Goal: Task Accomplishment & Management: Manage account settings

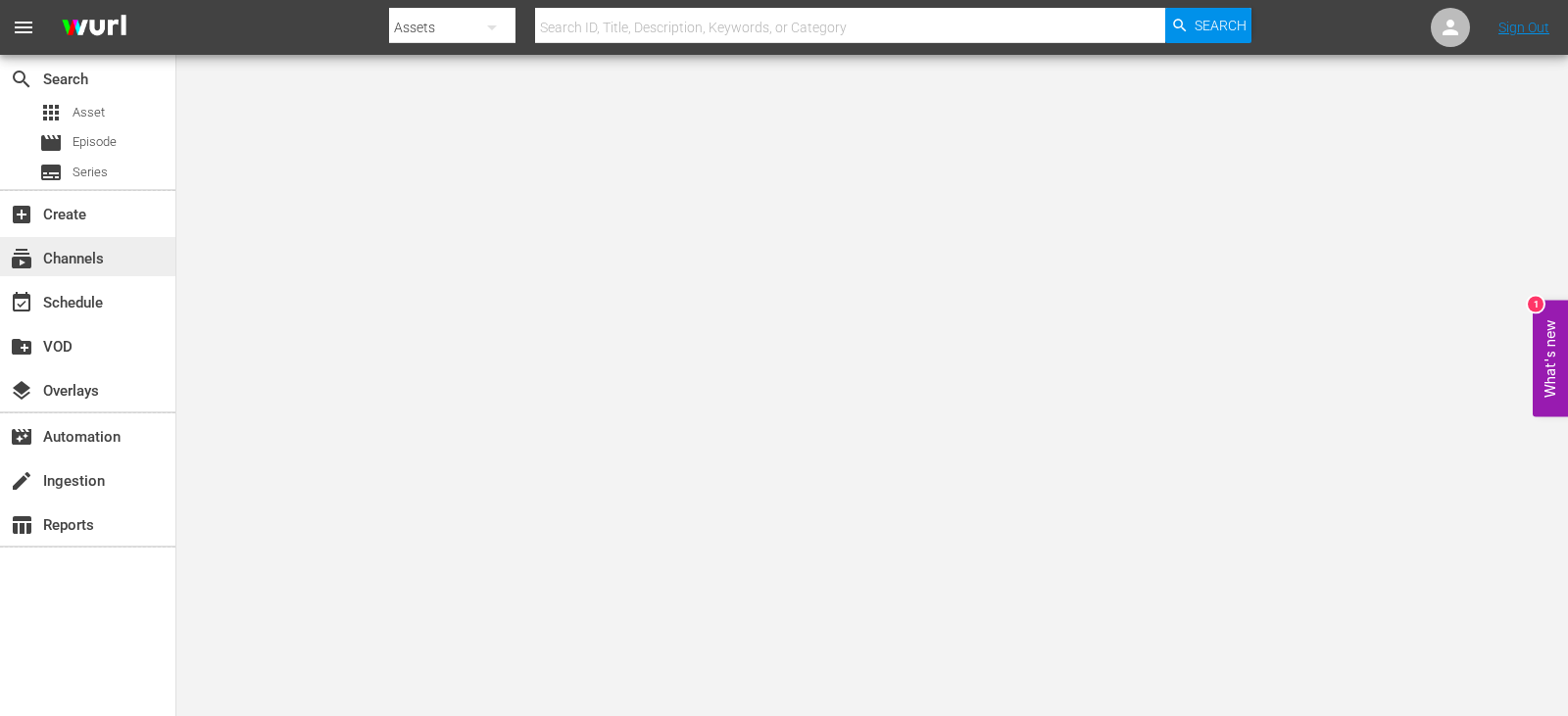
click at [120, 246] on div "subscriptions Channels" at bounding box center [88, 256] width 175 height 39
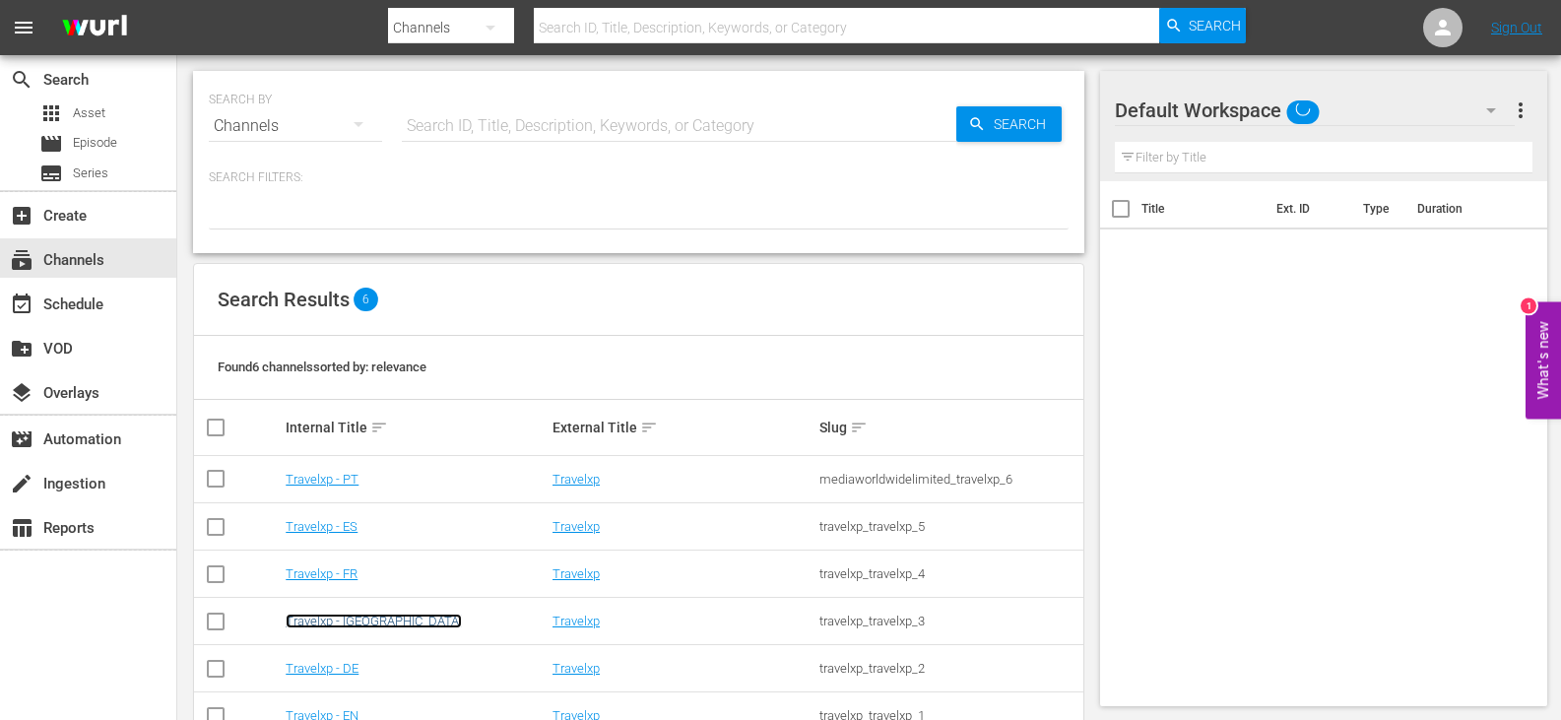
click at [329, 620] on link "Travelxp - NL" at bounding box center [374, 621] width 176 height 15
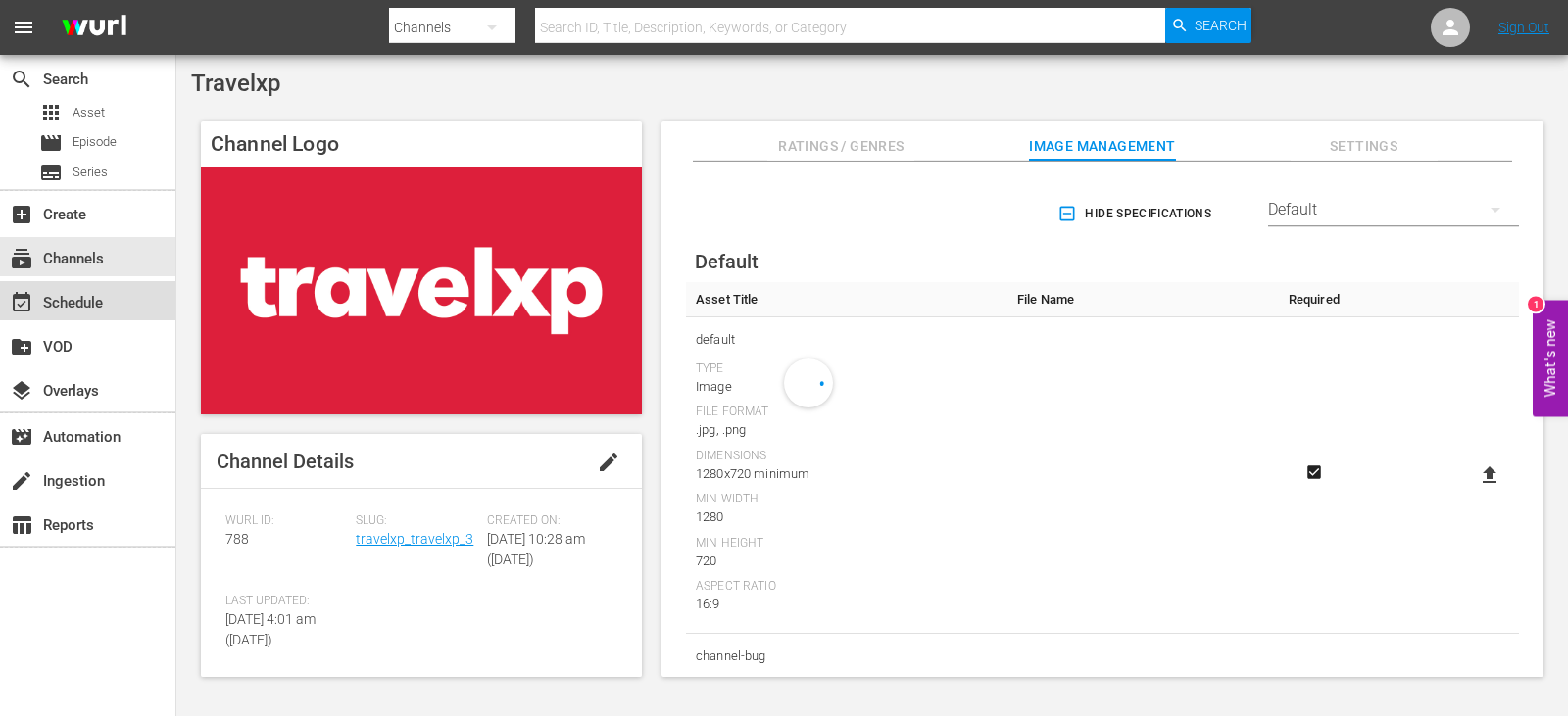
click at [78, 304] on div "event_available Schedule" at bounding box center [55, 300] width 109 height 18
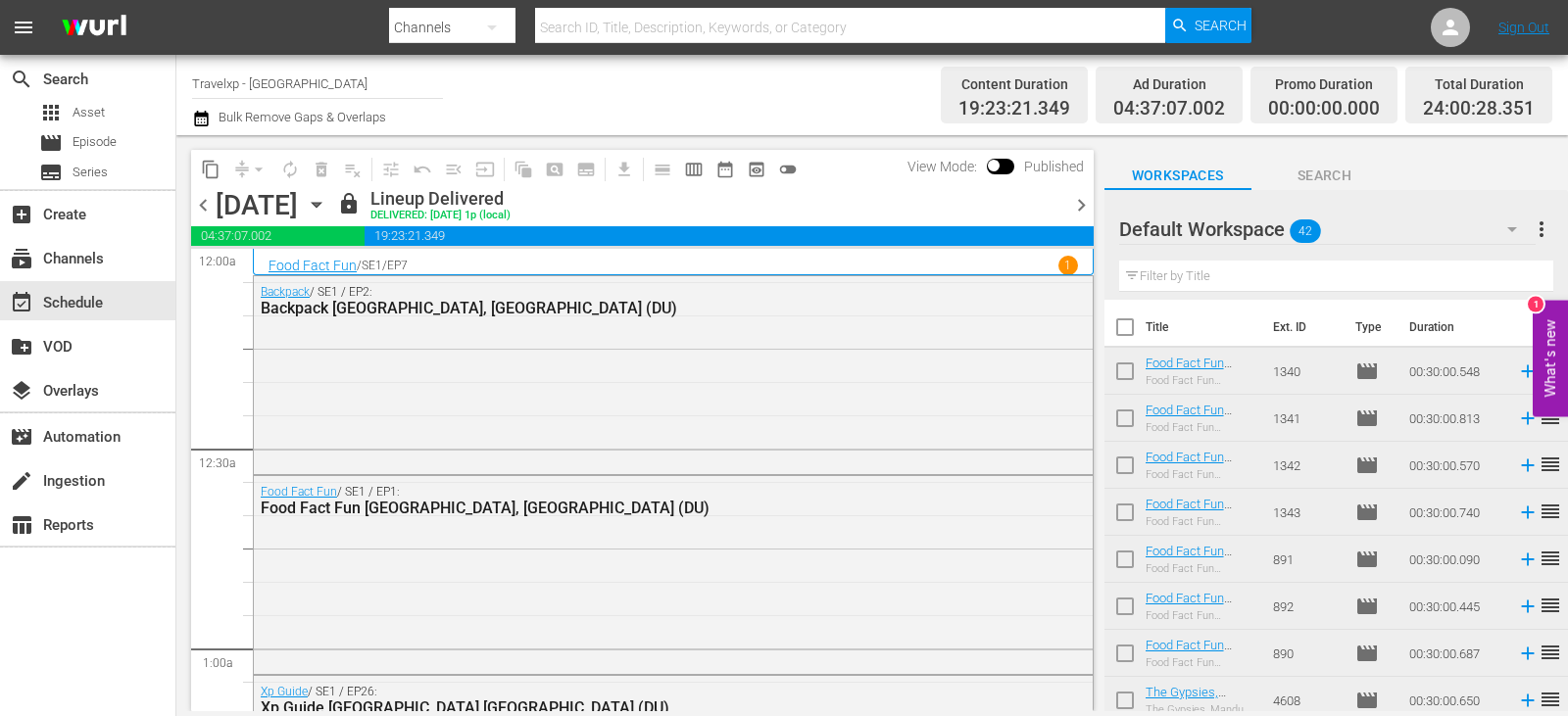
click at [327, 202] on icon "button" at bounding box center [316, 205] width 22 height 22
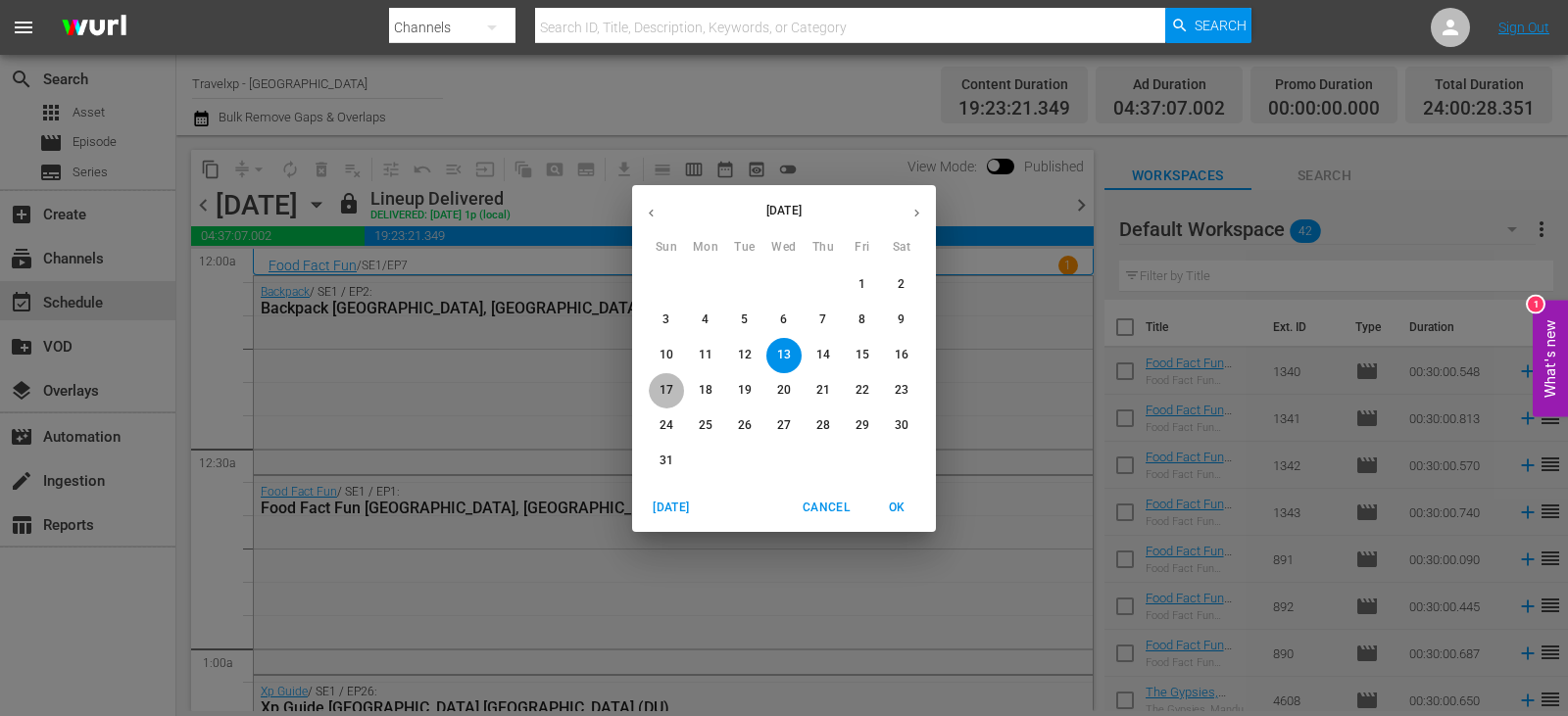
click at [675, 389] on span "17" at bounding box center [666, 390] width 35 height 17
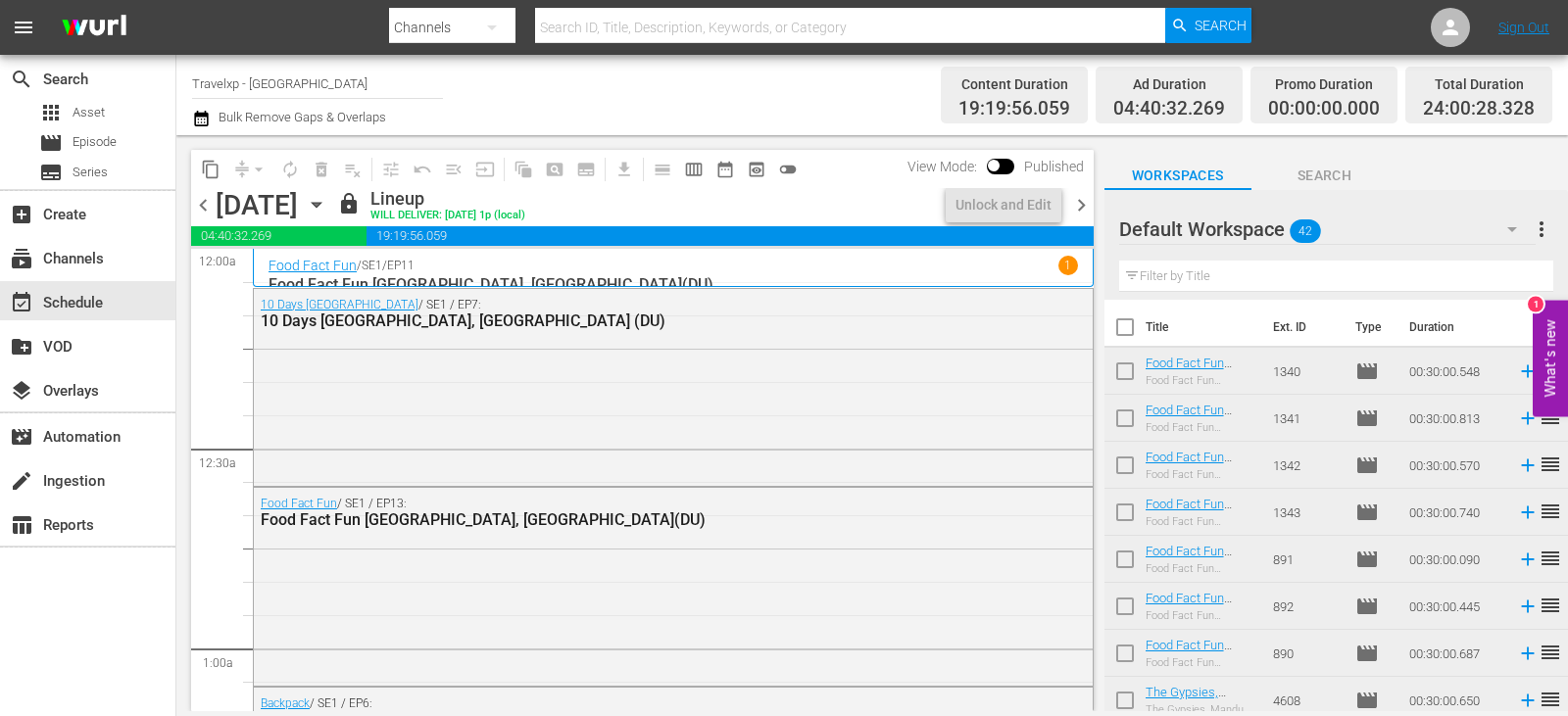
click at [1083, 197] on span "chevron_right" at bounding box center [1081, 205] width 25 height 25
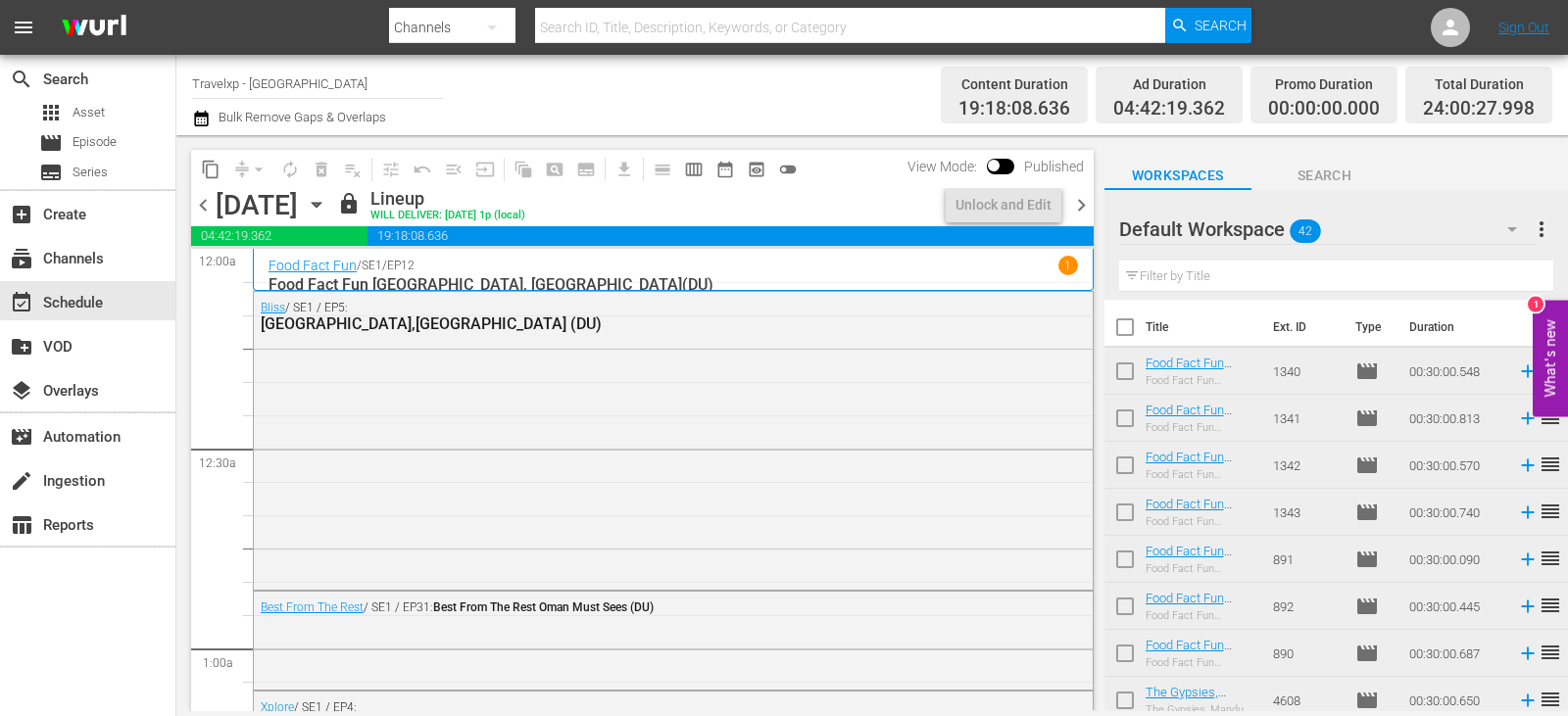
click at [1083, 197] on span "chevron_right" at bounding box center [1081, 205] width 25 height 25
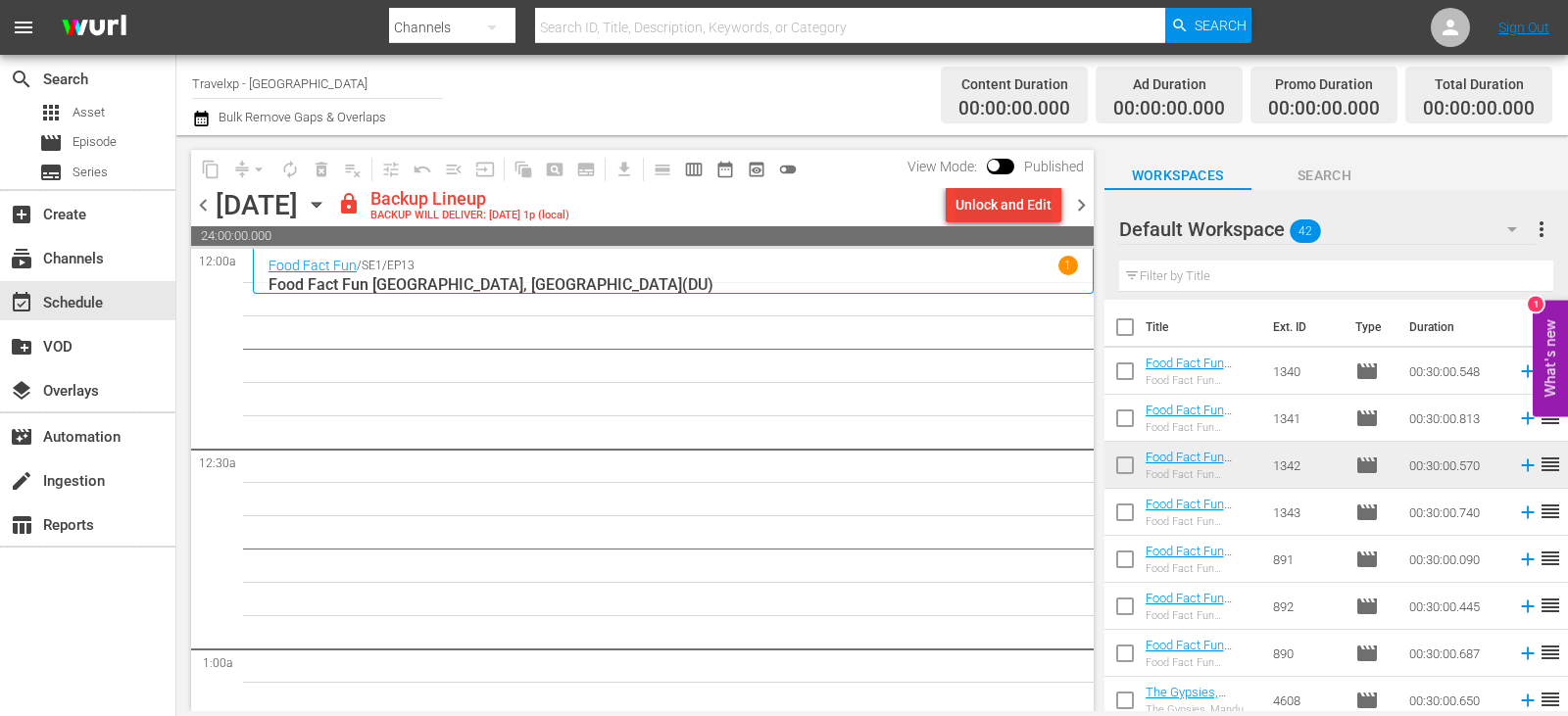
click at [989, 203] on div "Unlock and Edit" at bounding box center [1003, 204] width 97 height 35
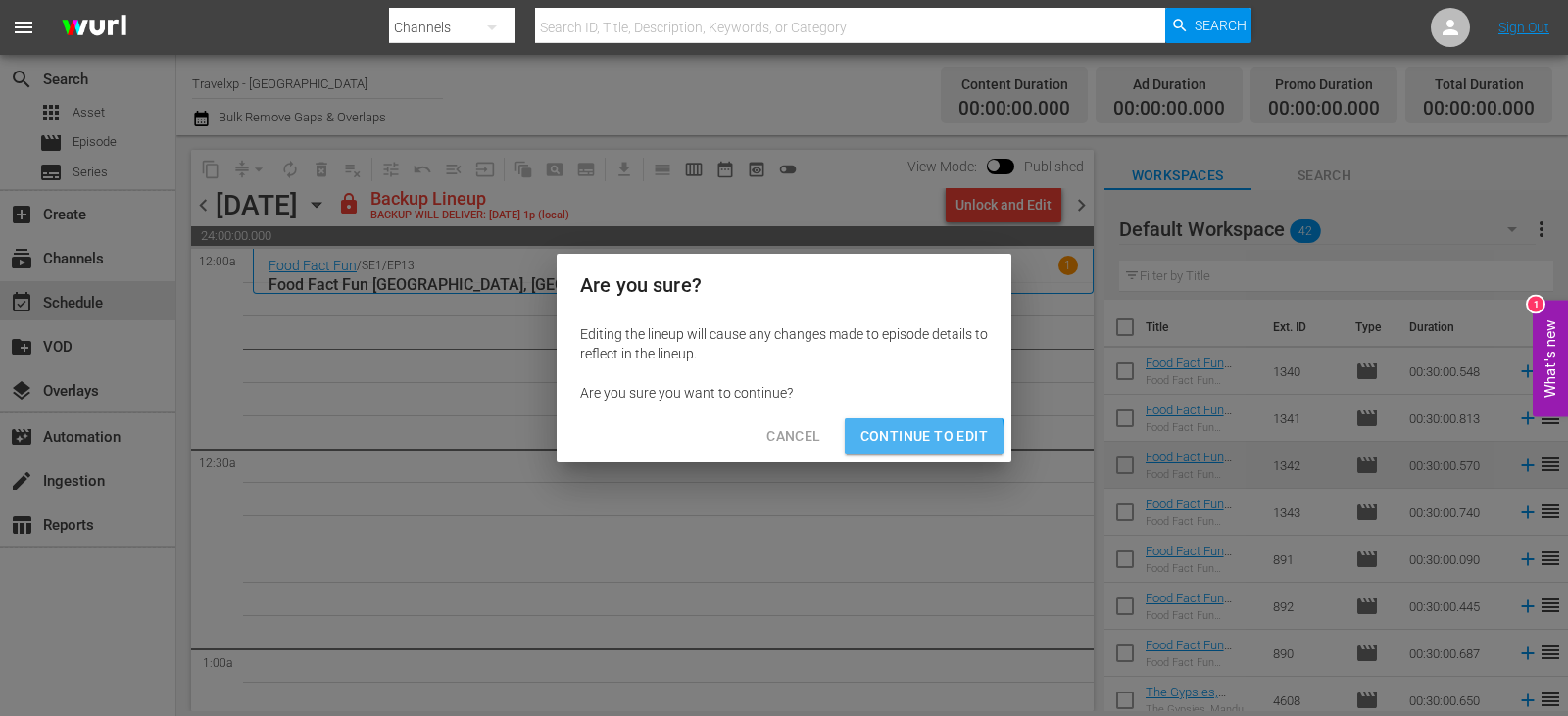
click at [890, 443] on span "Continue to Edit" at bounding box center [924, 436] width 127 height 25
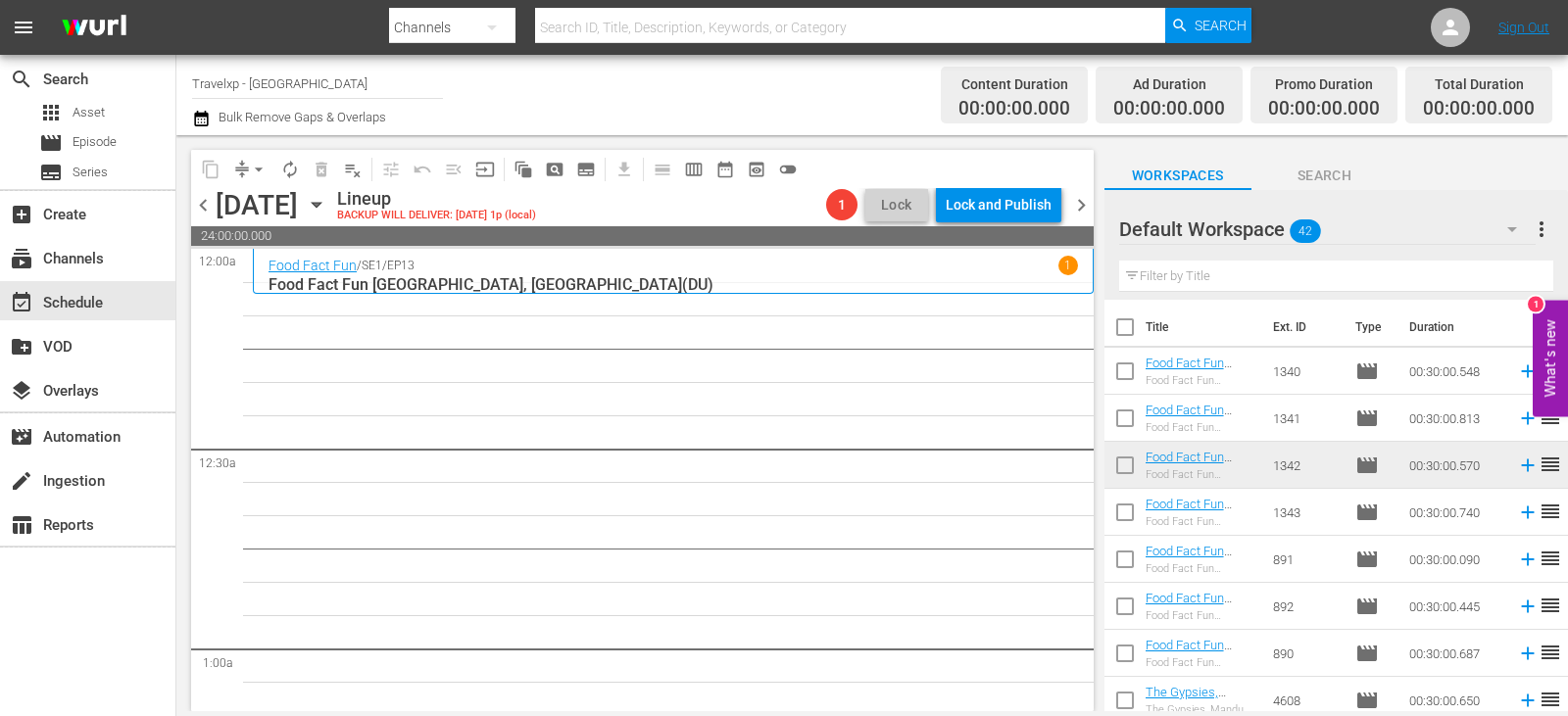
click at [1249, 275] on input "text" at bounding box center [1336, 276] width 434 height 32
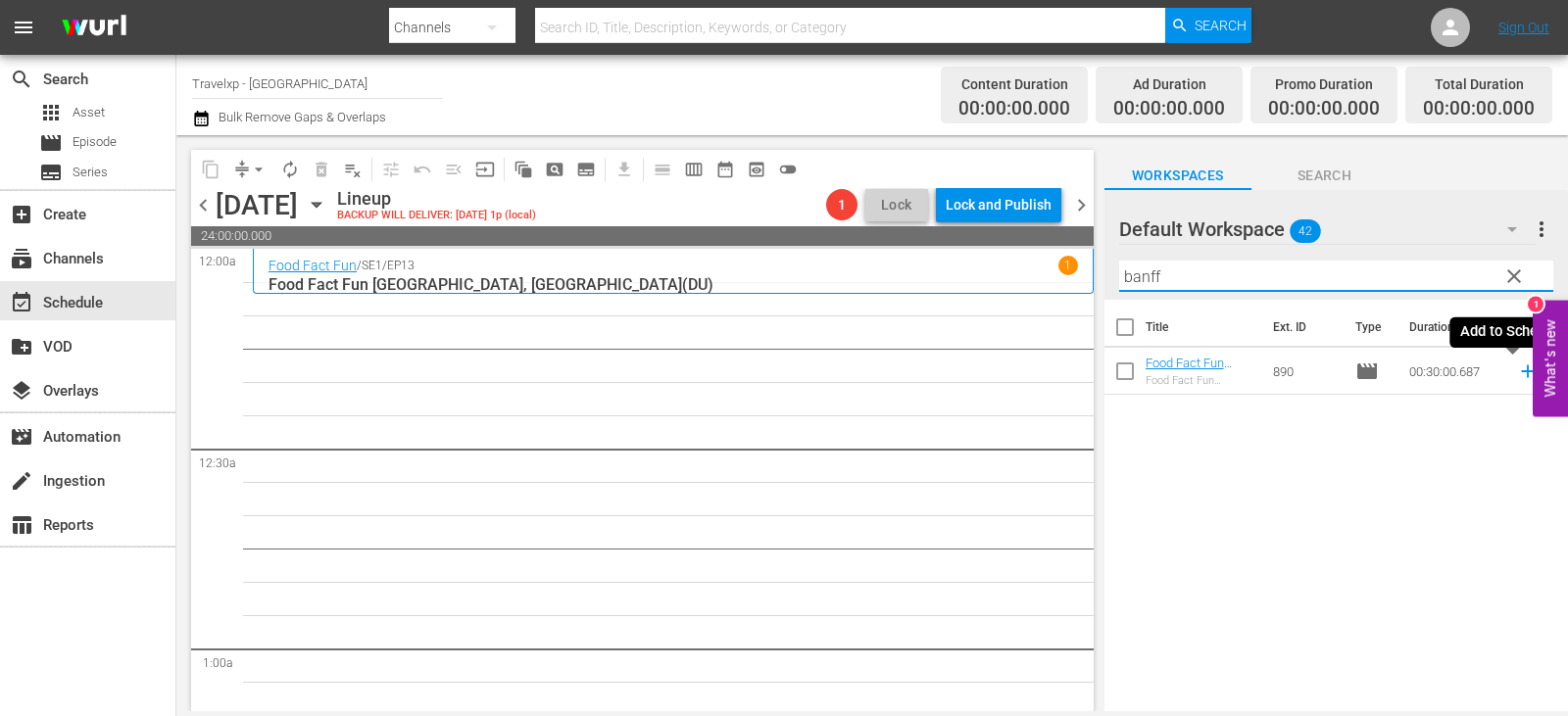
type input "banff"
click at [1517, 373] on icon at bounding box center [1528, 371] width 22 height 22
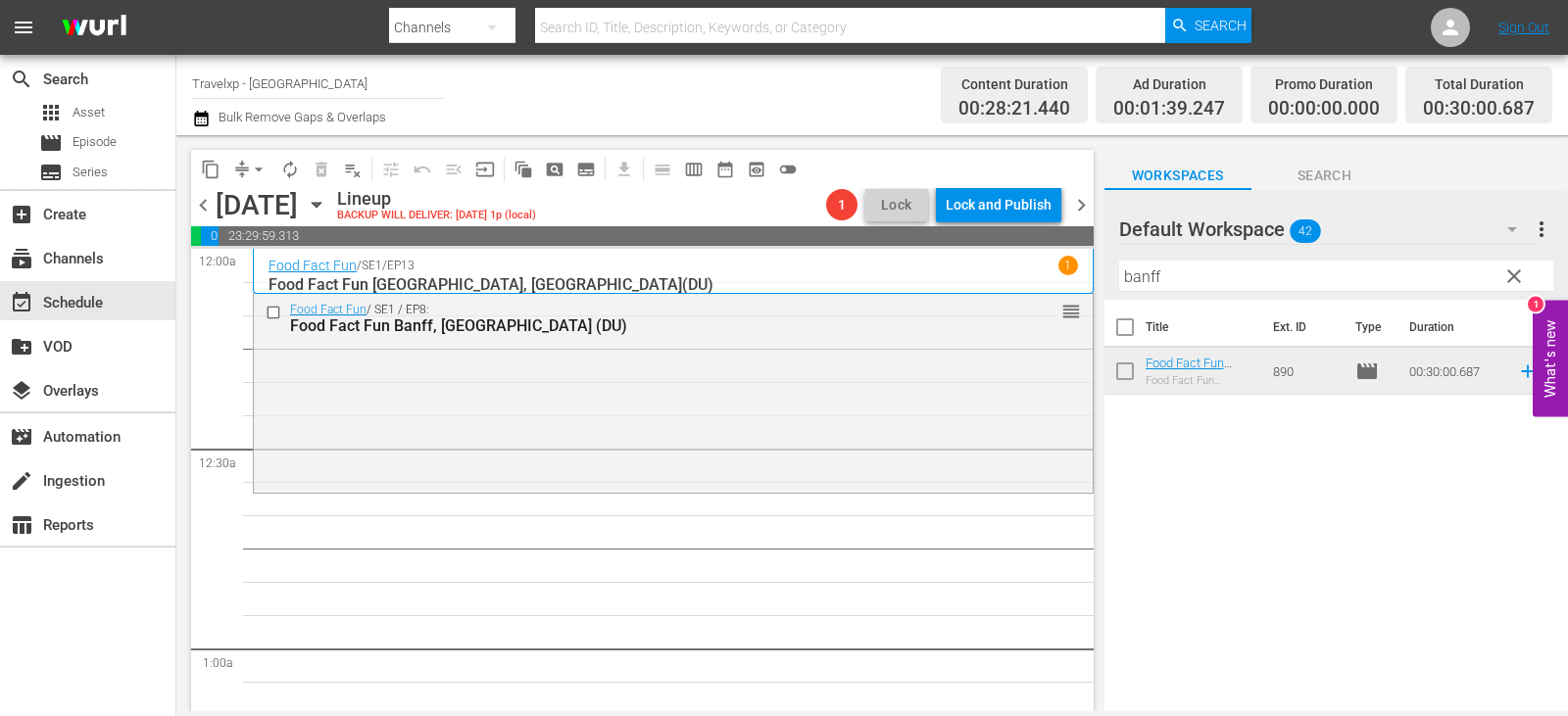
click at [1522, 273] on span "clear" at bounding box center [1514, 276] width 24 height 24
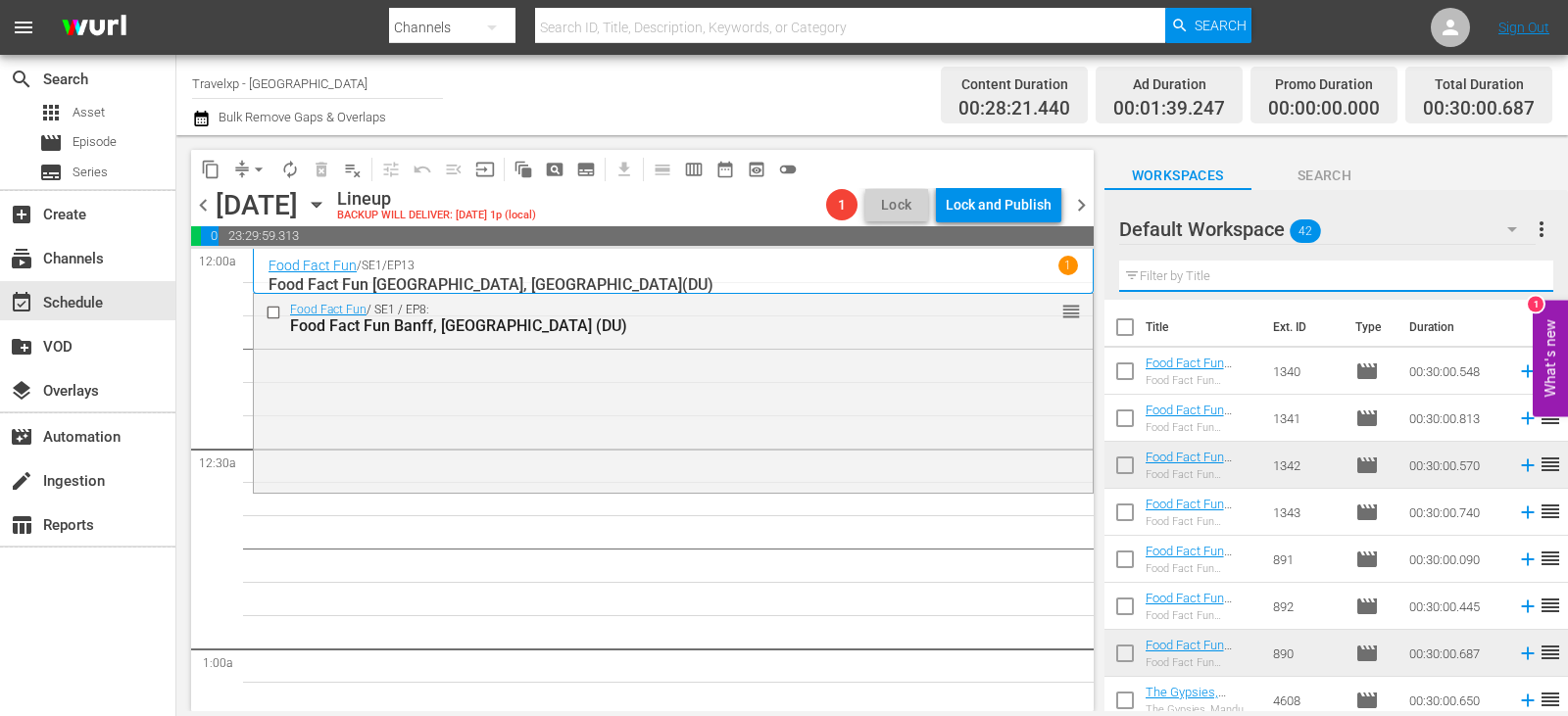
click at [1522, 273] on input "text" at bounding box center [1336, 276] width 434 height 32
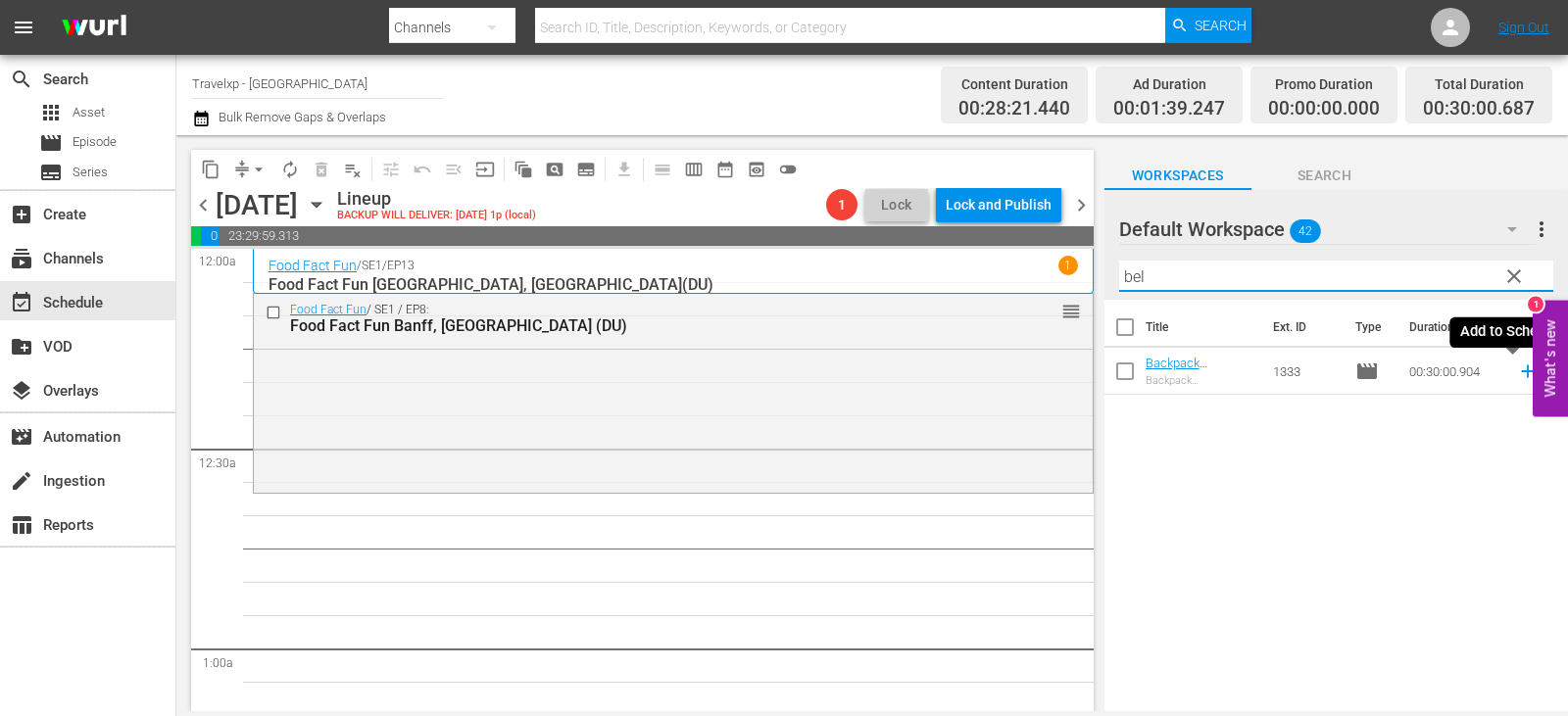
type input "bel"
click at [1522, 377] on icon at bounding box center [1528, 371] width 22 height 22
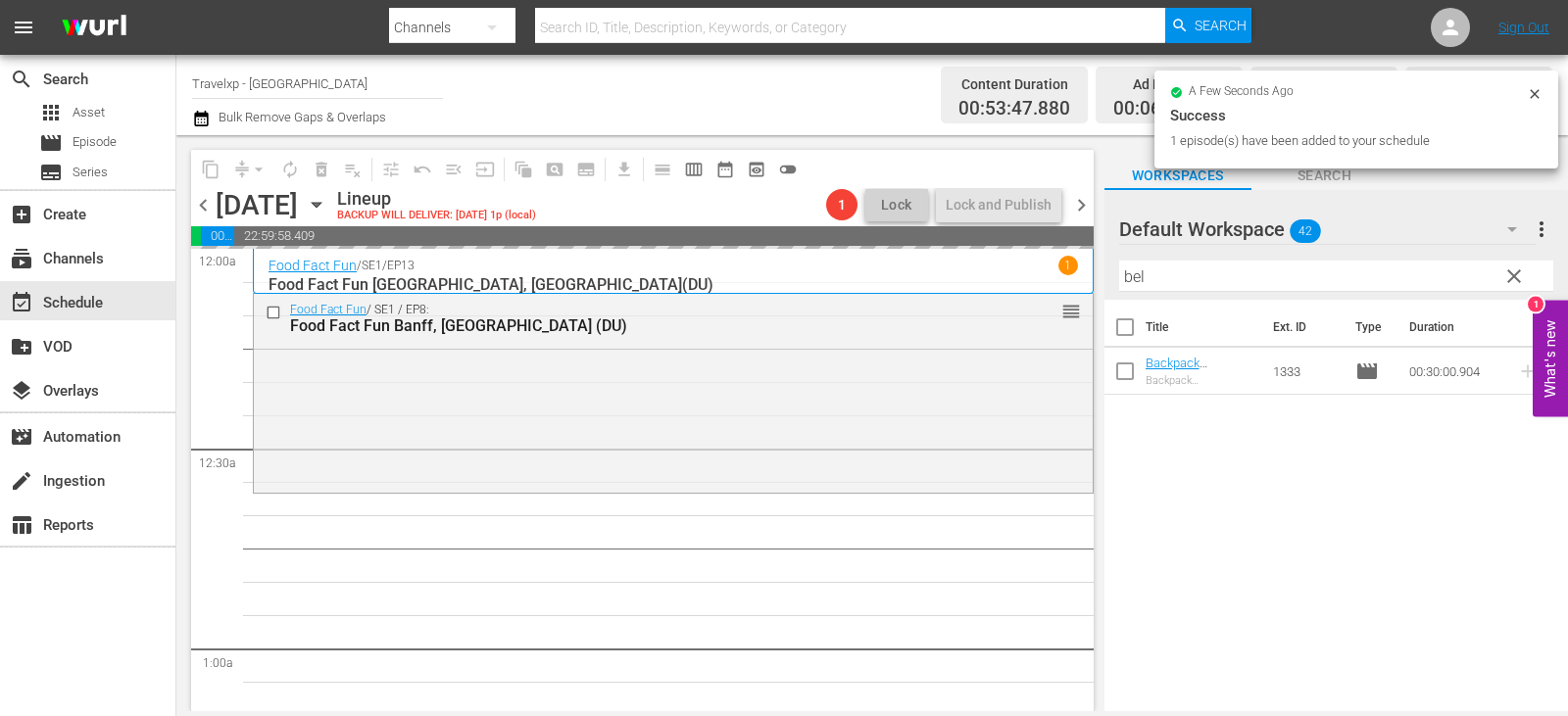
click at [1515, 276] on span "clear" at bounding box center [1514, 276] width 24 height 24
click at [1515, 276] on input "text" at bounding box center [1336, 276] width 434 height 32
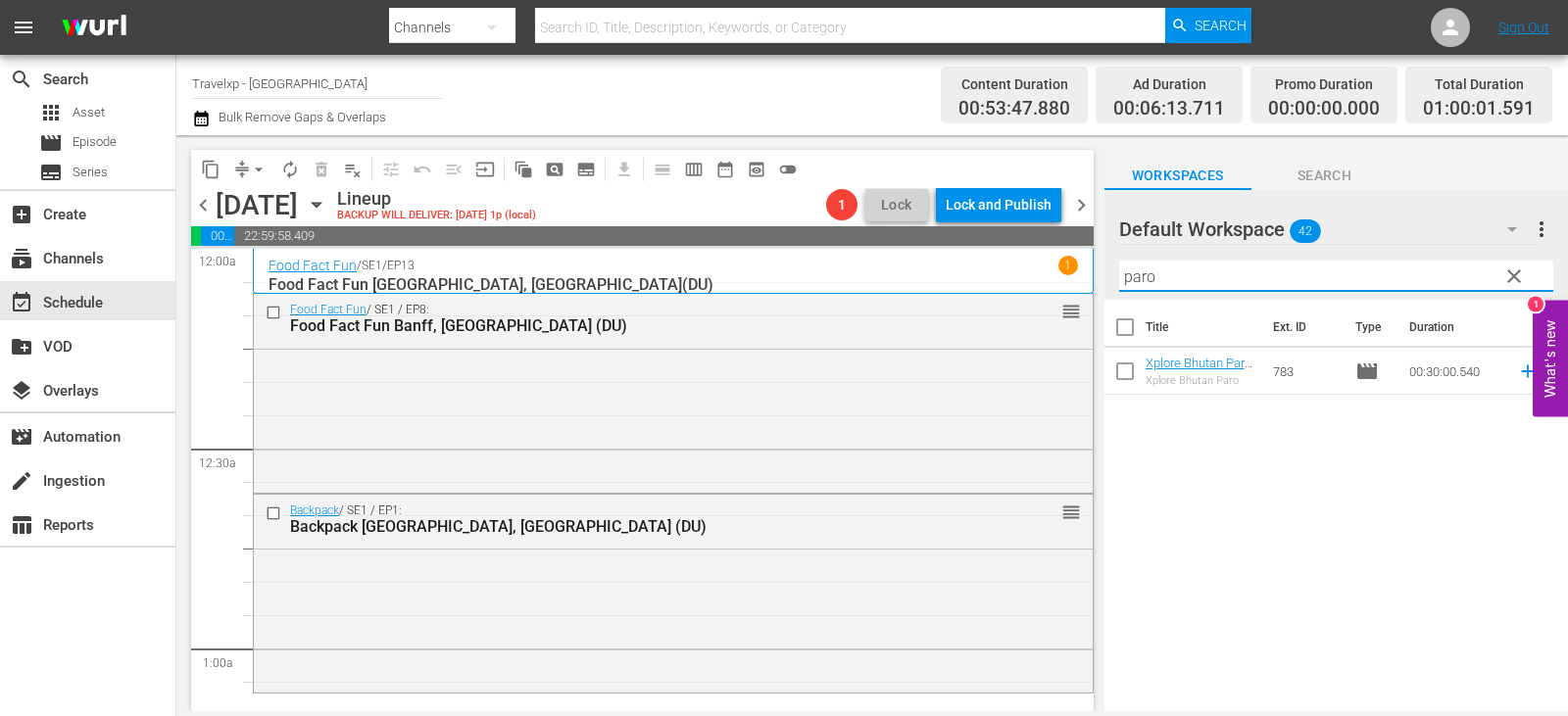
type input "paro"
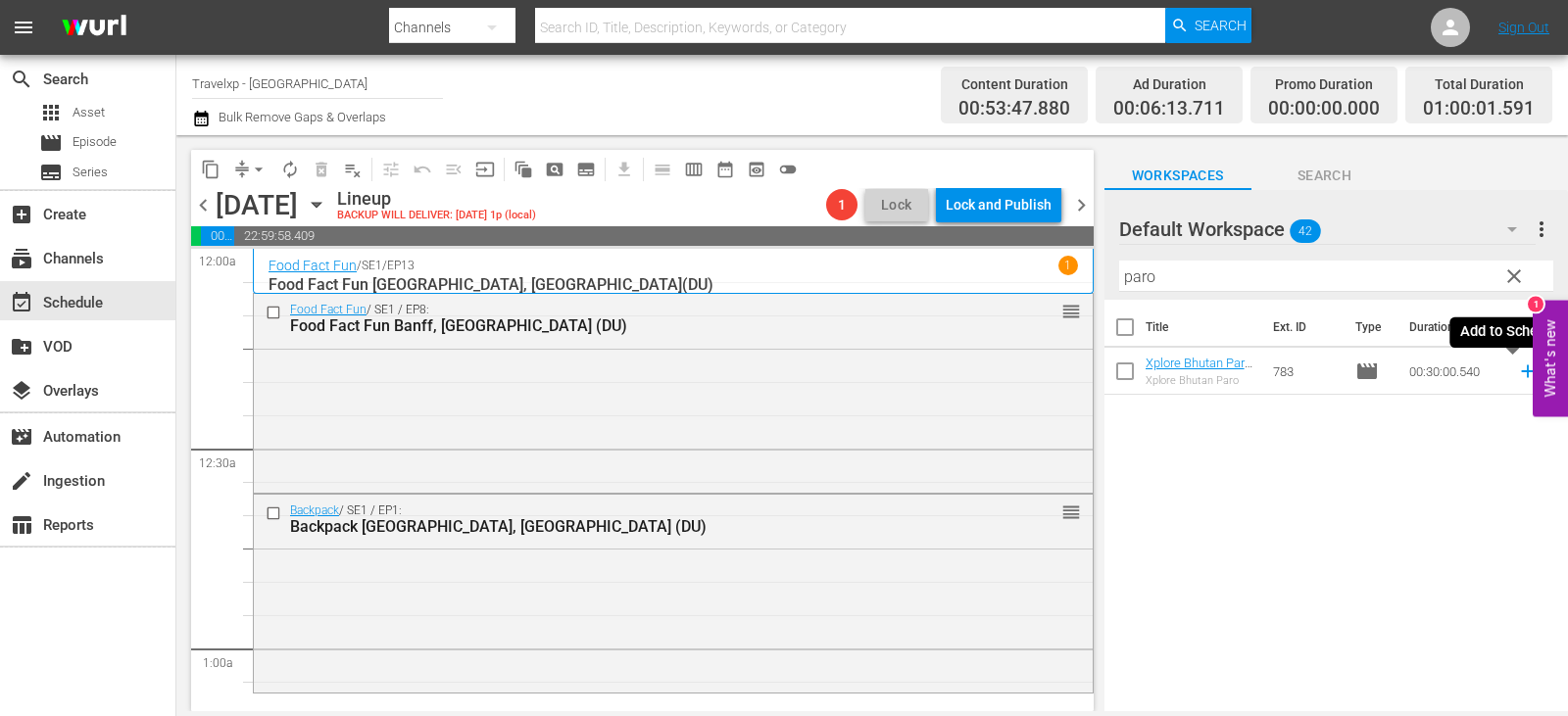
click at [1517, 368] on icon at bounding box center [1528, 371] width 22 height 22
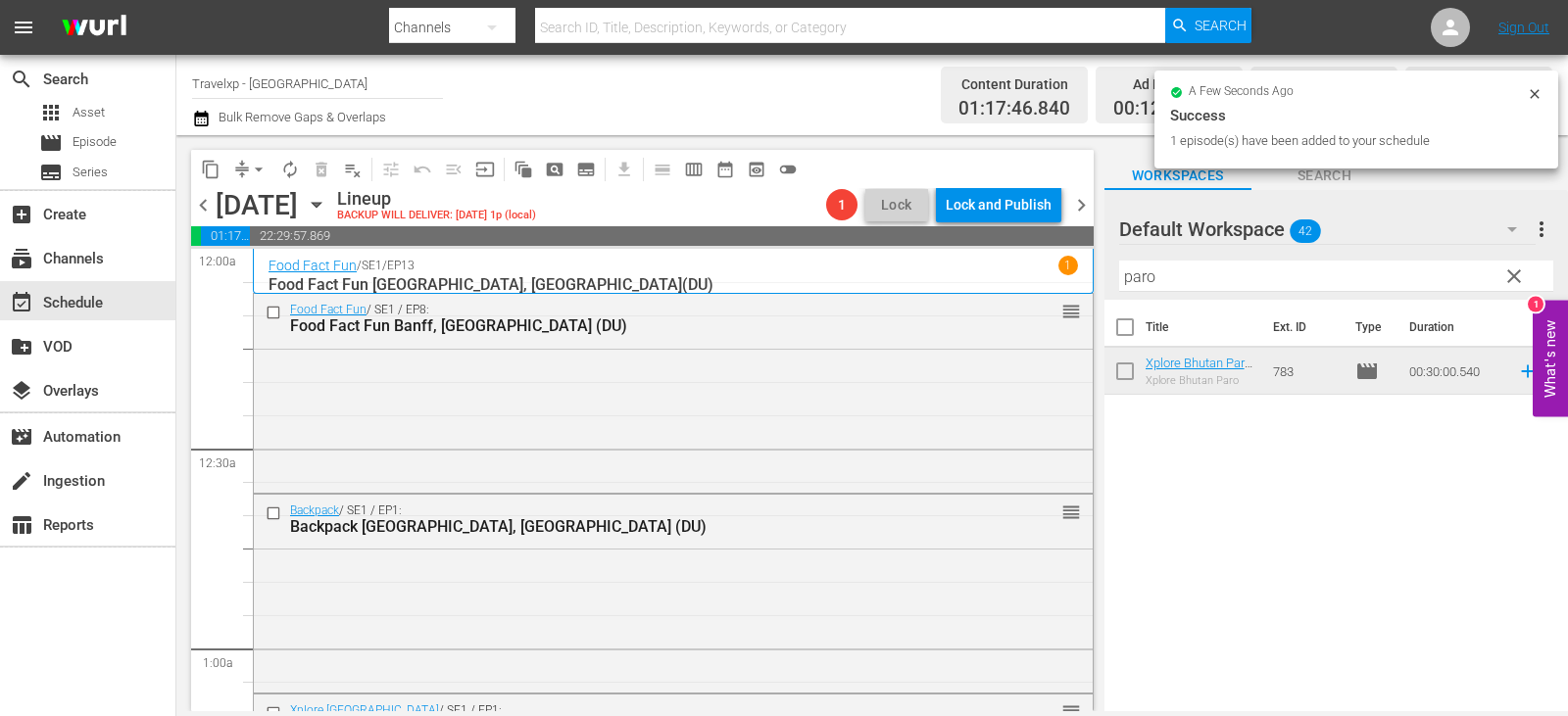
click at [1518, 282] on span "clear" at bounding box center [1514, 276] width 24 height 24
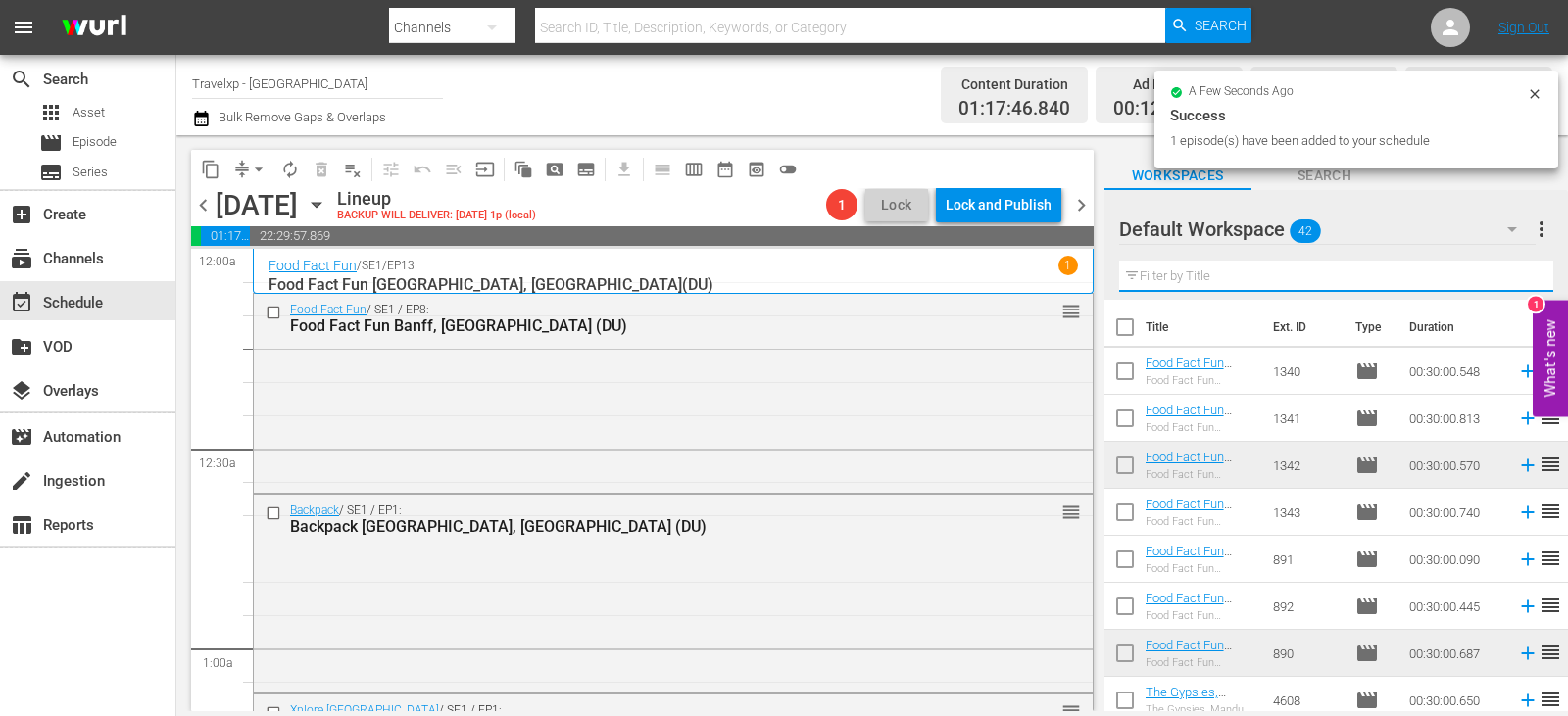
click at [1518, 282] on input "text" at bounding box center [1336, 276] width 434 height 32
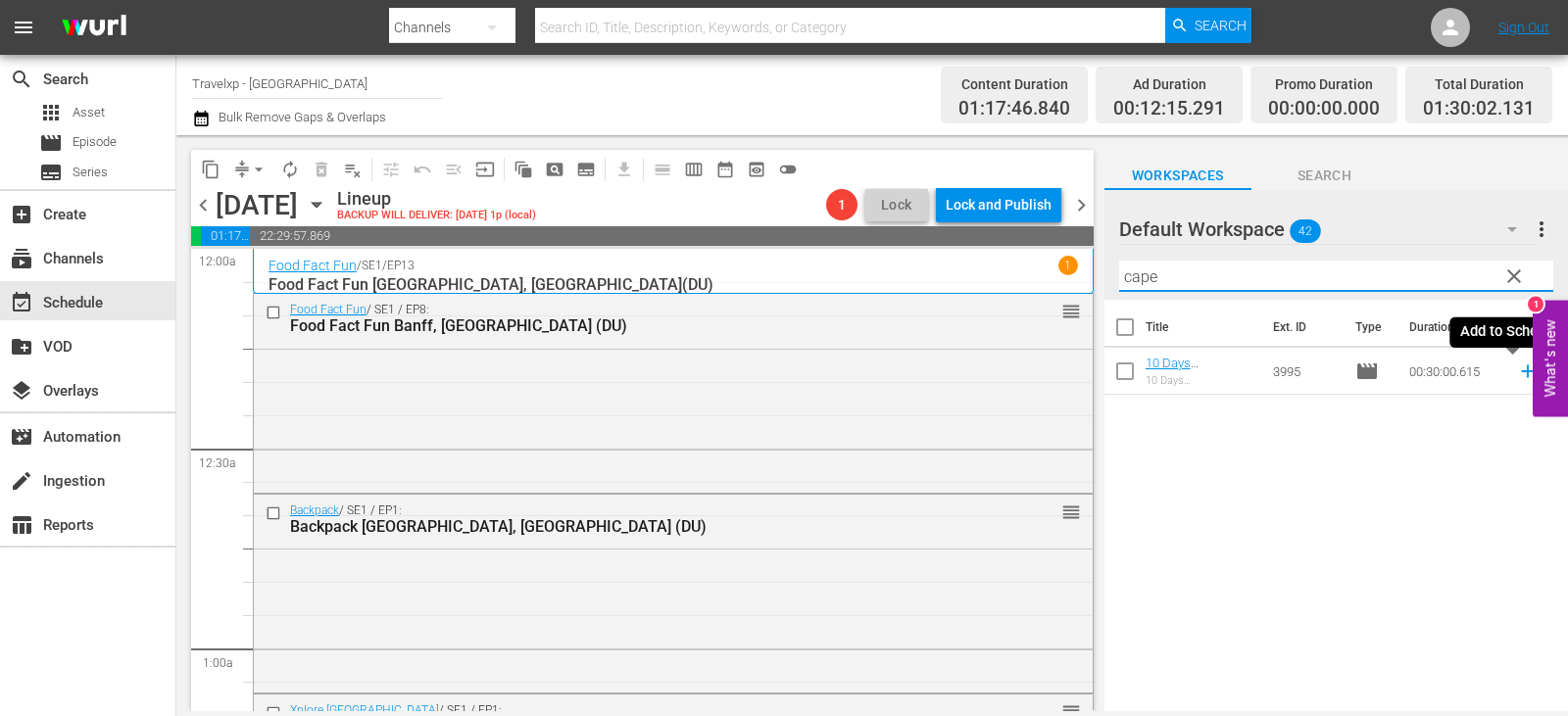
type input "cape"
click at [1517, 369] on icon at bounding box center [1528, 371] width 22 height 22
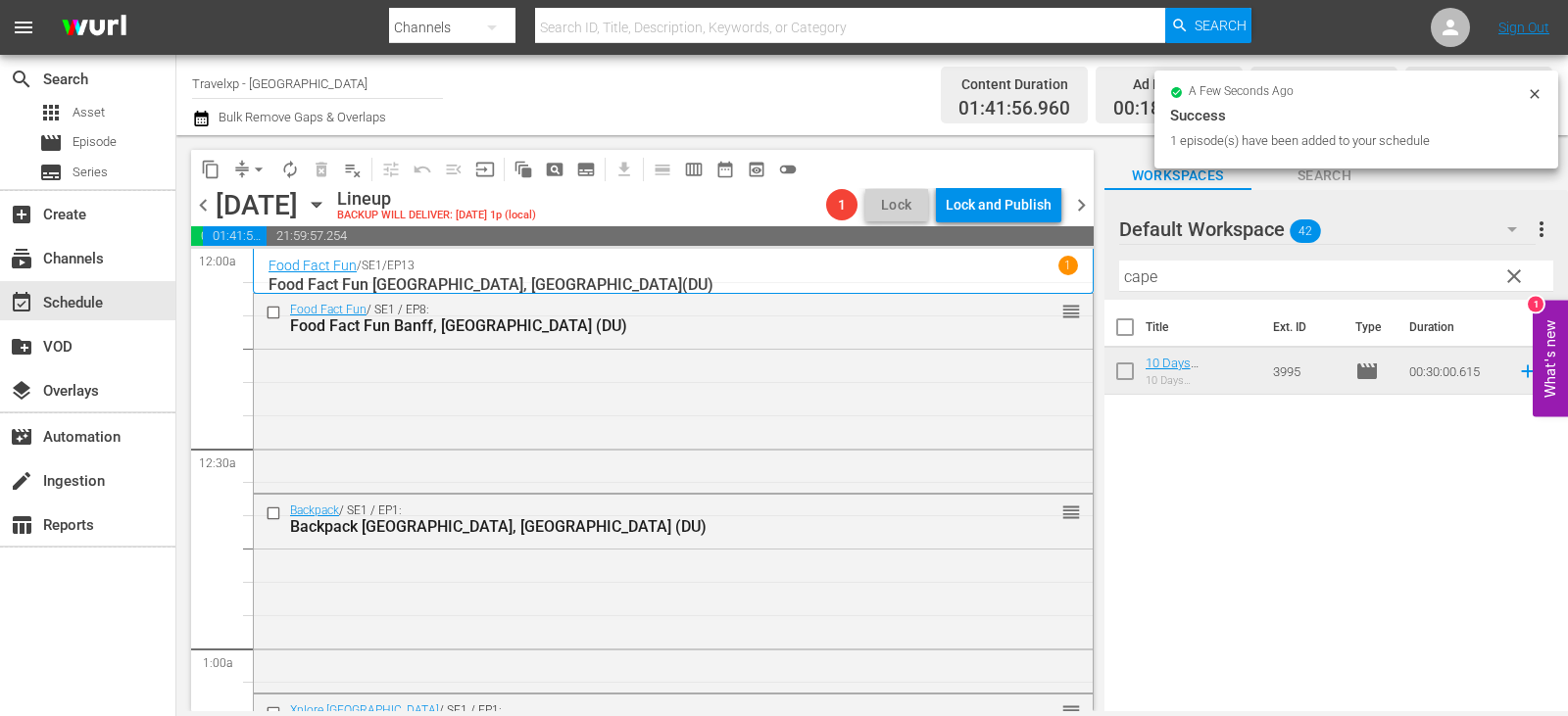
click at [1518, 276] on span "clear" at bounding box center [1514, 276] width 24 height 24
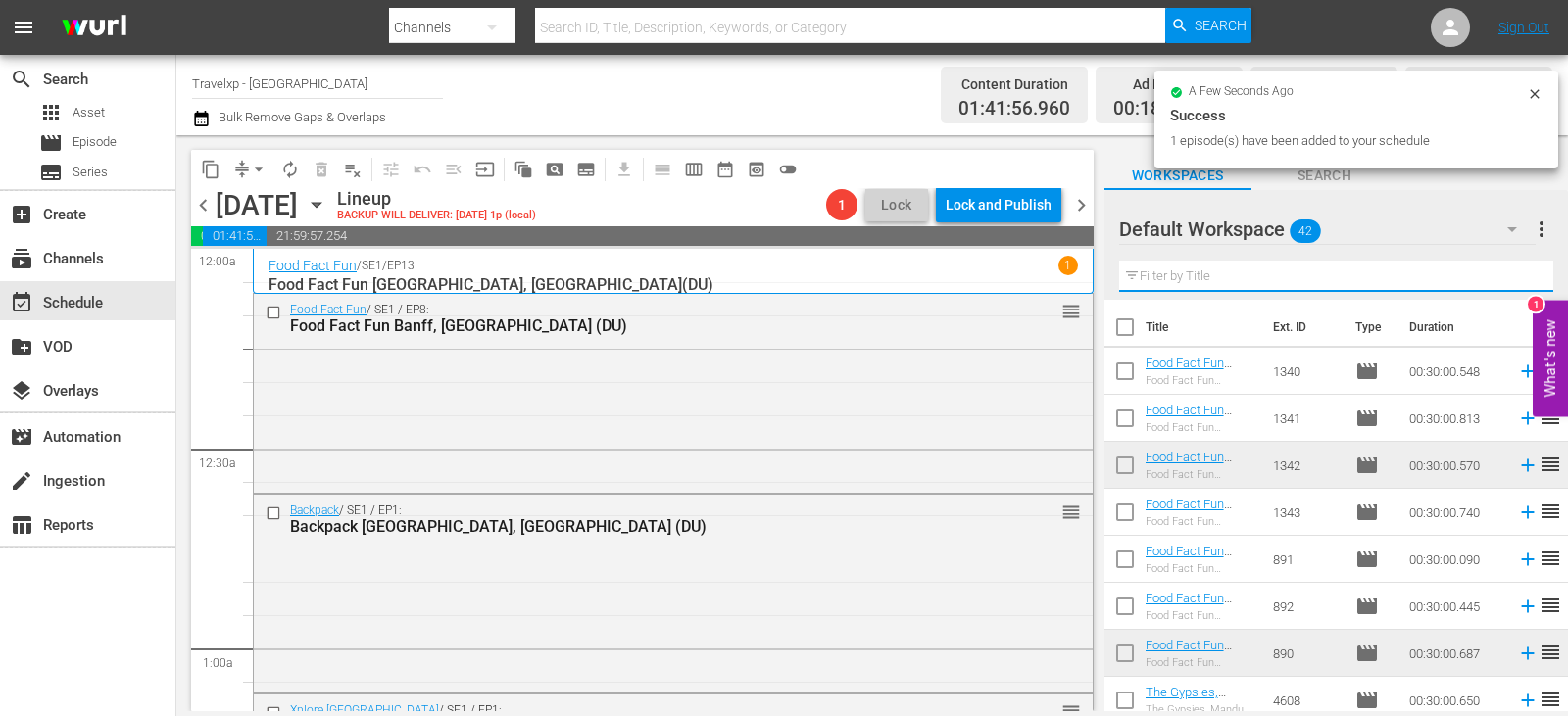
click at [1518, 276] on input "text" at bounding box center [1336, 276] width 434 height 32
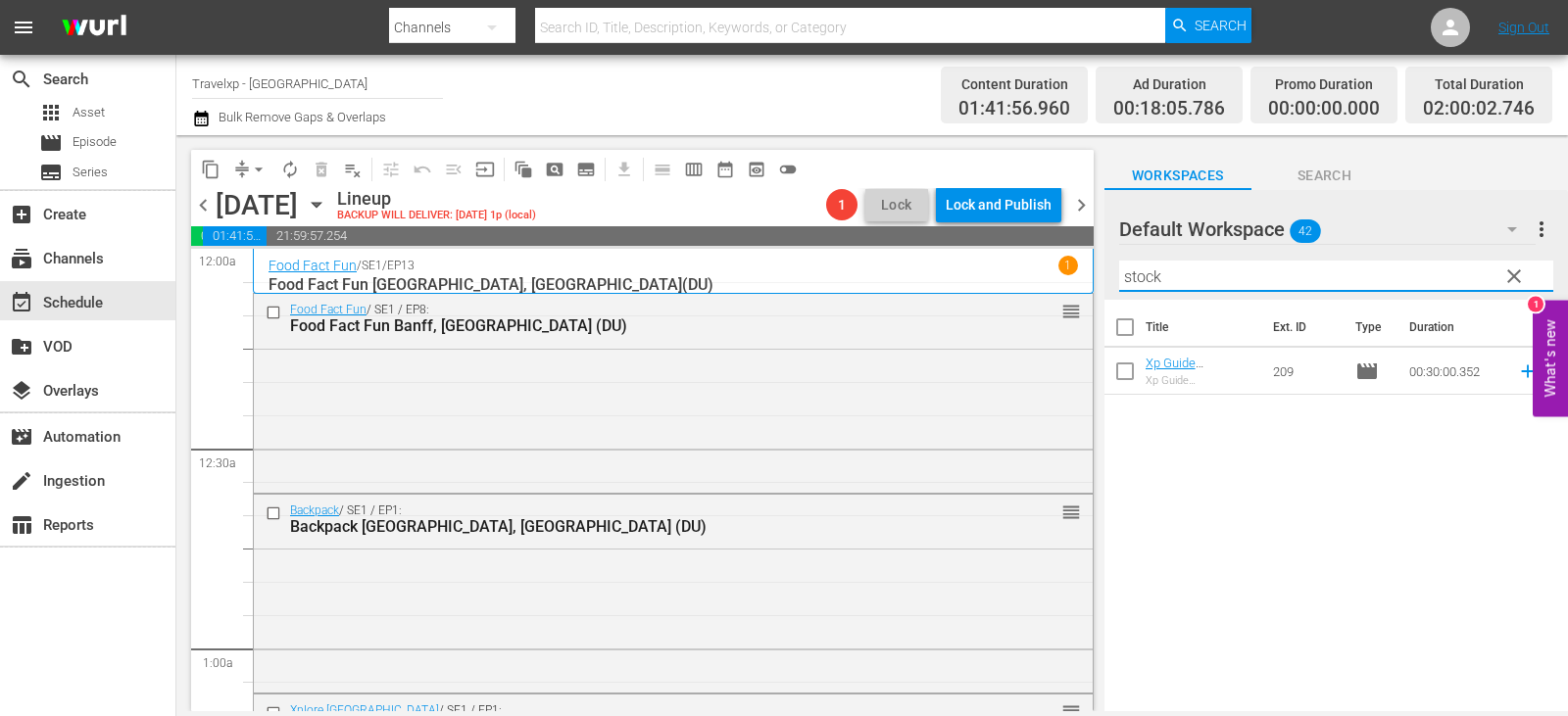
type input "stock"
click at [1538, 373] on span "reorder" at bounding box center [1550, 370] width 24 height 24
click at [1538, 374] on span "reorder" at bounding box center [1550, 370] width 24 height 24
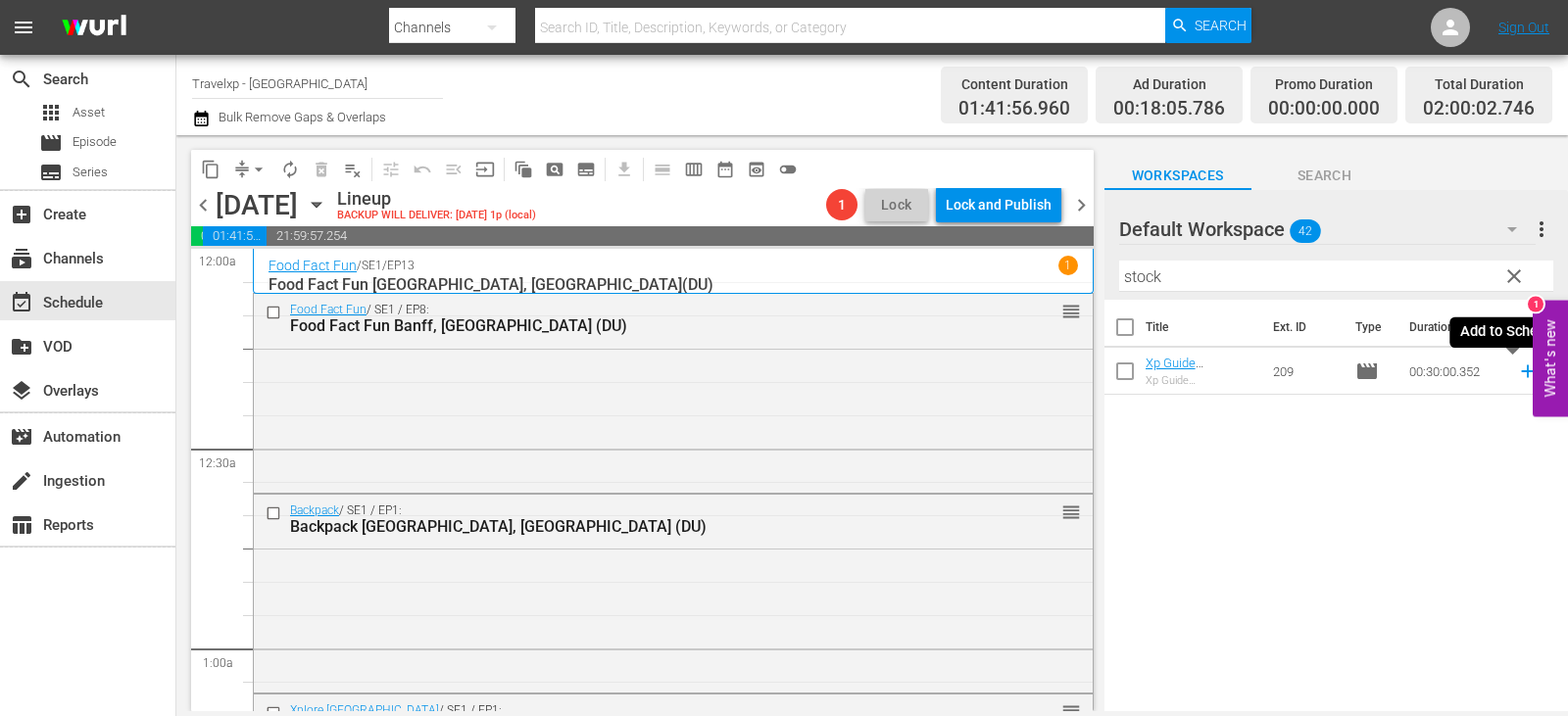
click at [1517, 368] on icon at bounding box center [1528, 371] width 22 height 22
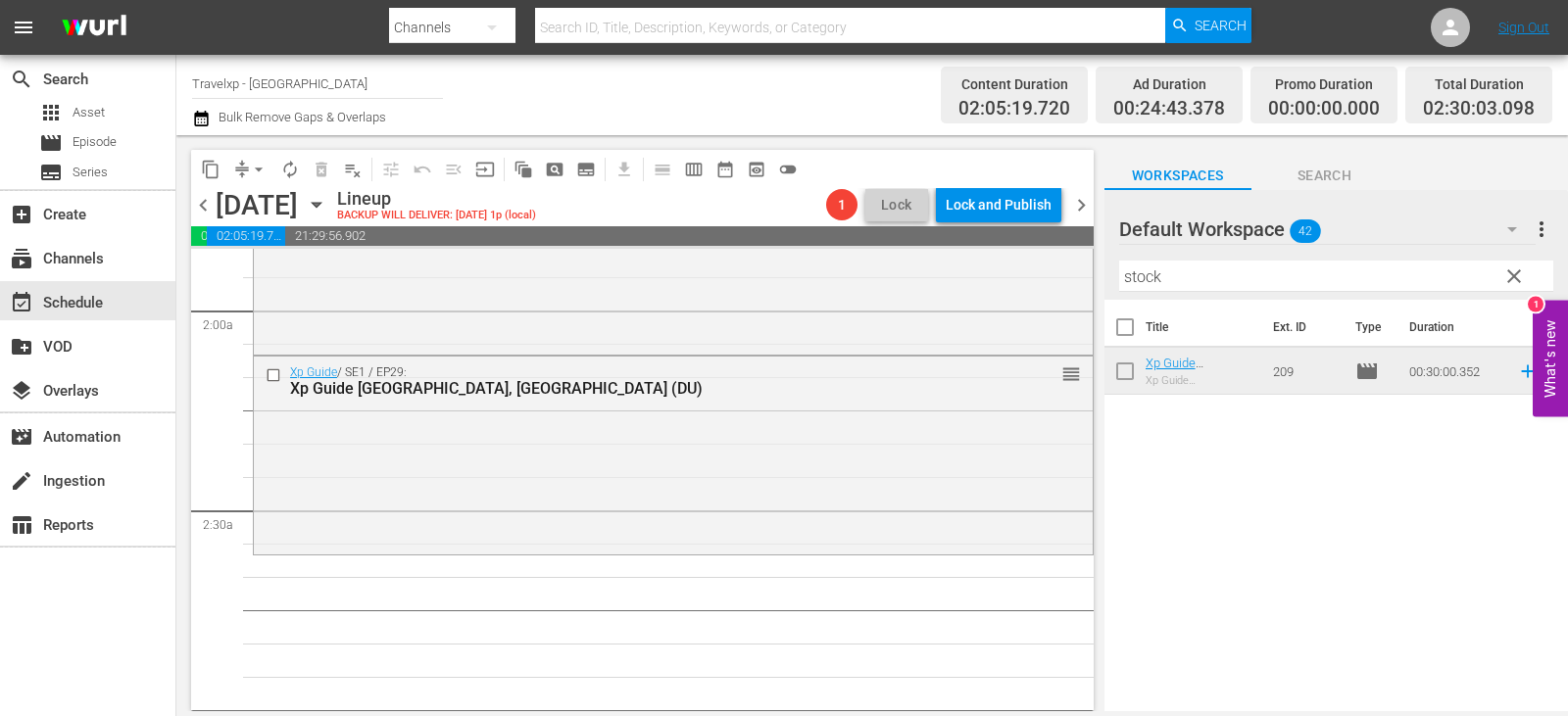
scroll to position [784, 0]
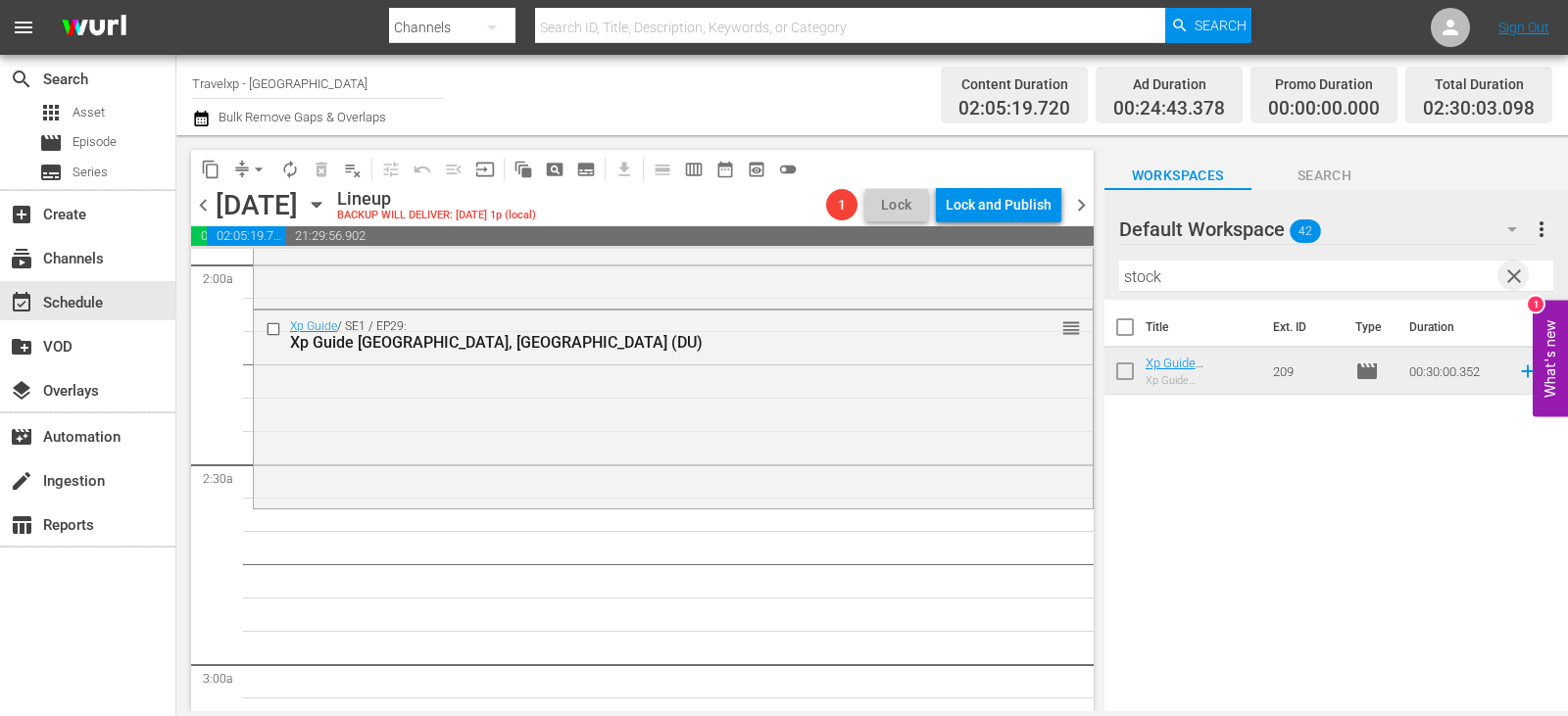
click at [1509, 275] on span "clear" at bounding box center [1514, 276] width 24 height 24
click at [1509, 275] on input "text" at bounding box center [1336, 276] width 434 height 32
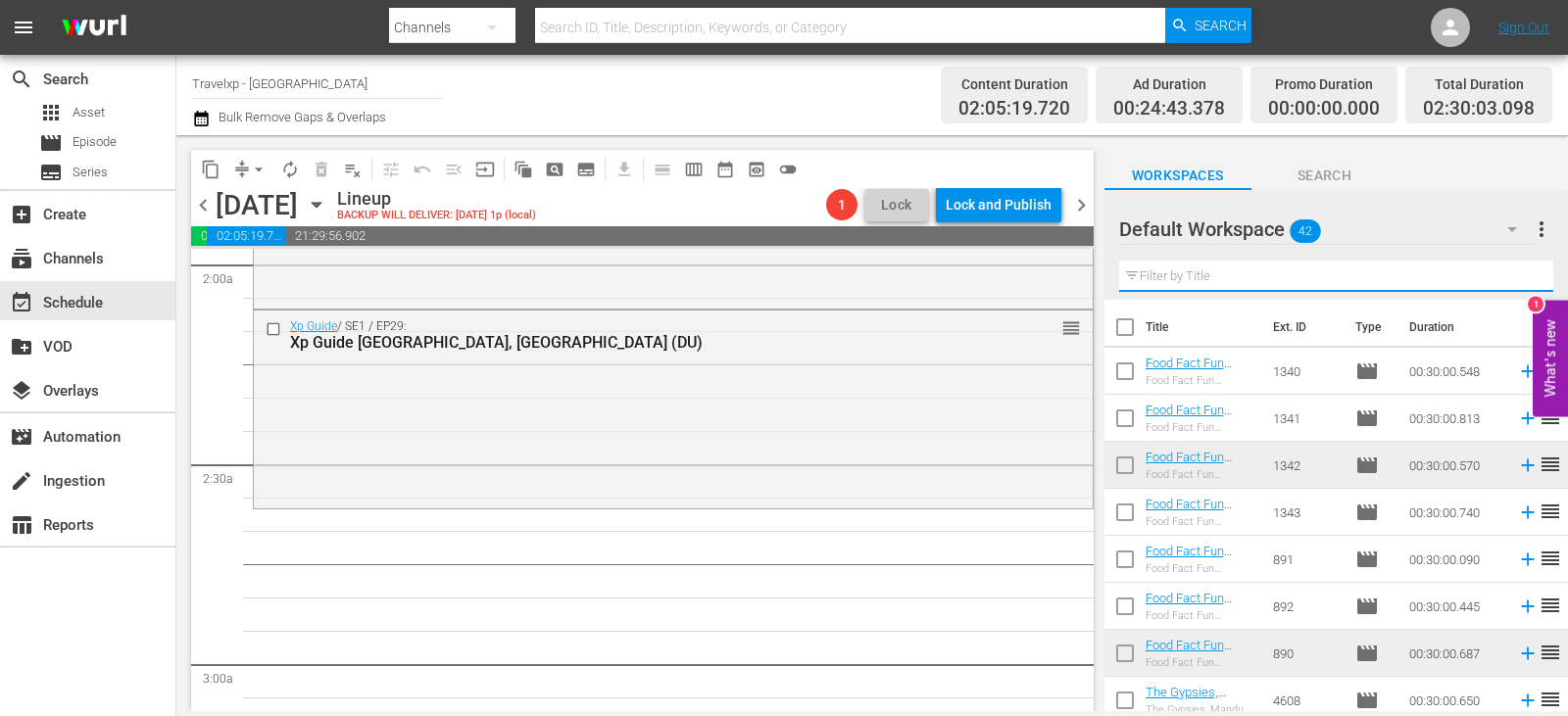
click at [1509, 275] on input "text" at bounding box center [1336, 276] width 434 height 32
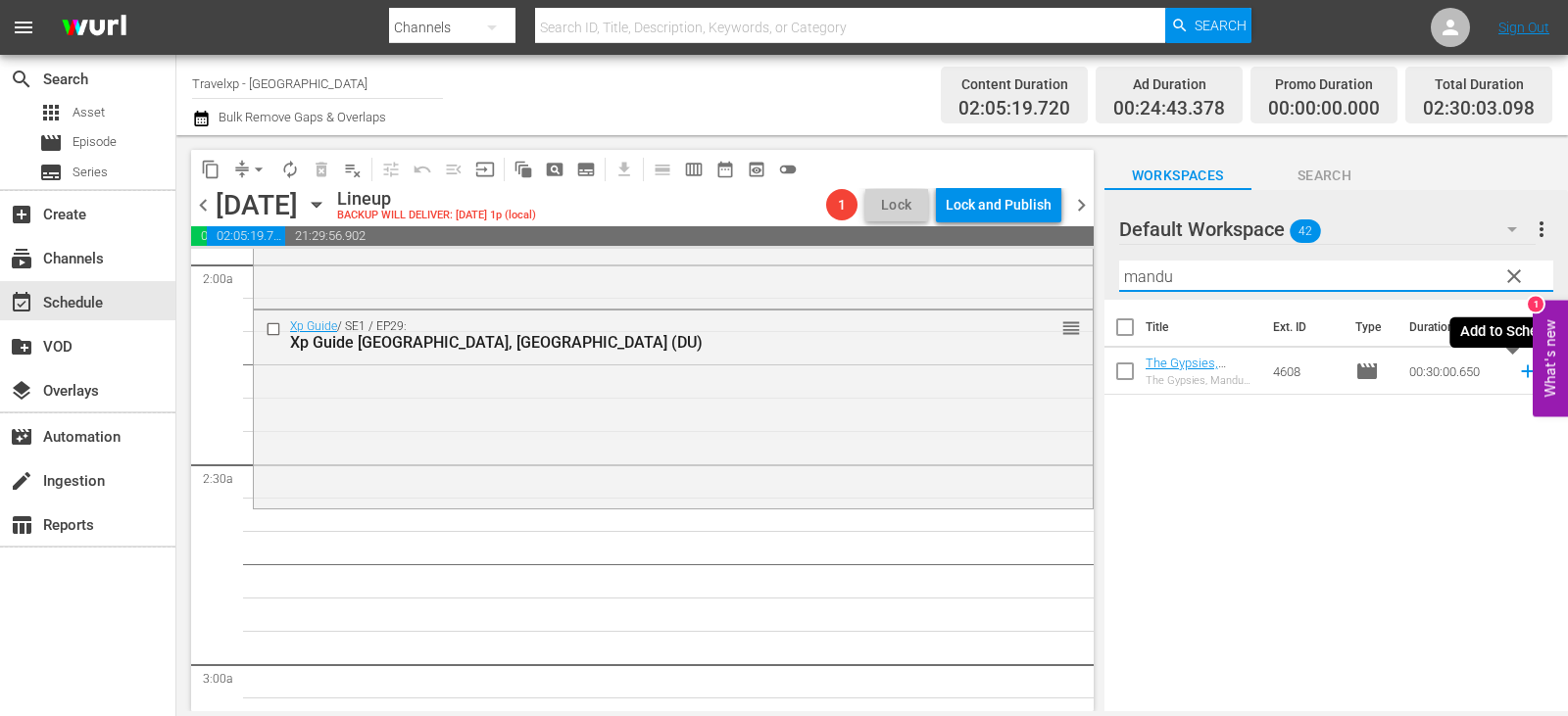
type input "mandu"
click at [1517, 371] on icon at bounding box center [1528, 371] width 22 height 22
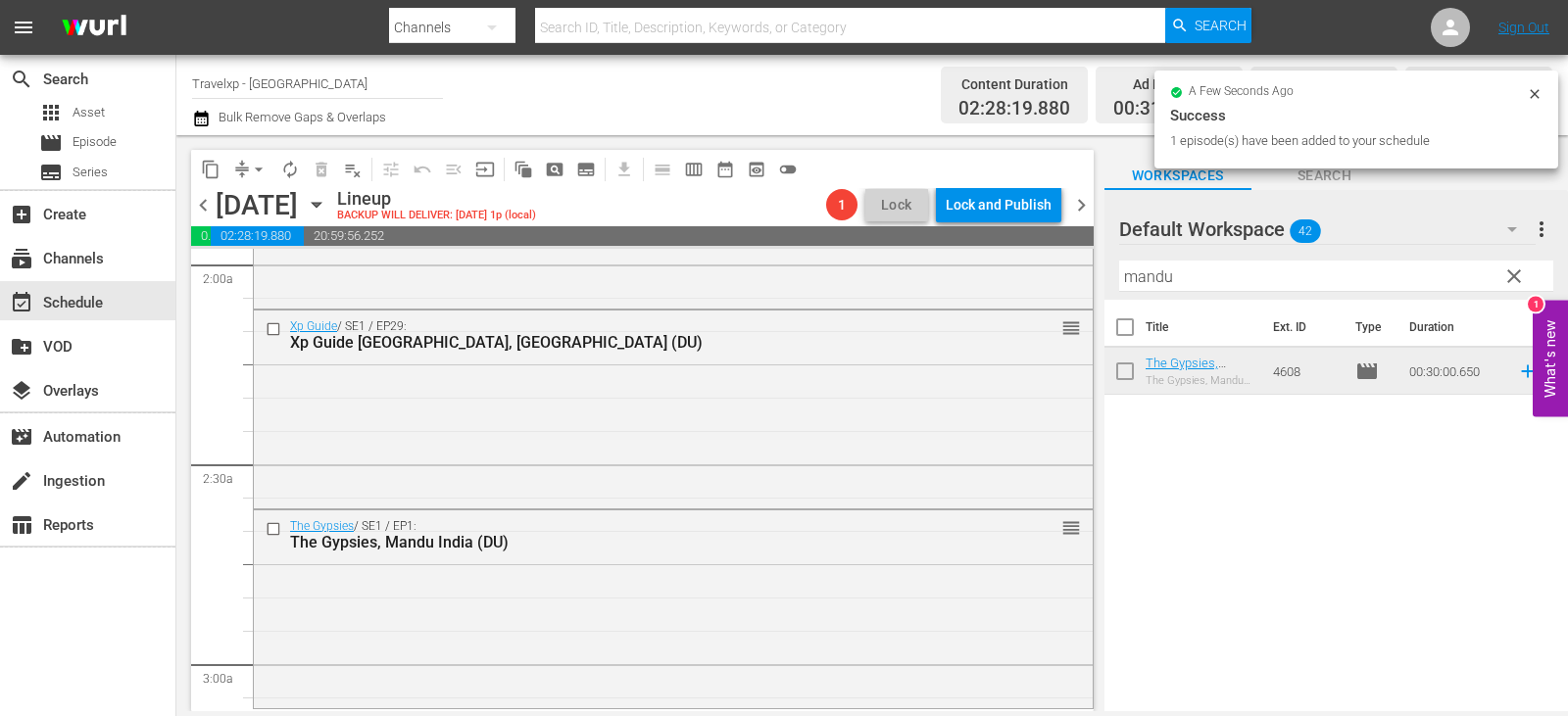
click at [1515, 277] on span "clear" at bounding box center [1514, 276] width 24 height 24
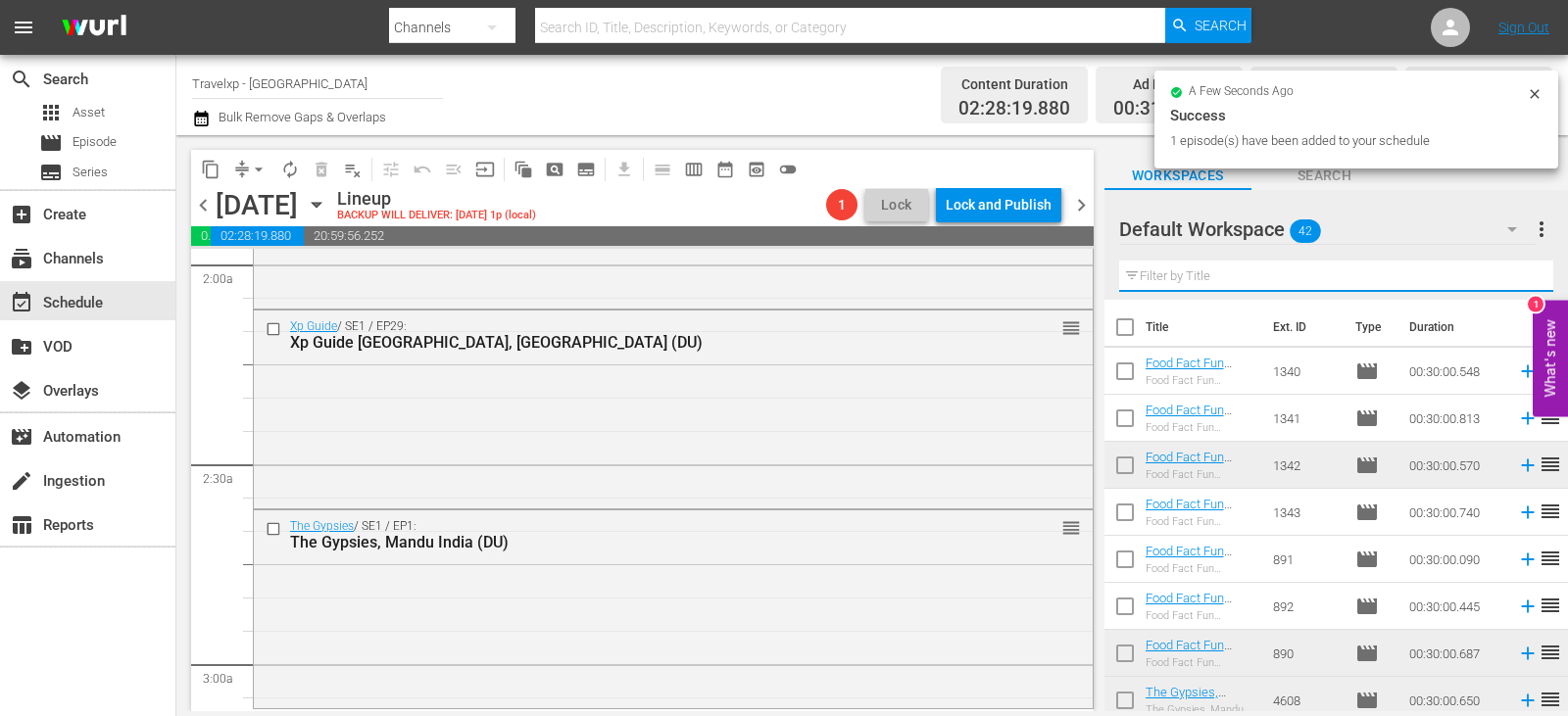
click at [1515, 277] on input "text" at bounding box center [1336, 276] width 434 height 32
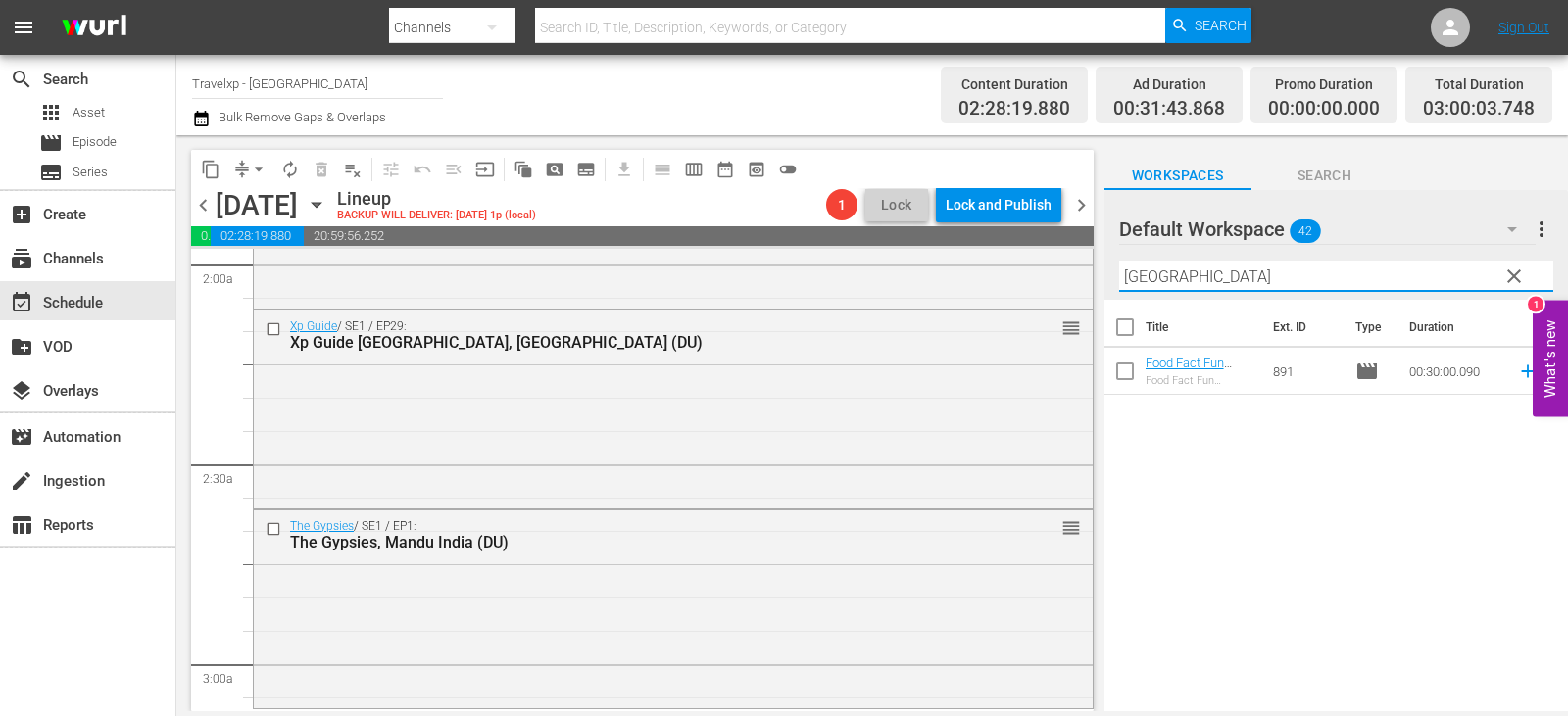
type input "hanoi"
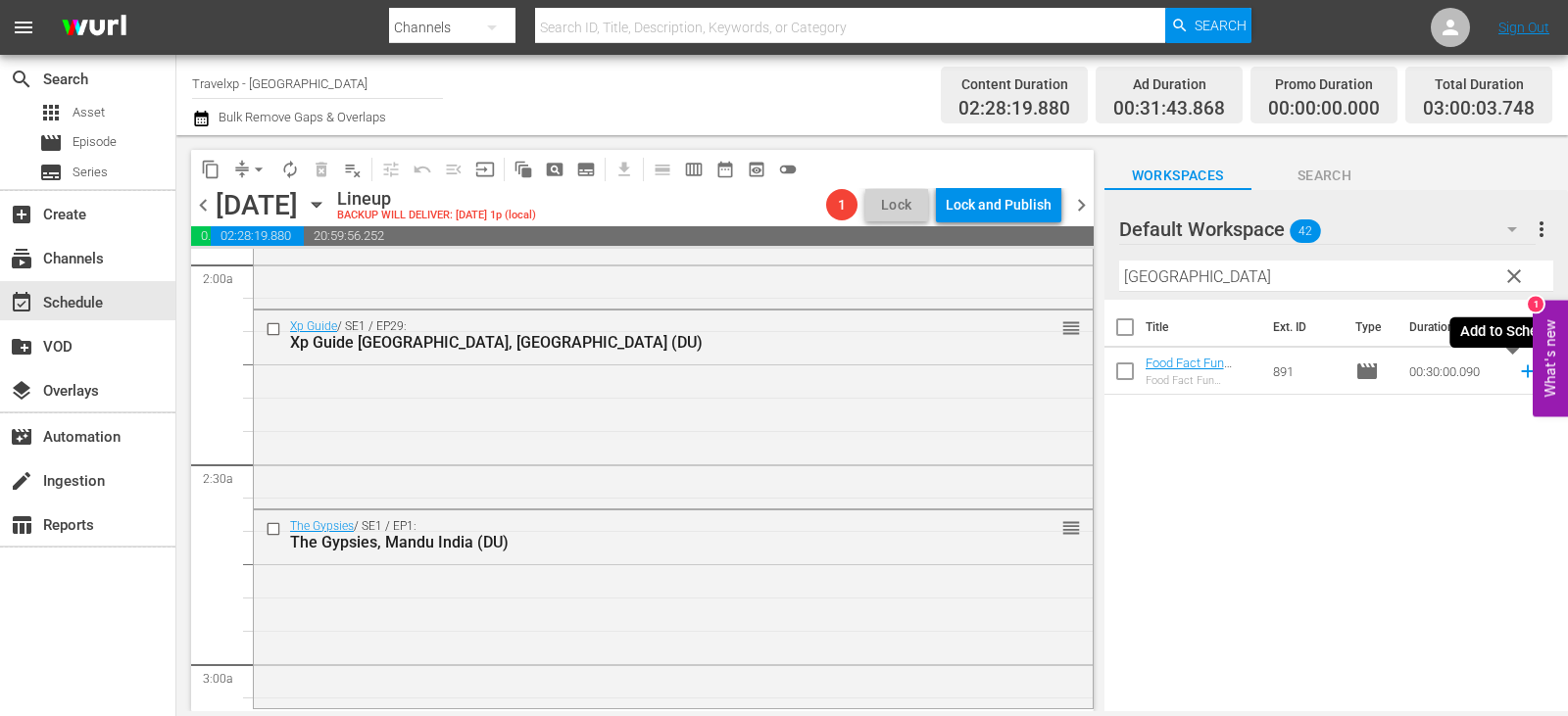
click at [1517, 372] on icon at bounding box center [1528, 371] width 22 height 22
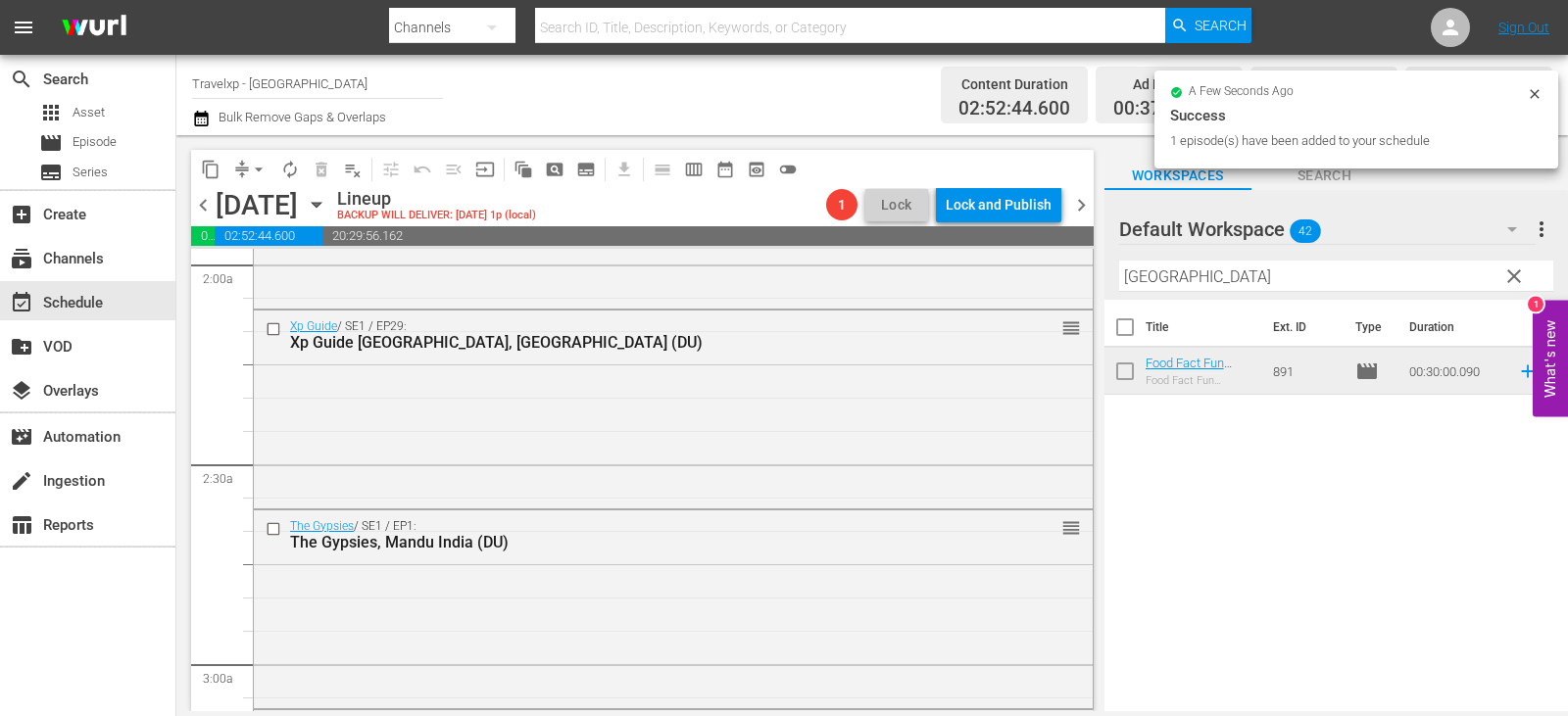
click at [1519, 278] on span "clear" at bounding box center [1514, 276] width 24 height 24
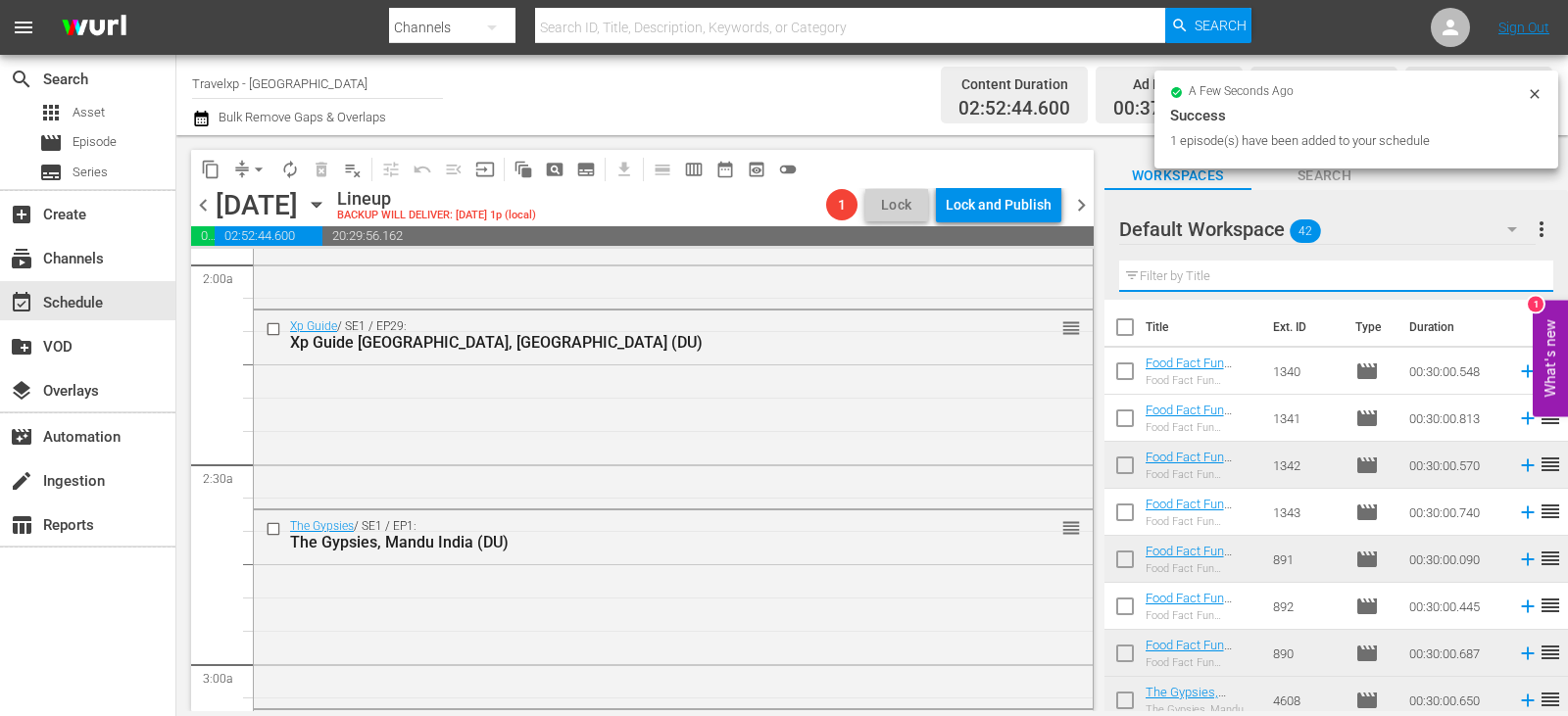
click at [1519, 278] on input "text" at bounding box center [1336, 276] width 434 height 32
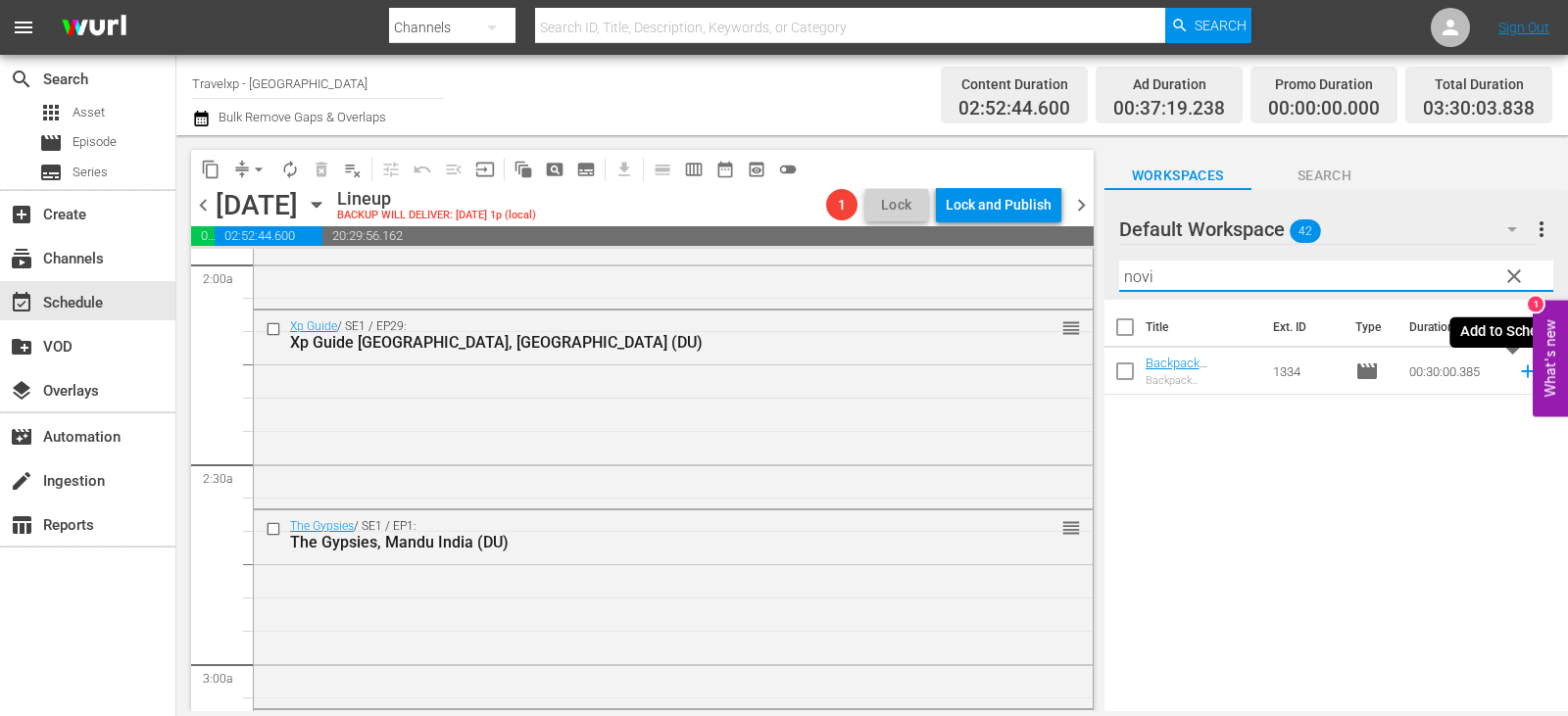
type input "novi"
click at [1517, 379] on icon at bounding box center [1528, 371] width 22 height 22
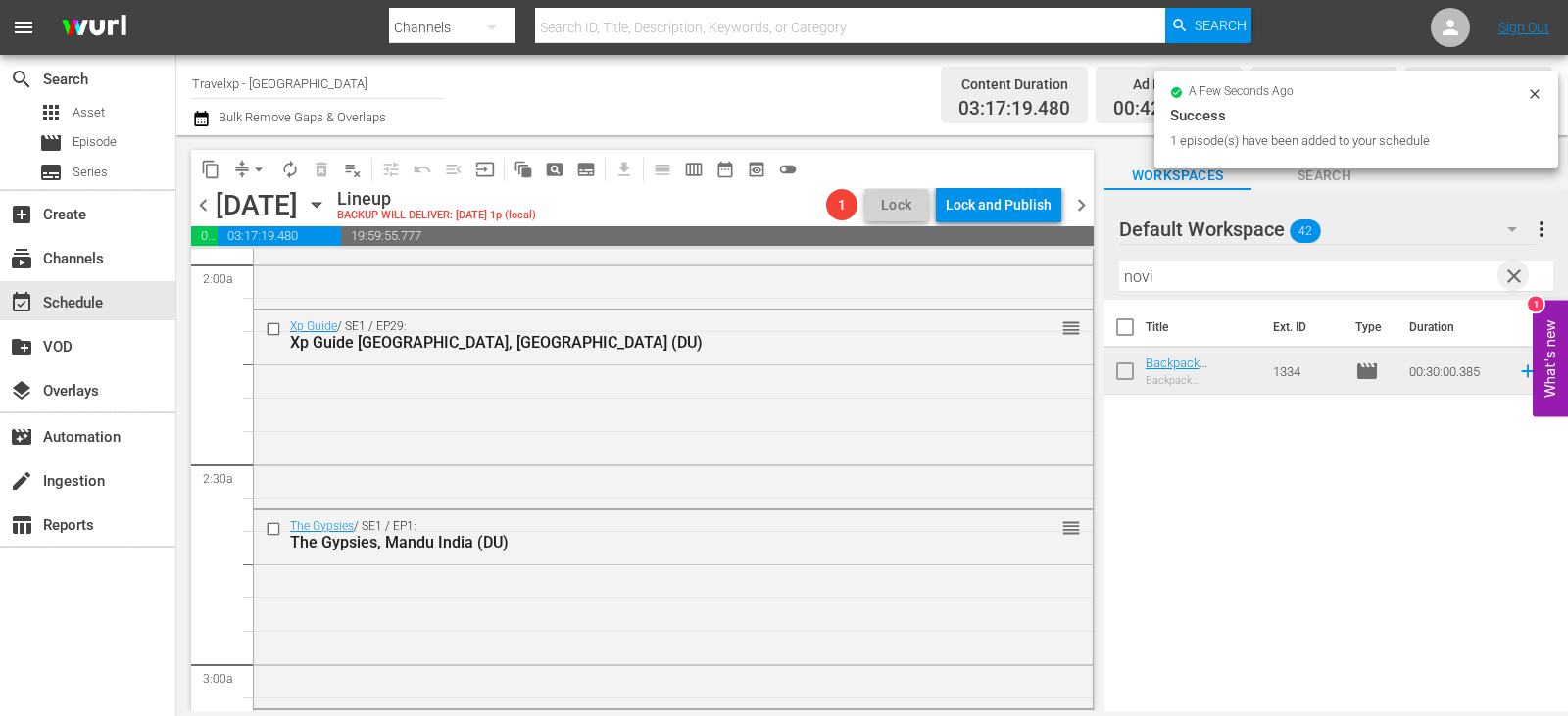
click at [1510, 278] on span "clear" at bounding box center [1514, 276] width 24 height 24
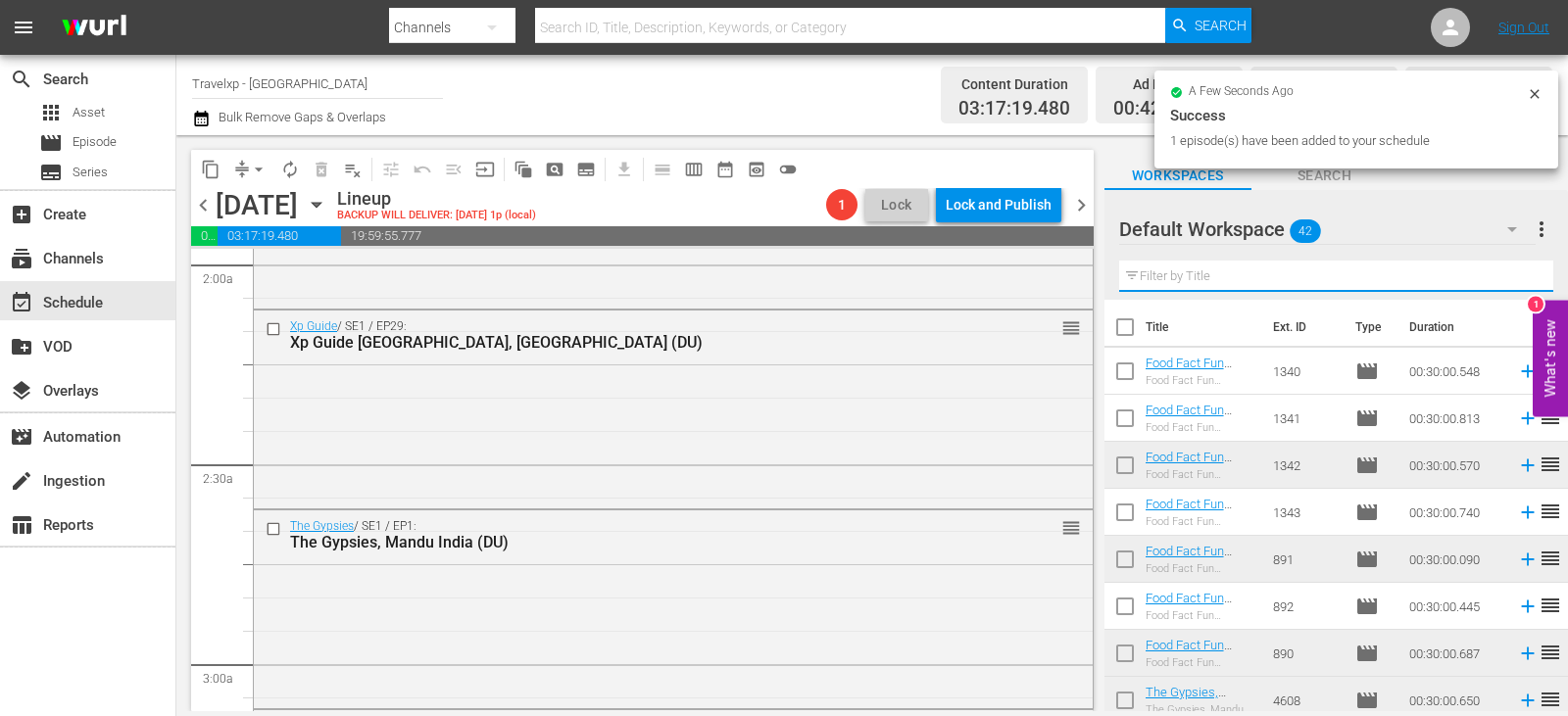
click at [1510, 278] on input "text" at bounding box center [1336, 276] width 434 height 32
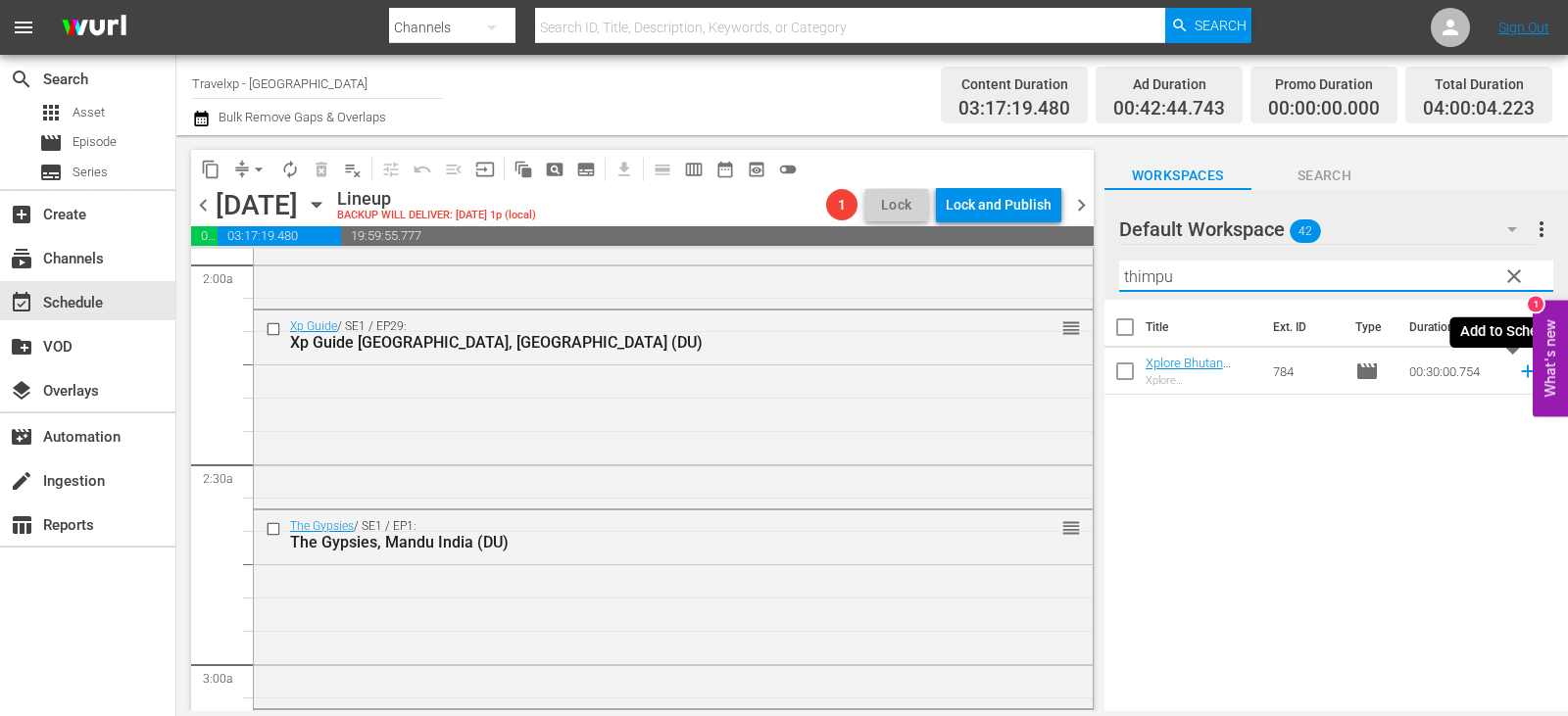
type input "thimpu"
click at [1517, 371] on icon at bounding box center [1528, 371] width 22 height 22
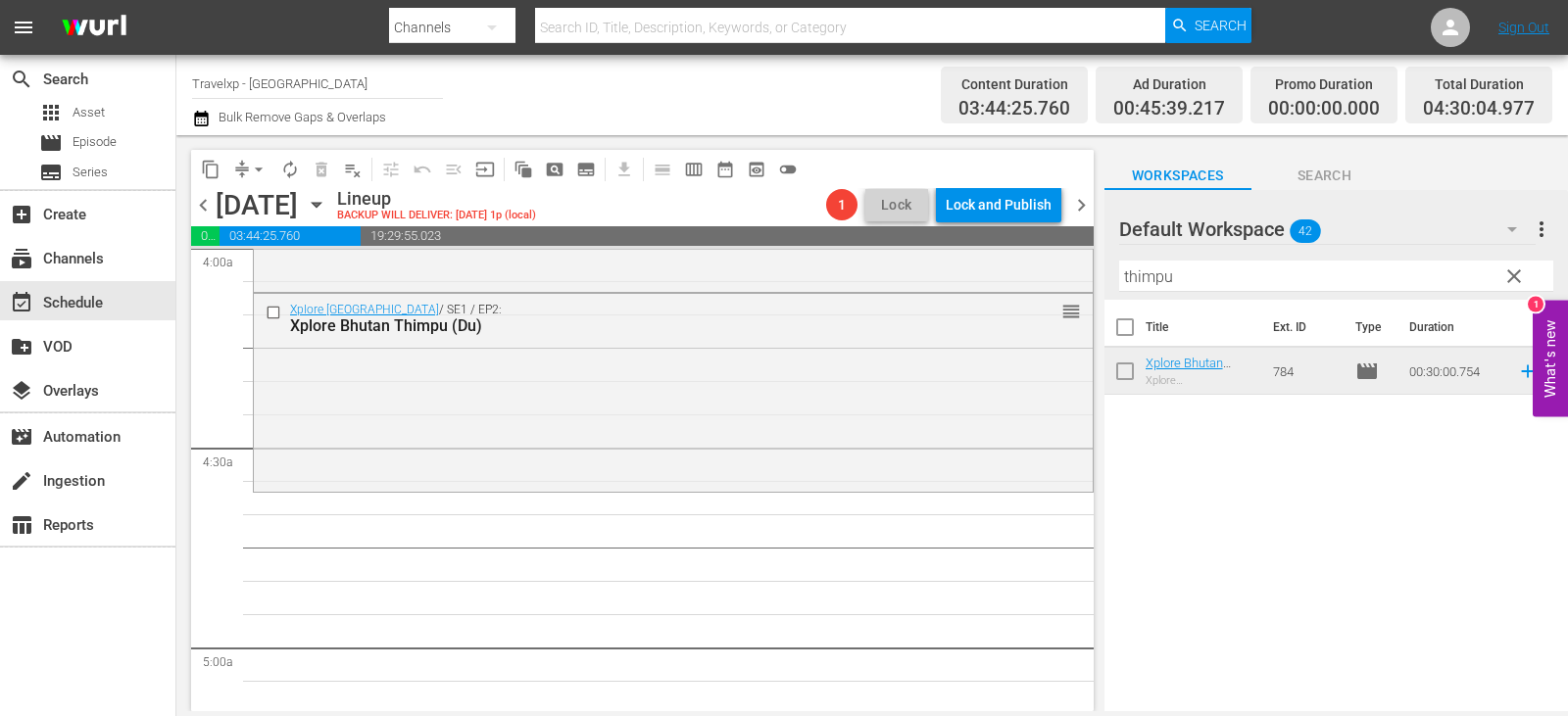
scroll to position [1567, 0]
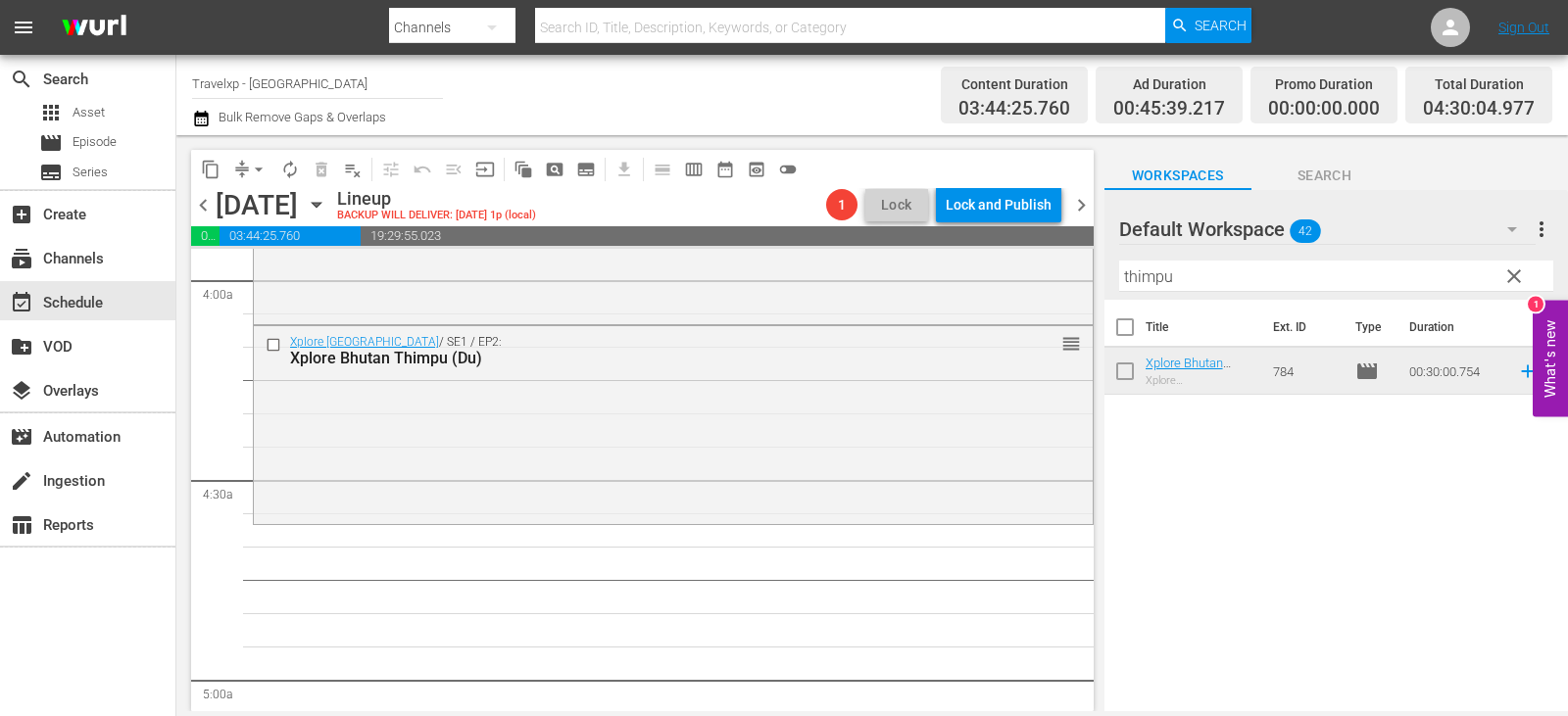
click at [1505, 275] on span "clear" at bounding box center [1514, 276] width 24 height 24
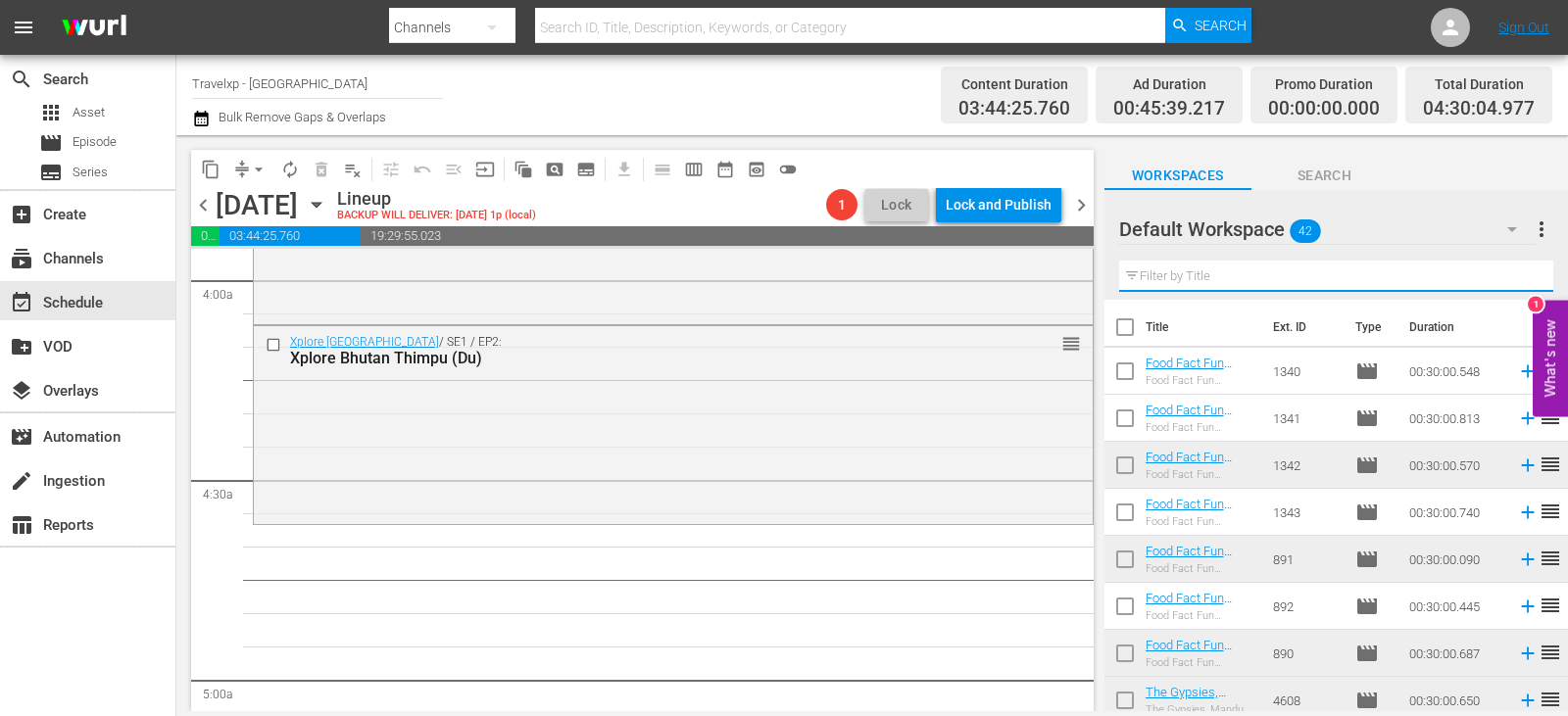
click at [1505, 275] on input "text" at bounding box center [1336, 276] width 434 height 32
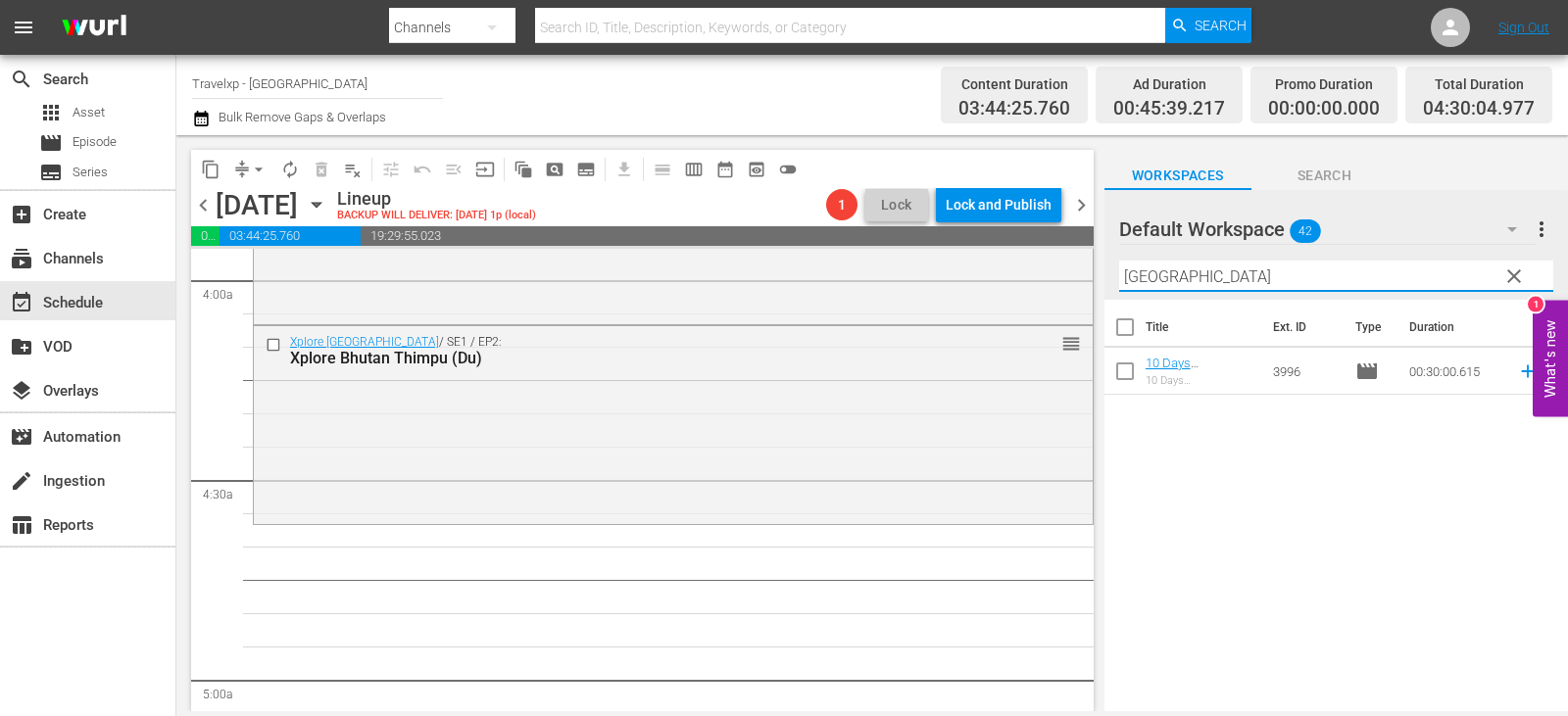
type input "[GEOGRAPHIC_DATA]"
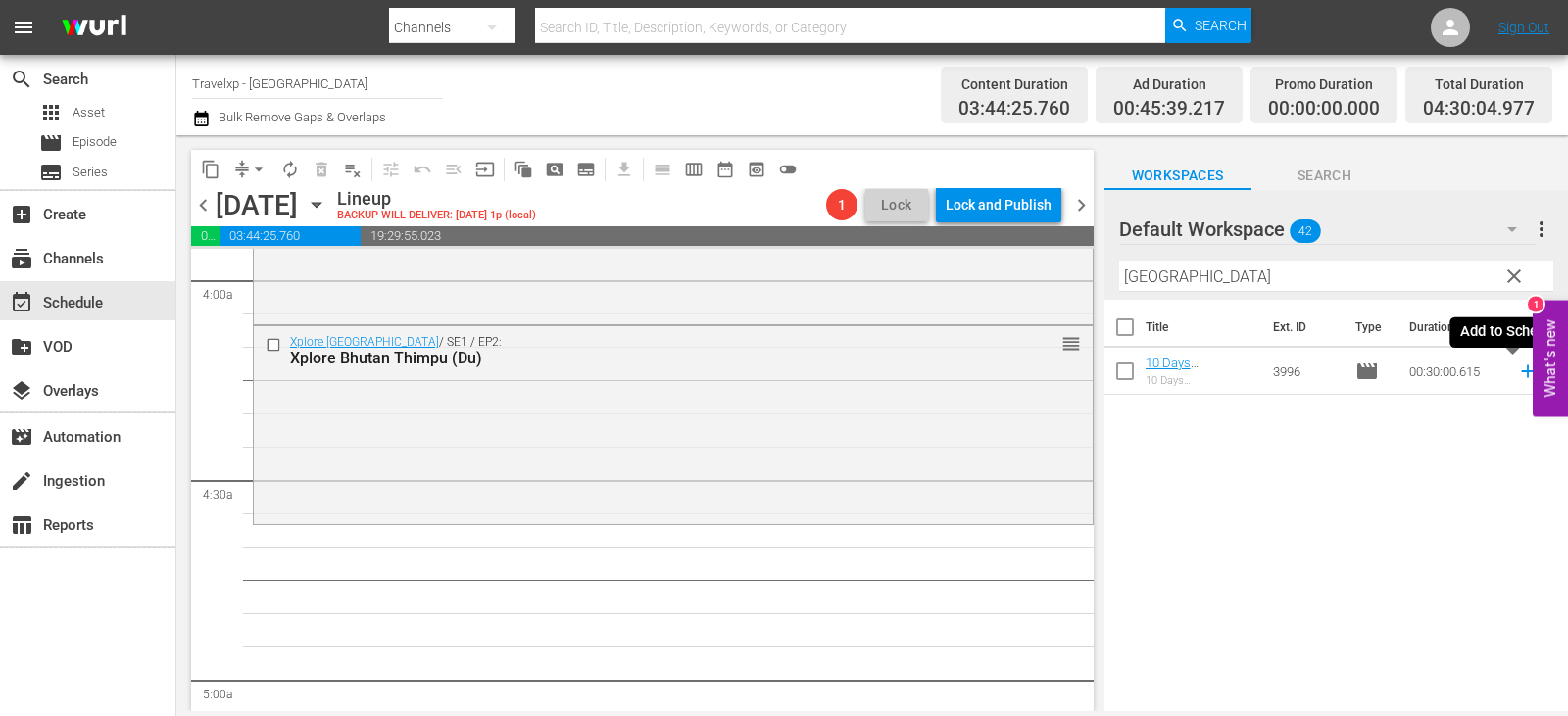
click at [1517, 374] on icon at bounding box center [1528, 371] width 22 height 22
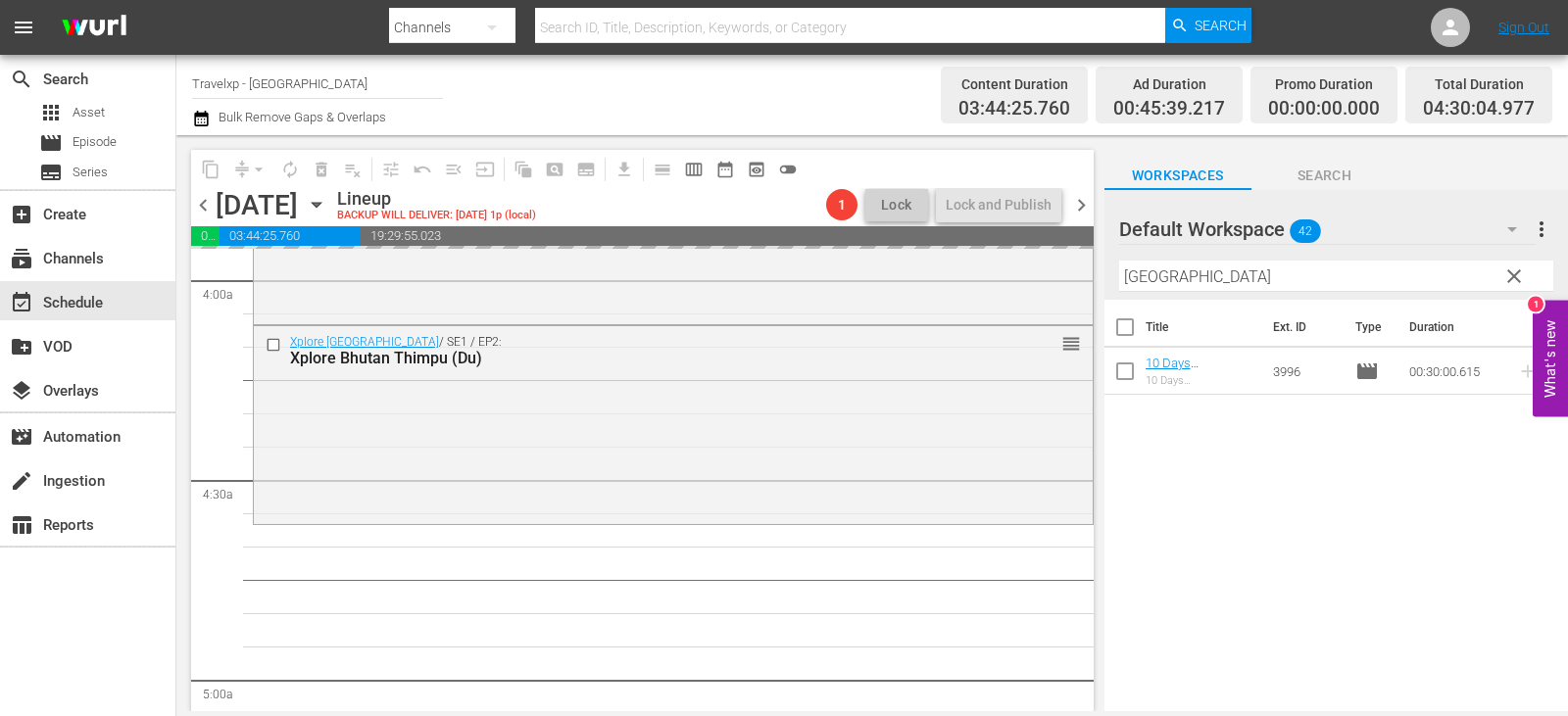
click at [1508, 278] on span "clear" at bounding box center [1514, 276] width 24 height 24
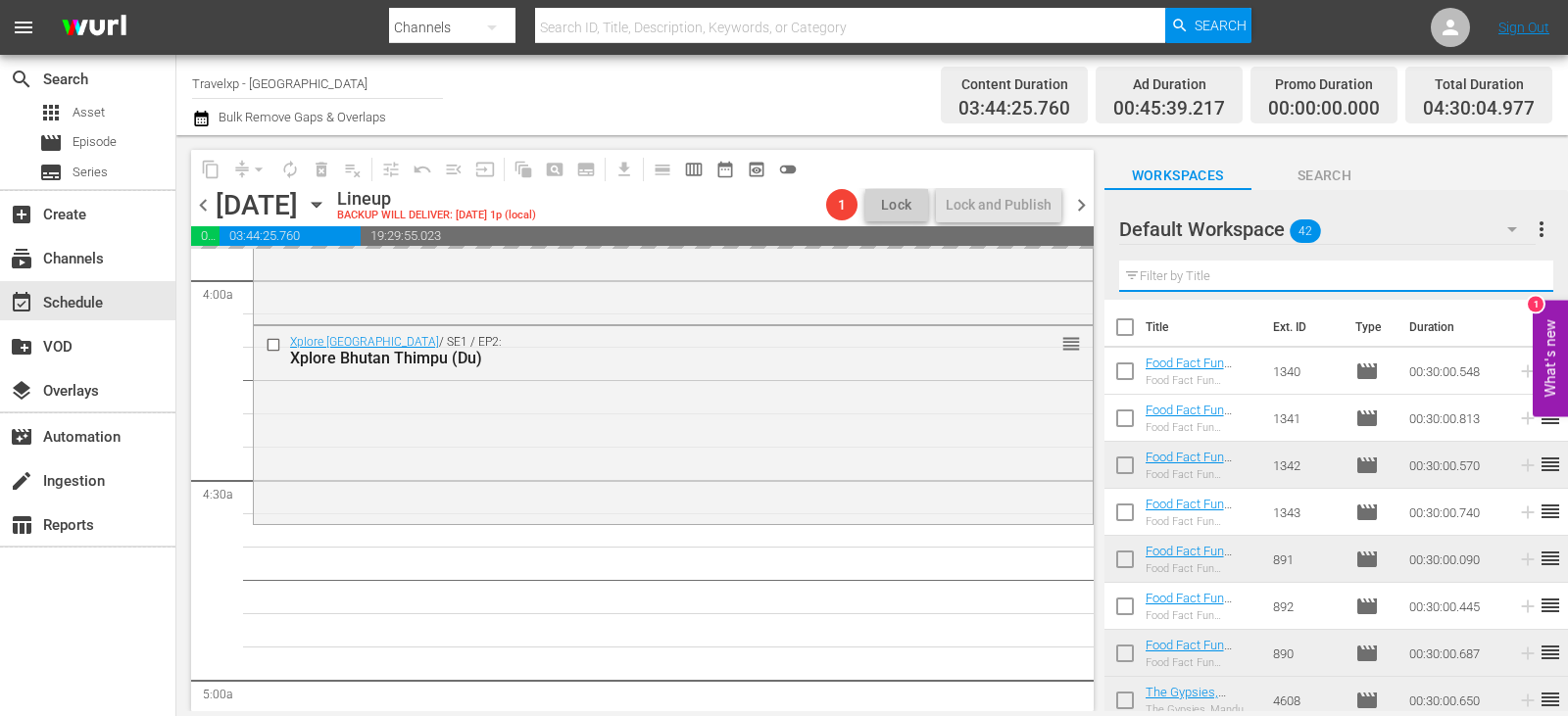
click at [1508, 278] on input "text" at bounding box center [1336, 276] width 434 height 32
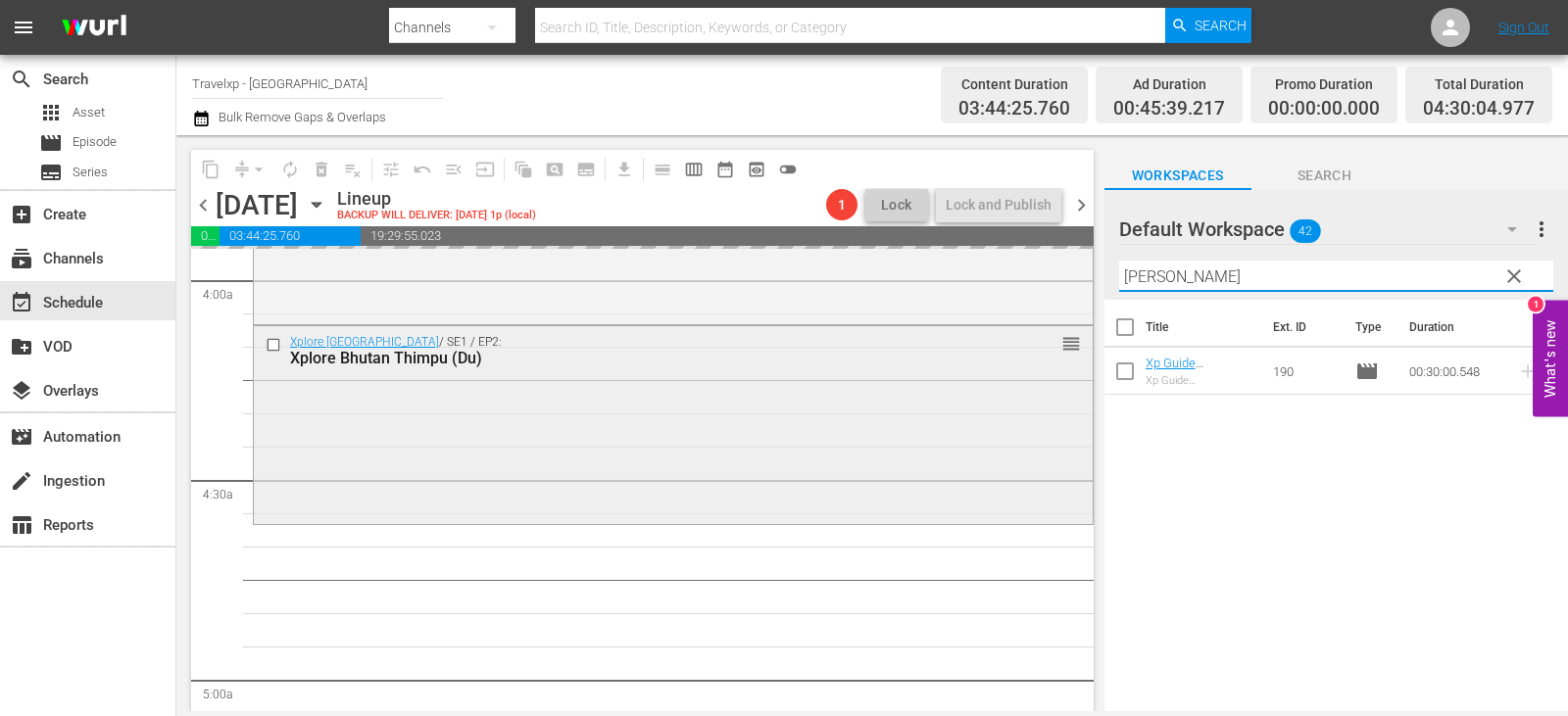
type input "[PERSON_NAME]"
click at [704, 519] on div "Xplore Bhutan / SE1 / EP2: Xplore Bhutan Thimpu (Du) reorder" at bounding box center [673, 423] width 839 height 194
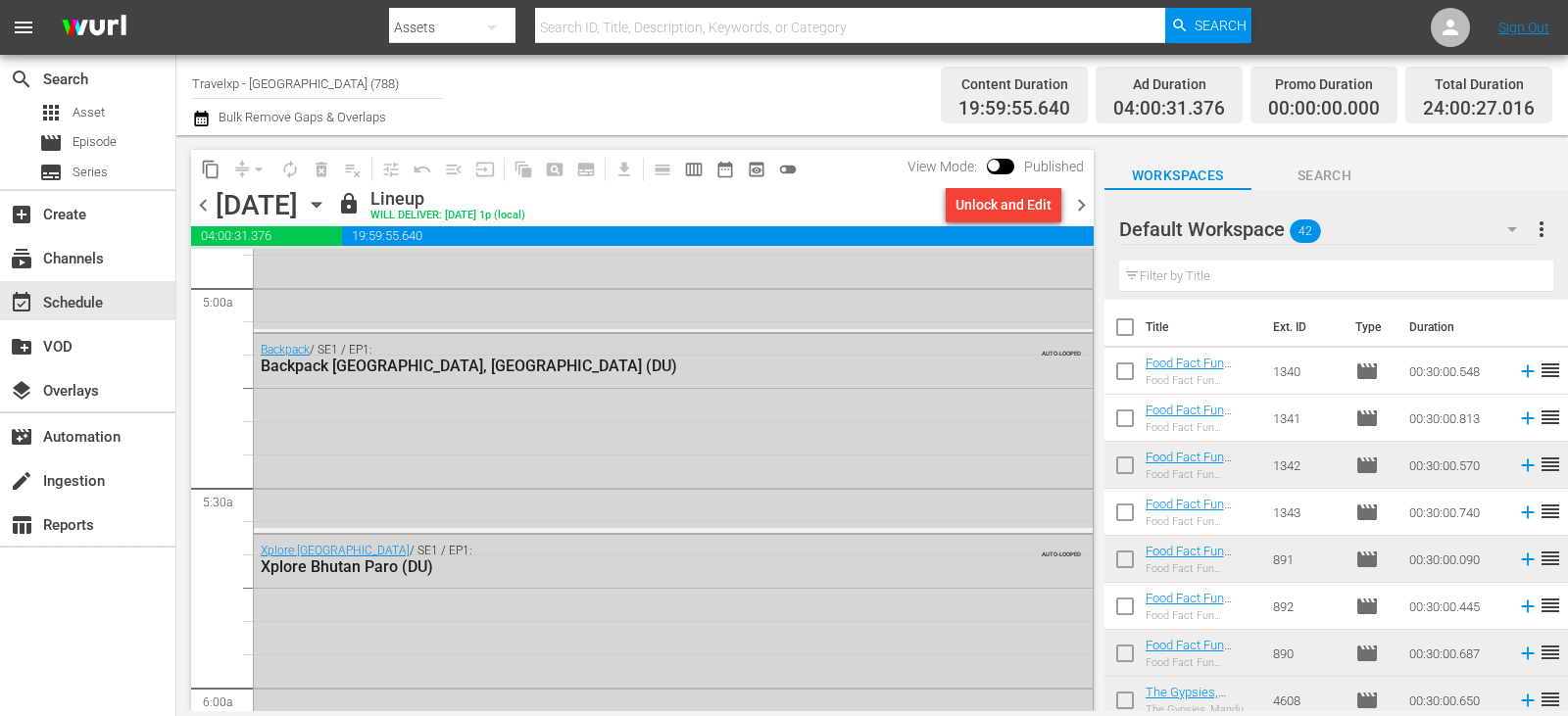
scroll to position [1861, 0]
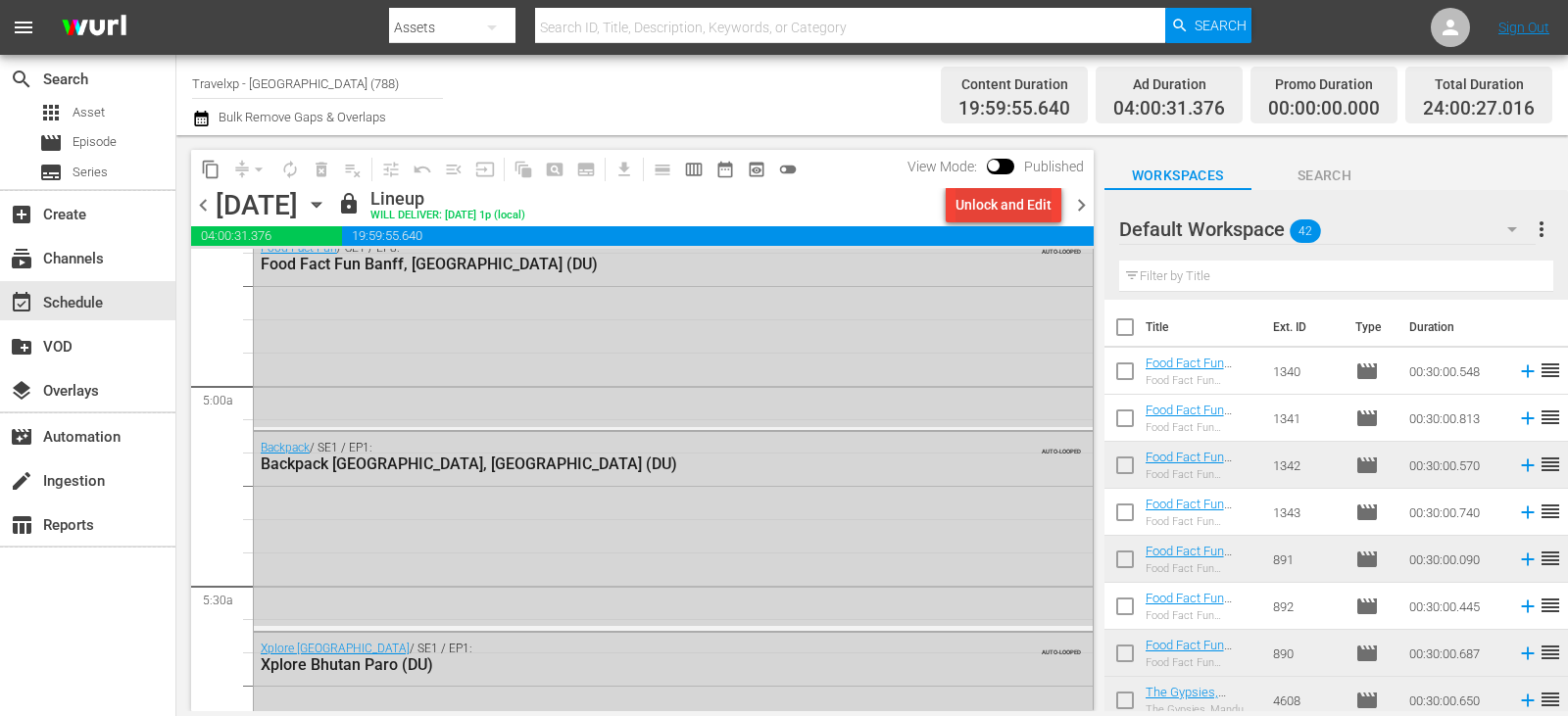
click at [979, 220] on div "Unlock and Edit" at bounding box center [1003, 204] width 97 height 35
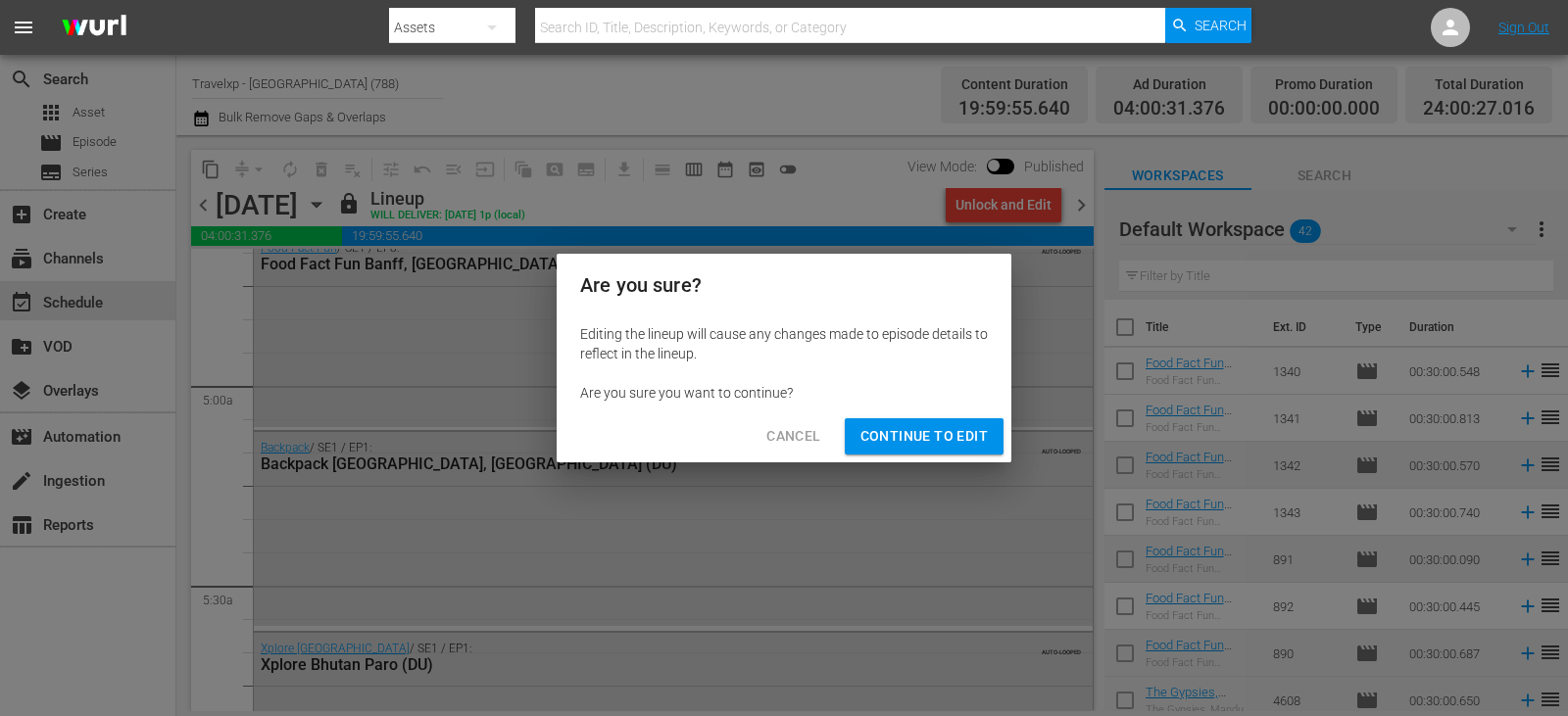
click at [888, 438] on span "Continue to Edit" at bounding box center [924, 436] width 127 height 25
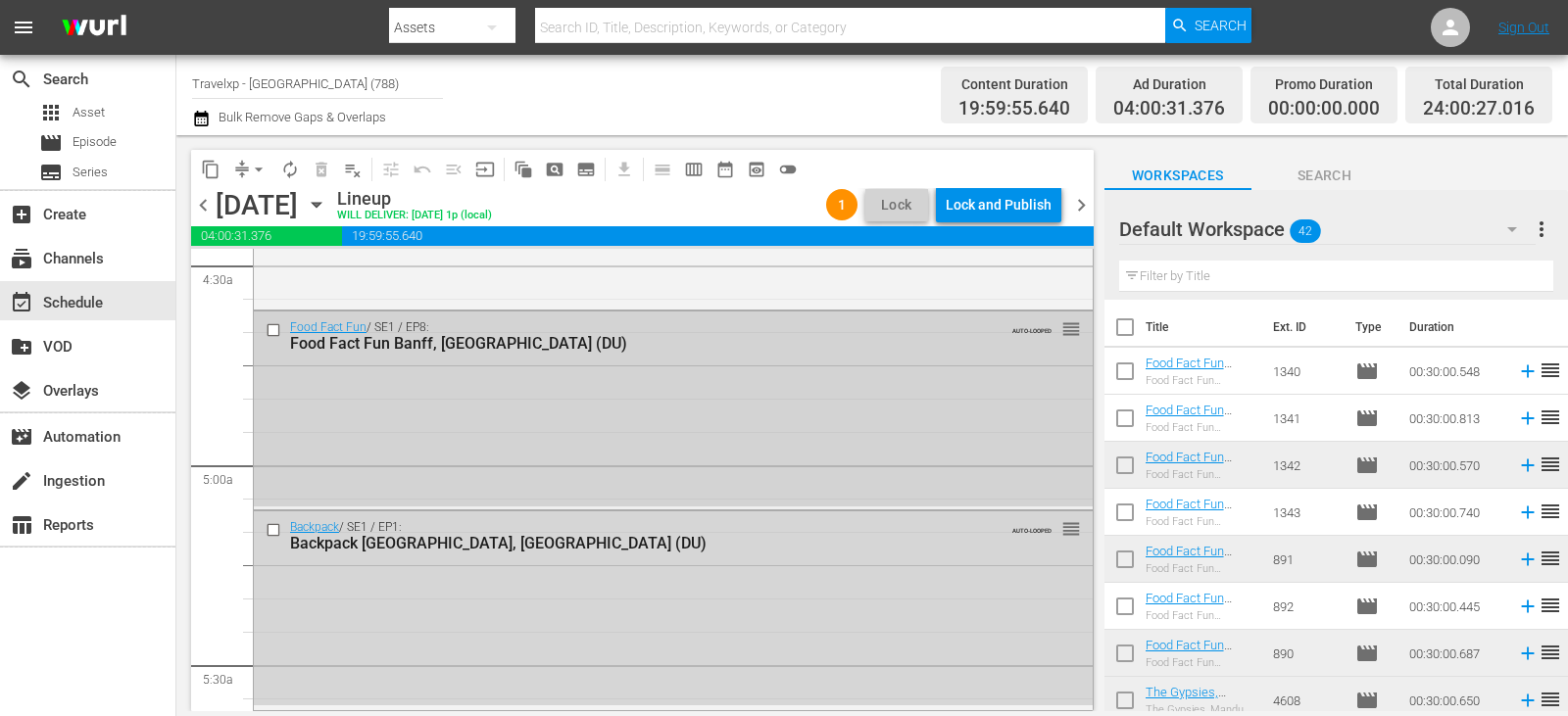
scroll to position [1665, 0]
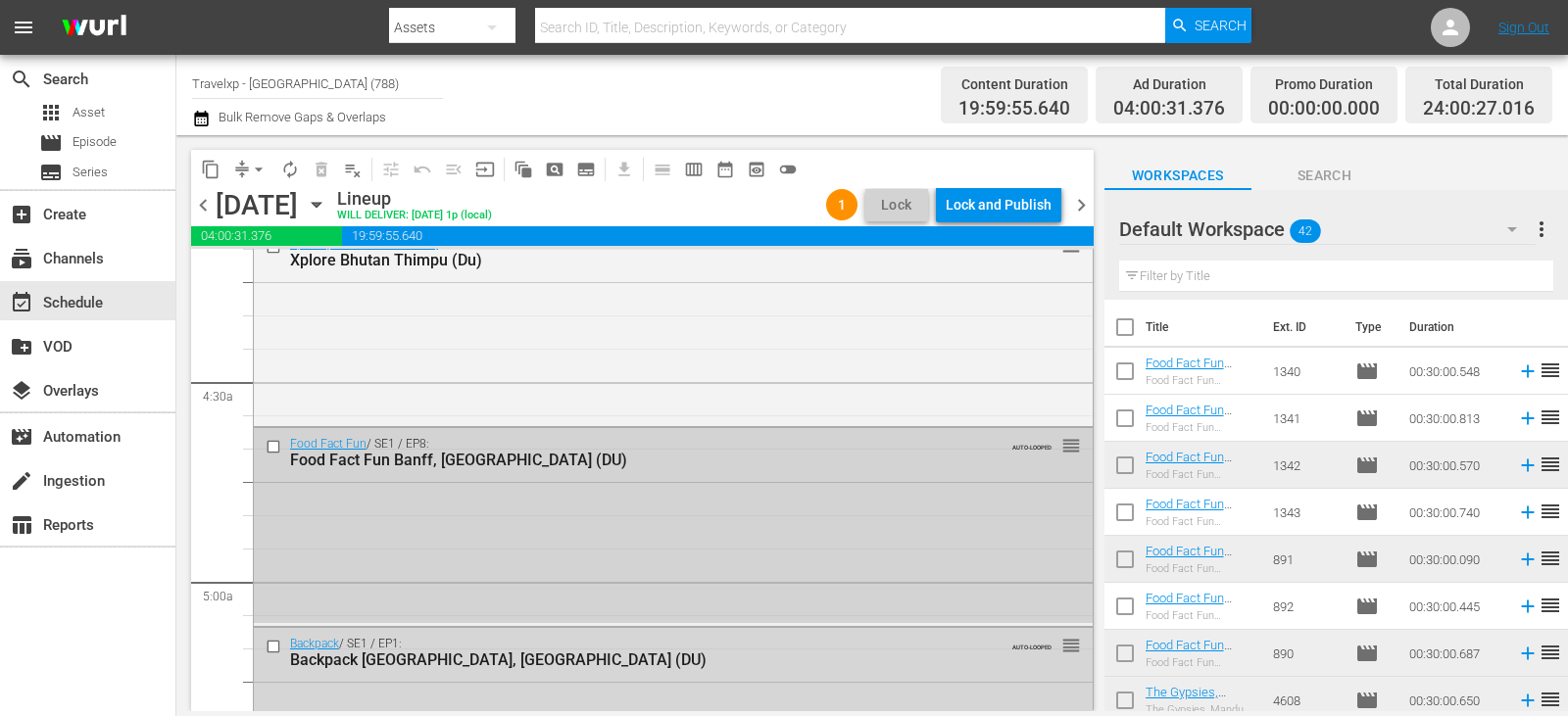
click at [277, 447] on input "checkbox" at bounding box center [276, 447] width 21 height 17
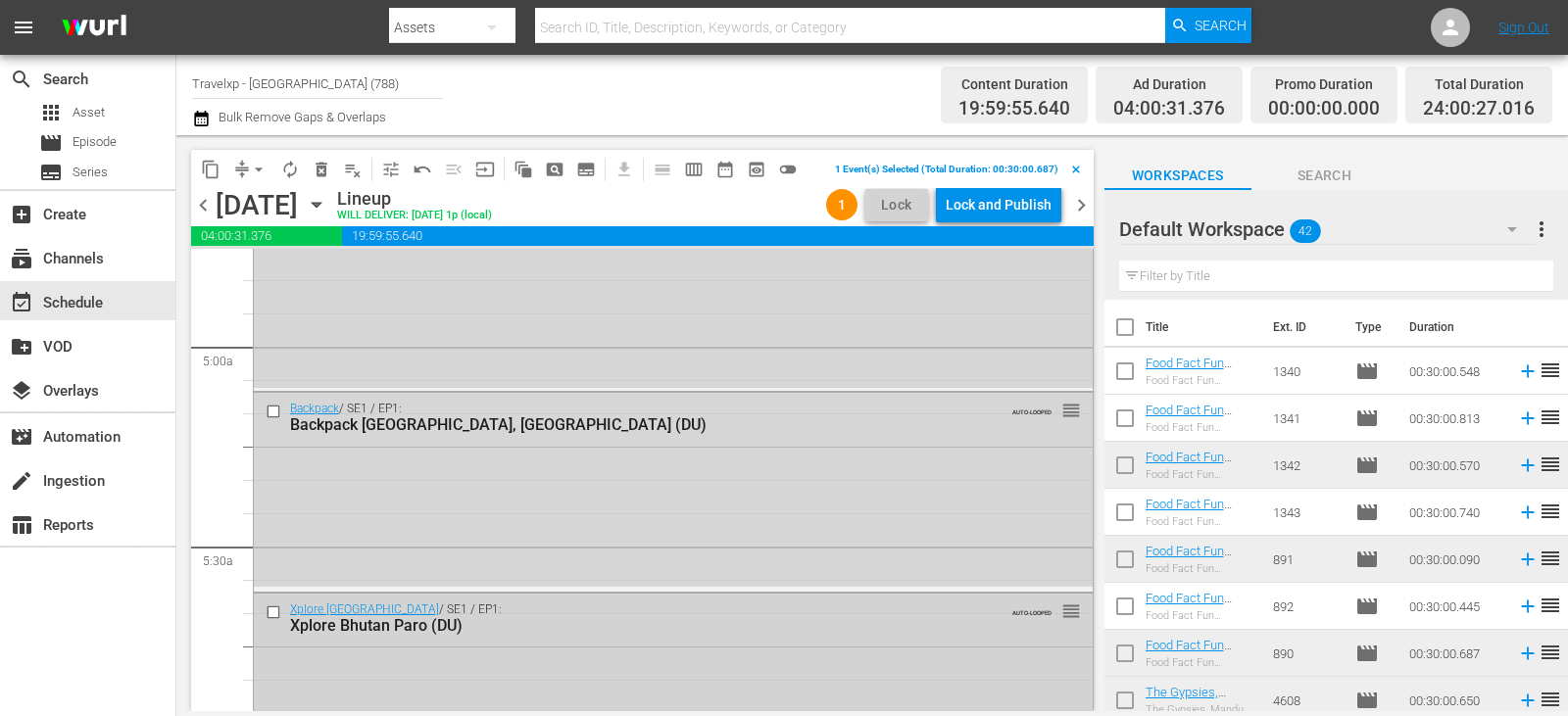
scroll to position [1959, 0]
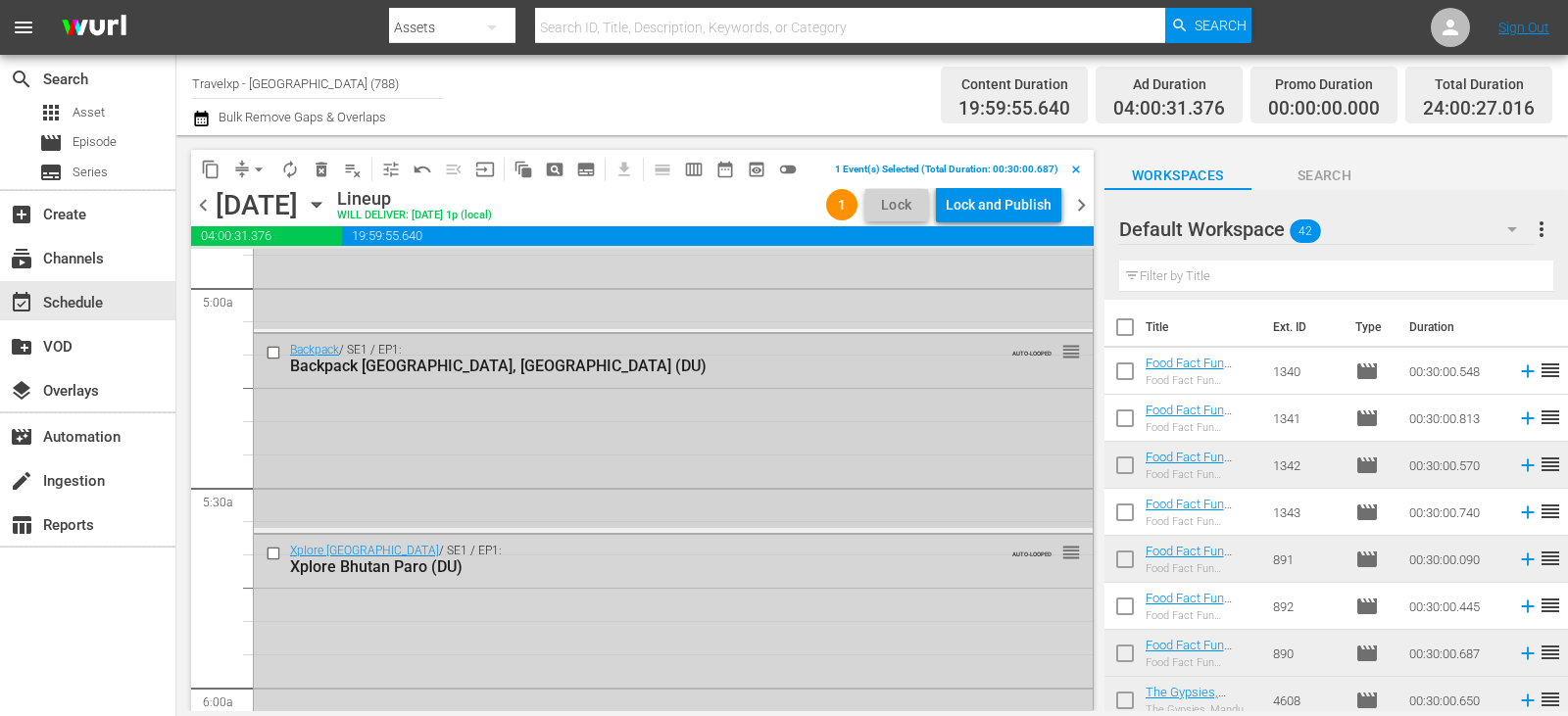
click at [273, 354] on input "checkbox" at bounding box center [276, 353] width 21 height 17
click at [268, 559] on input "checkbox" at bounding box center [276, 553] width 21 height 17
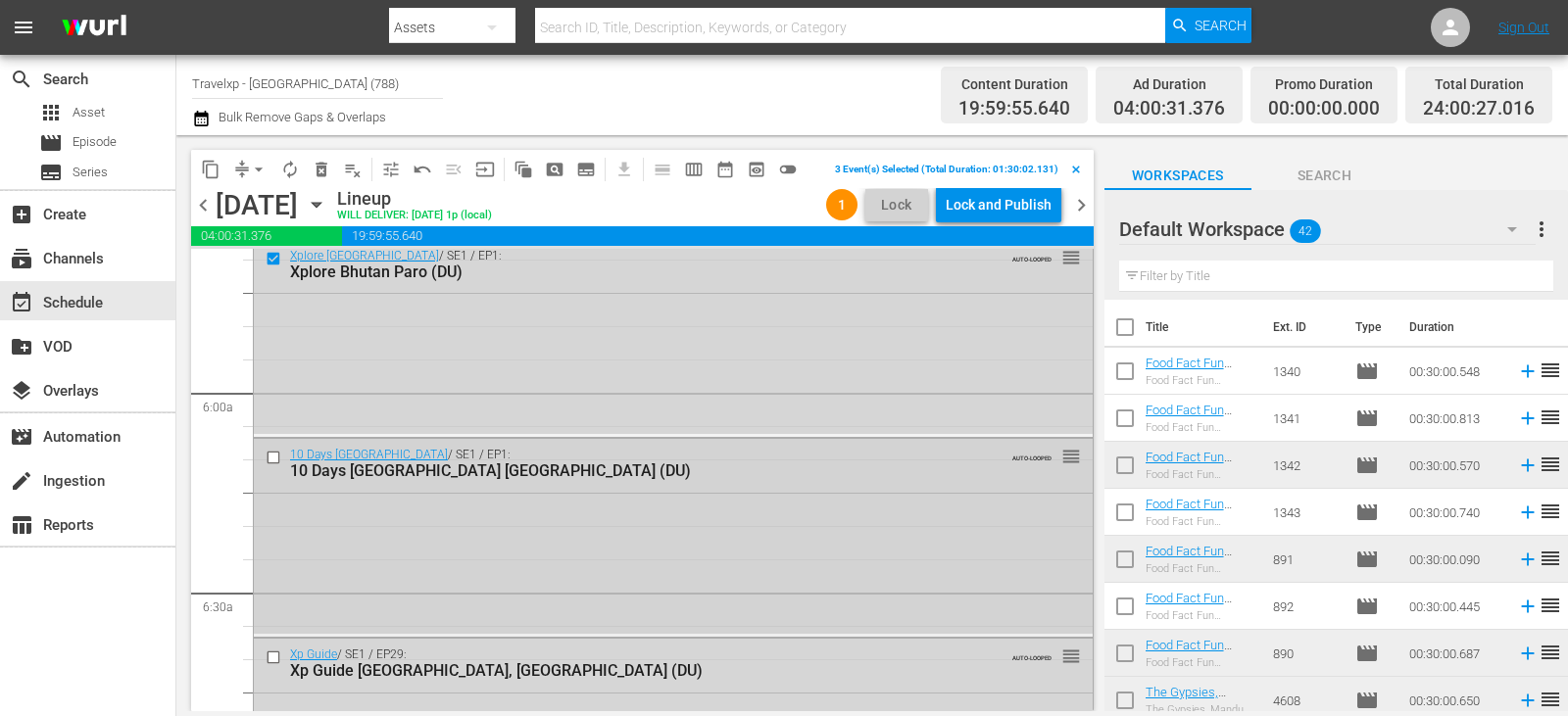
scroll to position [2252, 0]
click at [275, 457] on input "checkbox" at bounding box center [276, 458] width 21 height 17
click at [274, 657] on input "checkbox" at bounding box center [276, 658] width 21 height 17
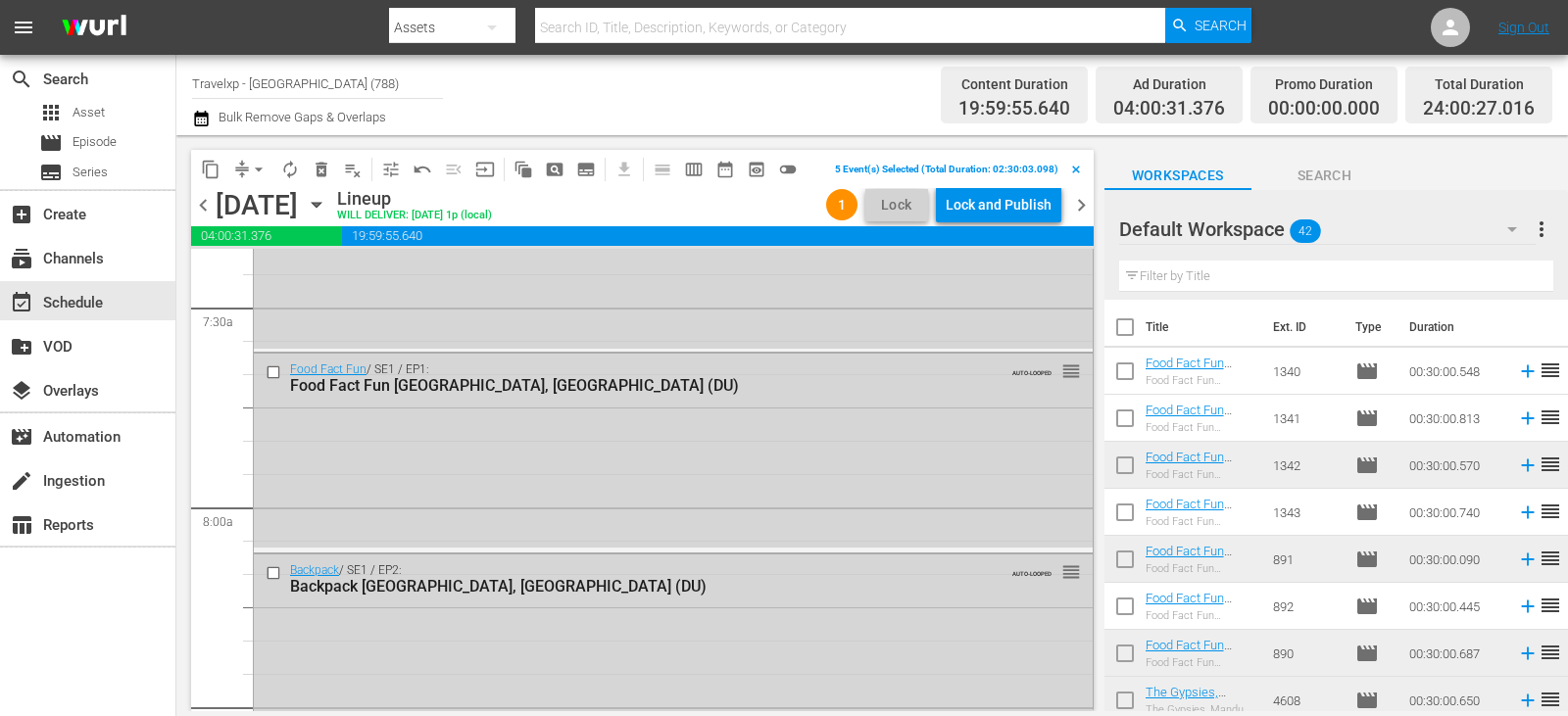
scroll to position [2840, 0]
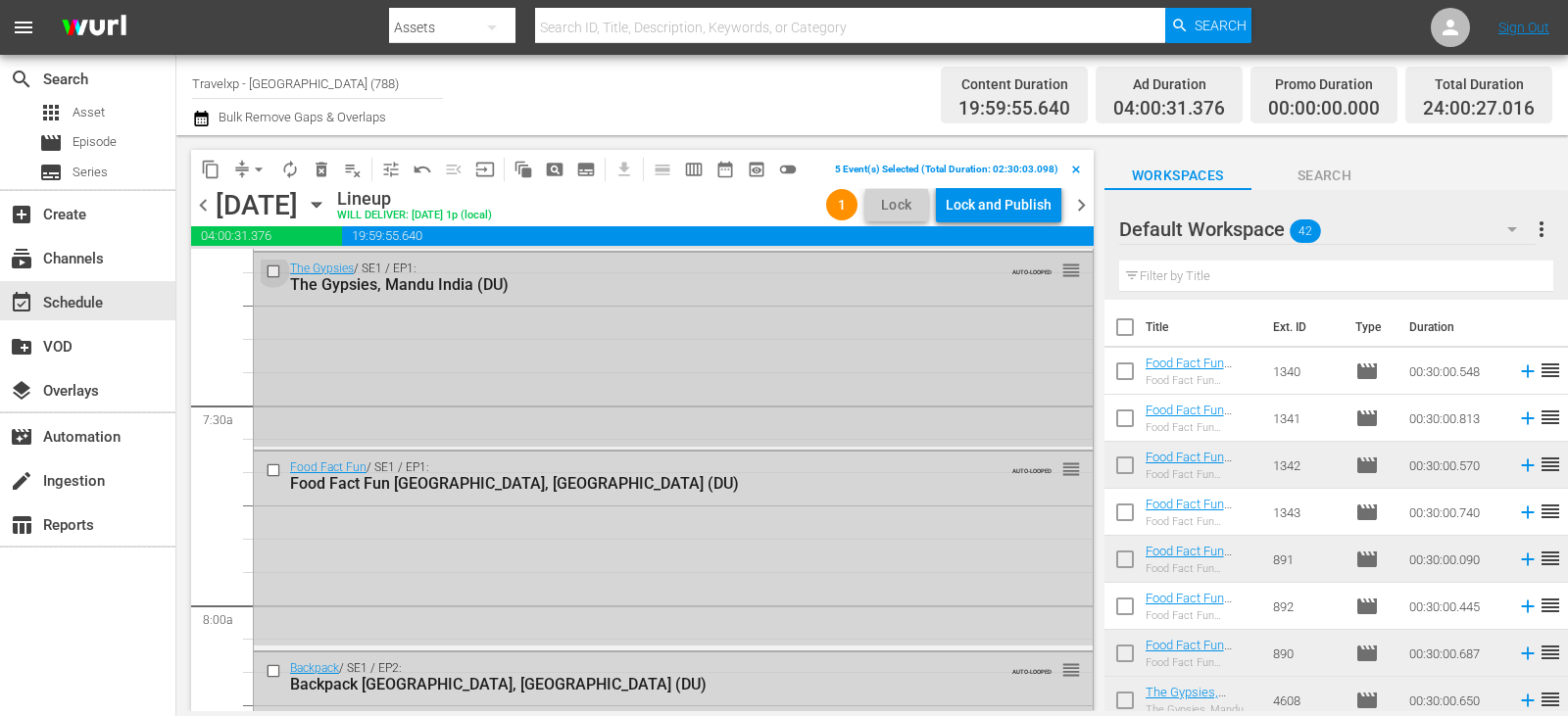
click at [270, 268] on input "checkbox" at bounding box center [276, 270] width 21 height 17
click at [275, 471] on input "checkbox" at bounding box center [276, 470] width 21 height 17
click at [279, 669] on input "checkbox" at bounding box center [276, 671] width 21 height 17
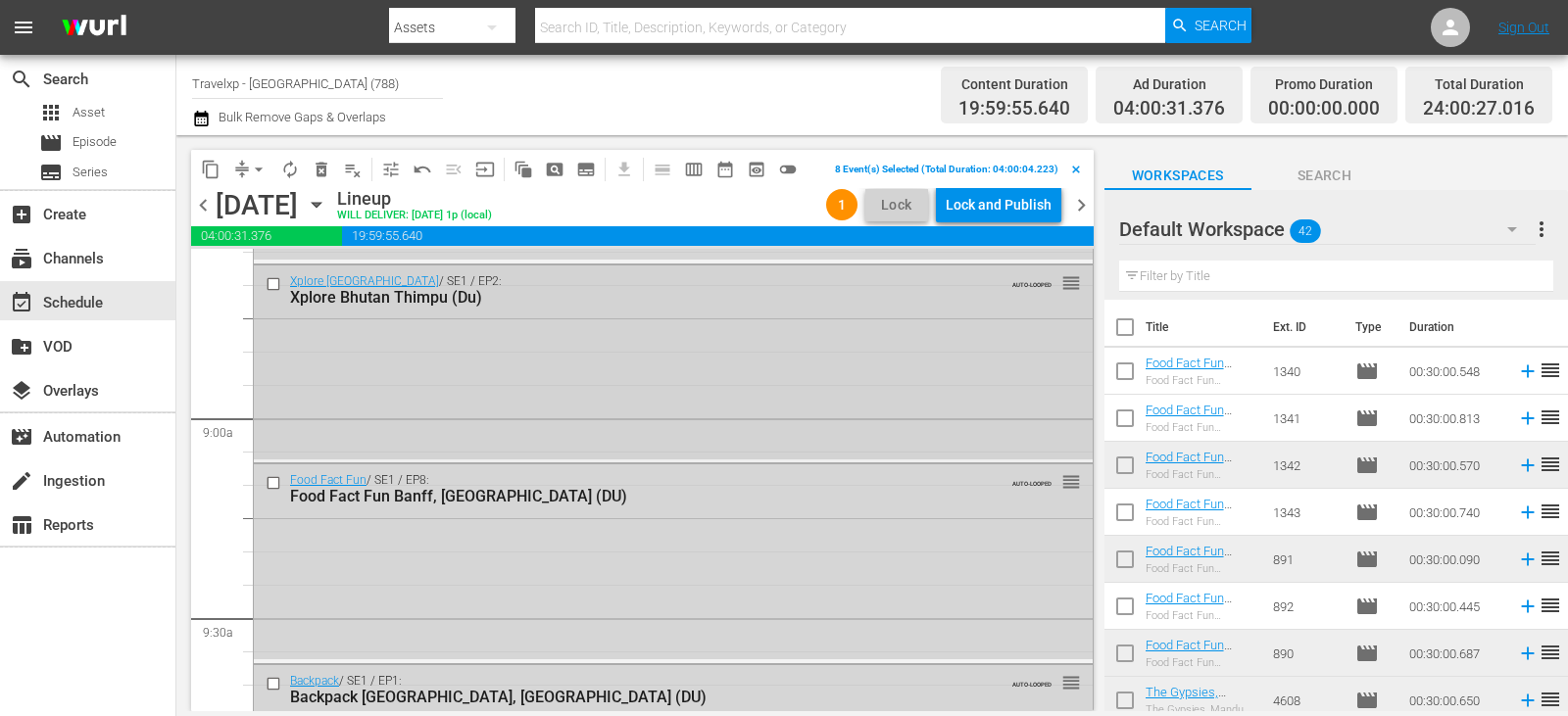
scroll to position [3428, 0]
click at [275, 290] on input "checkbox" at bounding box center [276, 282] width 21 height 17
click at [274, 482] on input "checkbox" at bounding box center [276, 482] width 21 height 17
click at [276, 682] on input "checkbox" at bounding box center [276, 683] width 21 height 17
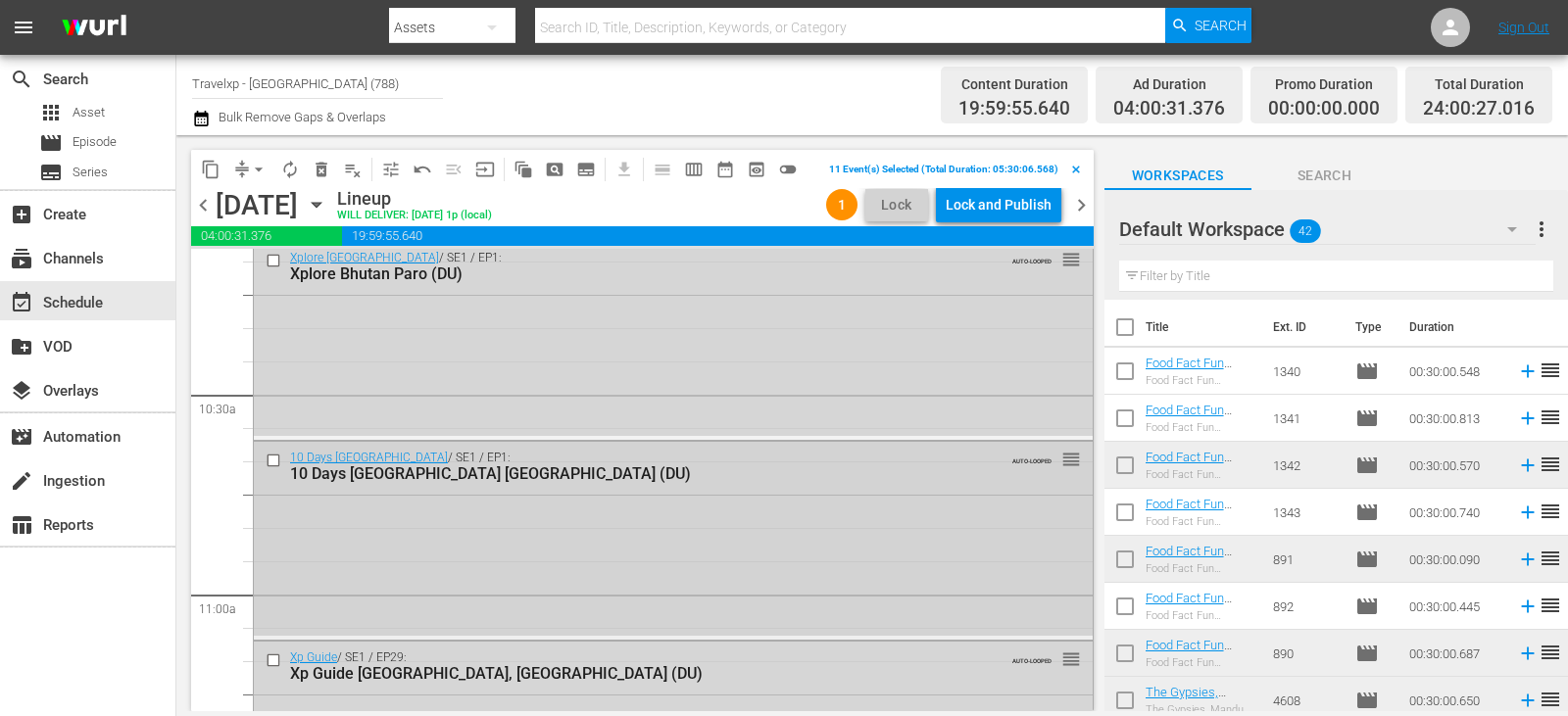
scroll to position [4016, 0]
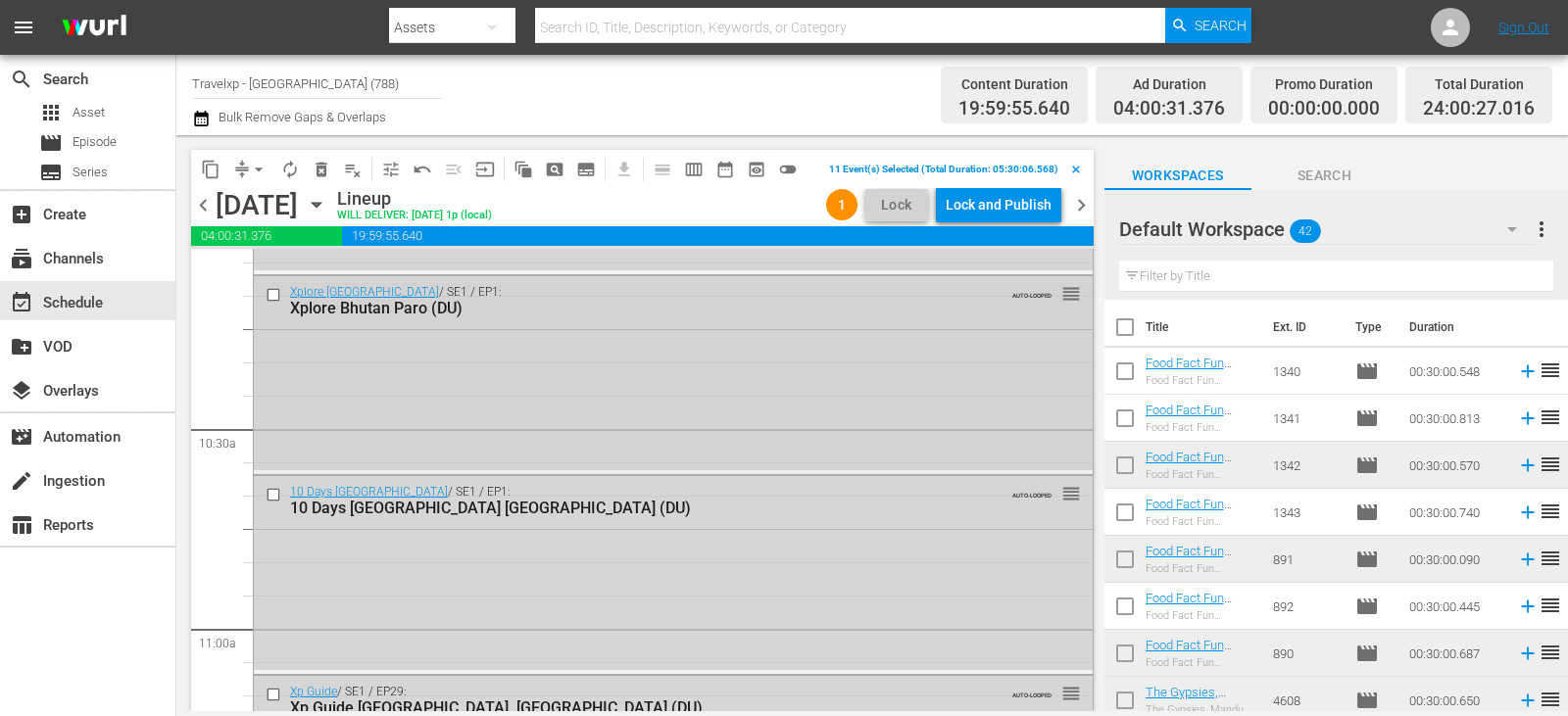
click at [278, 299] on input "checkbox" at bounding box center [276, 294] width 21 height 17
click at [273, 499] on input "checkbox" at bounding box center [276, 495] width 21 height 17
click at [279, 694] on input "checkbox" at bounding box center [276, 694] width 21 height 17
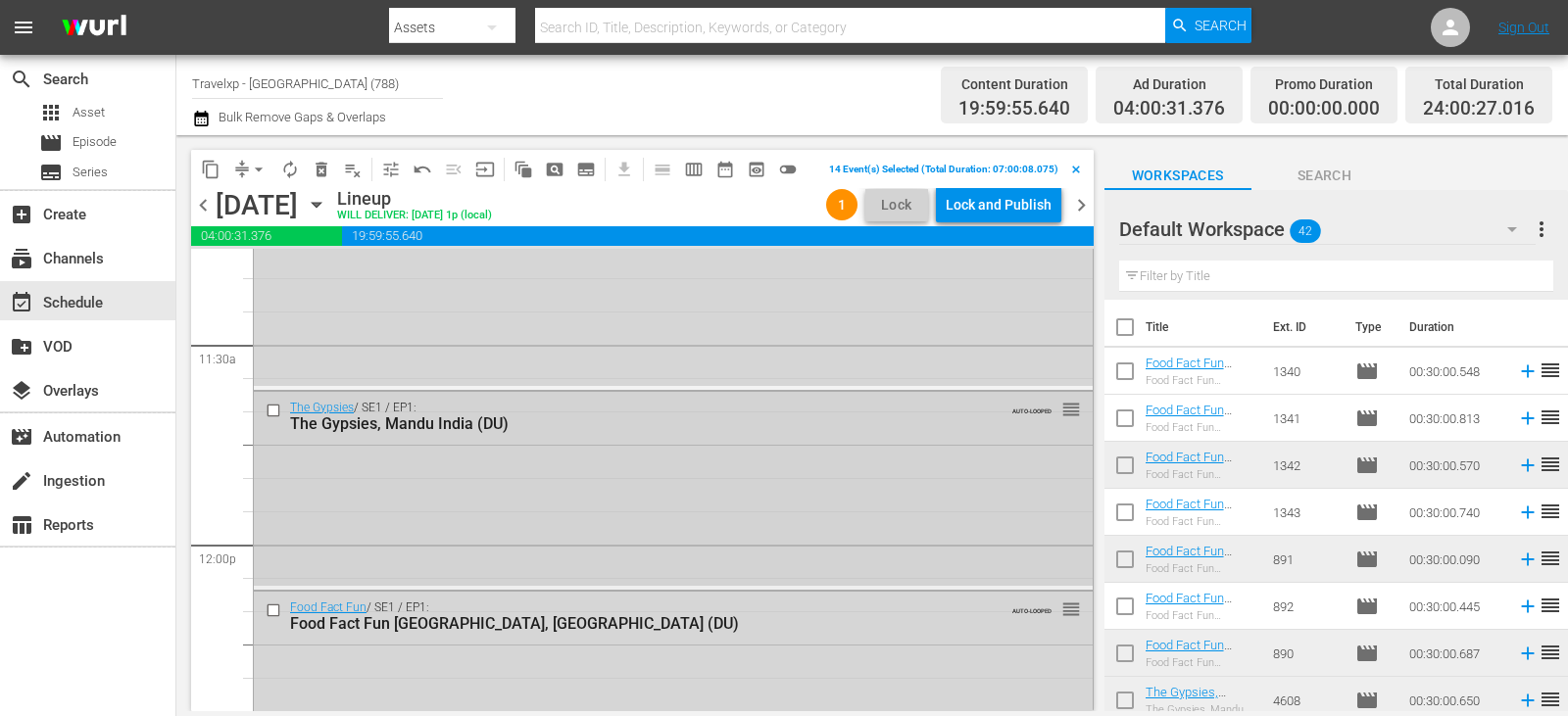
scroll to position [4506, 0]
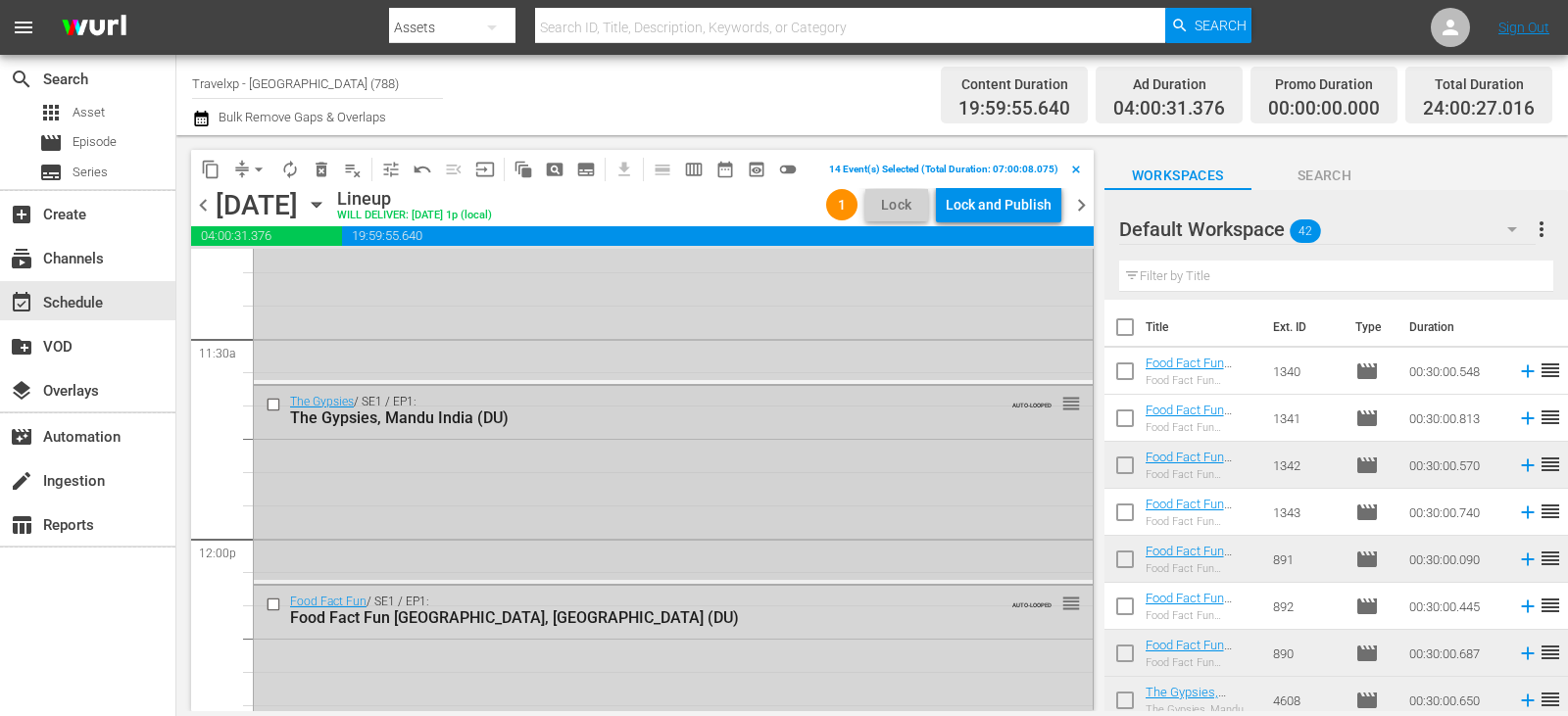
click at [273, 408] on input "checkbox" at bounding box center [276, 404] width 21 height 17
click at [277, 605] on input "checkbox" at bounding box center [276, 605] width 21 height 17
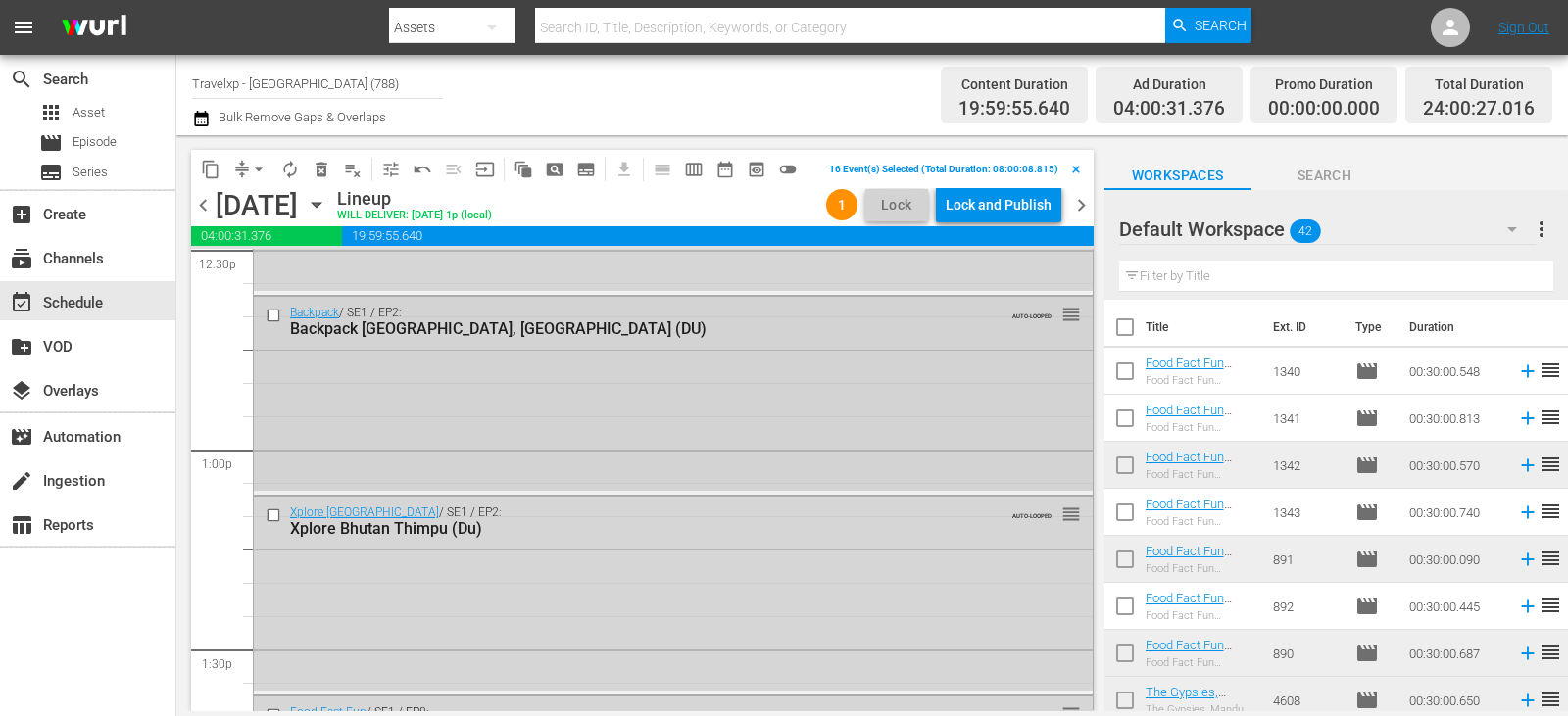
scroll to position [4995, 0]
click at [277, 311] on input "checkbox" at bounding box center [276, 314] width 21 height 17
click at [273, 514] on input "checkbox" at bounding box center [276, 513] width 21 height 17
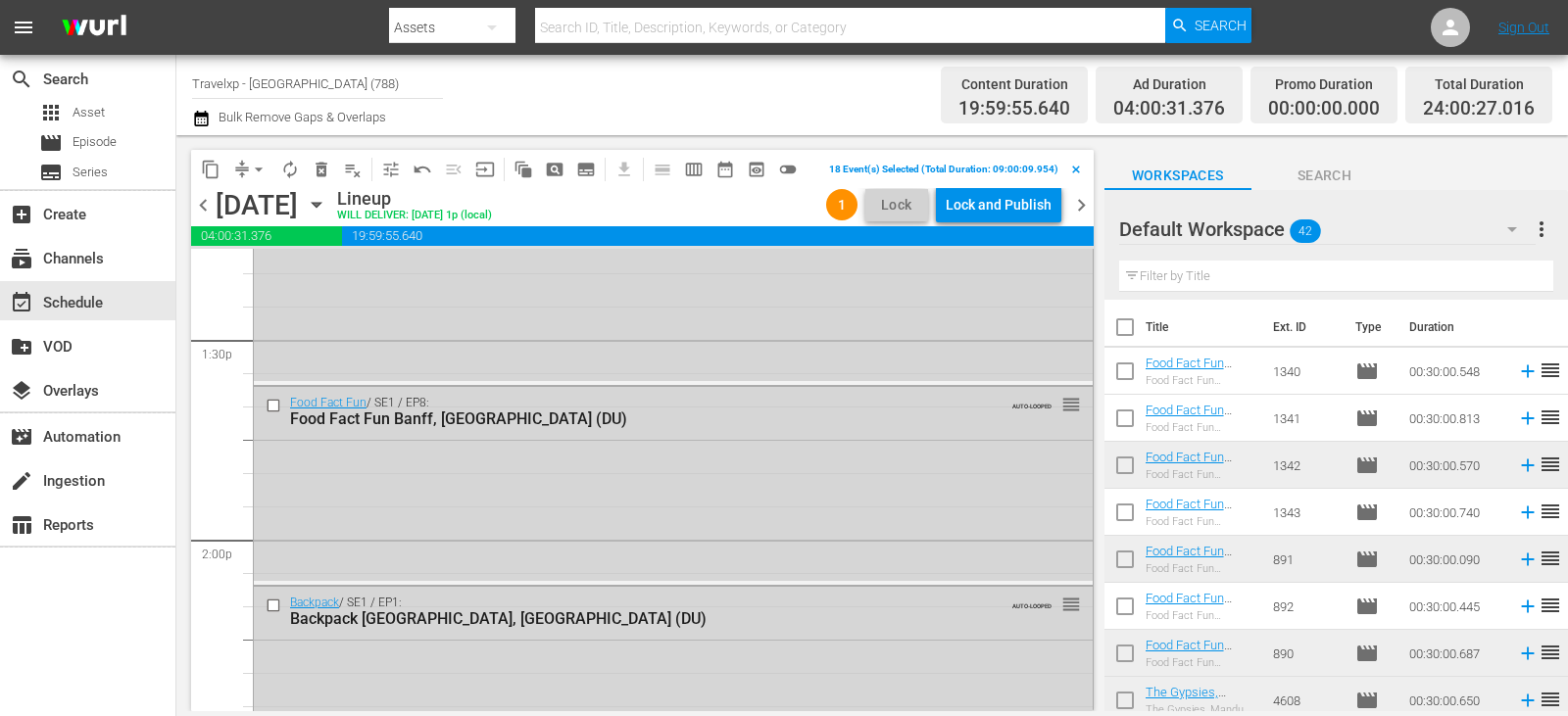
scroll to position [5387, 0]
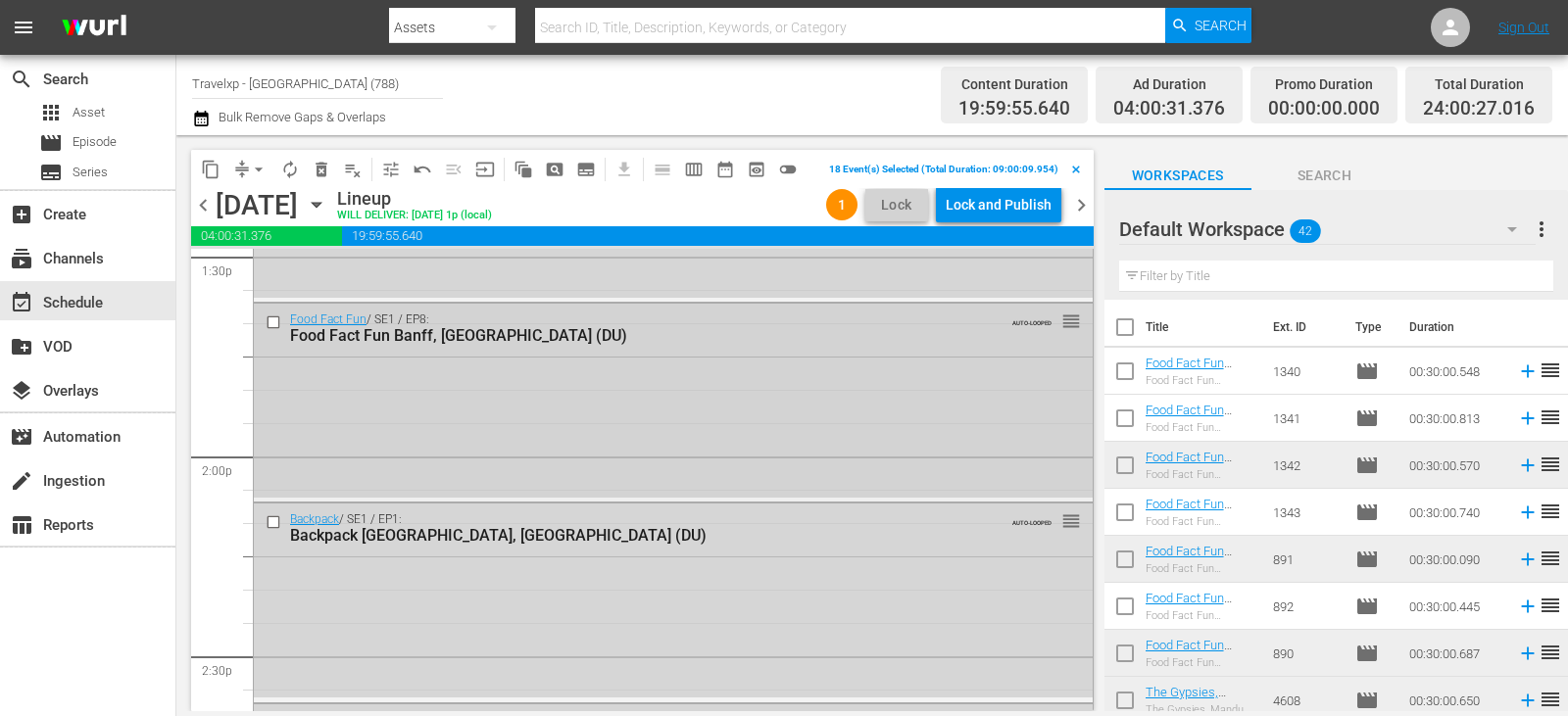
click at [268, 321] on input "checkbox" at bounding box center [276, 322] width 21 height 17
click at [270, 527] on input "checkbox" at bounding box center [276, 522] width 21 height 17
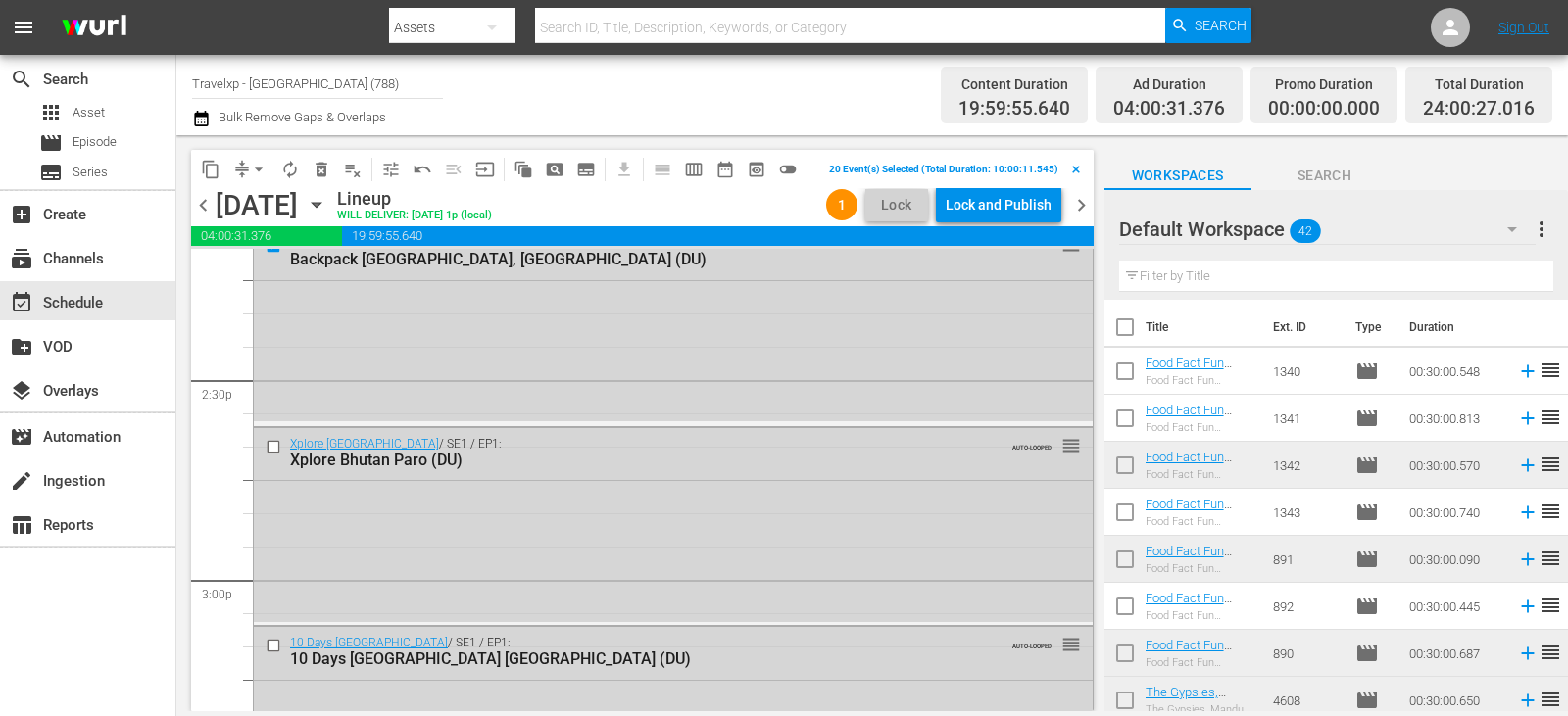
scroll to position [5779, 0]
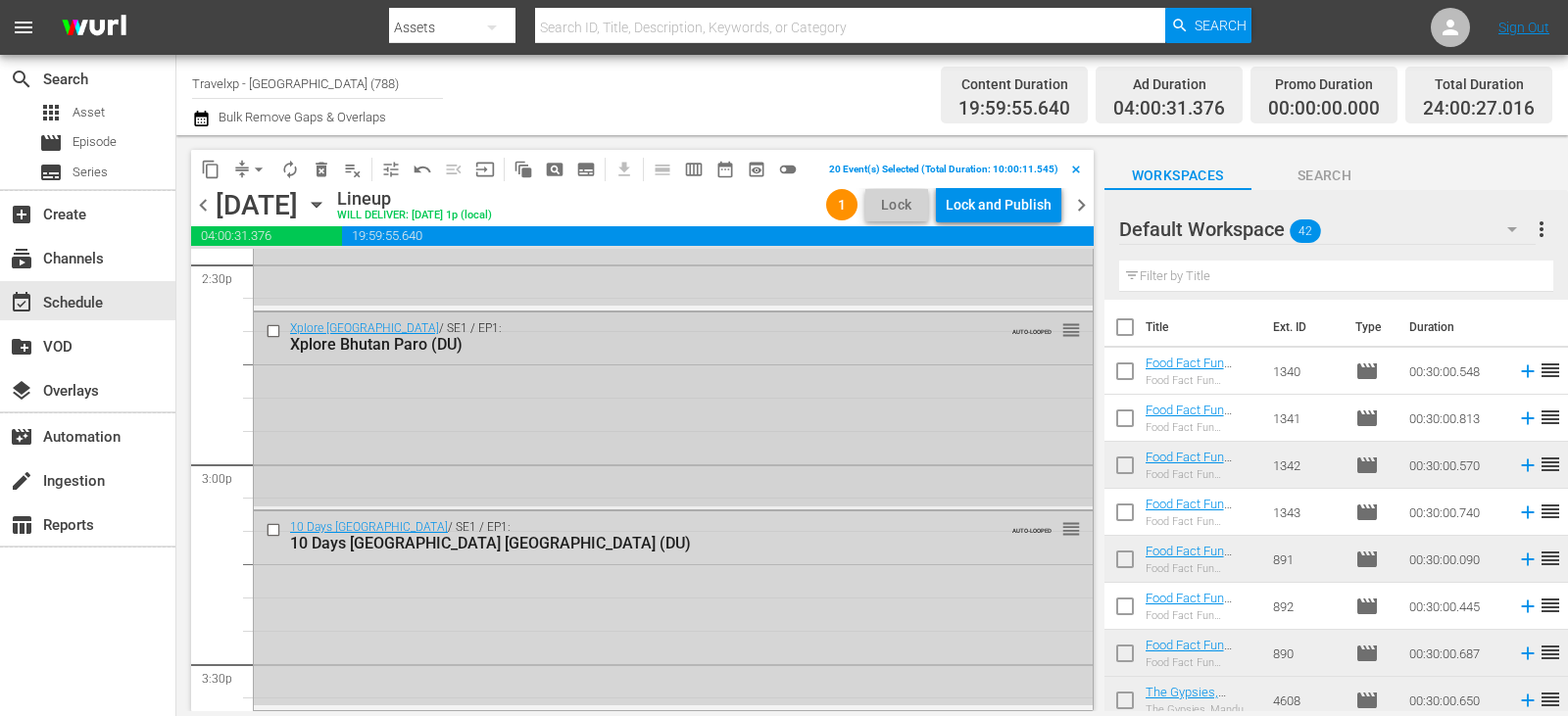
click at [275, 329] on input "checkbox" at bounding box center [276, 330] width 21 height 17
click at [278, 526] on input "checkbox" at bounding box center [276, 530] width 21 height 17
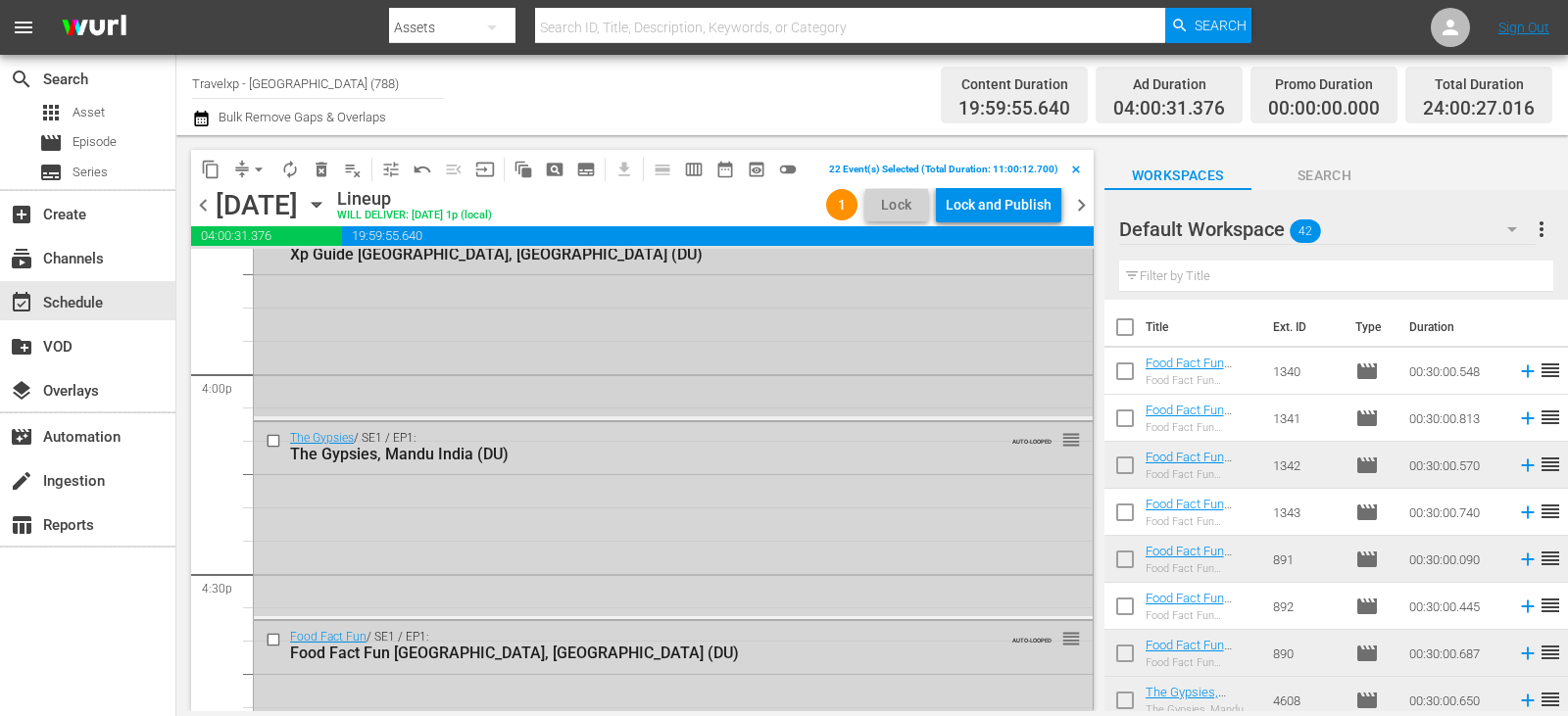
scroll to position [6171, 0]
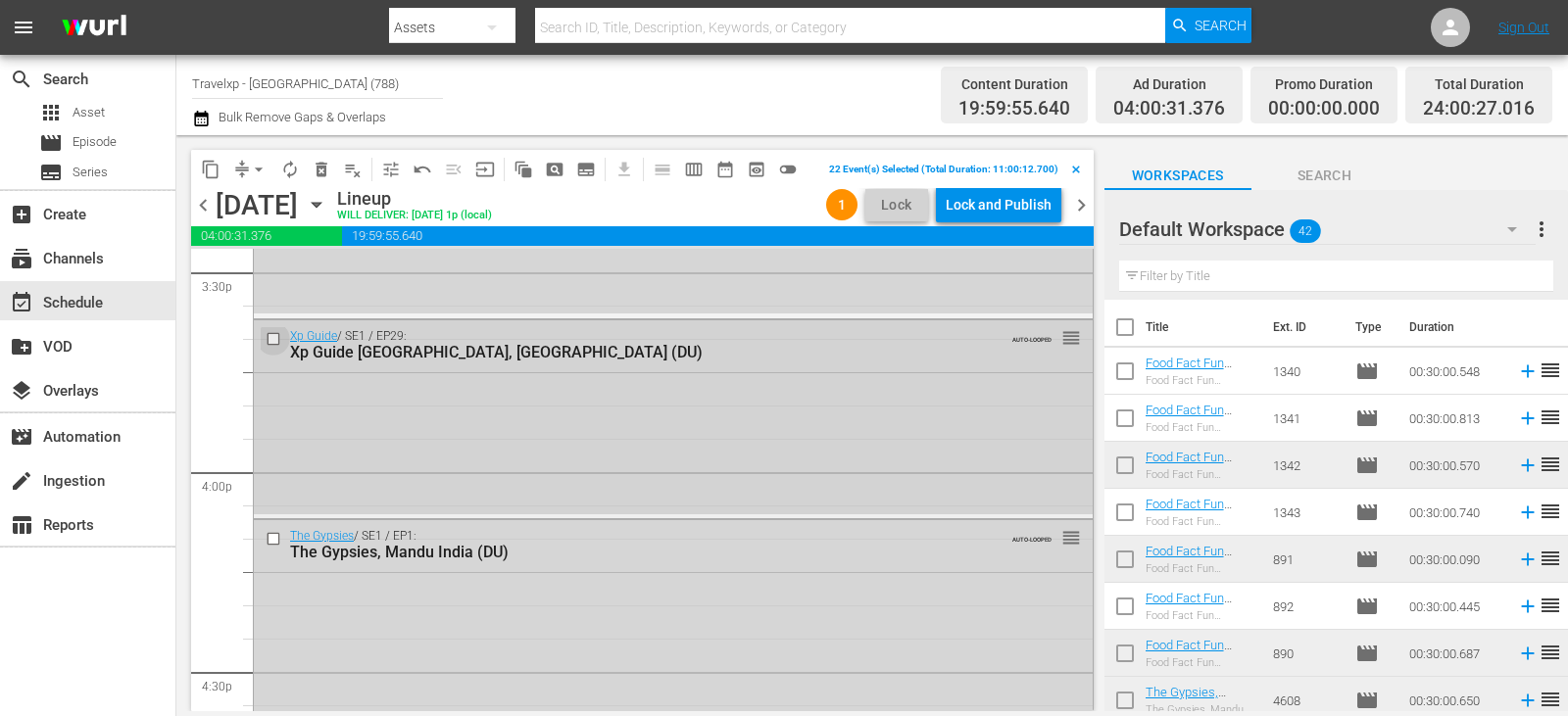
click at [277, 342] on input "checkbox" at bounding box center [276, 339] width 21 height 17
click at [272, 541] on input "checkbox" at bounding box center [276, 538] width 21 height 17
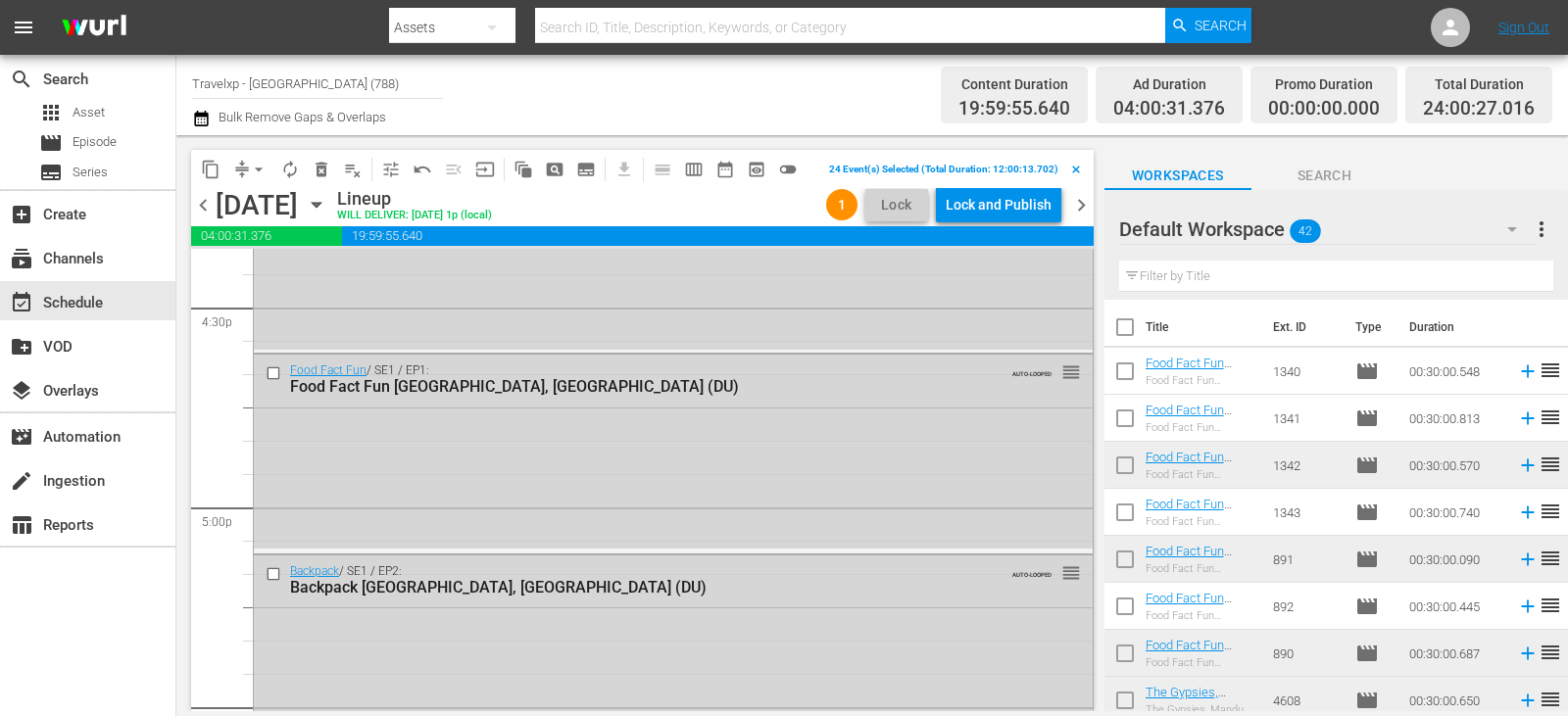
scroll to position [6562, 0]
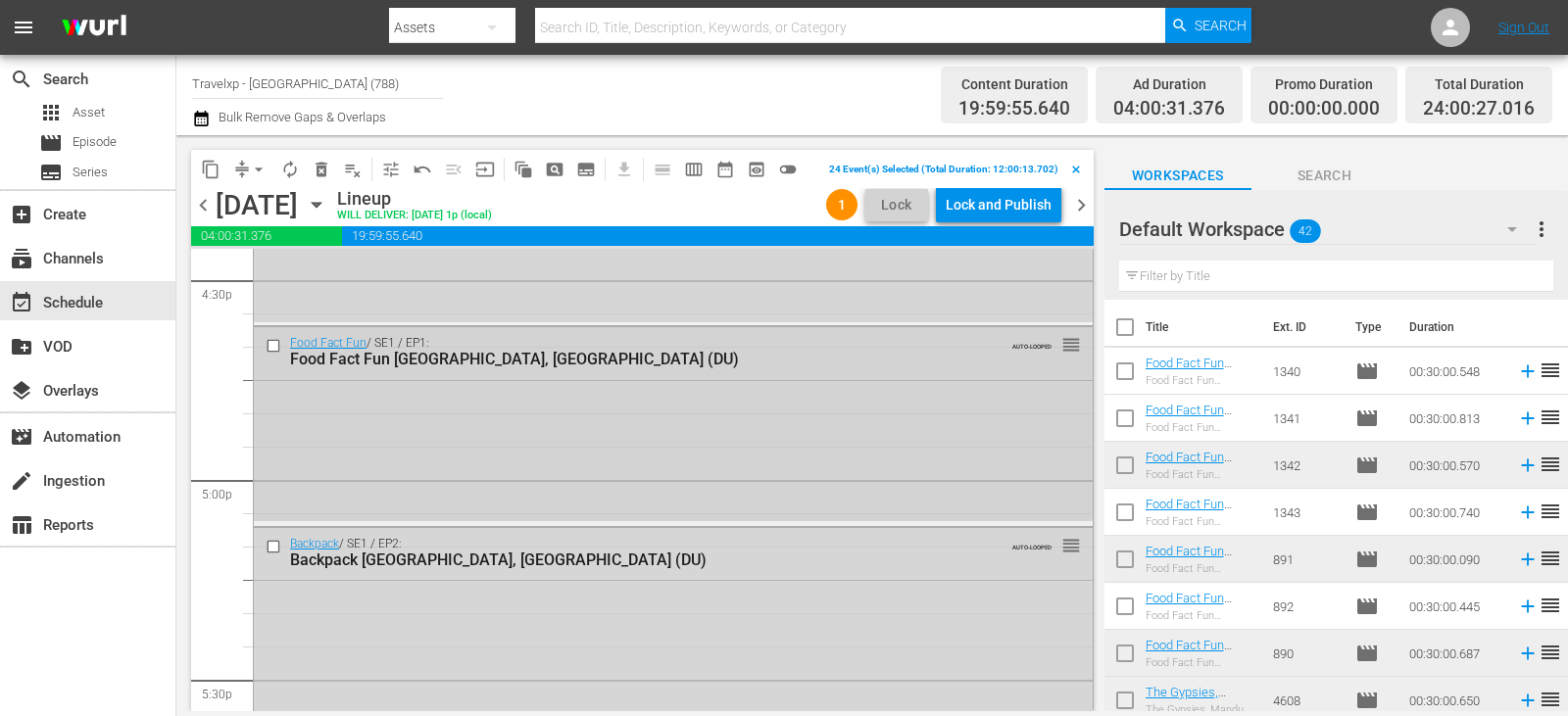
click at [271, 341] on input "checkbox" at bounding box center [276, 346] width 21 height 17
click at [273, 547] on input "checkbox" at bounding box center [276, 547] width 21 height 17
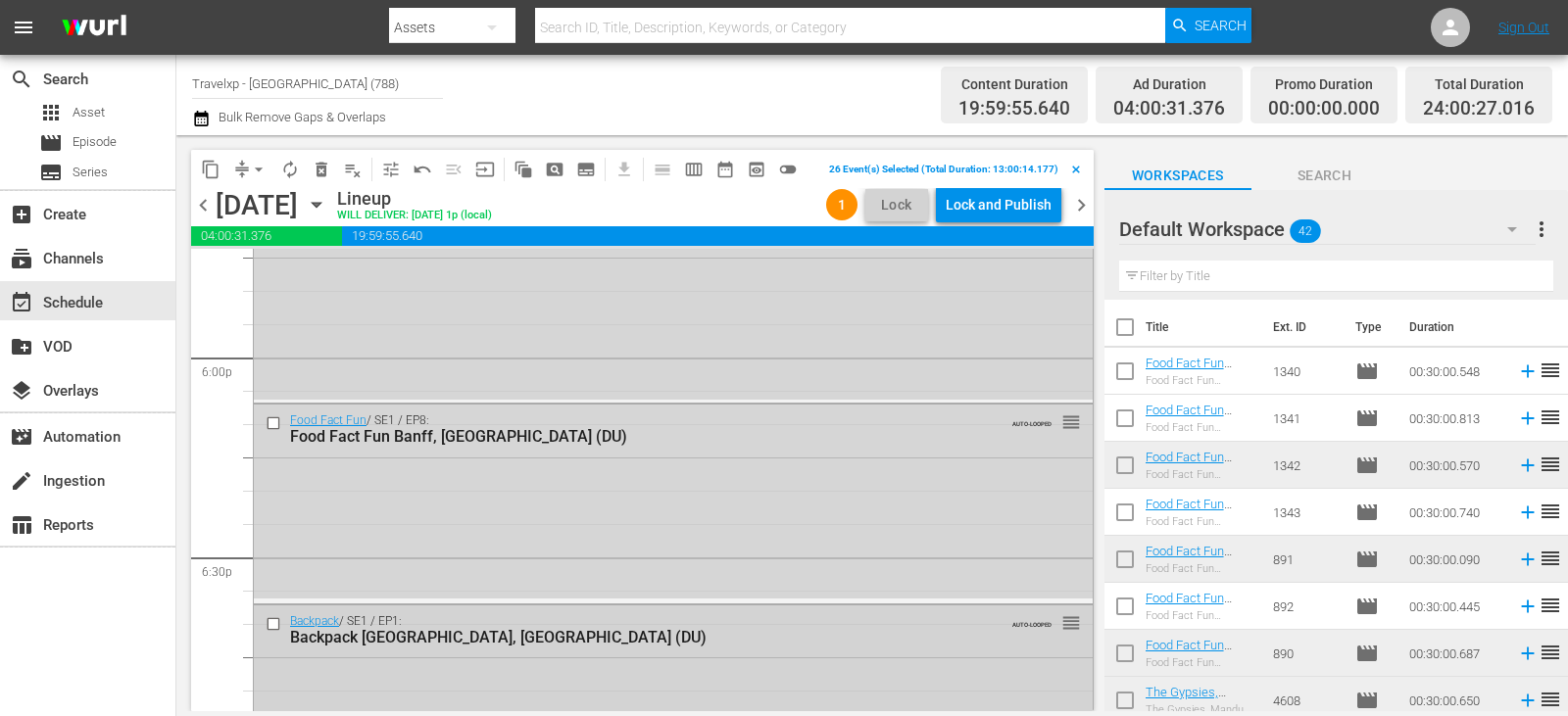
scroll to position [7053, 0]
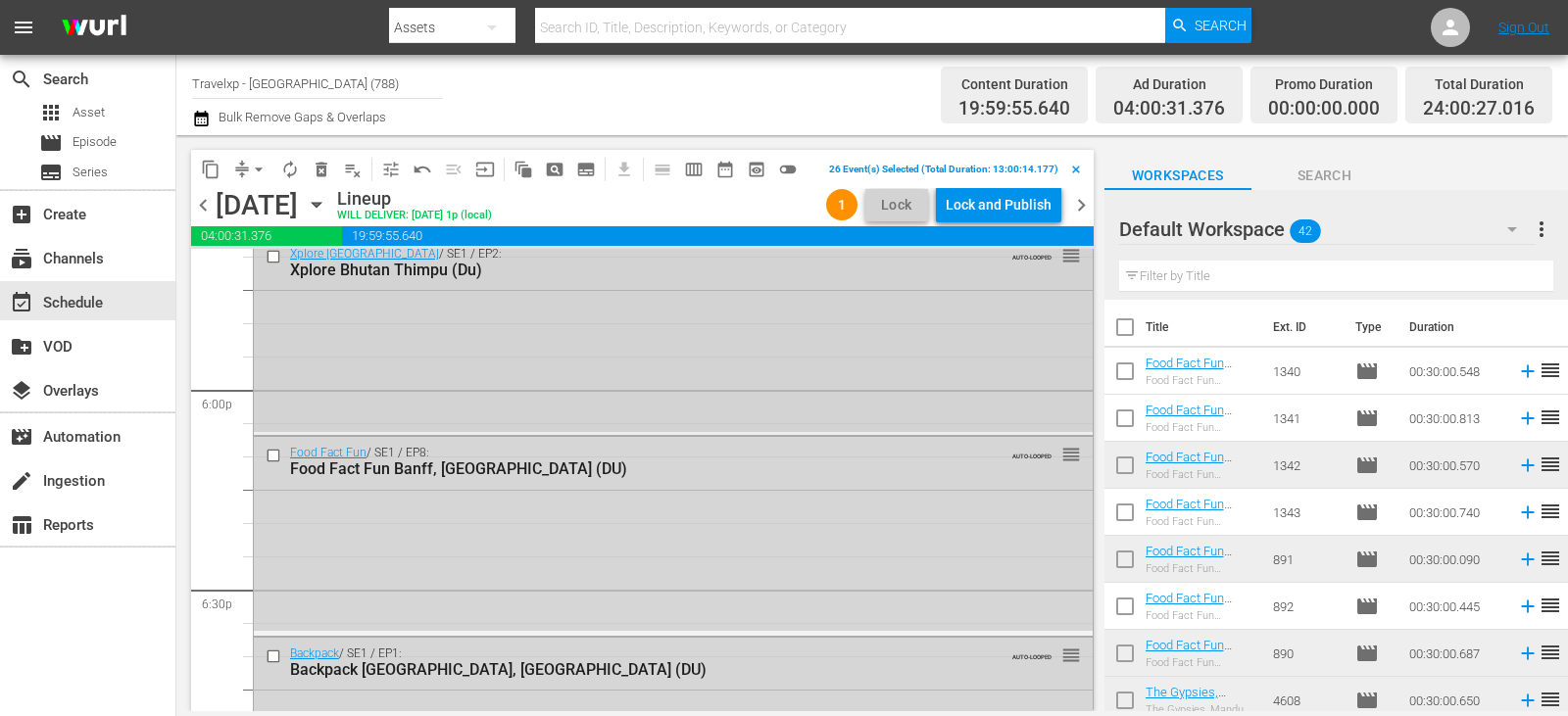
click at [277, 256] on input "checkbox" at bounding box center [276, 256] width 21 height 17
click at [273, 454] on input "checkbox" at bounding box center [276, 455] width 21 height 17
click at [275, 661] on input "checkbox" at bounding box center [276, 656] width 21 height 17
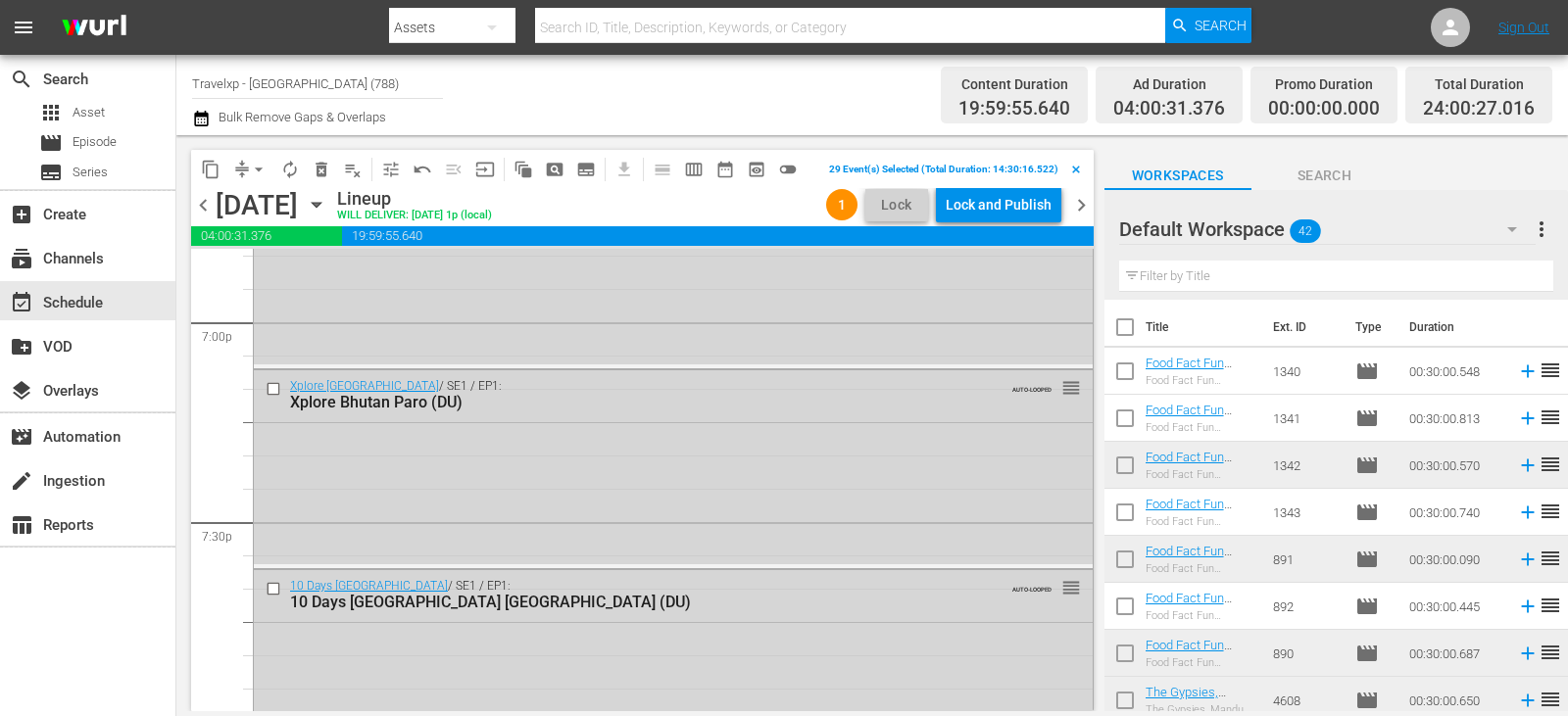
scroll to position [7542, 0]
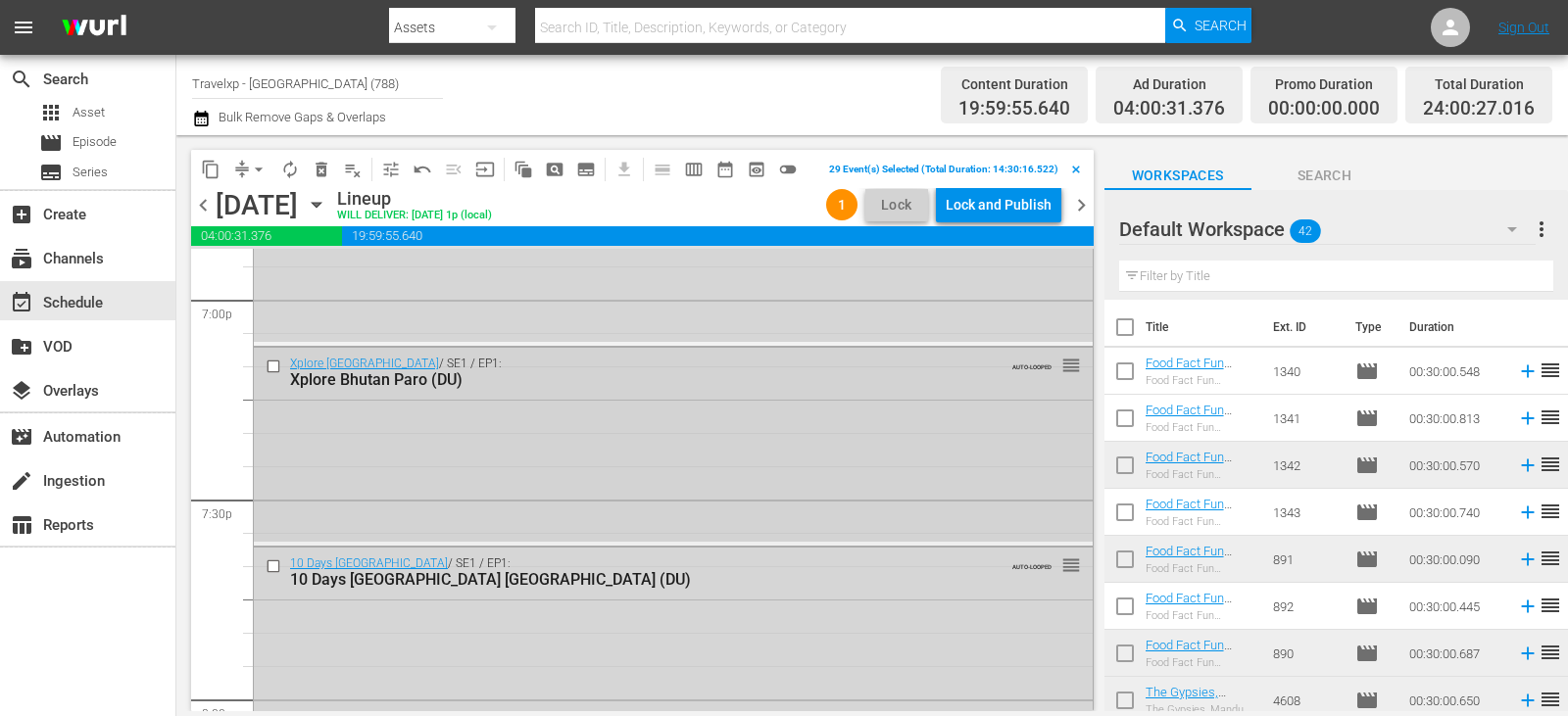
click at [274, 353] on div "Xplore [GEOGRAPHIC_DATA] / SE1 / EP1: Xplore Bhutan Paro (DU) AUTO-LOOPED reord…" at bounding box center [673, 372] width 839 height 48
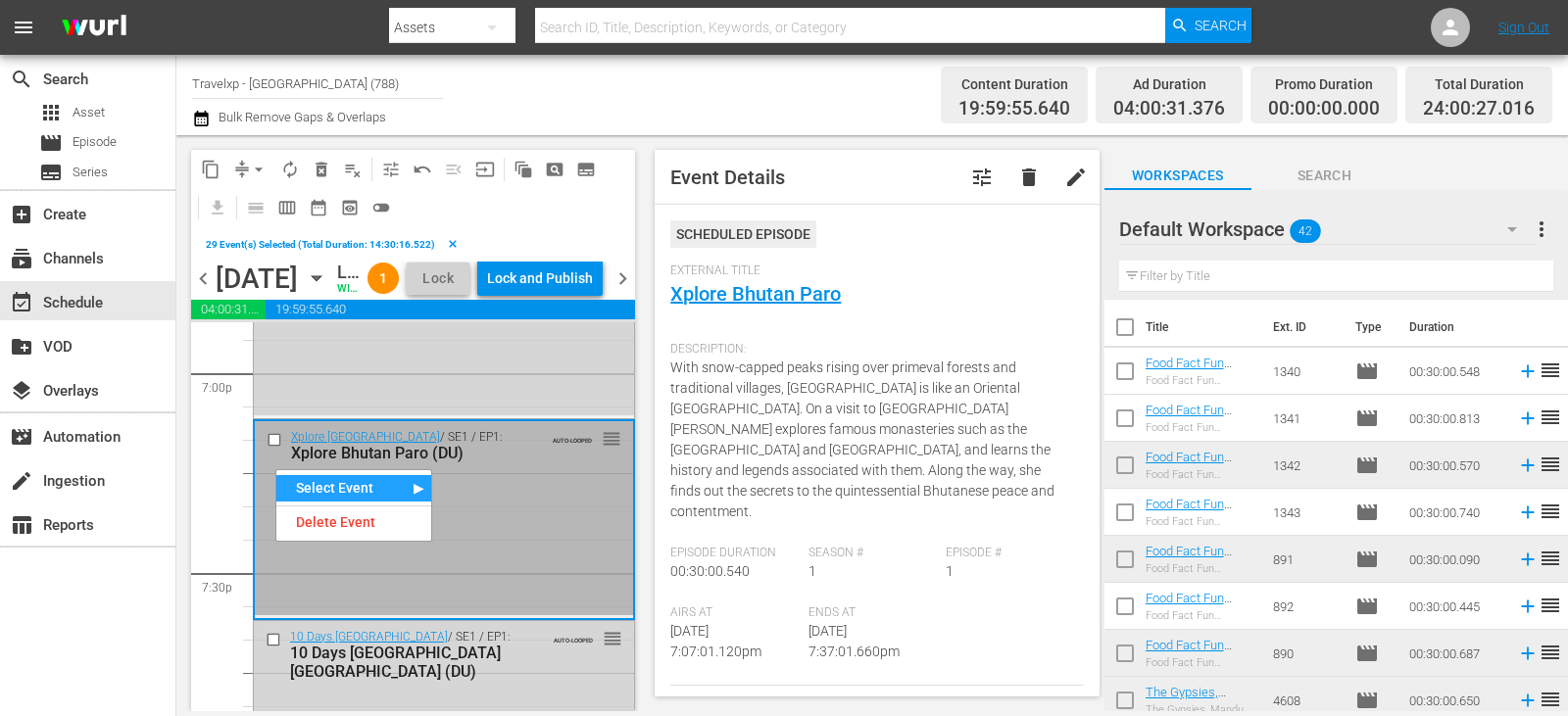
click at [274, 448] on input "checkbox" at bounding box center [277, 440] width 21 height 17
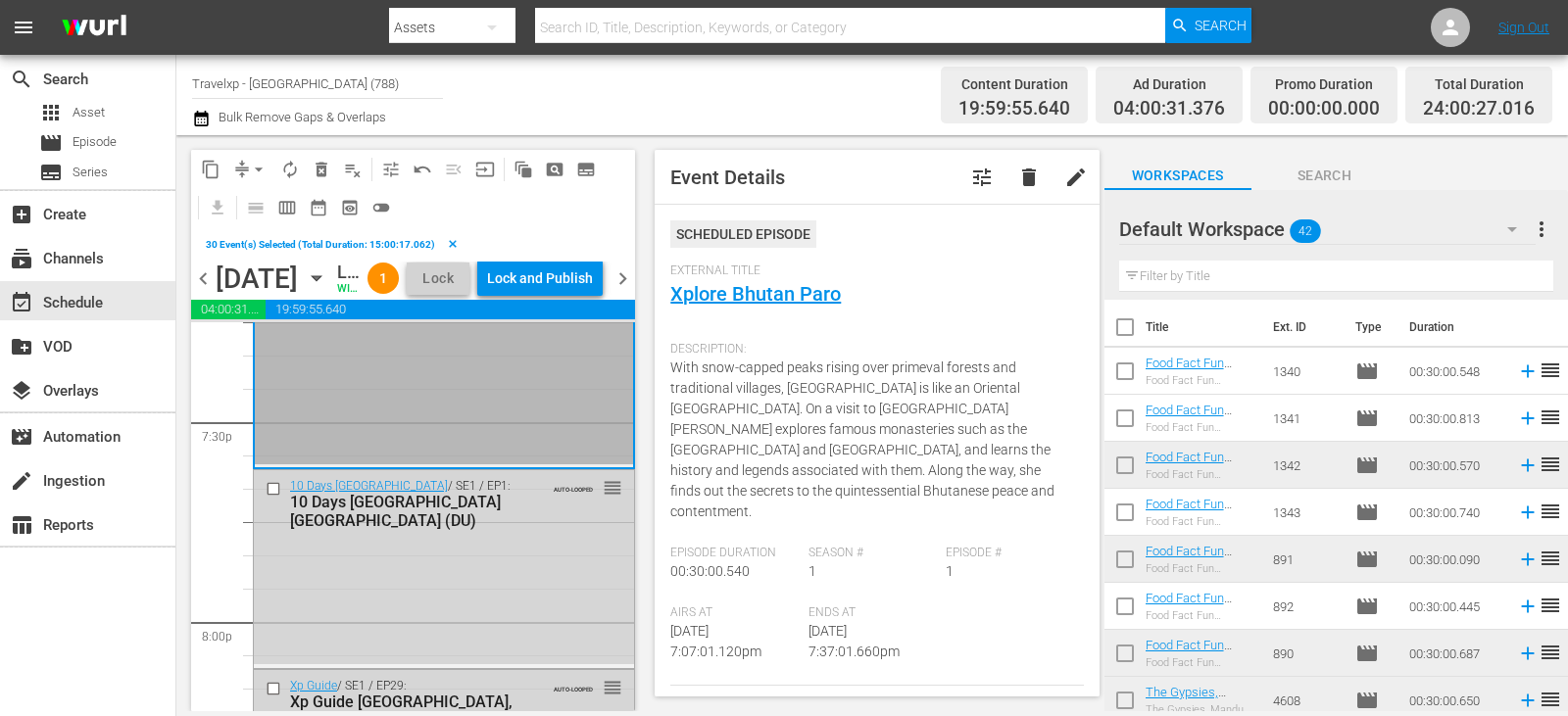
scroll to position [7738, 0]
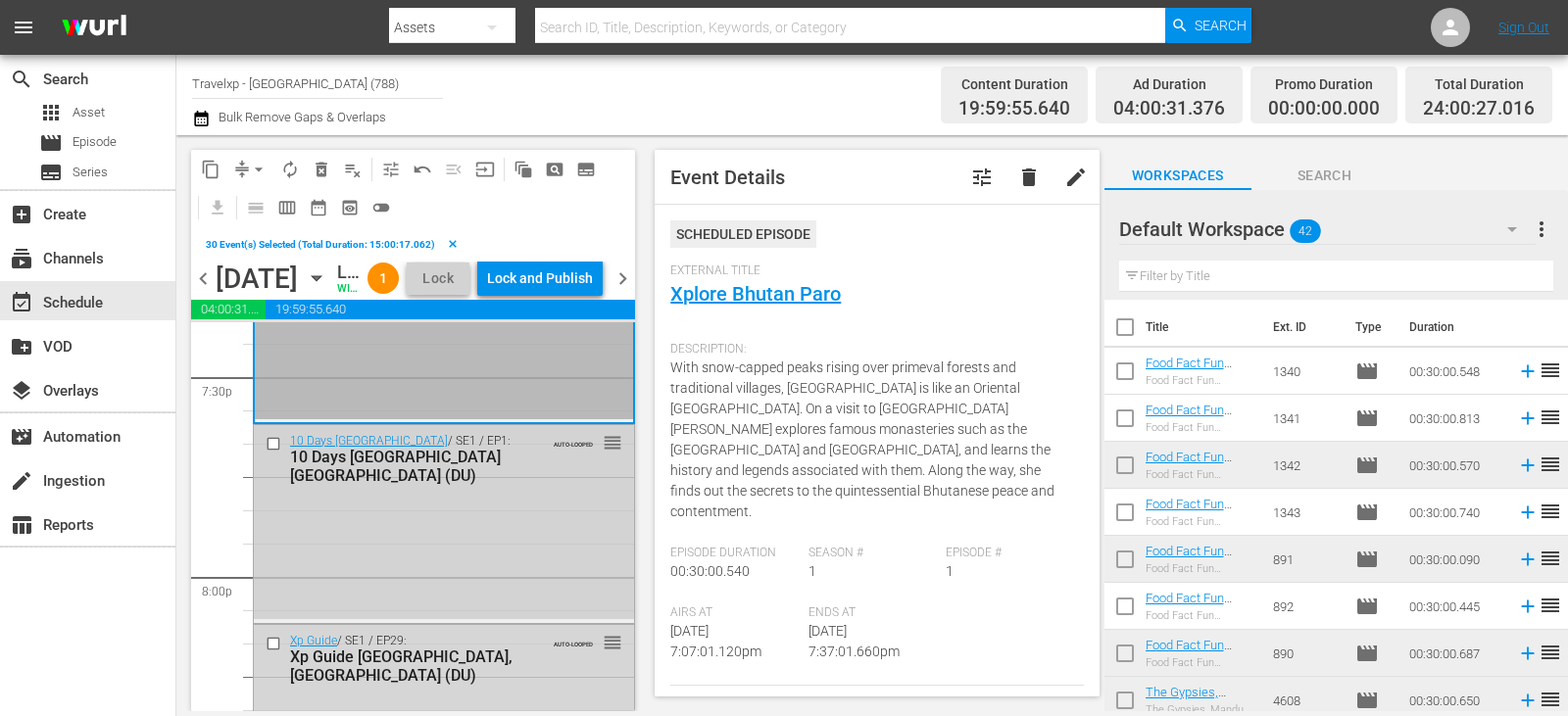
click at [275, 451] on input "checkbox" at bounding box center [276, 443] width 21 height 17
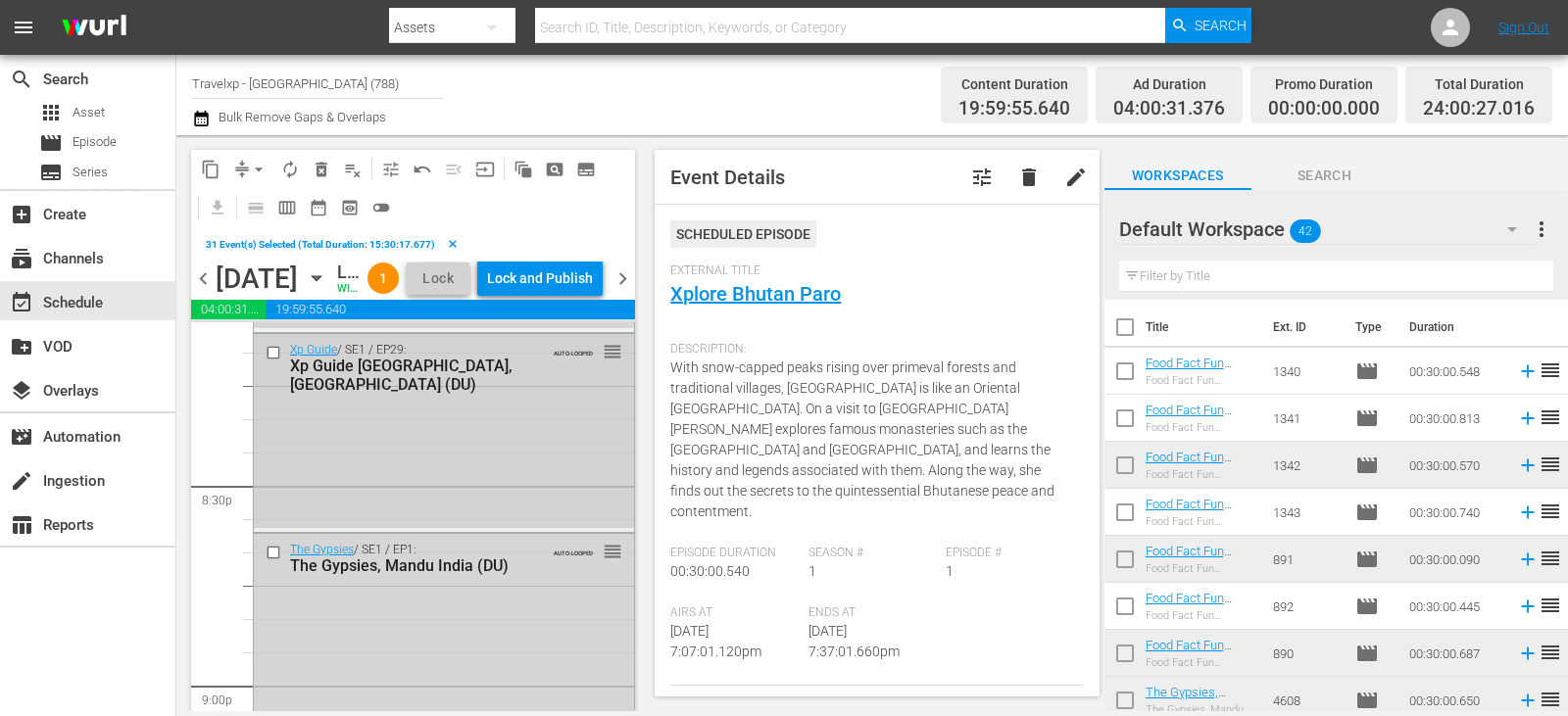
scroll to position [8032, 0]
click at [273, 358] on input "checkbox" at bounding box center [276, 349] width 21 height 17
click at [278, 558] on input "checkbox" at bounding box center [276, 550] width 21 height 17
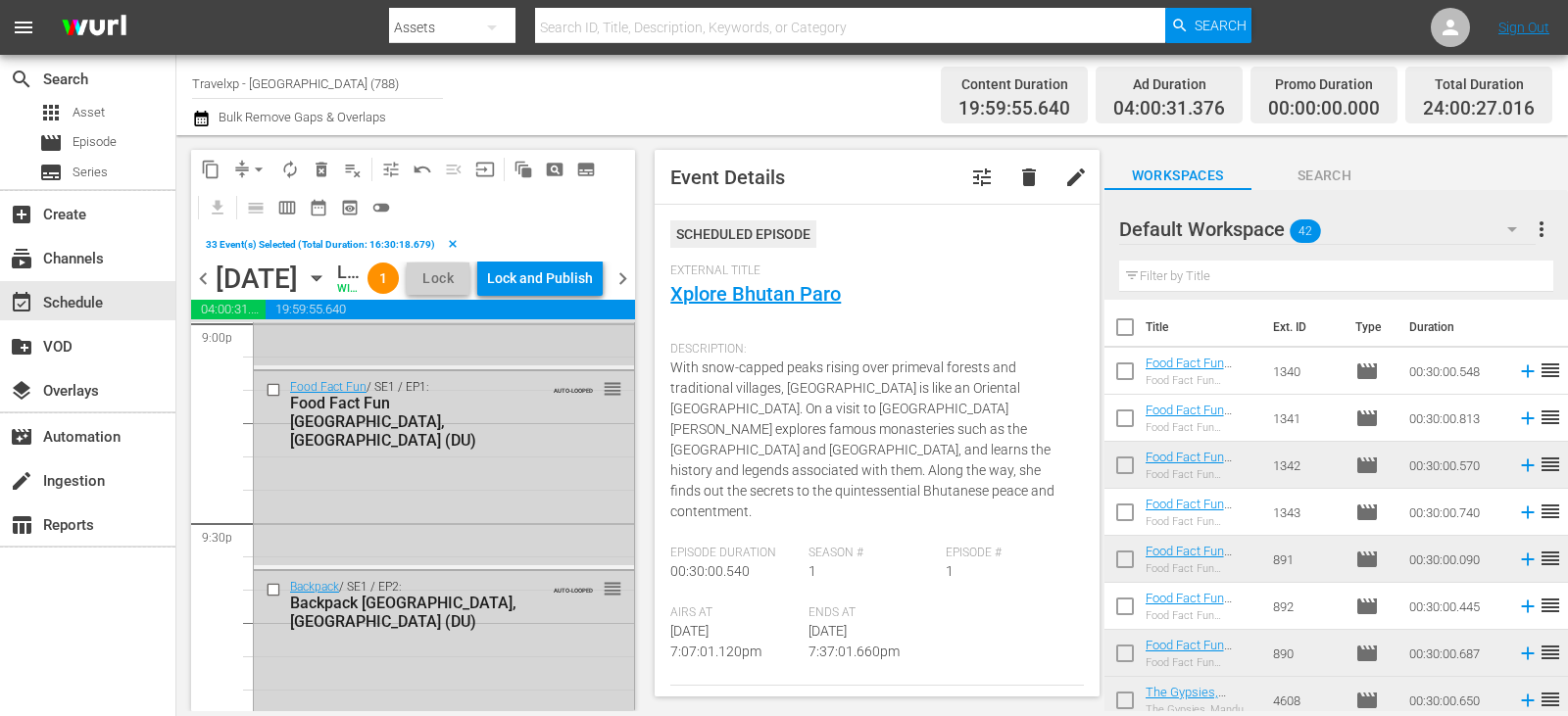
scroll to position [8424, 0]
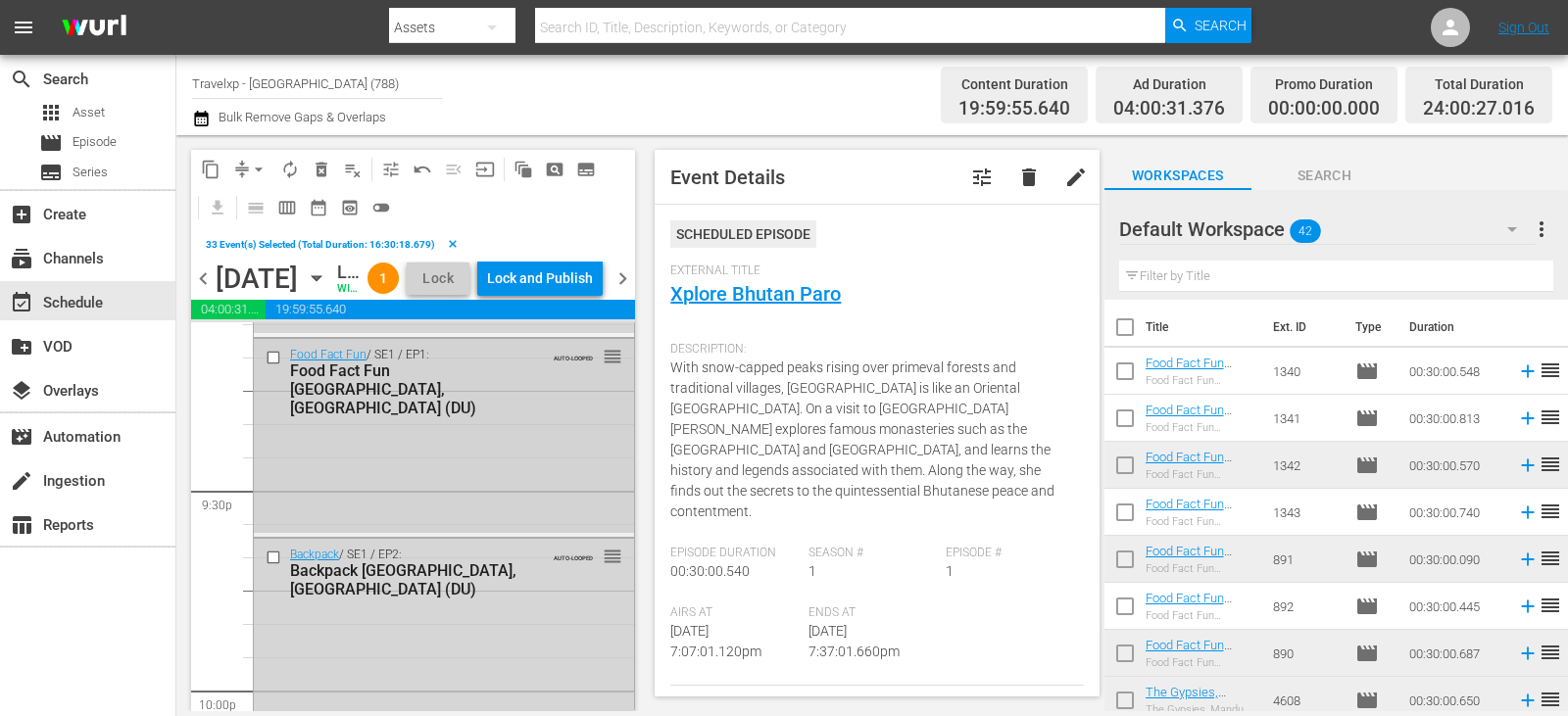
click at [278, 365] on input "checkbox" at bounding box center [276, 357] width 21 height 17
click at [275, 565] on input "checkbox" at bounding box center [276, 557] width 21 height 17
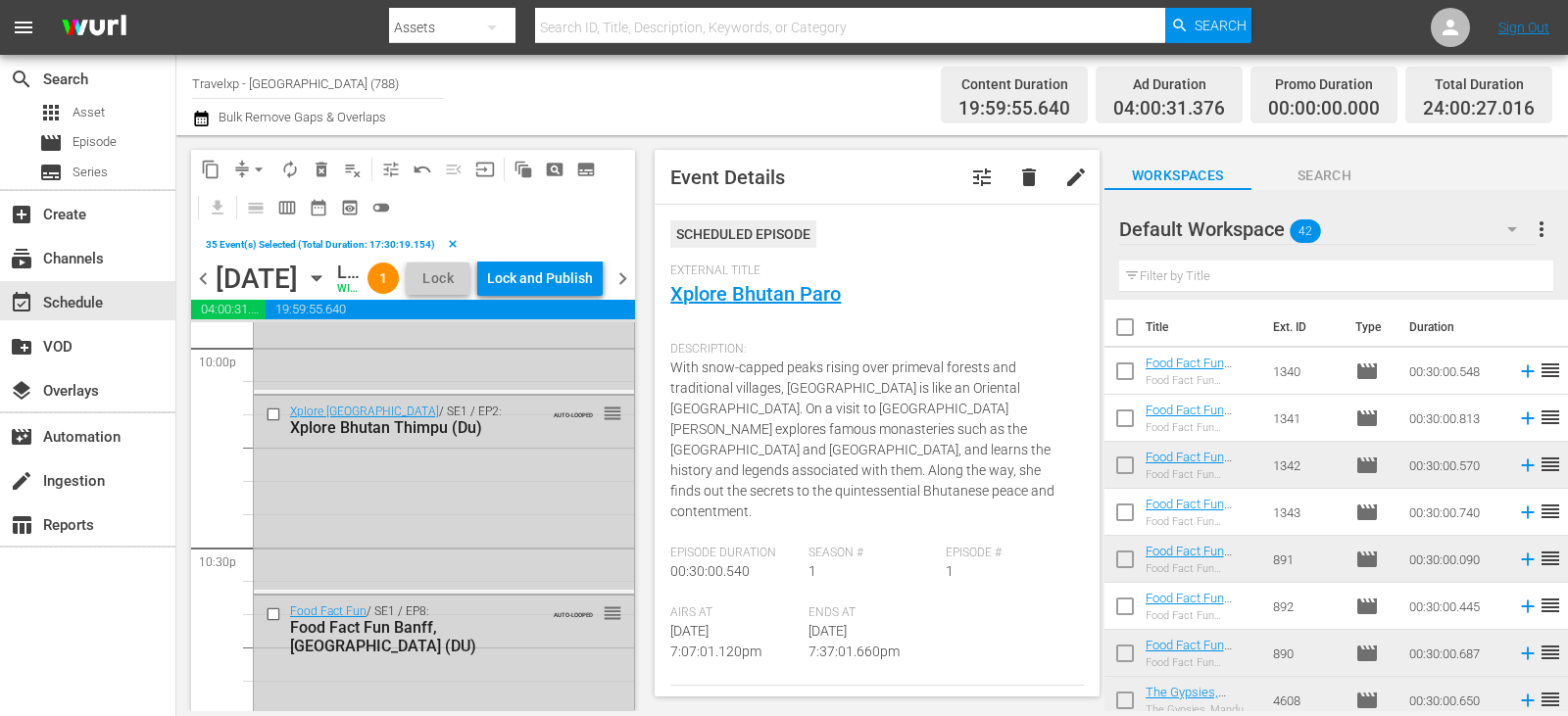
scroll to position [8816, 0]
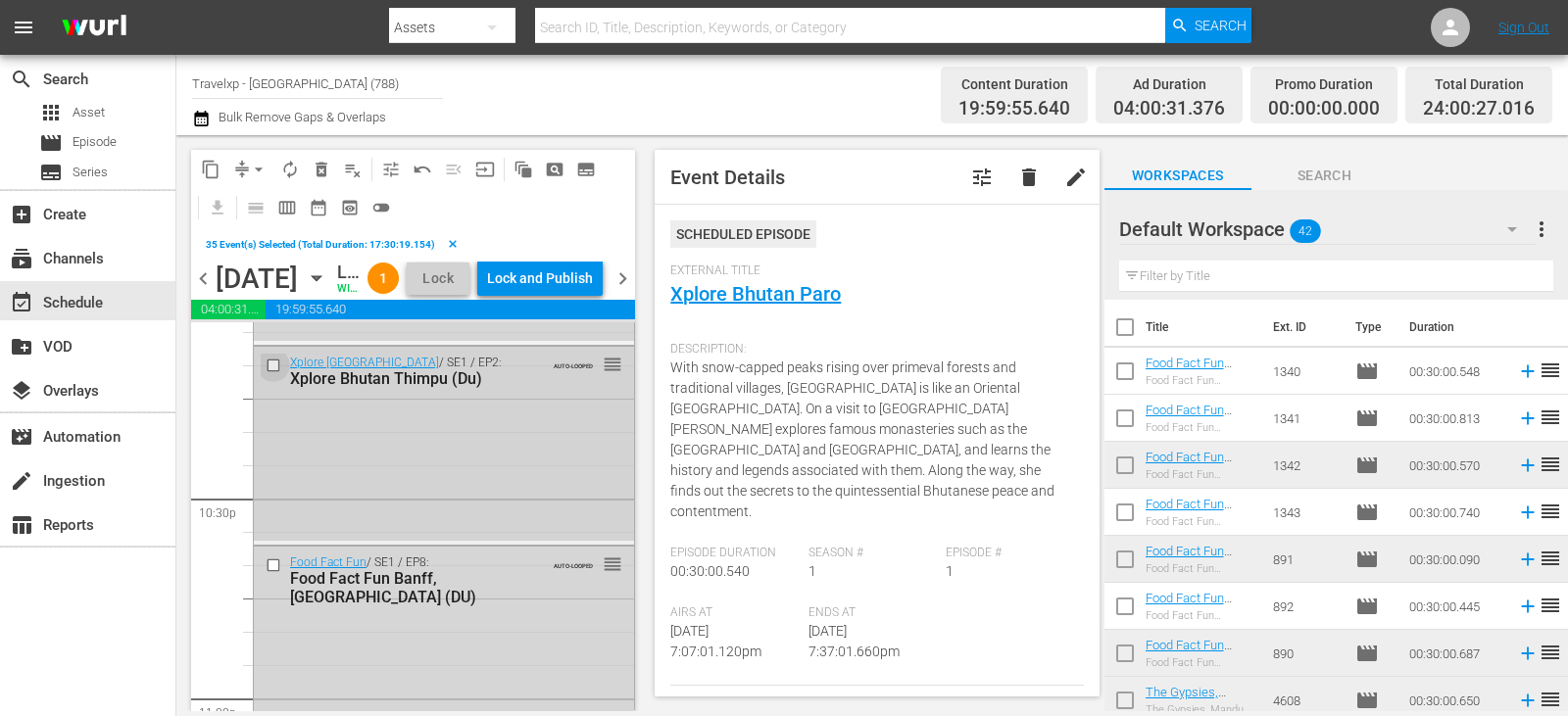
click at [274, 374] on input "checkbox" at bounding box center [276, 366] width 21 height 17
click at [275, 573] on input "checkbox" at bounding box center [276, 564] width 21 height 17
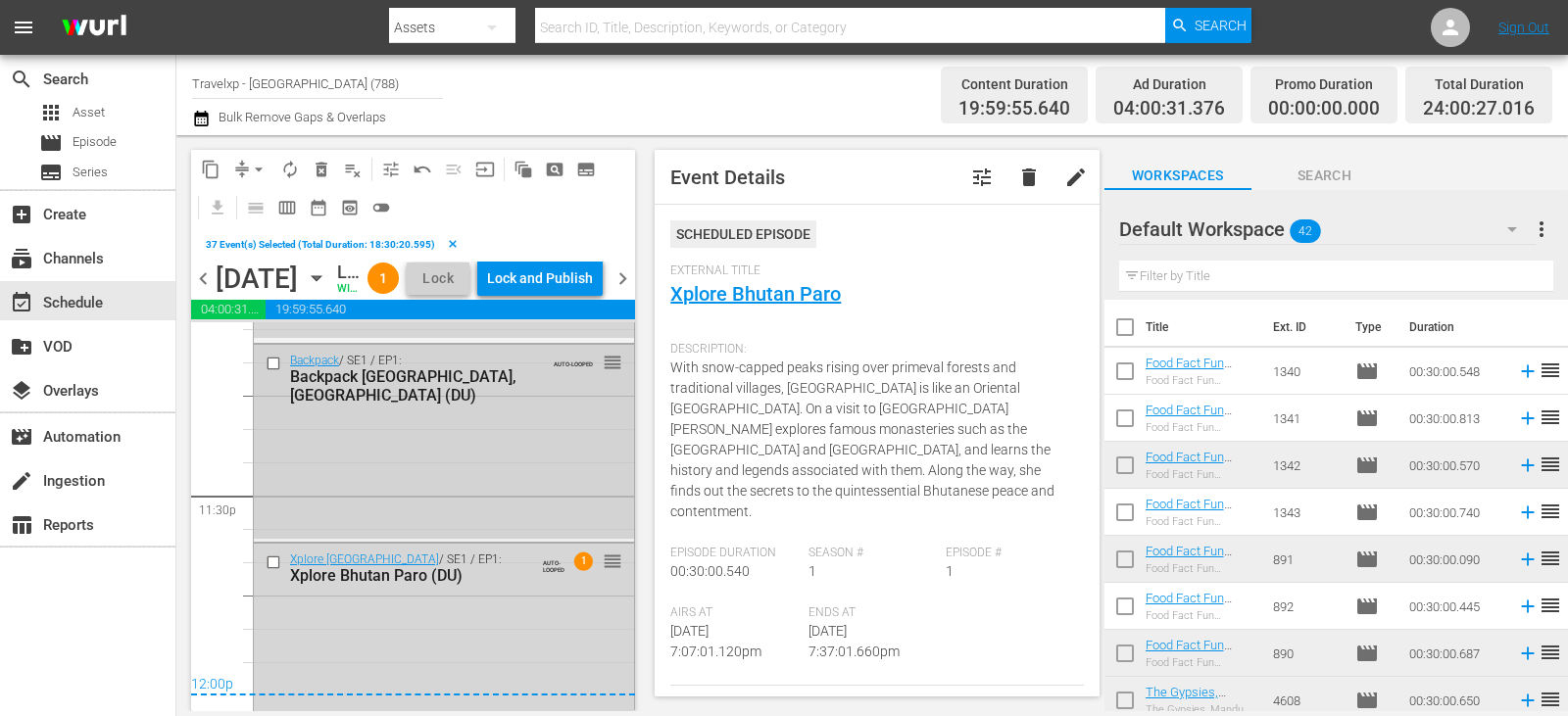
scroll to position [9185, 0]
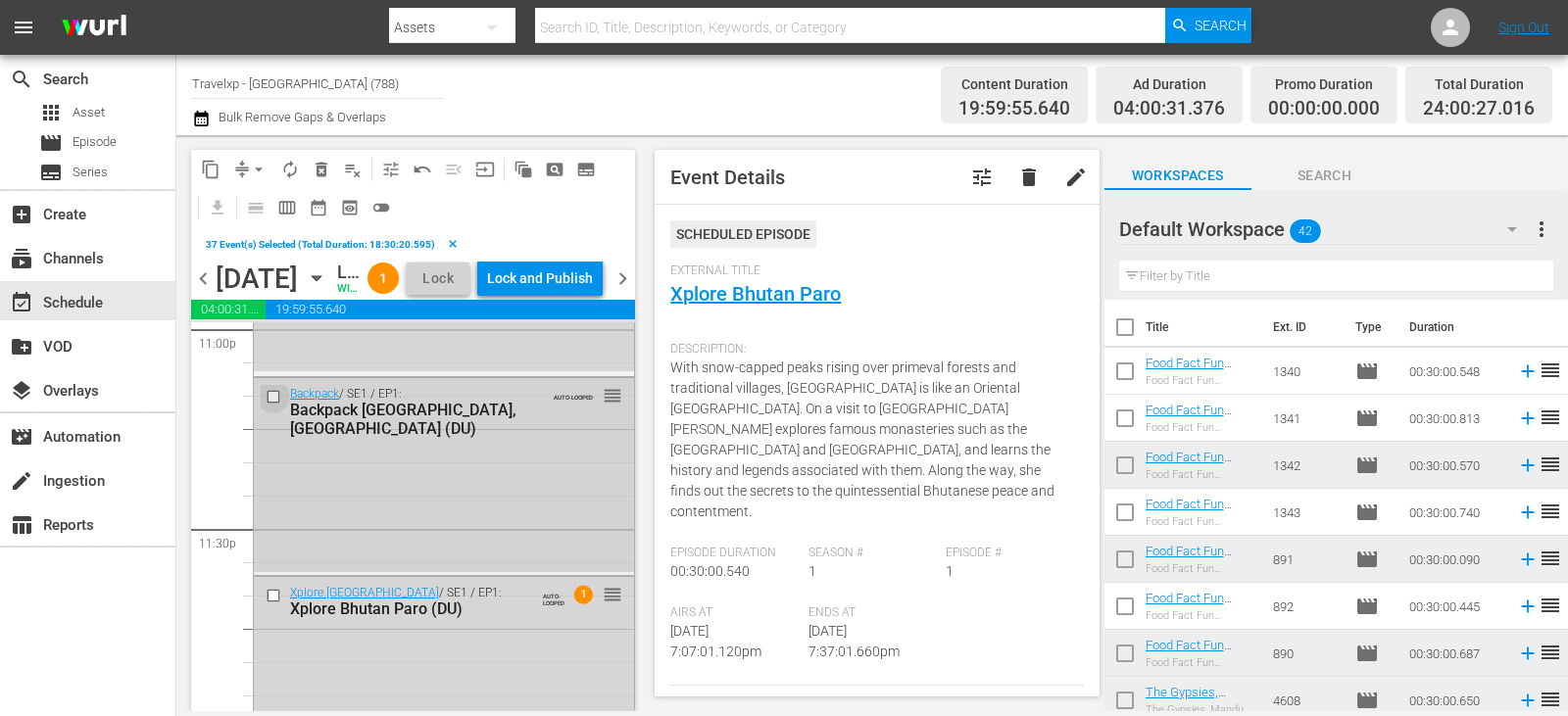
click at [270, 405] on input "checkbox" at bounding box center [276, 396] width 21 height 17
click at [272, 605] on input "checkbox" at bounding box center [276, 596] width 21 height 17
click at [318, 177] on span "delete_forever_outlined" at bounding box center [321, 170] width 20 height 20
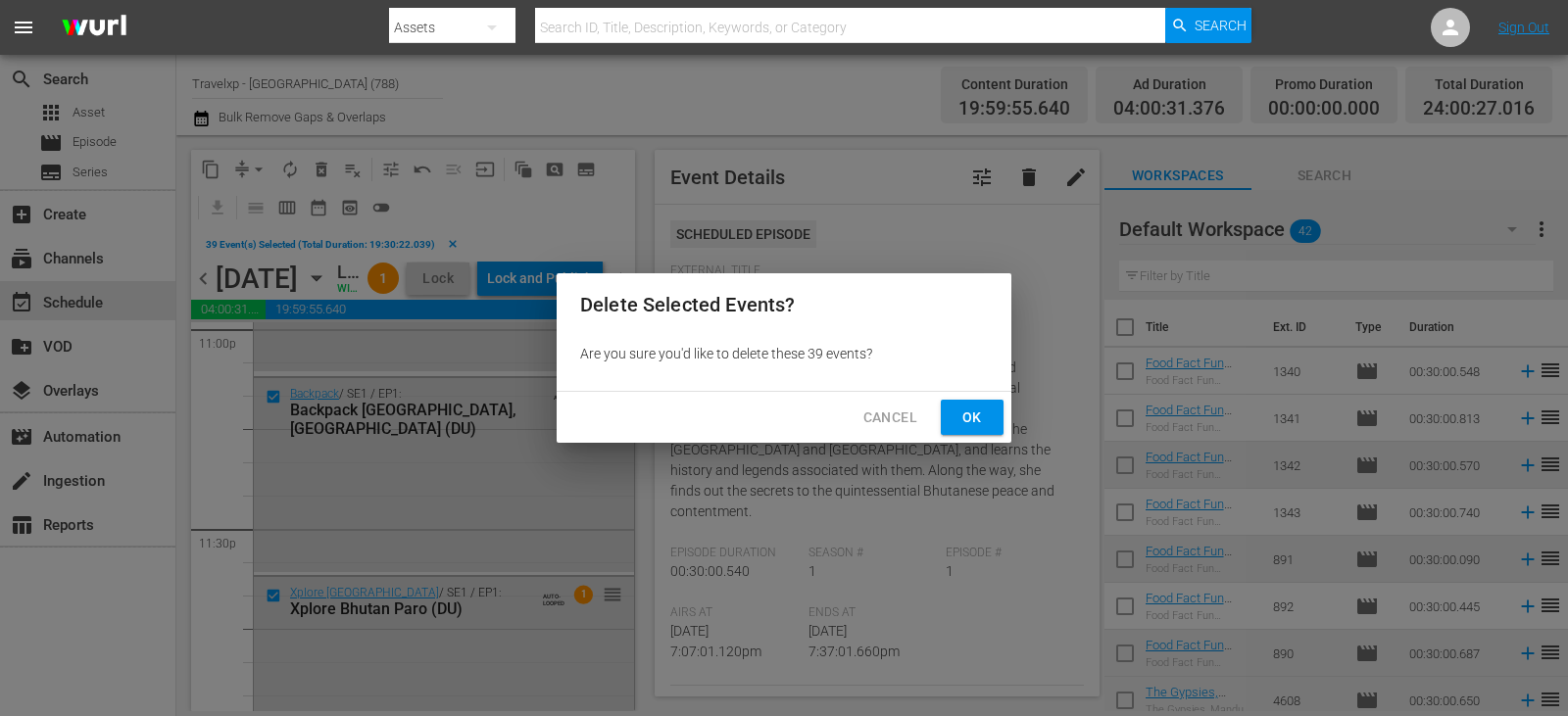
click at [981, 419] on span "Ok" at bounding box center [972, 418] width 32 height 25
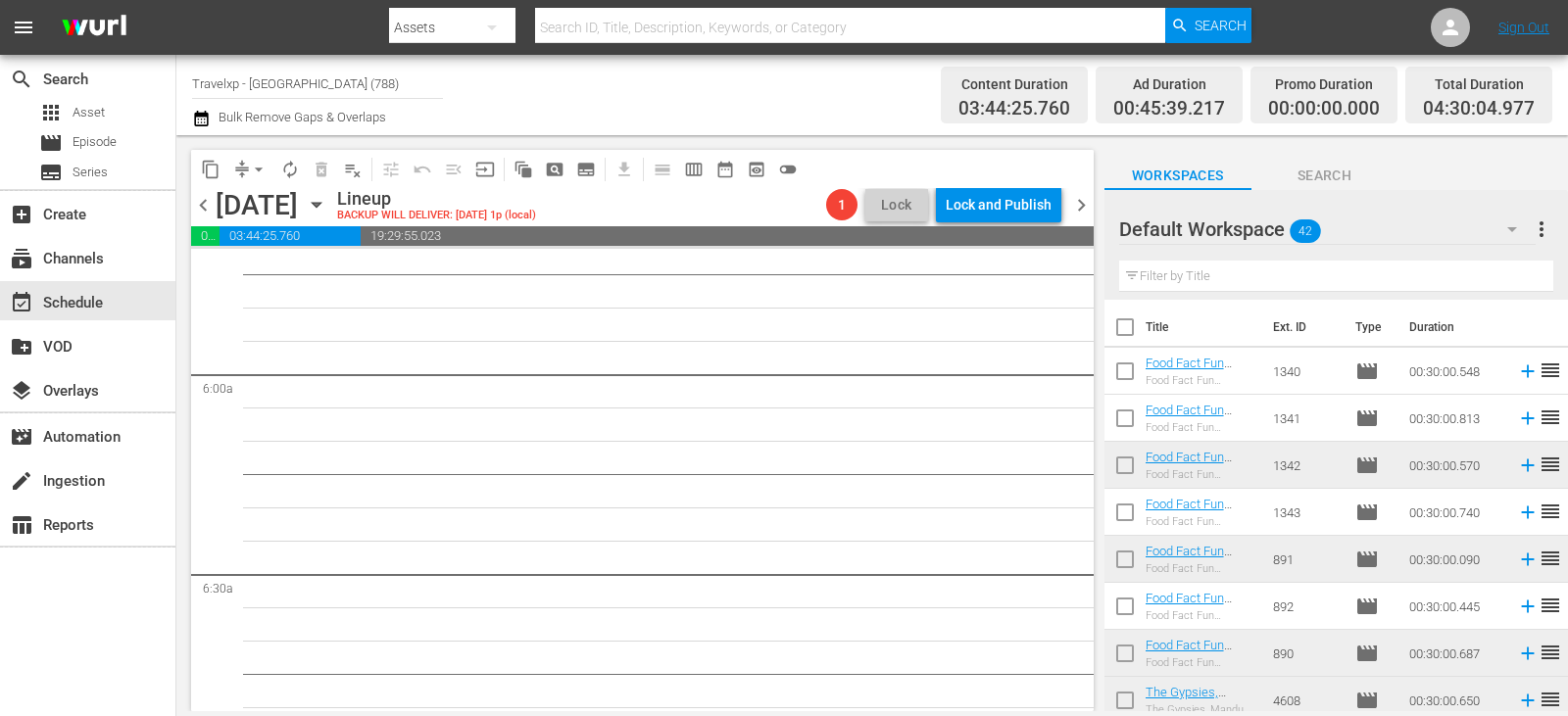
scroll to position [1587, 0]
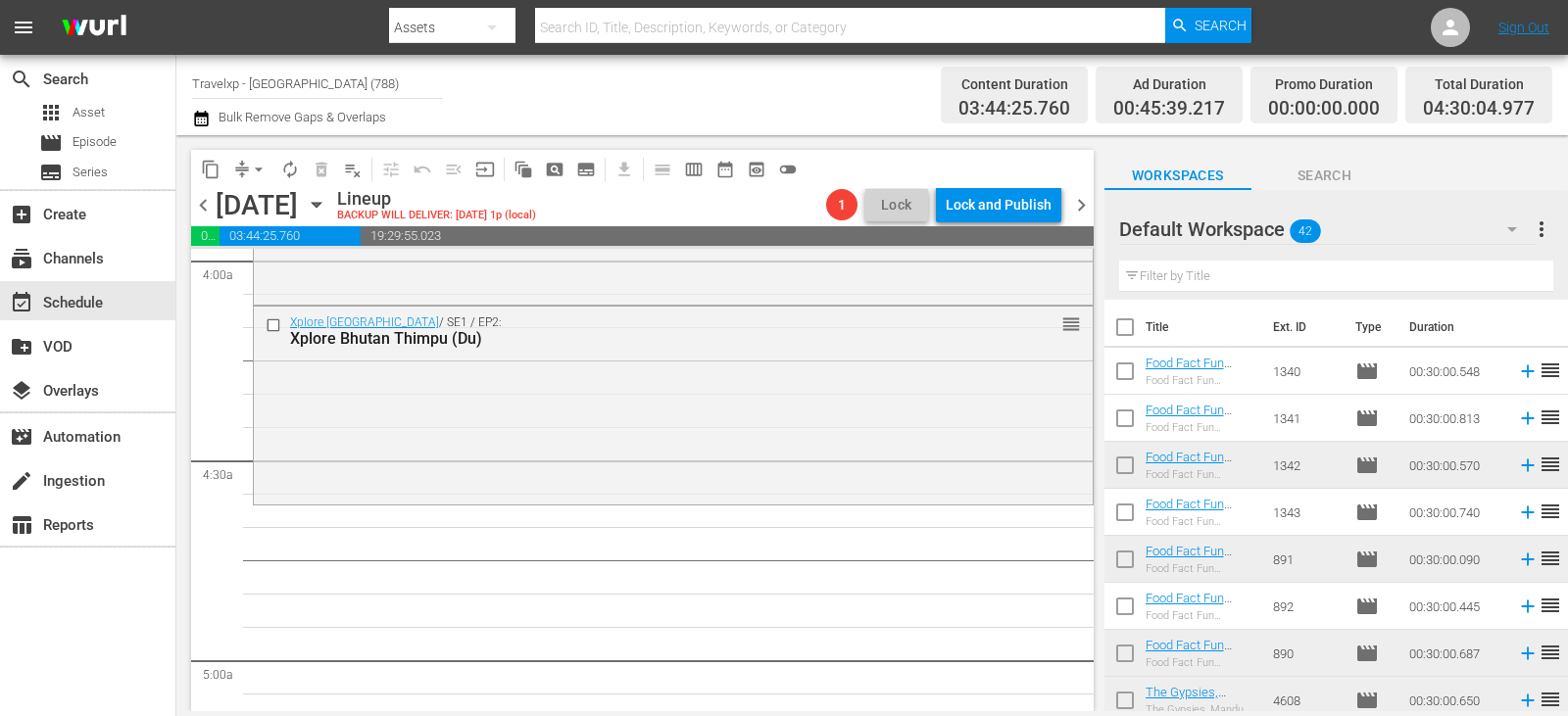
click at [1185, 287] on input "text" at bounding box center [1336, 276] width 434 height 32
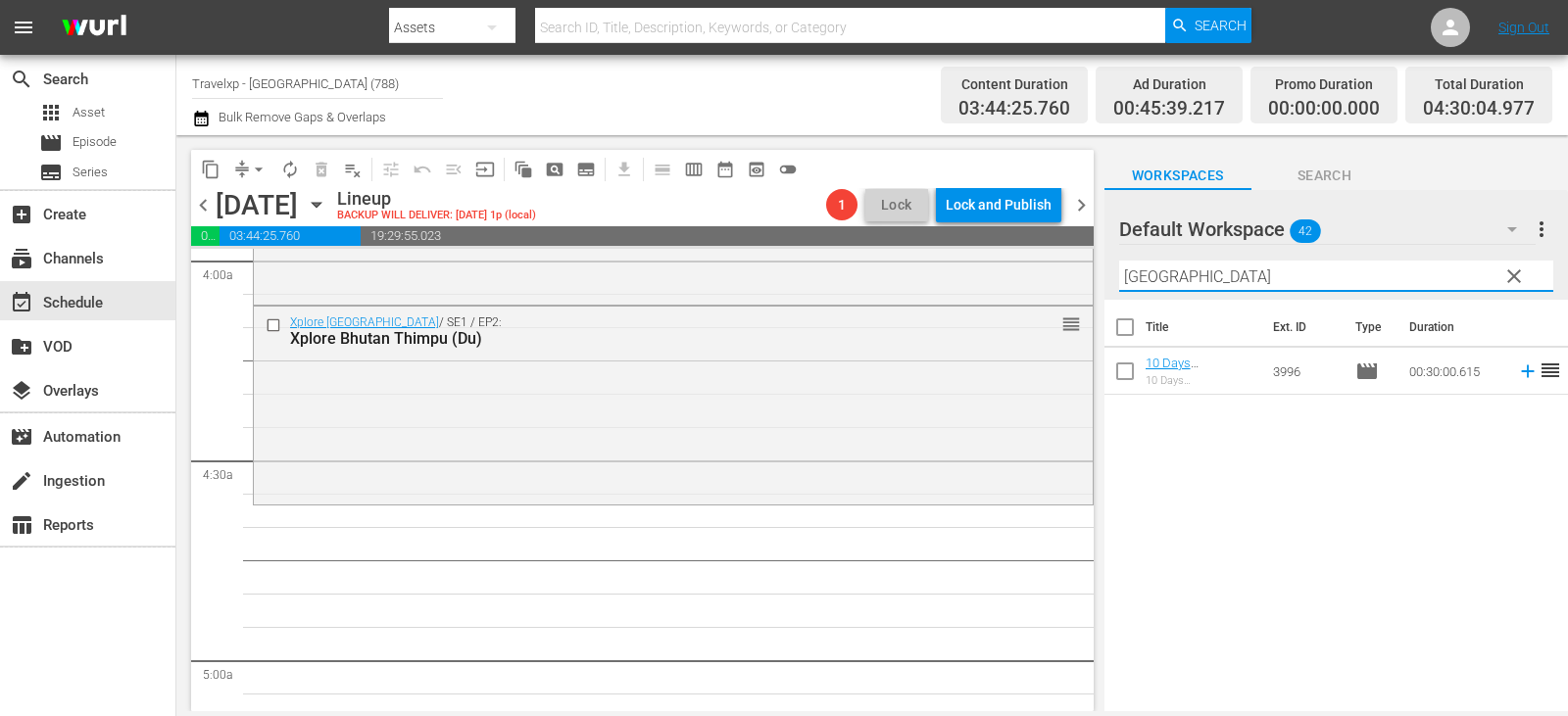
type input "[GEOGRAPHIC_DATA]"
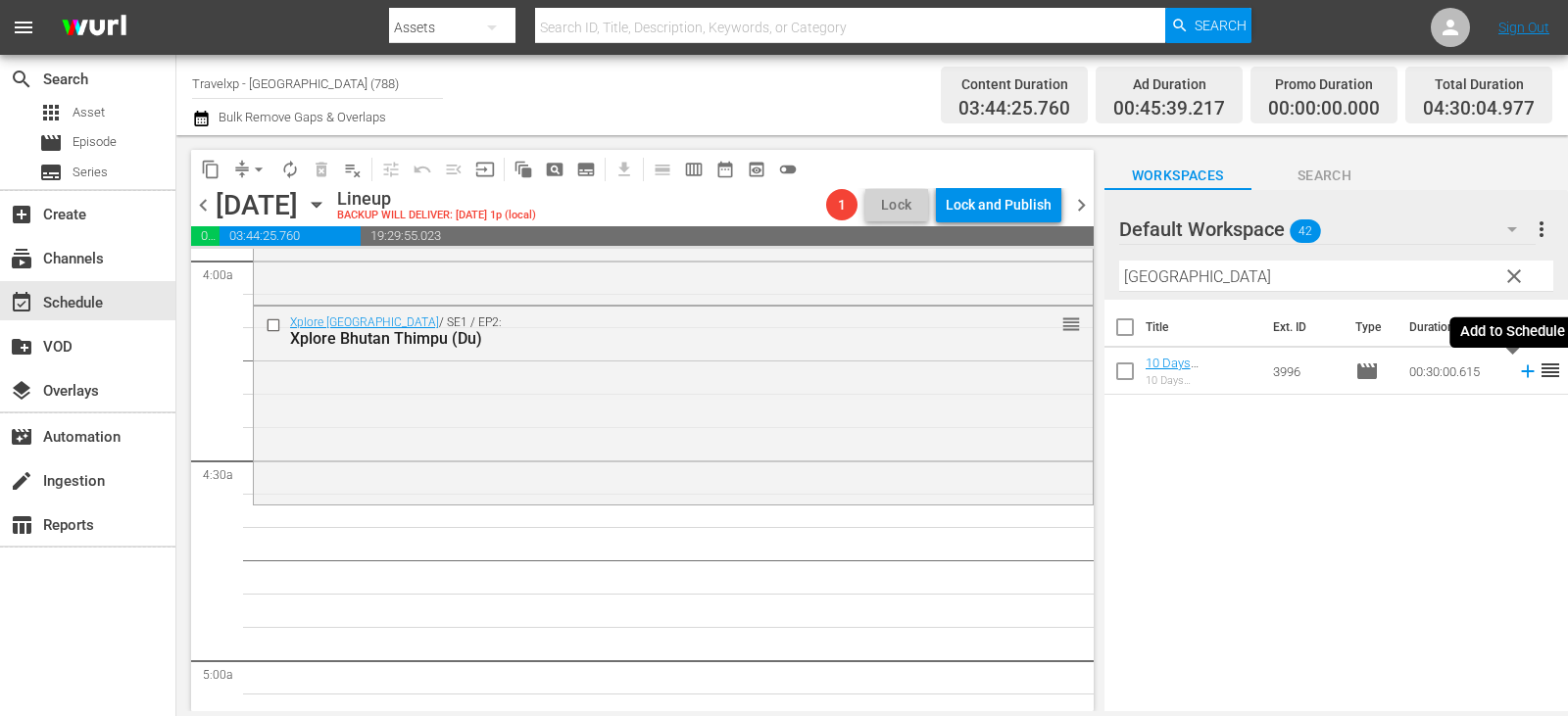
click at [1517, 374] on icon at bounding box center [1528, 371] width 22 height 22
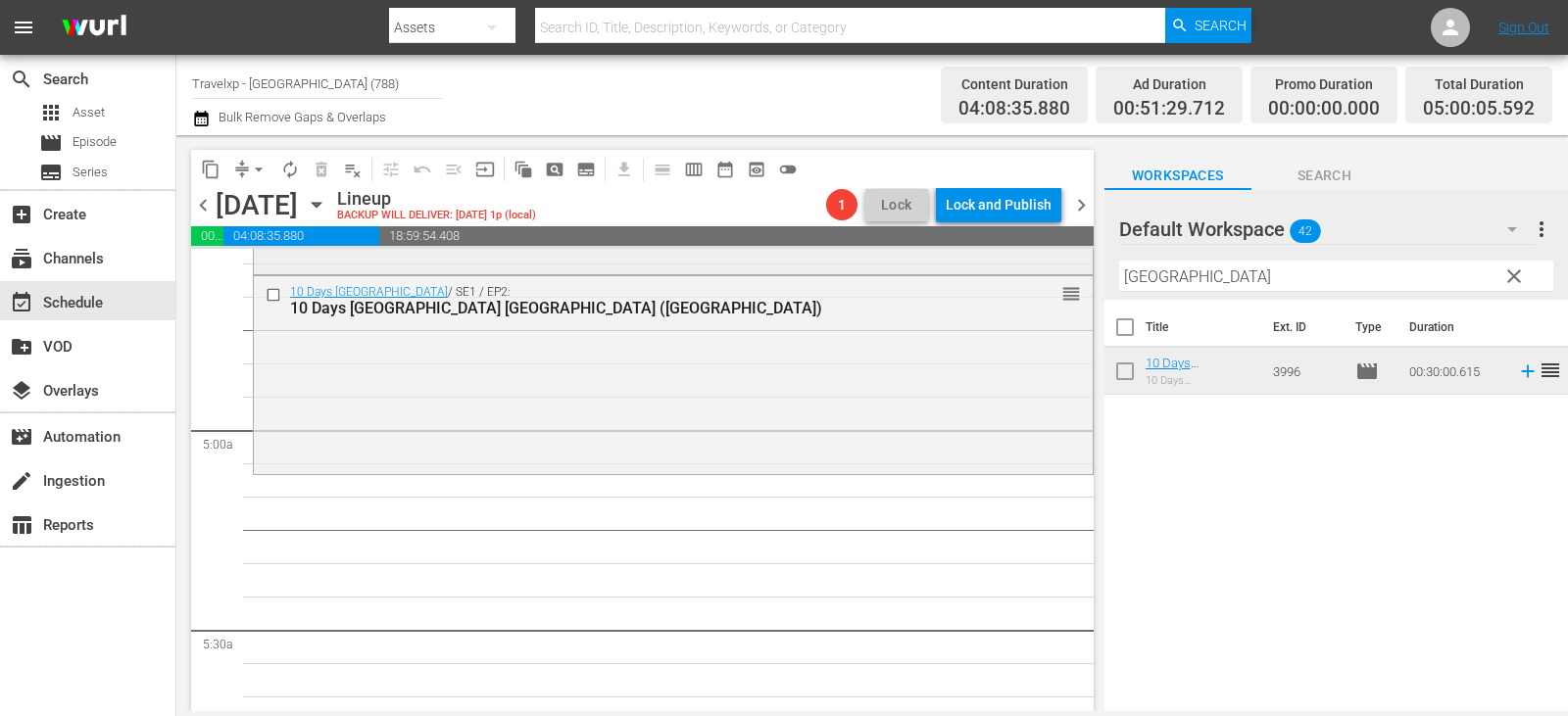
scroll to position [1783, 0]
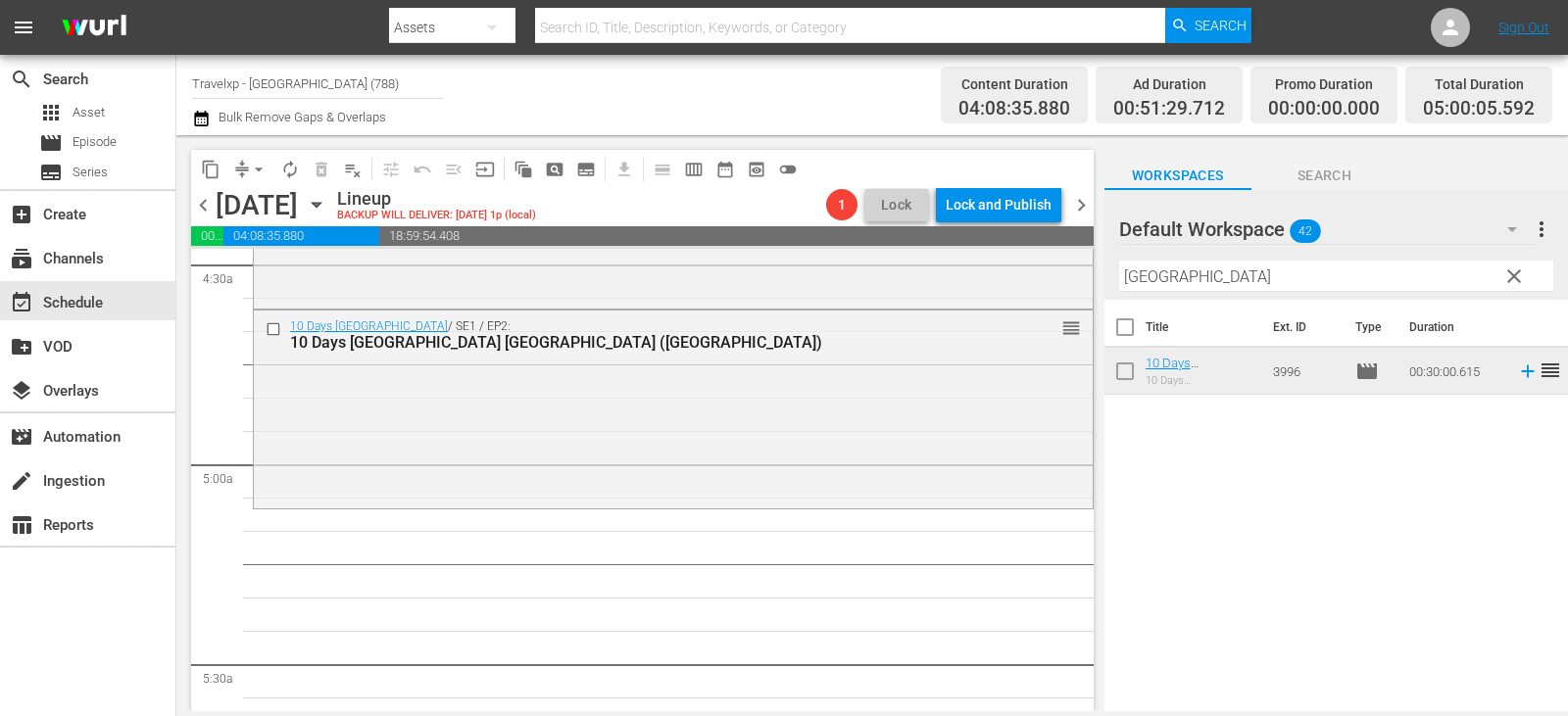
click at [1542, 280] on input "[GEOGRAPHIC_DATA]" at bounding box center [1336, 276] width 434 height 32
click at [1519, 280] on span "clear" at bounding box center [1514, 276] width 24 height 24
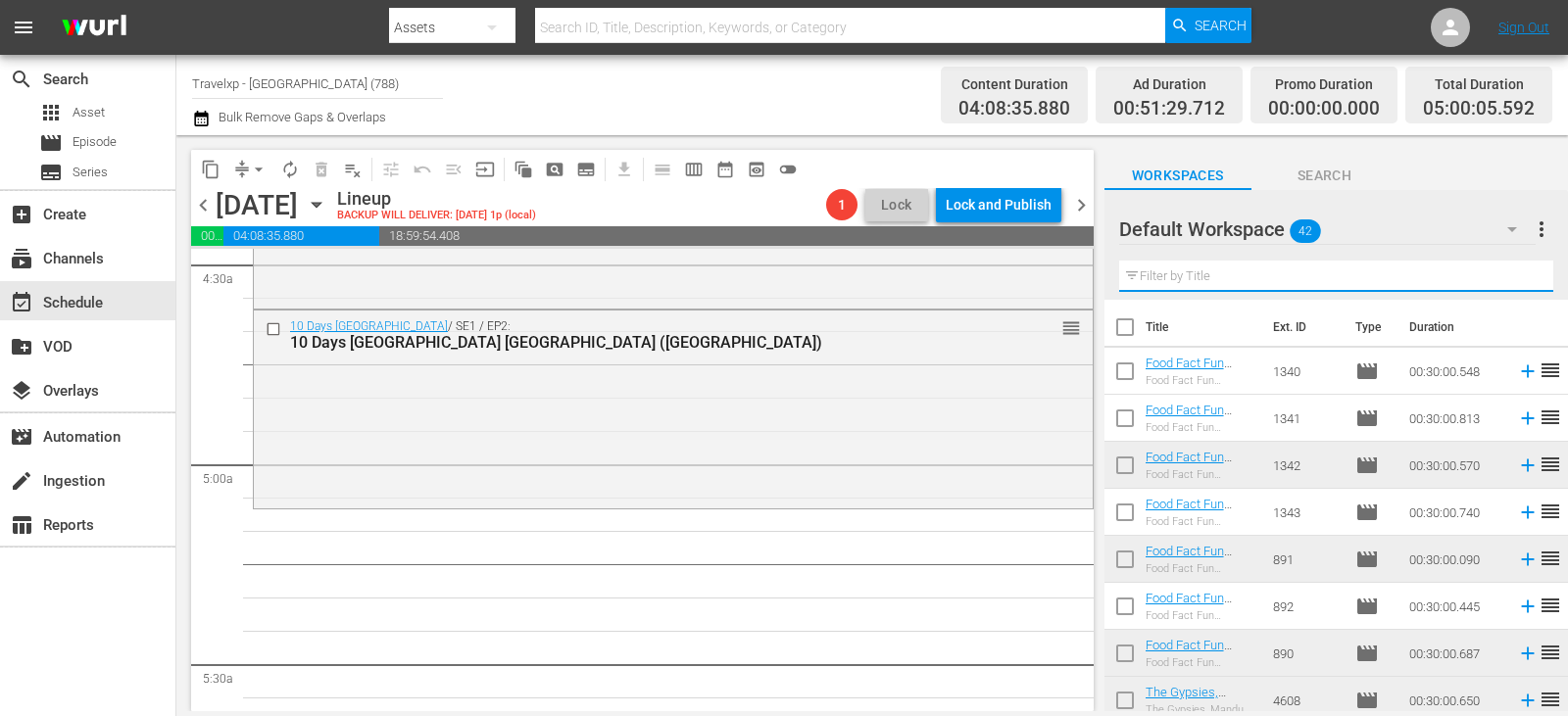
click at [1519, 280] on input "text" at bounding box center [1336, 276] width 434 height 32
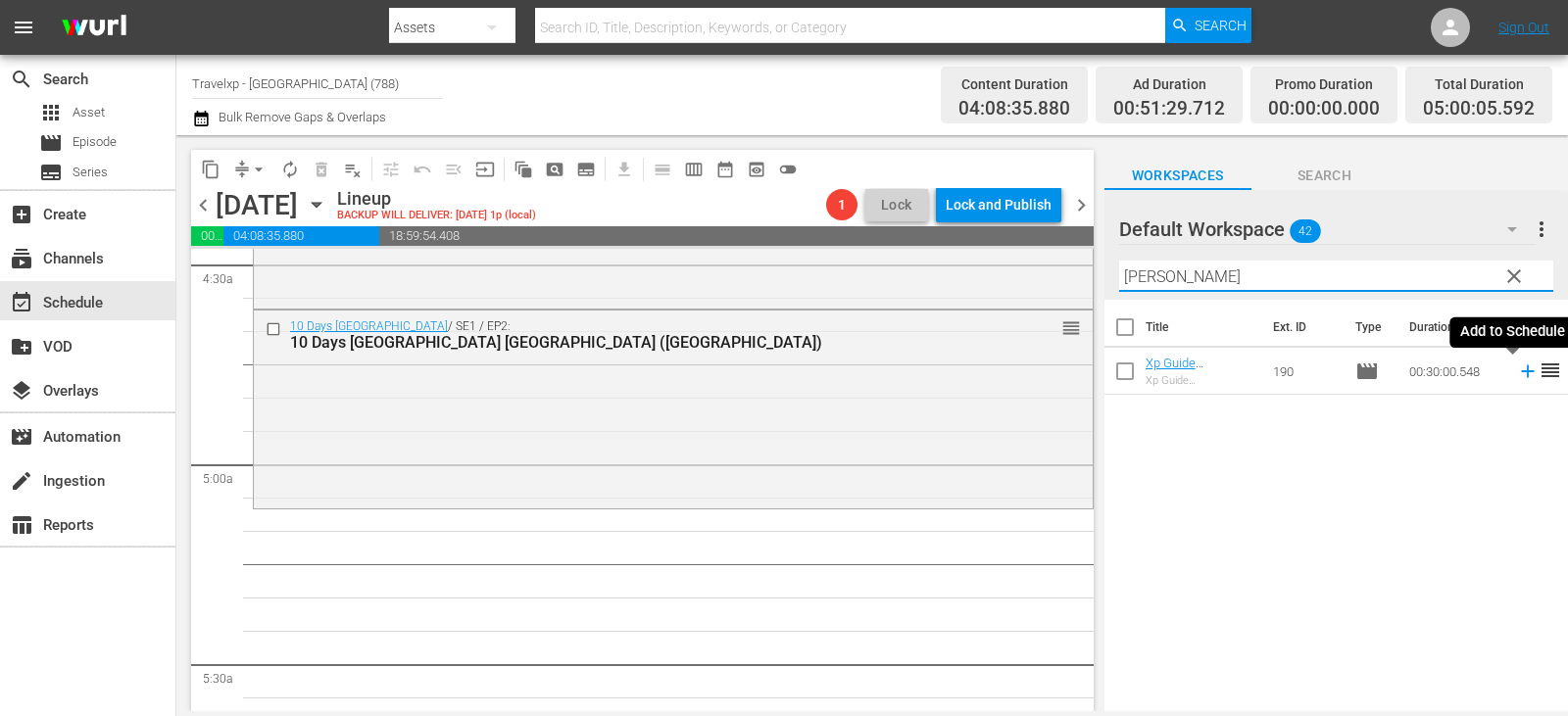
type input "[PERSON_NAME]"
click at [1521, 372] on icon at bounding box center [1527, 371] width 13 height 13
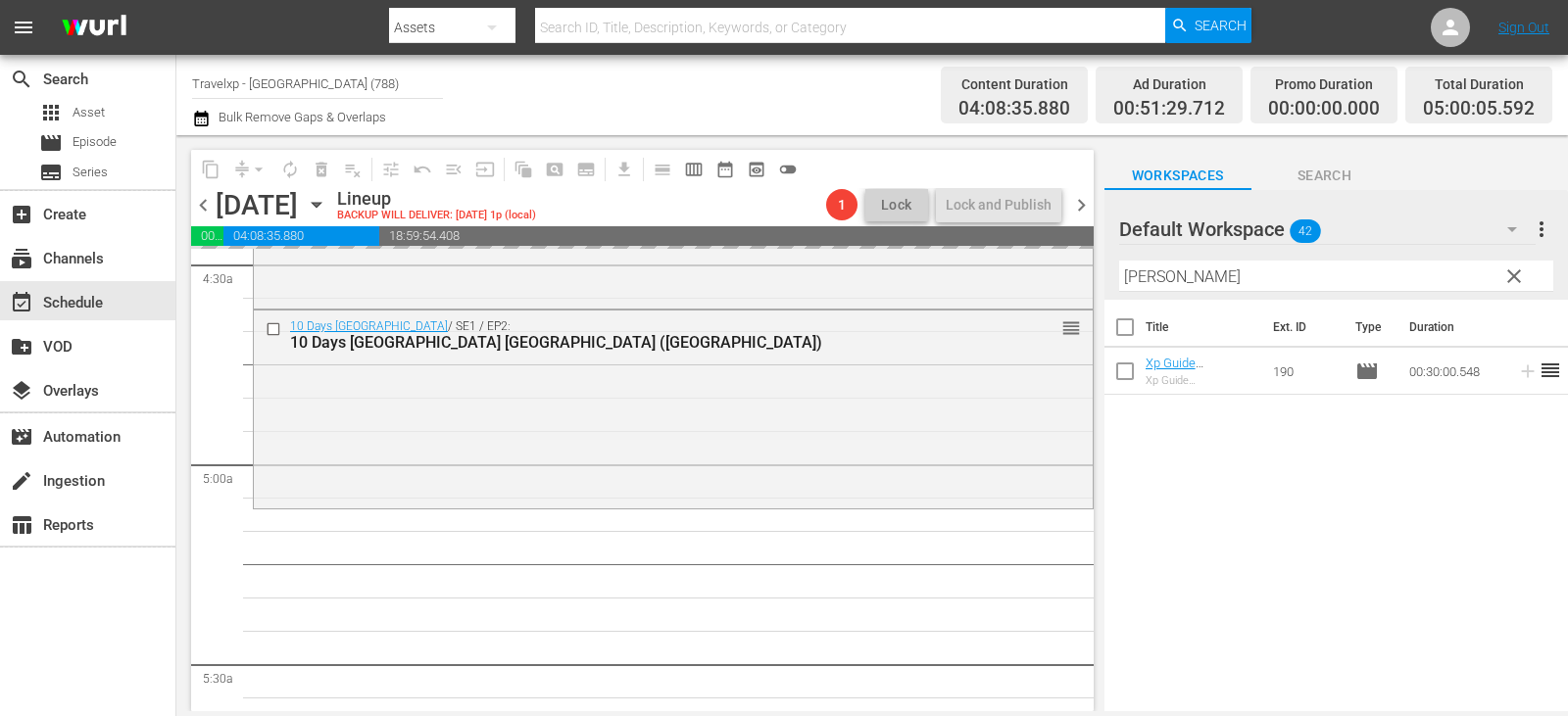
click at [1505, 273] on span "clear" at bounding box center [1514, 276] width 24 height 24
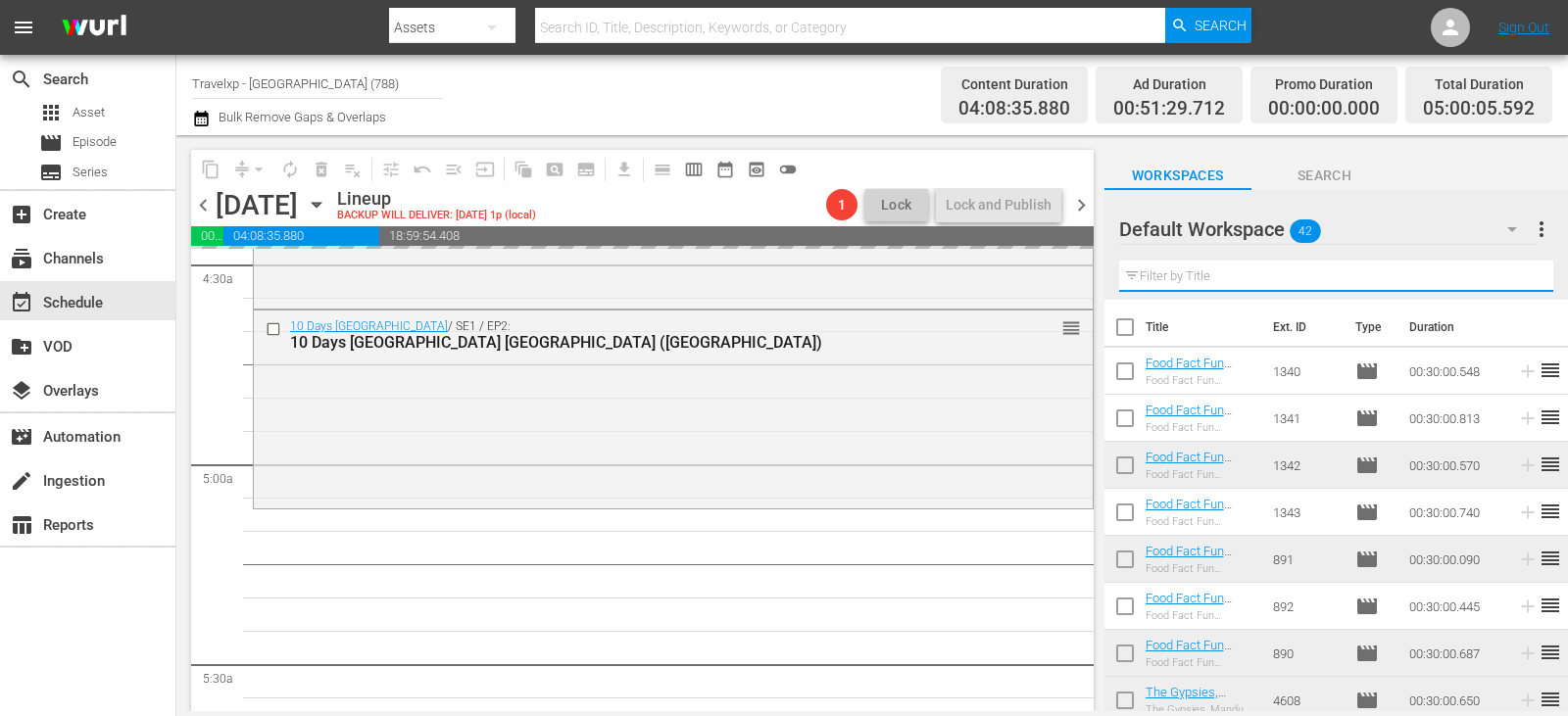
click at [1505, 273] on input "text" at bounding box center [1336, 276] width 434 height 32
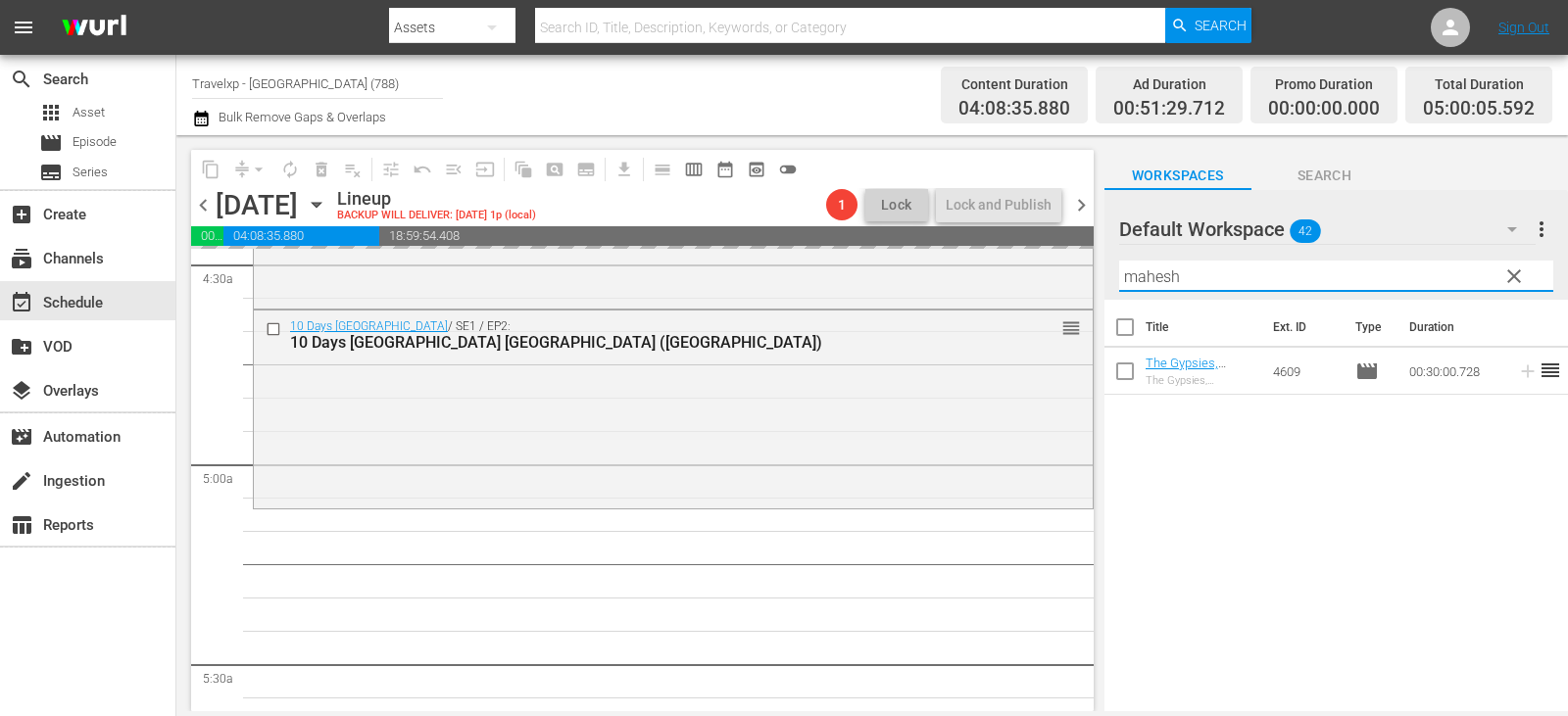
type input "mahesh"
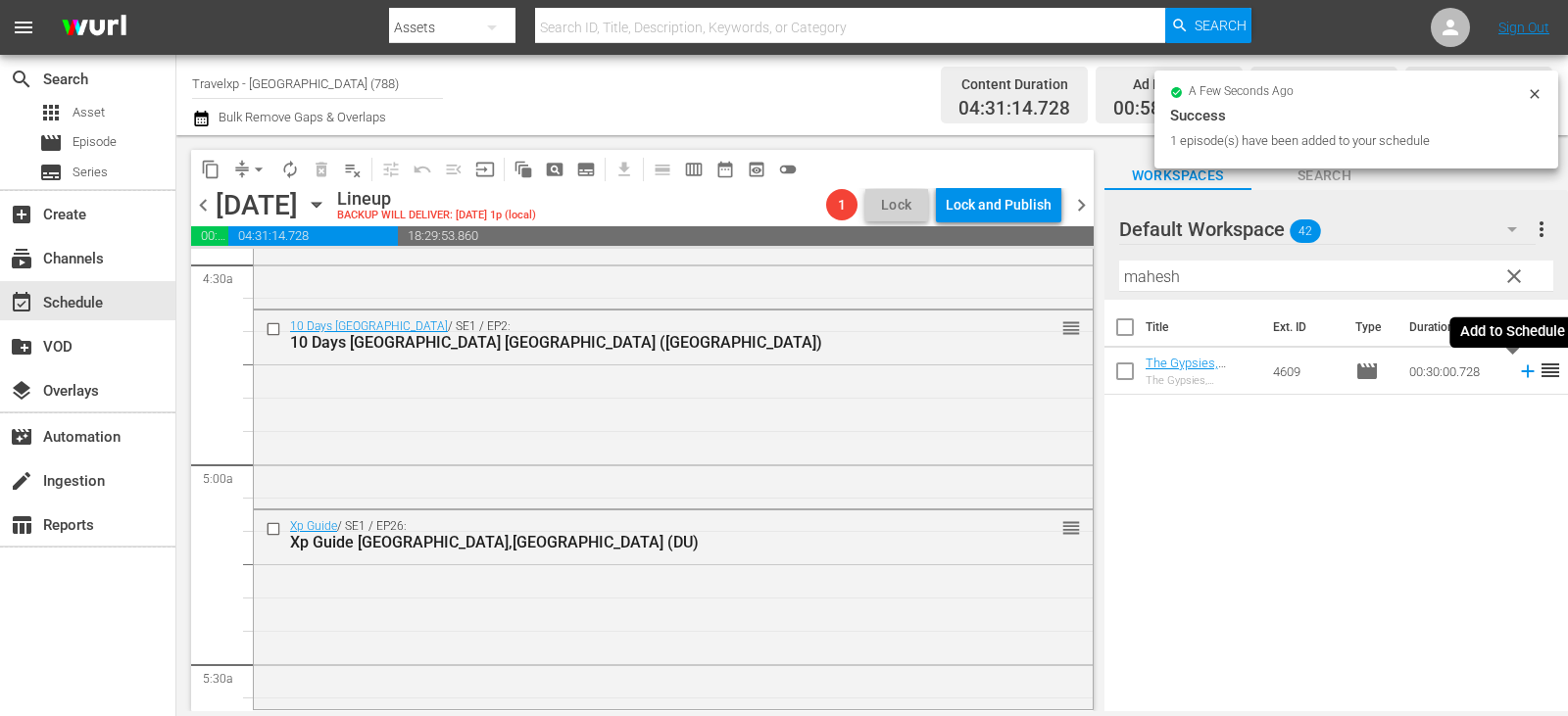
click at [1517, 369] on icon at bounding box center [1528, 371] width 22 height 22
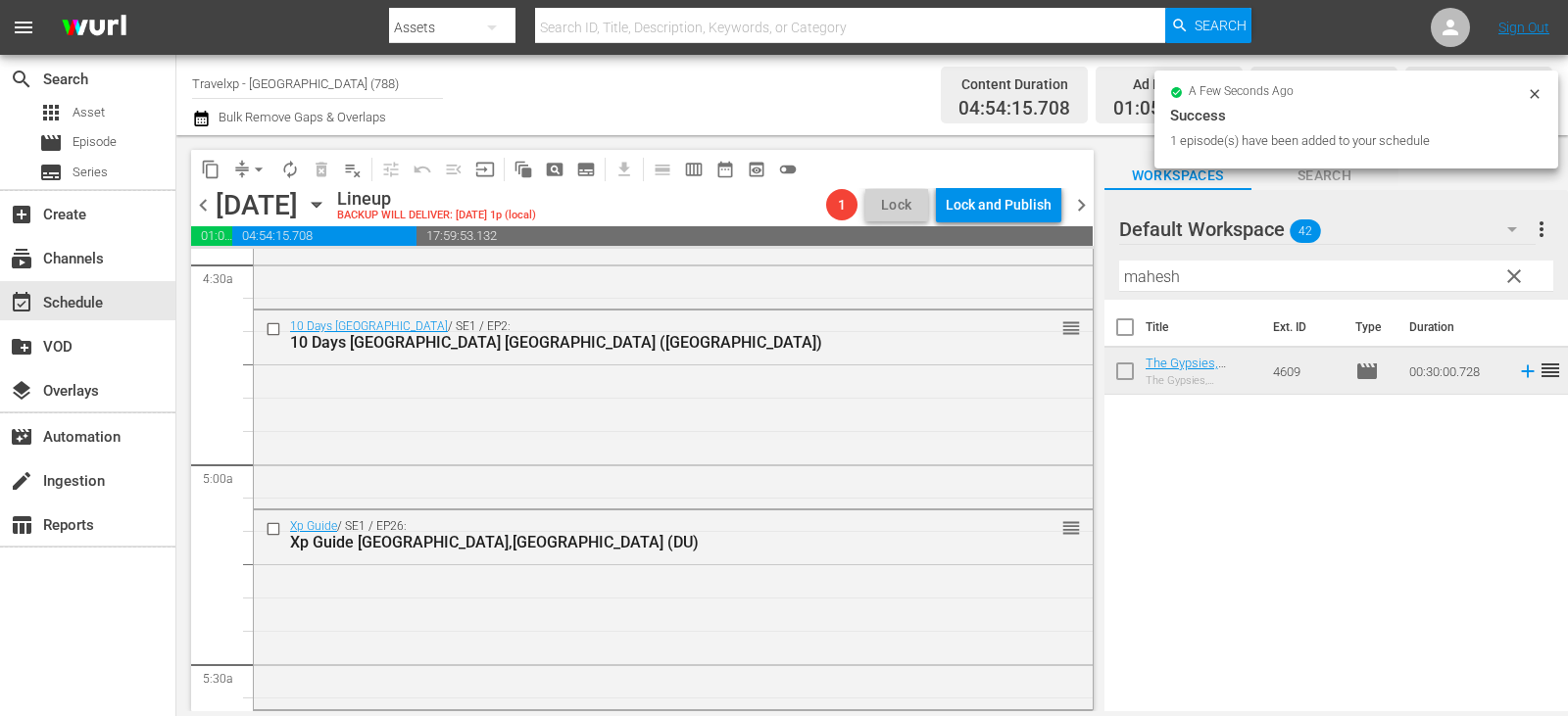
click at [1519, 282] on span "clear" at bounding box center [1514, 276] width 24 height 24
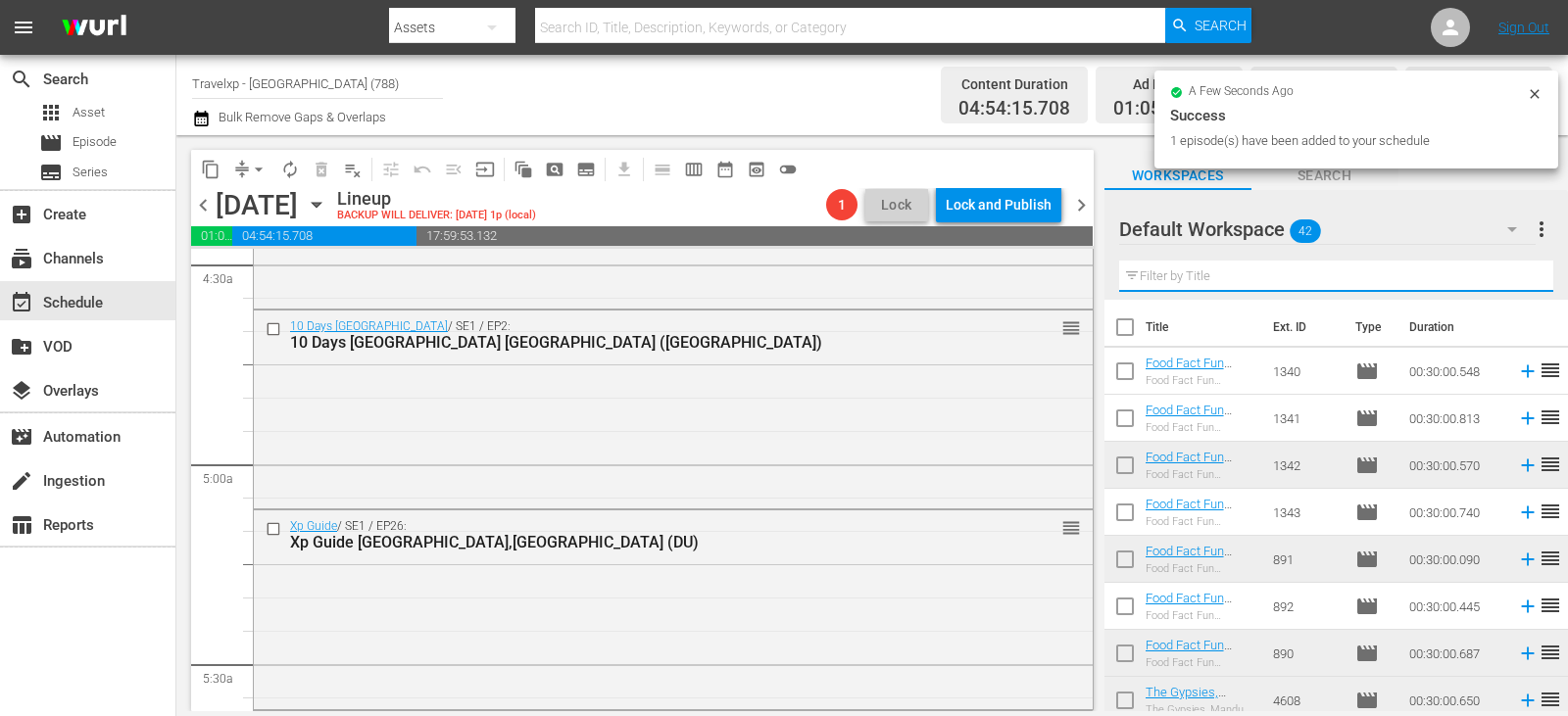
click at [1519, 282] on input "text" at bounding box center [1336, 276] width 434 height 32
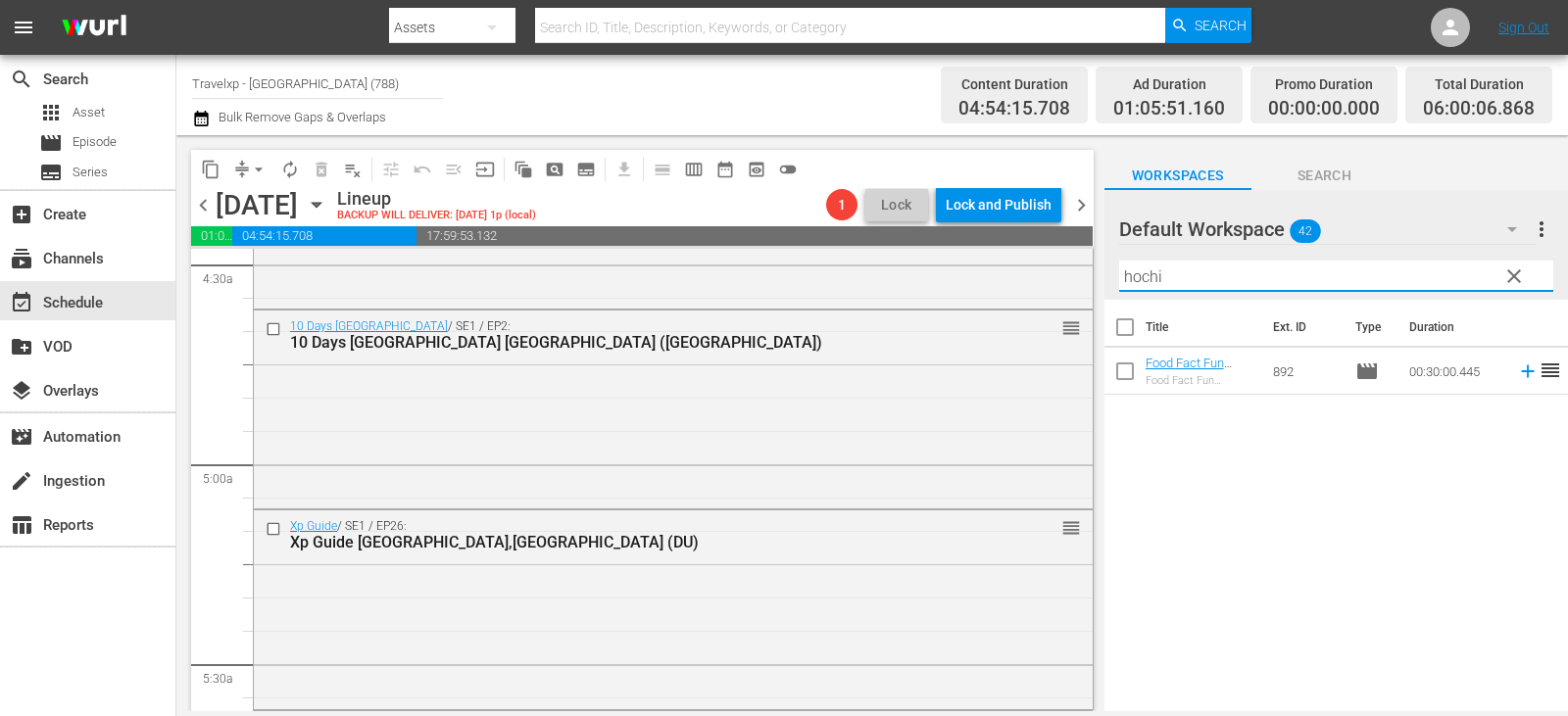
type input "hochi"
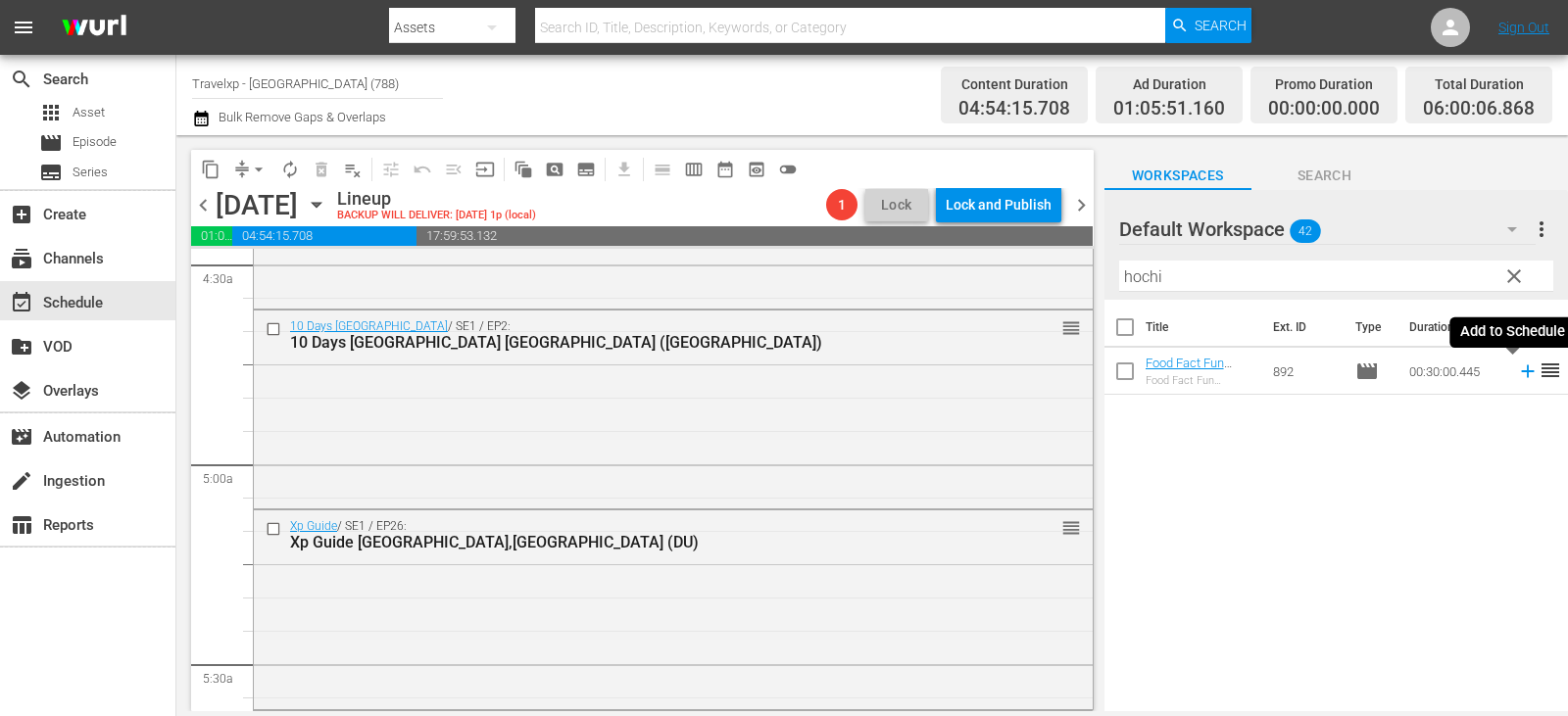
click at [1520, 370] on icon at bounding box center [1528, 371] width 22 height 22
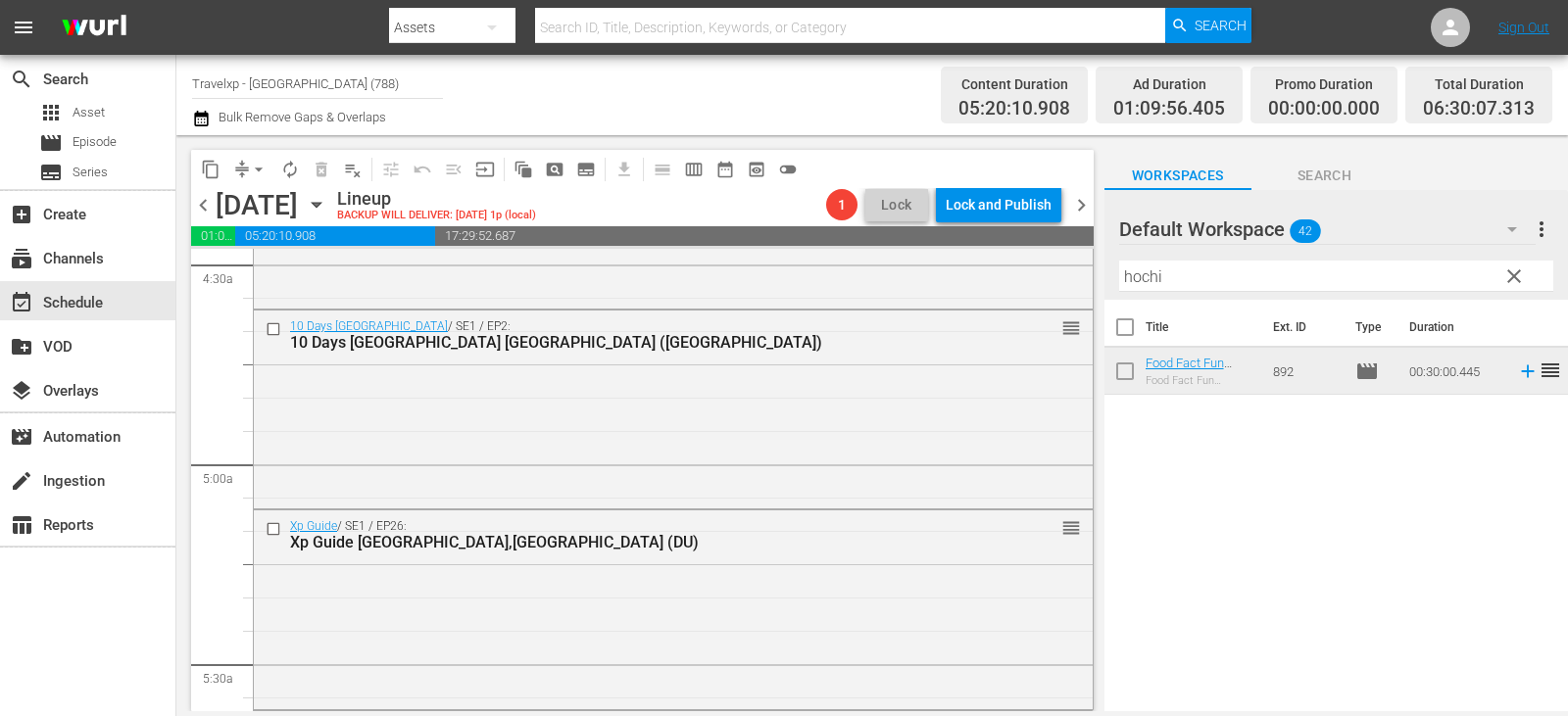
click at [1500, 276] on button "clear" at bounding box center [1513, 275] width 32 height 32
click at [1500, 276] on input "text" at bounding box center [1336, 276] width 434 height 32
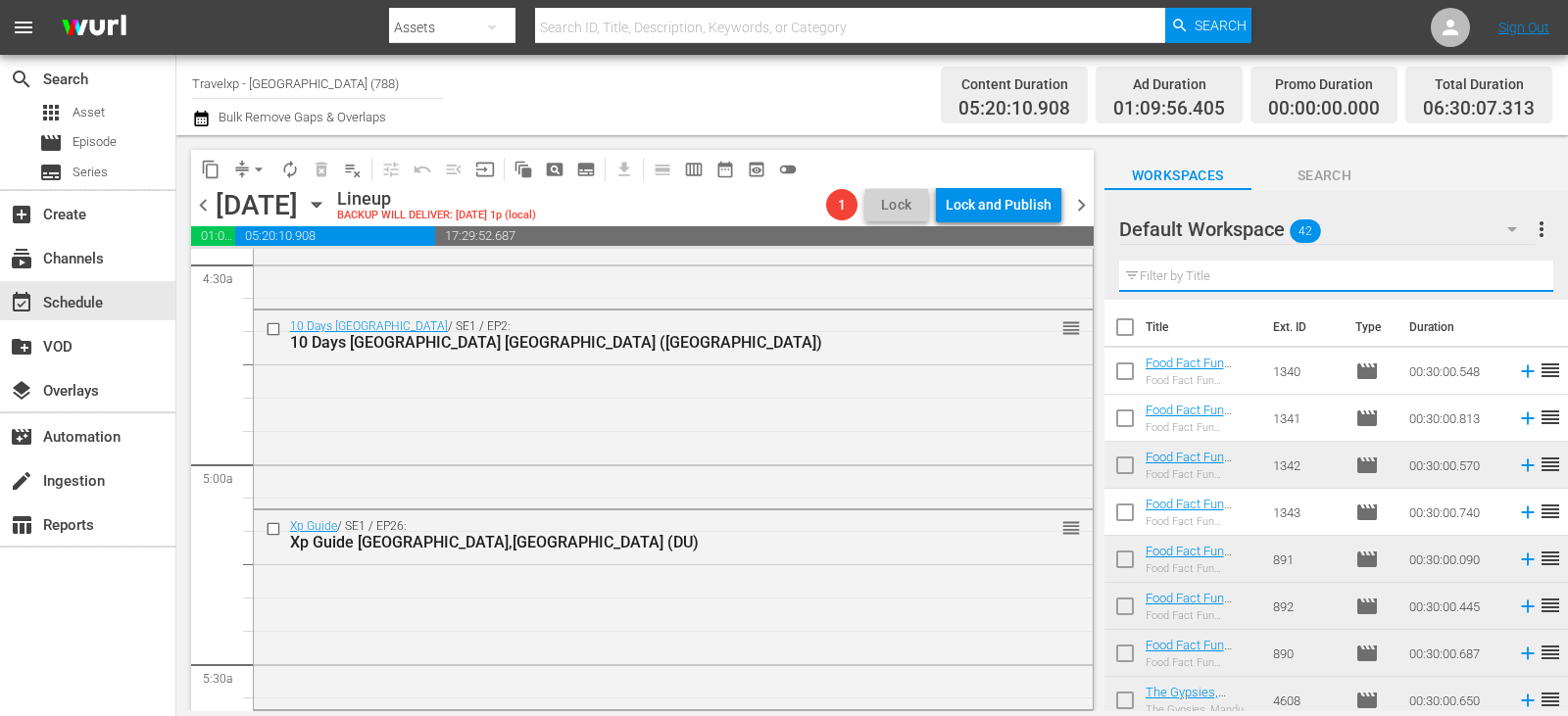
click at [1500, 276] on input "text" at bounding box center [1336, 276] width 434 height 32
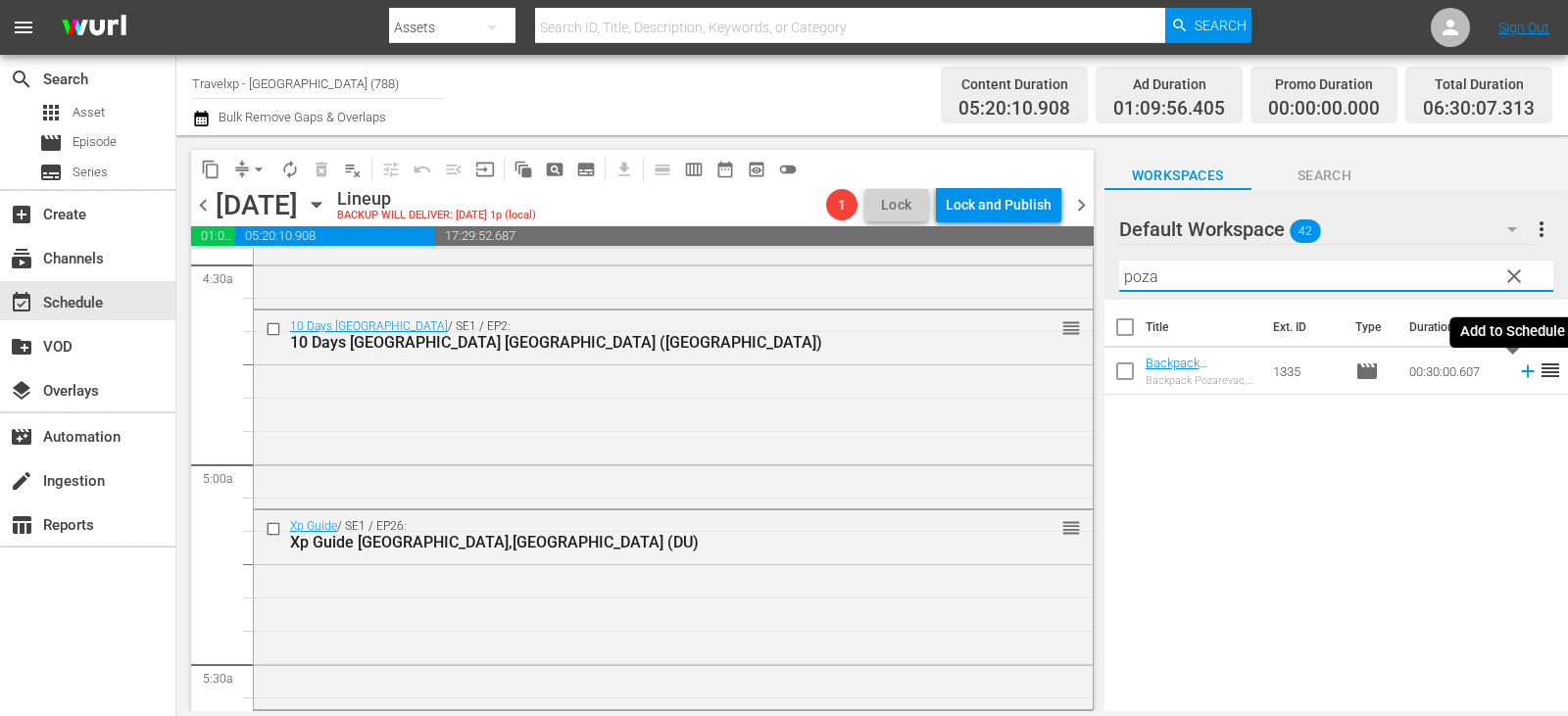
type input "poza"
click at [1521, 372] on icon at bounding box center [1528, 371] width 22 height 22
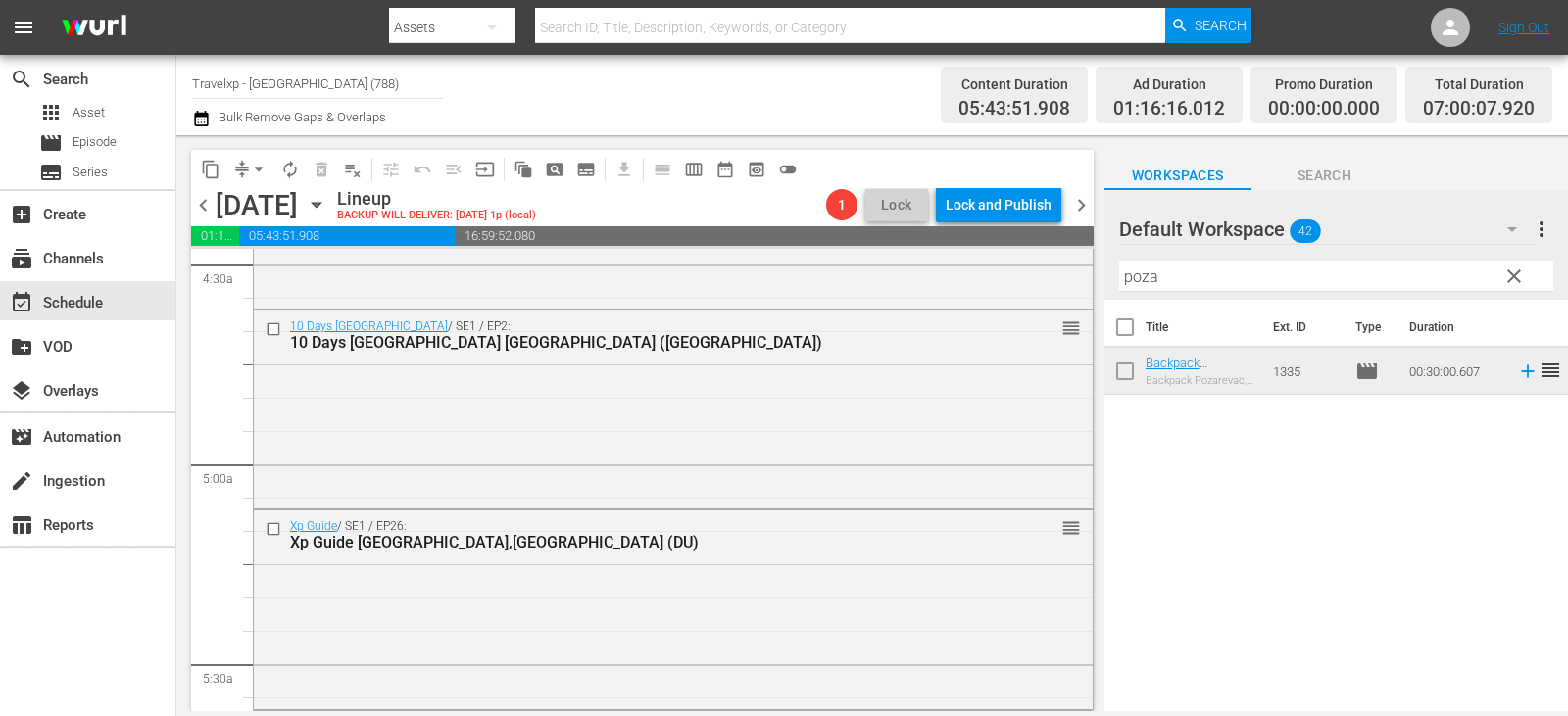
click at [1509, 274] on span "clear" at bounding box center [1514, 276] width 24 height 24
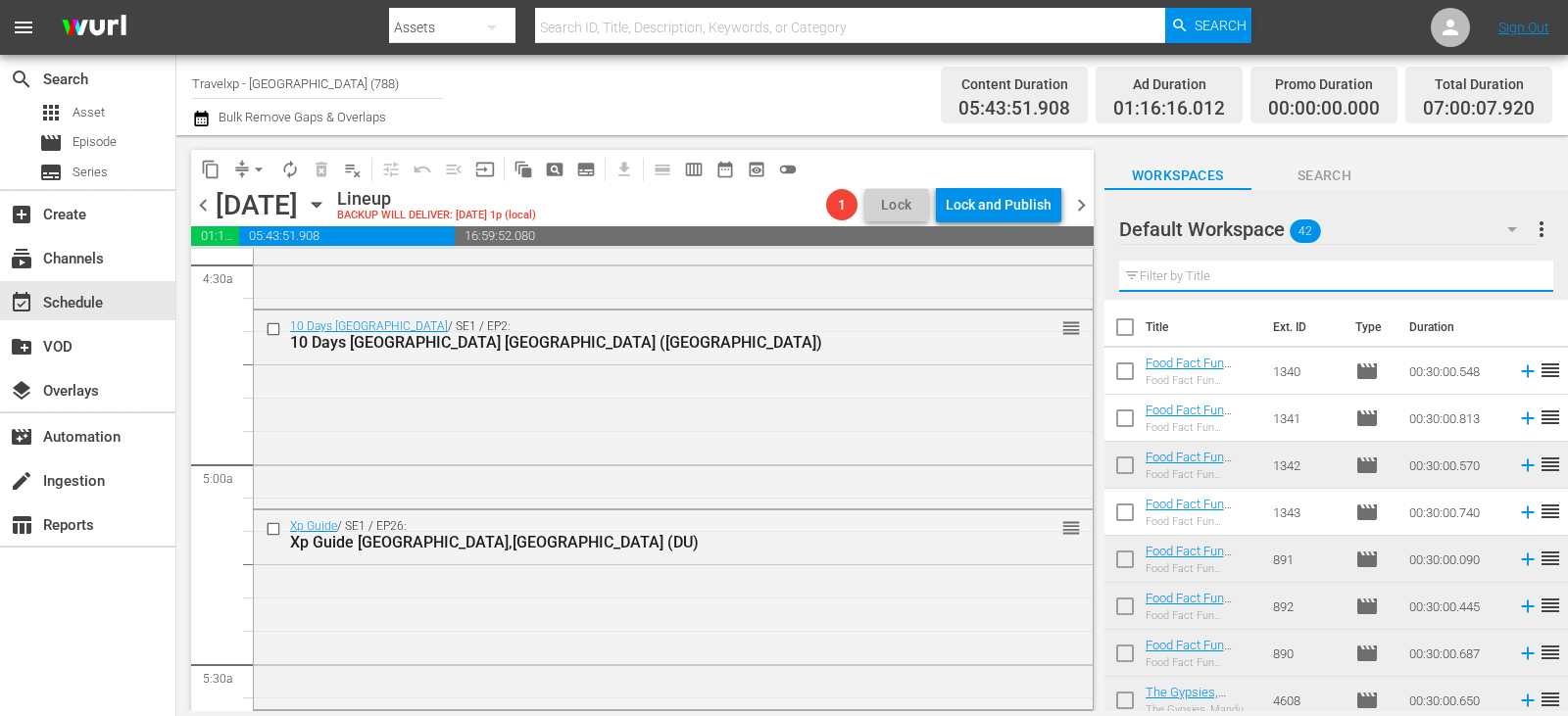
click at [1509, 274] on input "text" at bounding box center [1336, 276] width 434 height 32
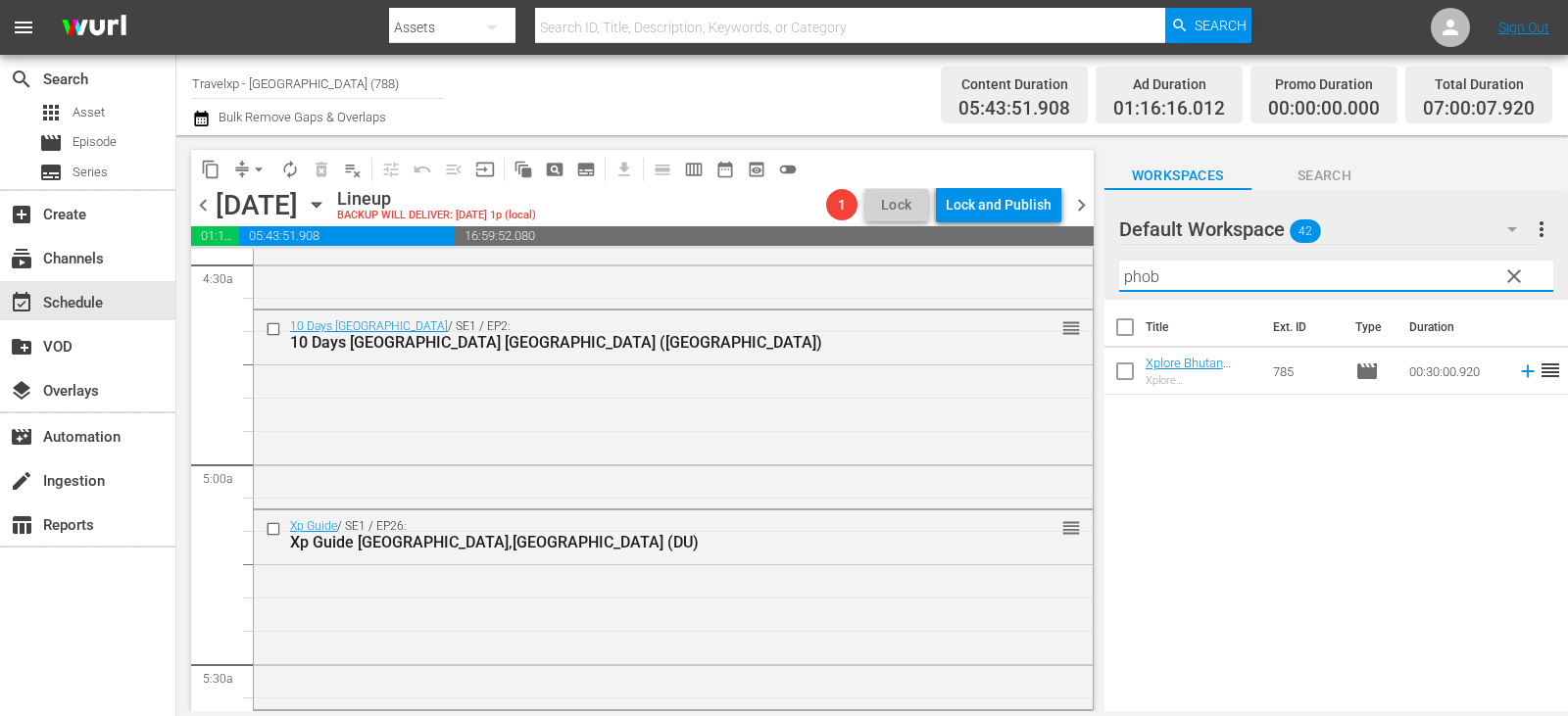
type input "phob"
click at [1517, 380] on icon at bounding box center [1528, 371] width 22 height 22
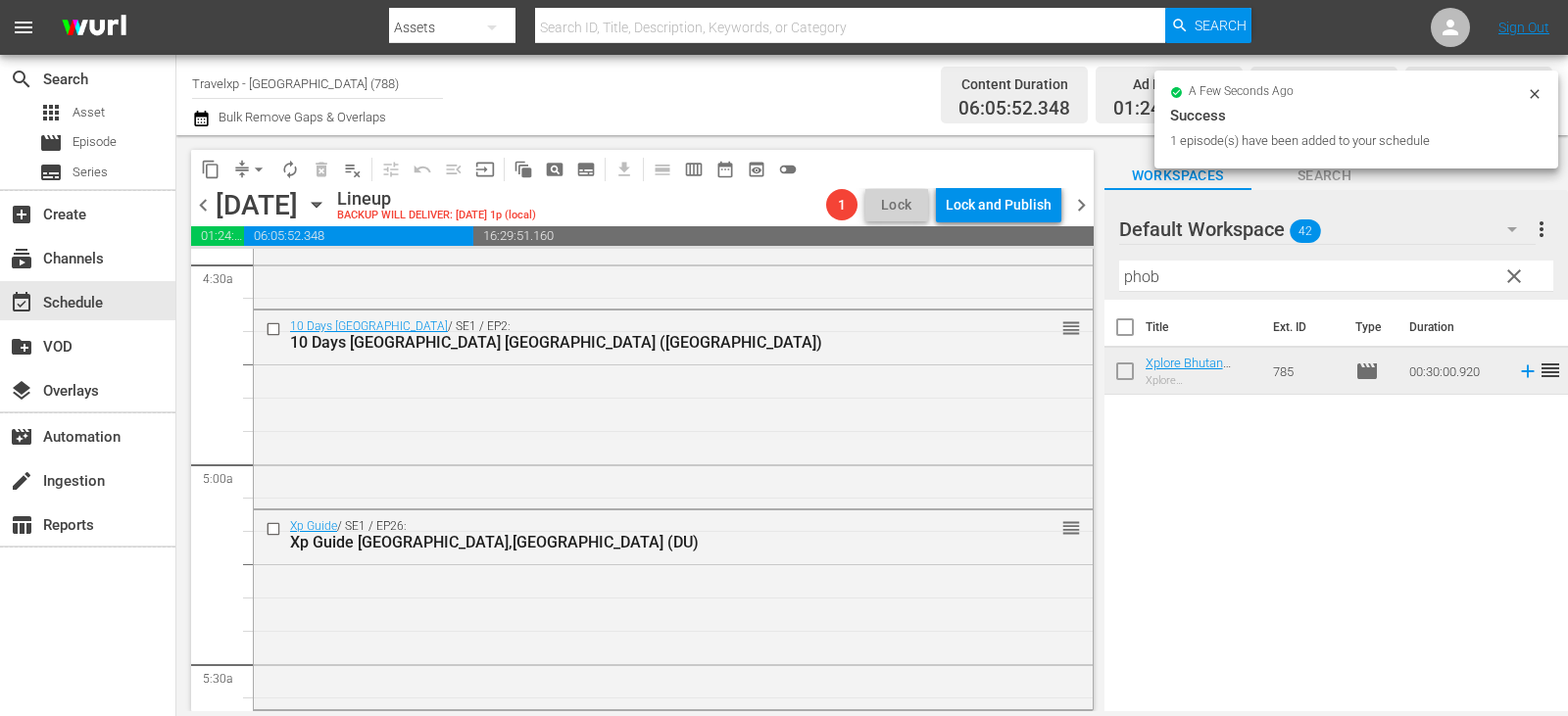
click at [1519, 280] on span "clear" at bounding box center [1514, 276] width 24 height 24
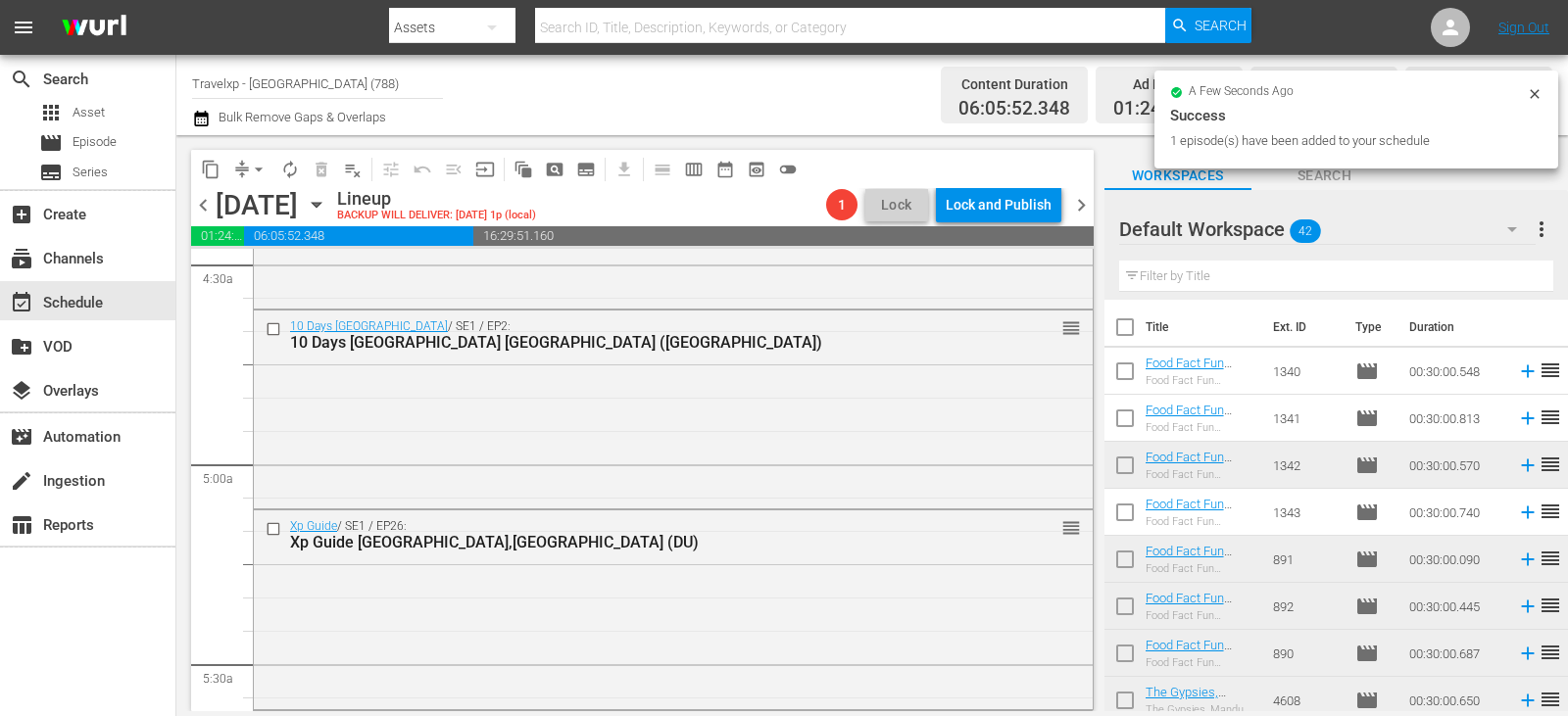
click at [1519, 280] on input "text" at bounding box center [1336, 276] width 434 height 32
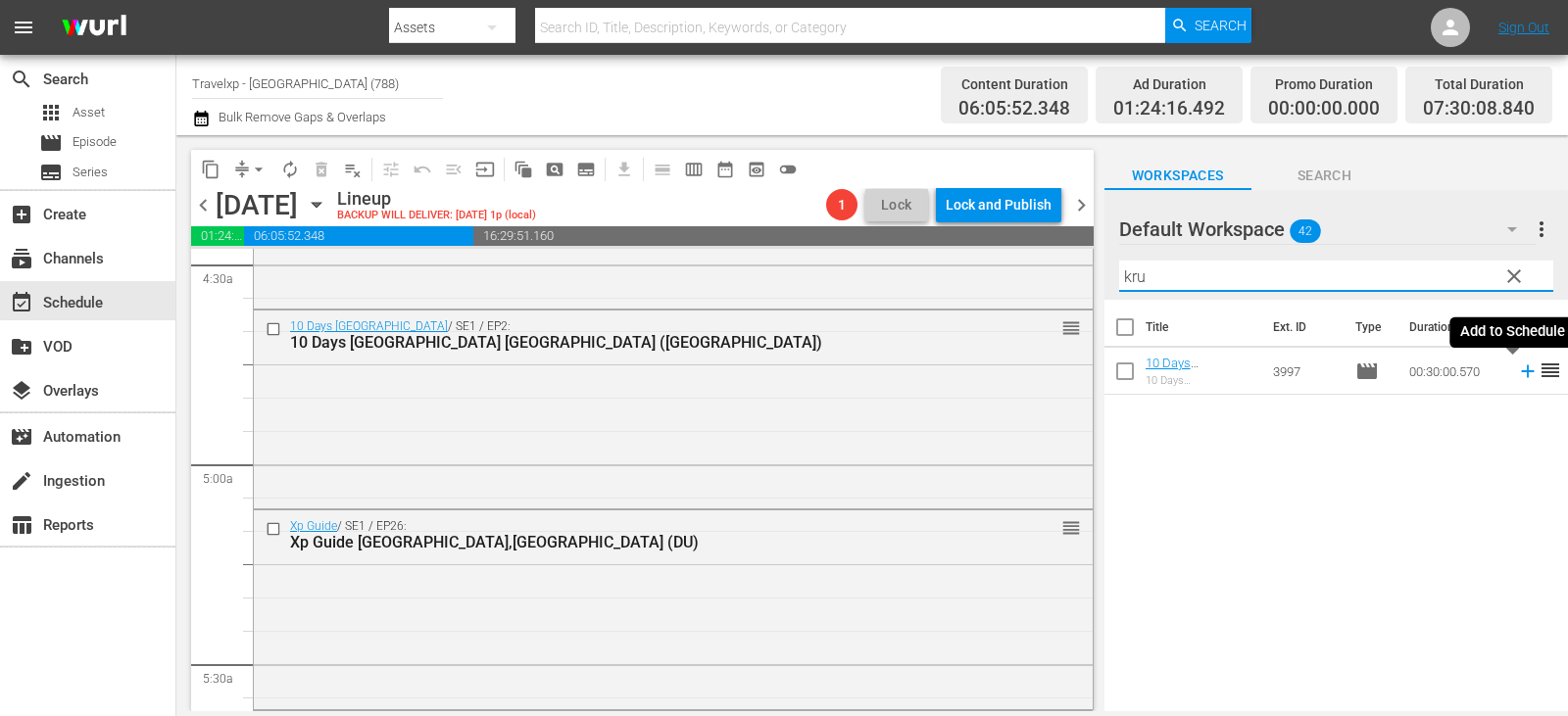
type input "kru"
click at [1517, 374] on icon at bounding box center [1528, 371] width 22 height 22
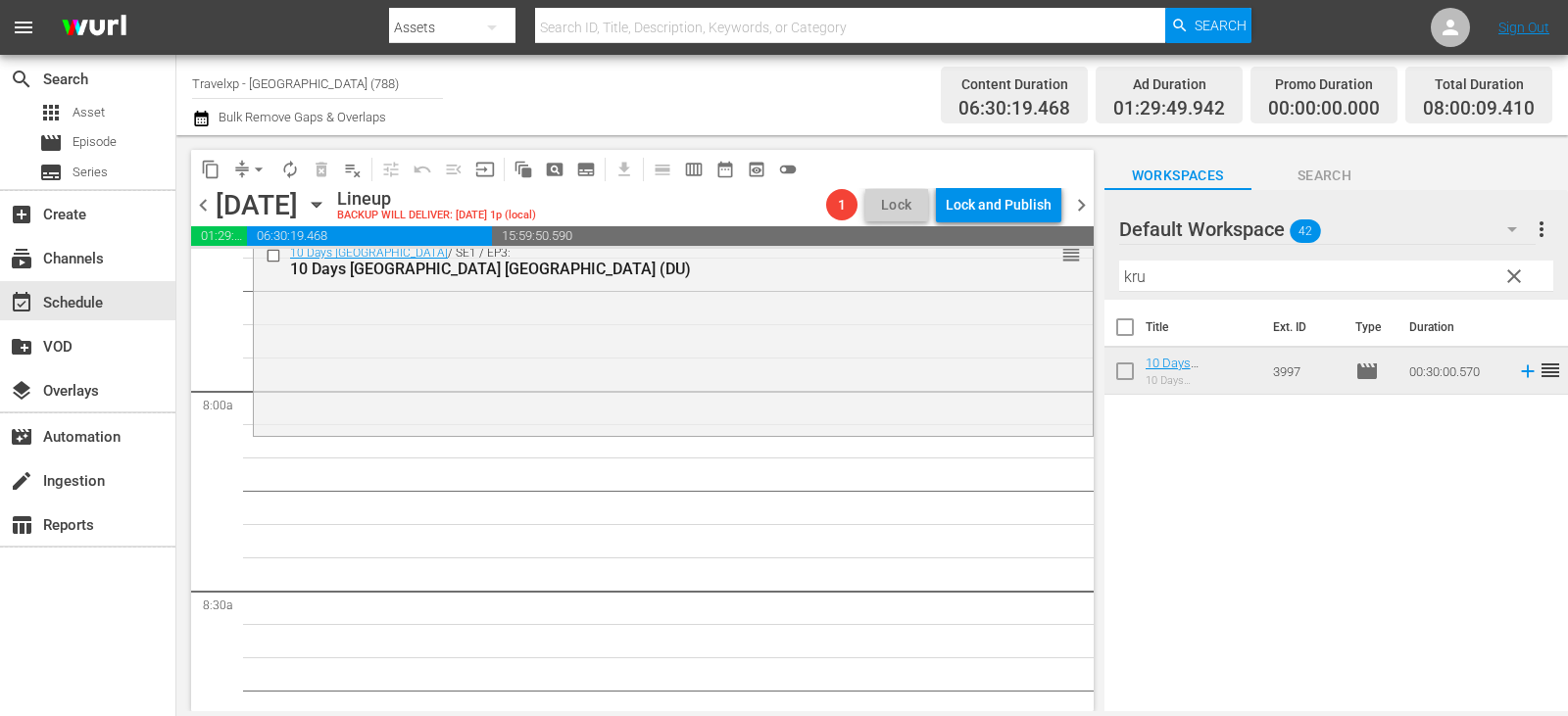
scroll to position [3056, 0]
click at [1508, 279] on span "clear" at bounding box center [1514, 276] width 24 height 24
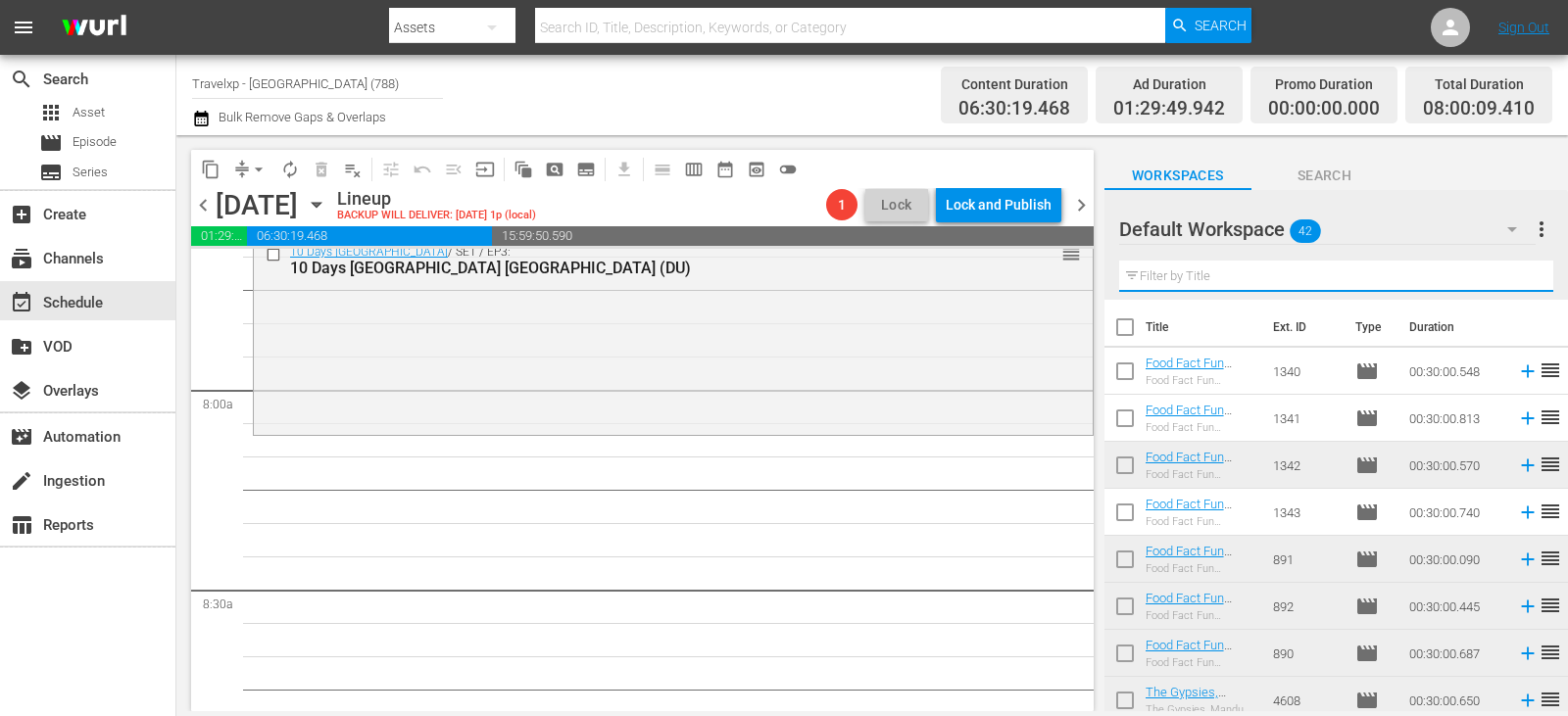
click at [1508, 279] on input "text" at bounding box center [1336, 276] width 434 height 32
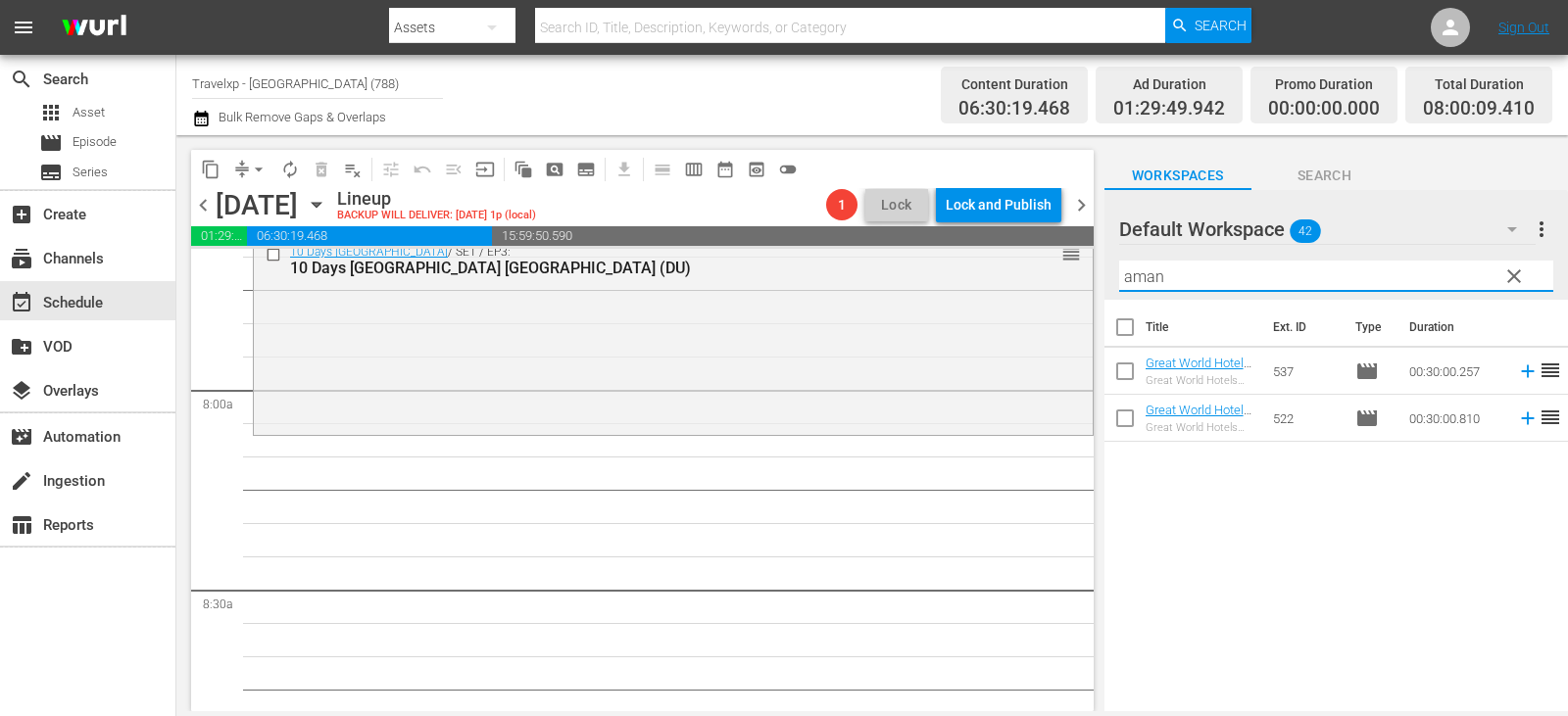
type input "aman"
click at [1517, 421] on icon at bounding box center [1528, 419] width 22 height 22
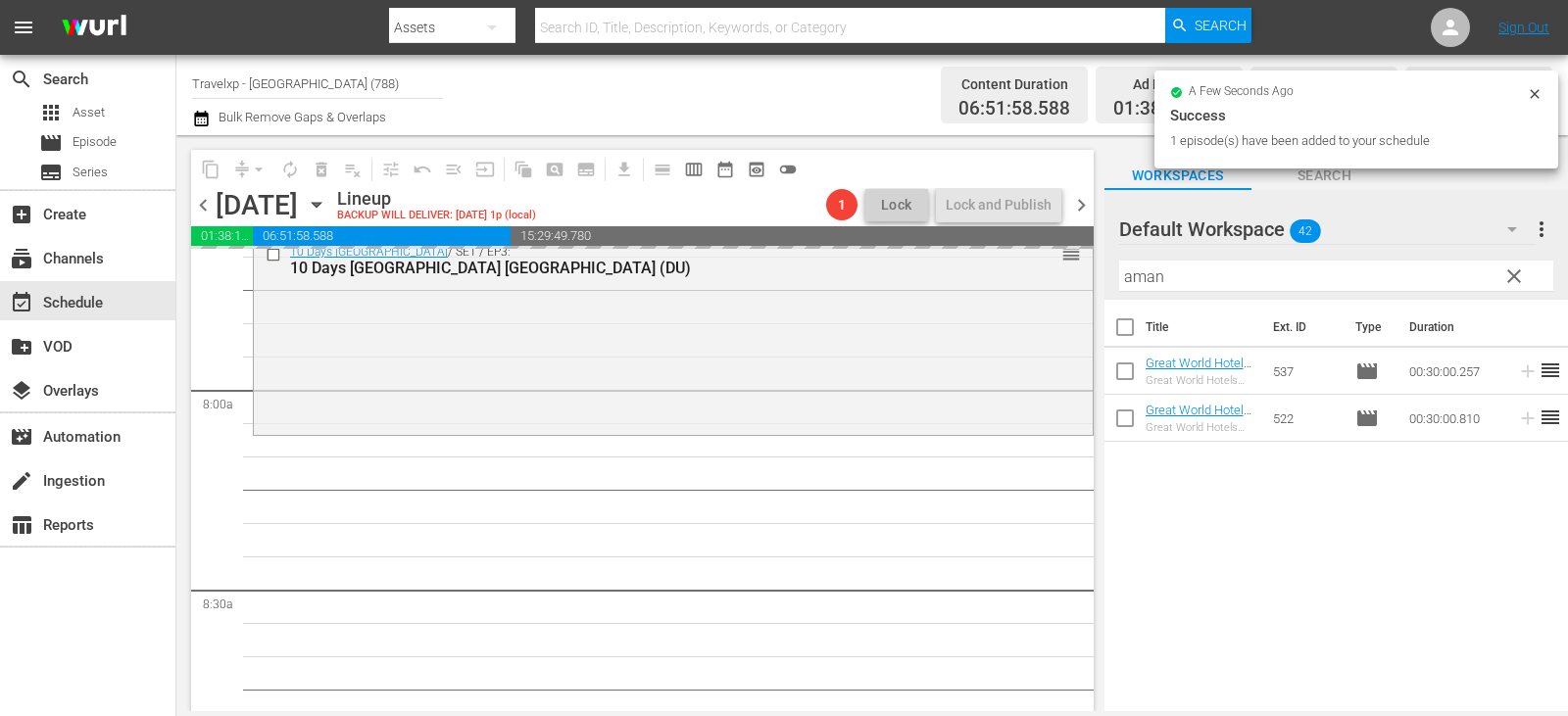
click at [1518, 273] on span "clear" at bounding box center [1514, 276] width 24 height 24
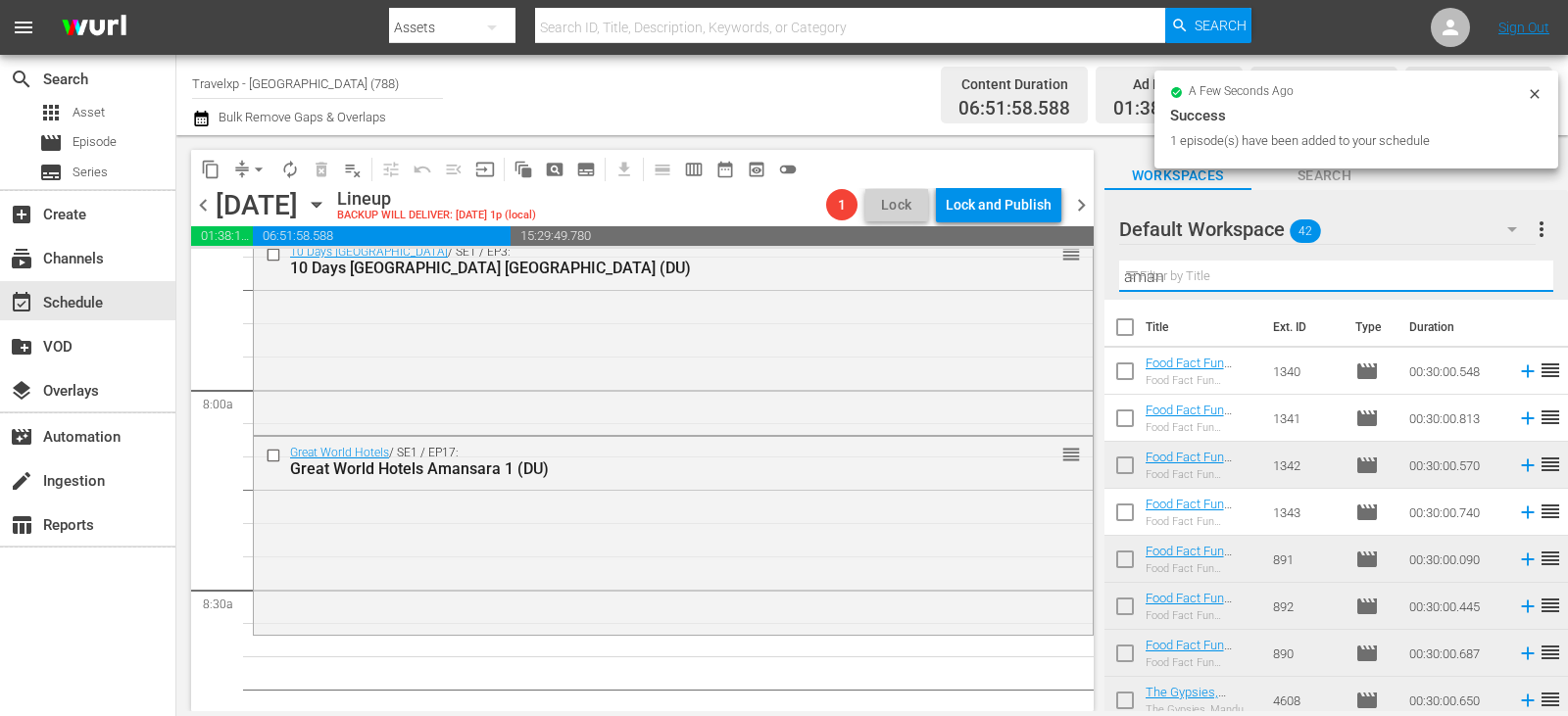
click at [1518, 273] on input "aman" at bounding box center [1336, 276] width 434 height 32
click at [1518, 273] on input "text" at bounding box center [1336, 276] width 434 height 32
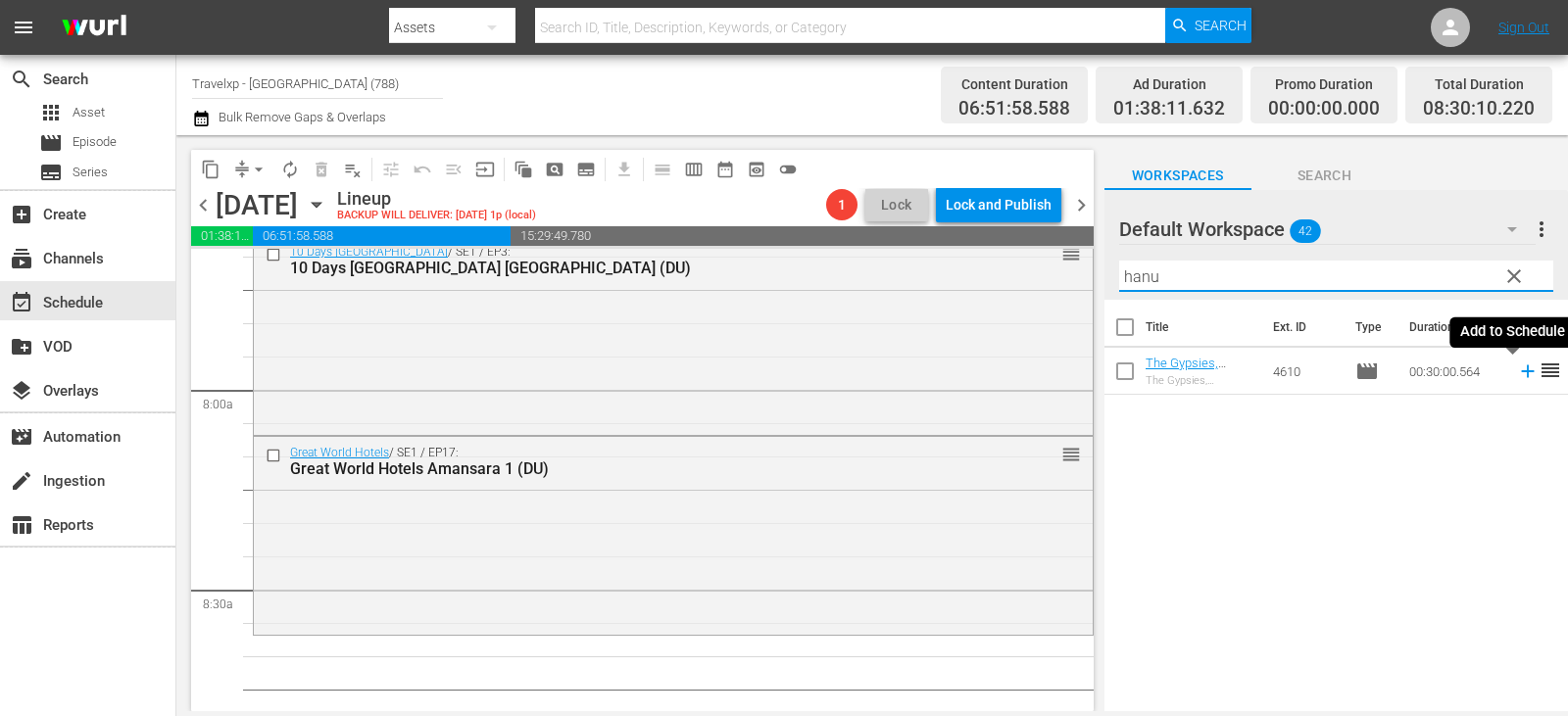
type input "hanu"
click at [1521, 372] on icon at bounding box center [1527, 371] width 13 height 13
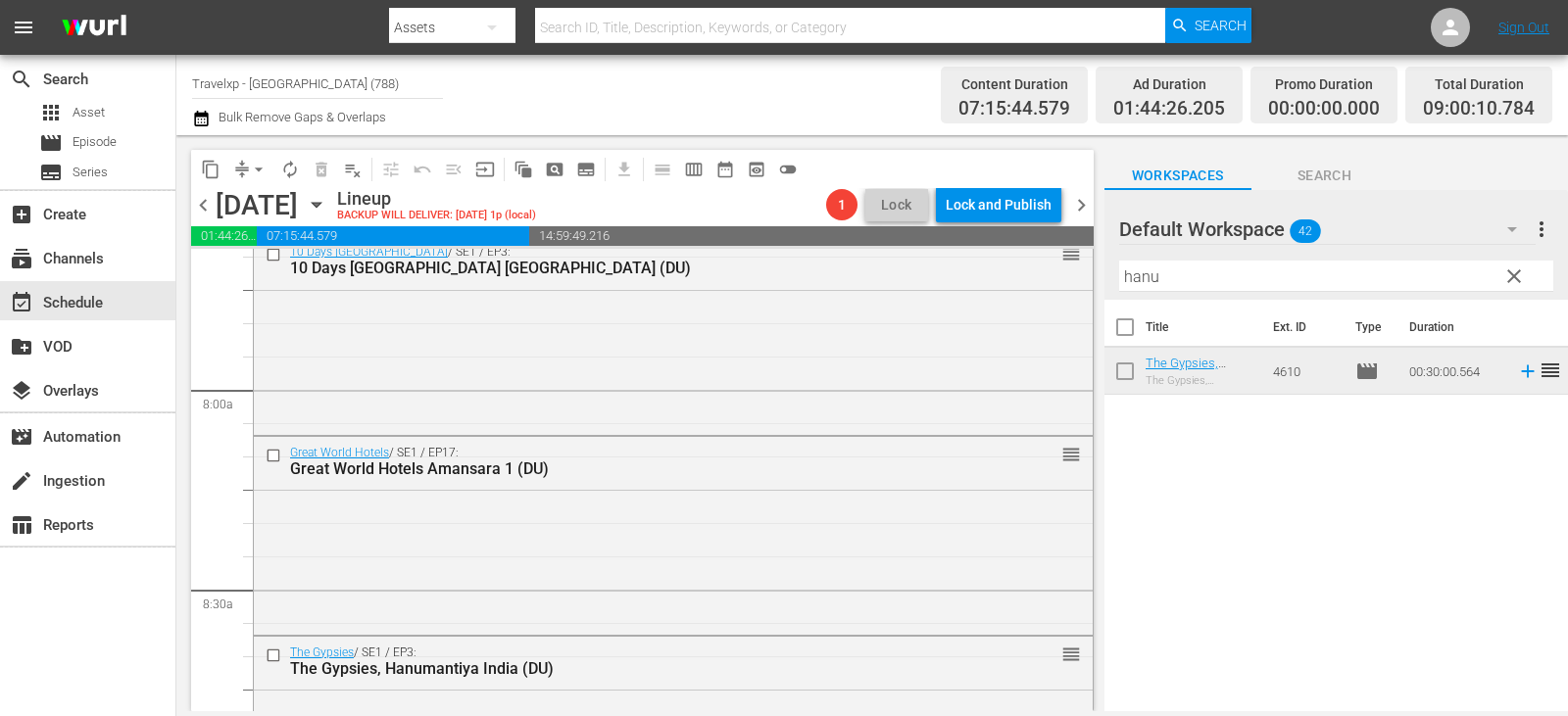
click at [1516, 283] on span "clear" at bounding box center [1514, 276] width 24 height 24
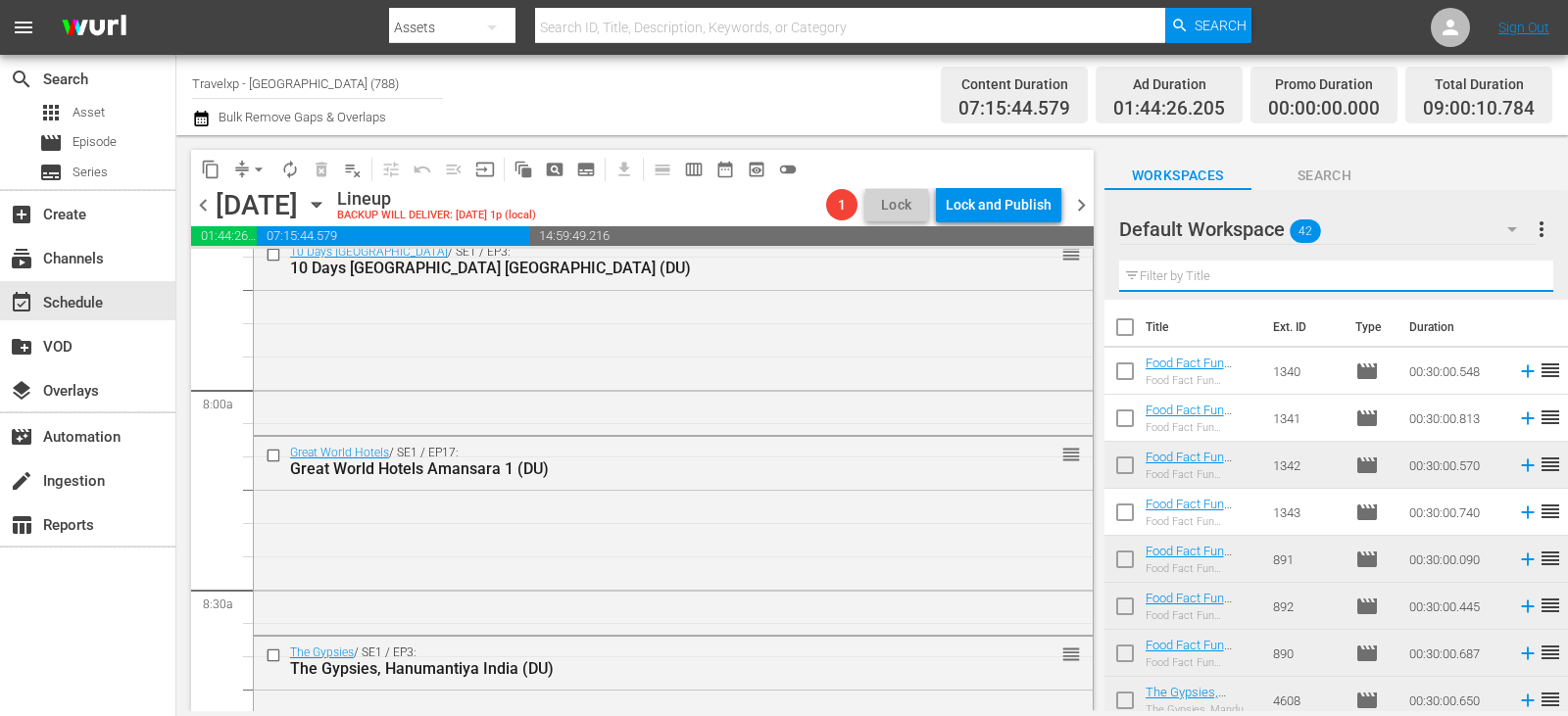
click at [1516, 283] on input "text" at bounding box center [1336, 276] width 434 height 32
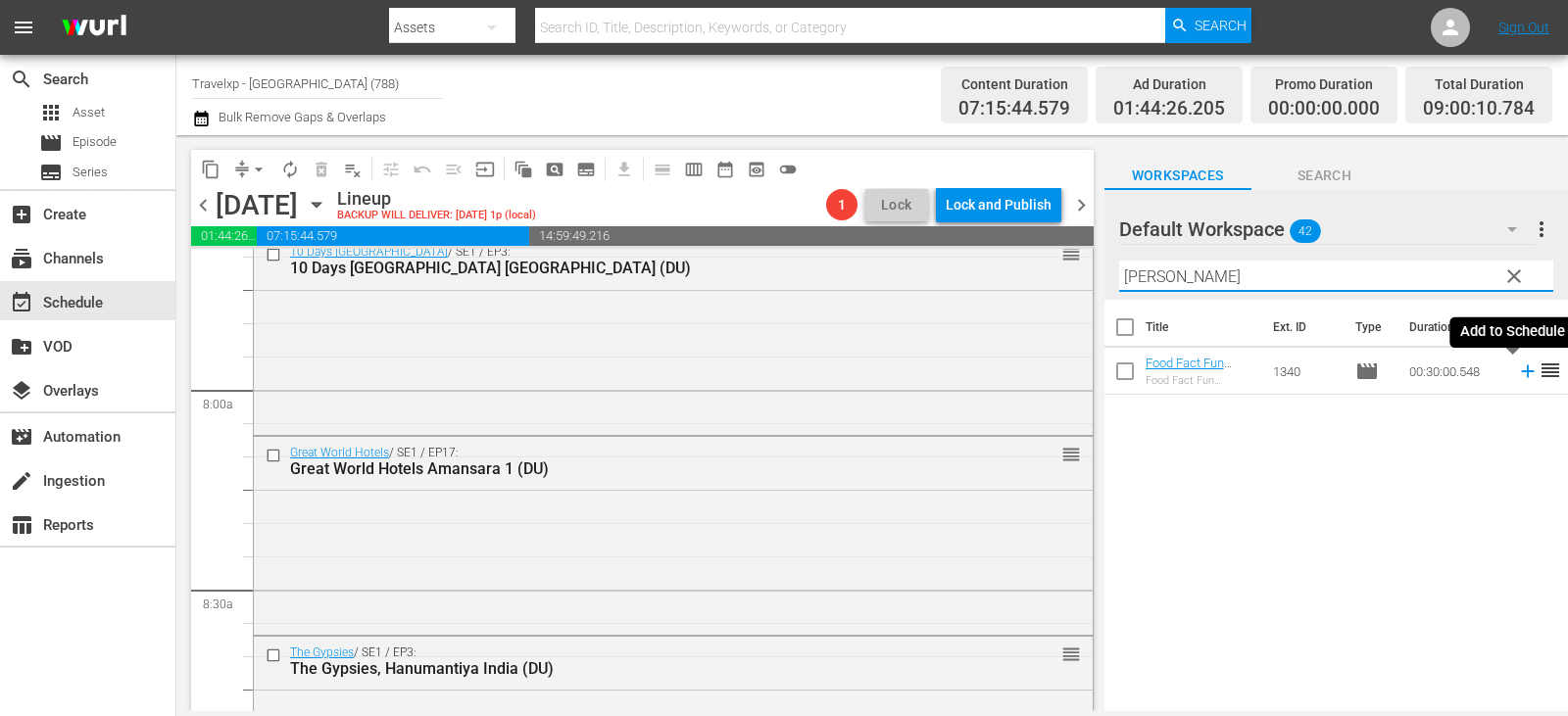
type input "[PERSON_NAME]"
click at [1521, 376] on icon at bounding box center [1527, 371] width 13 height 13
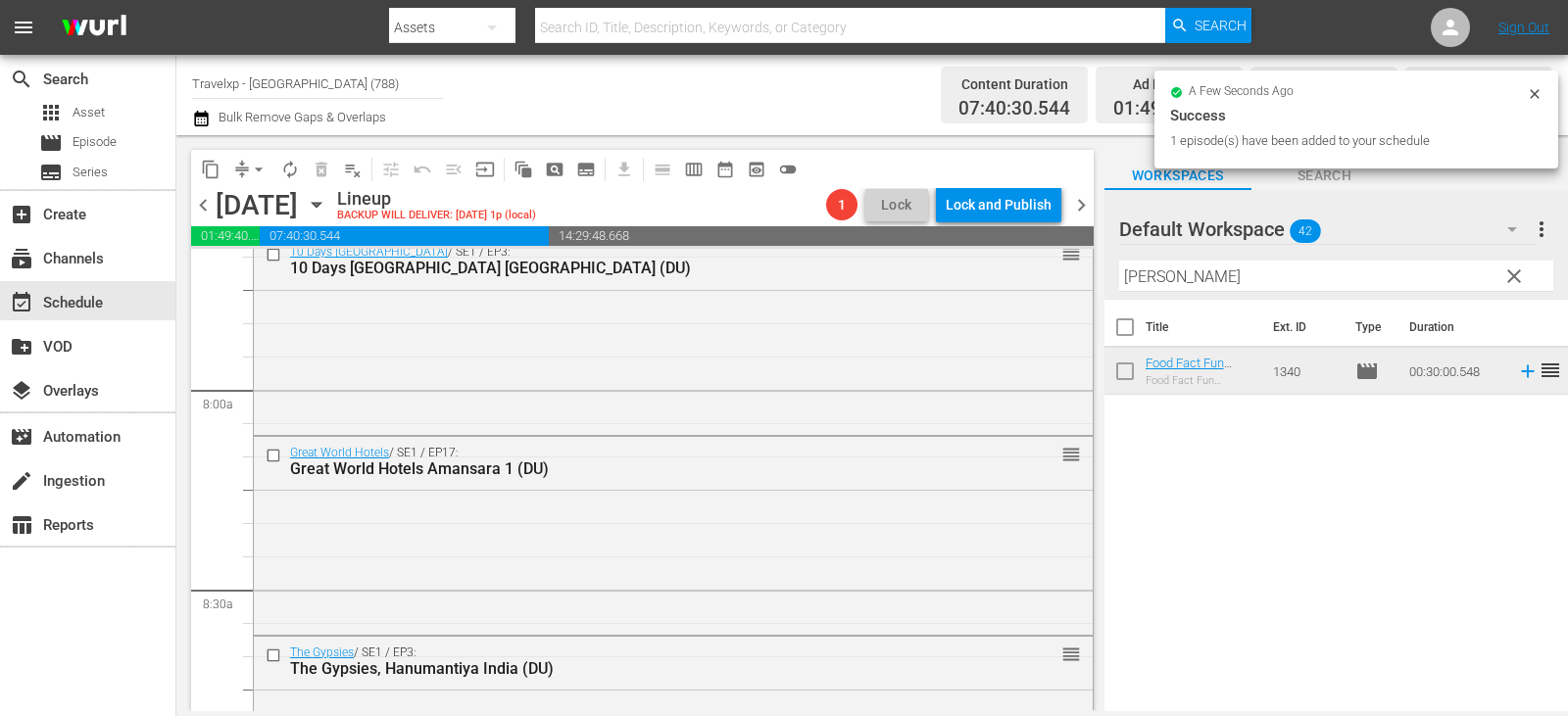
click at [1511, 279] on span "clear" at bounding box center [1514, 276] width 24 height 24
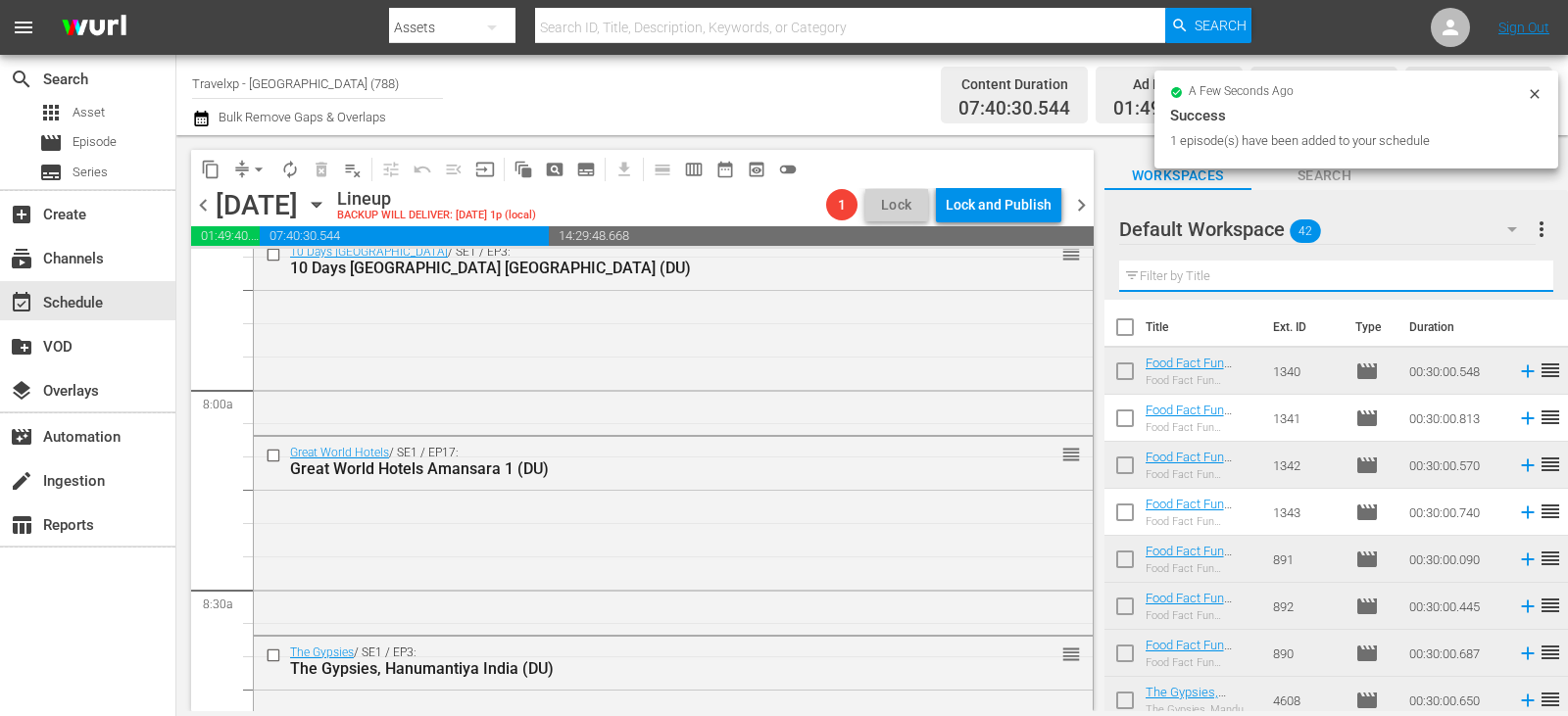
click at [1511, 279] on input "text" at bounding box center [1336, 276] width 434 height 32
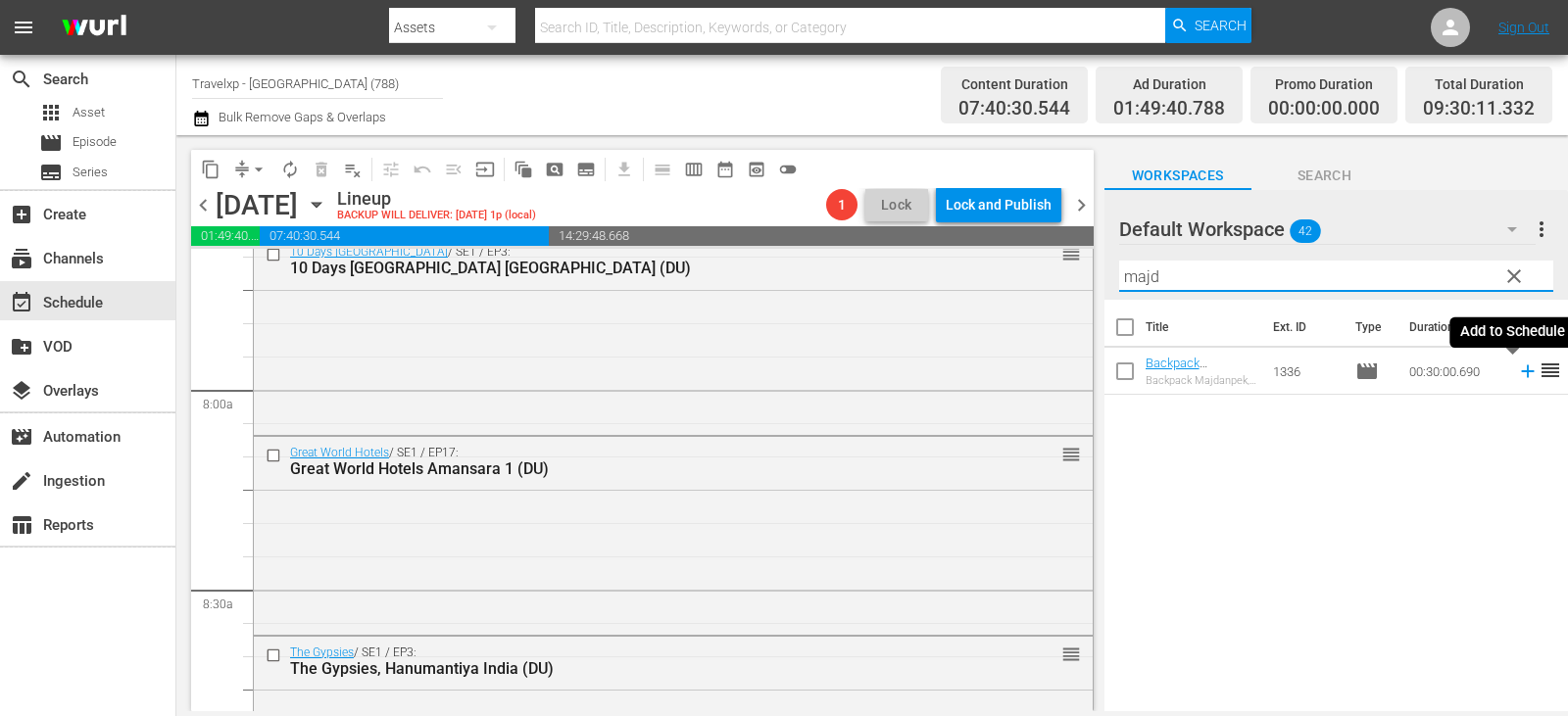
type input "majd"
click at [1517, 368] on icon at bounding box center [1528, 371] width 22 height 22
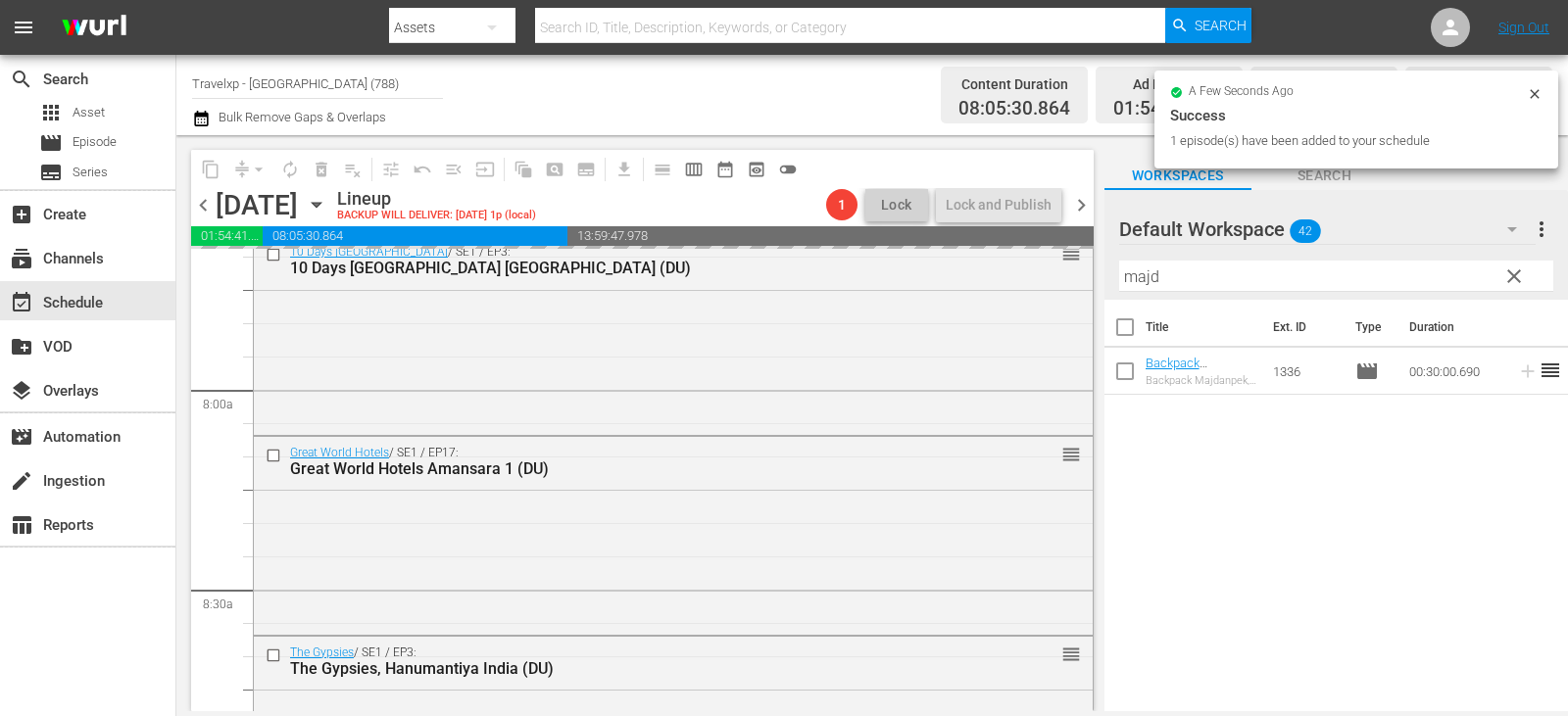
click at [1517, 281] on span "clear" at bounding box center [1514, 276] width 24 height 24
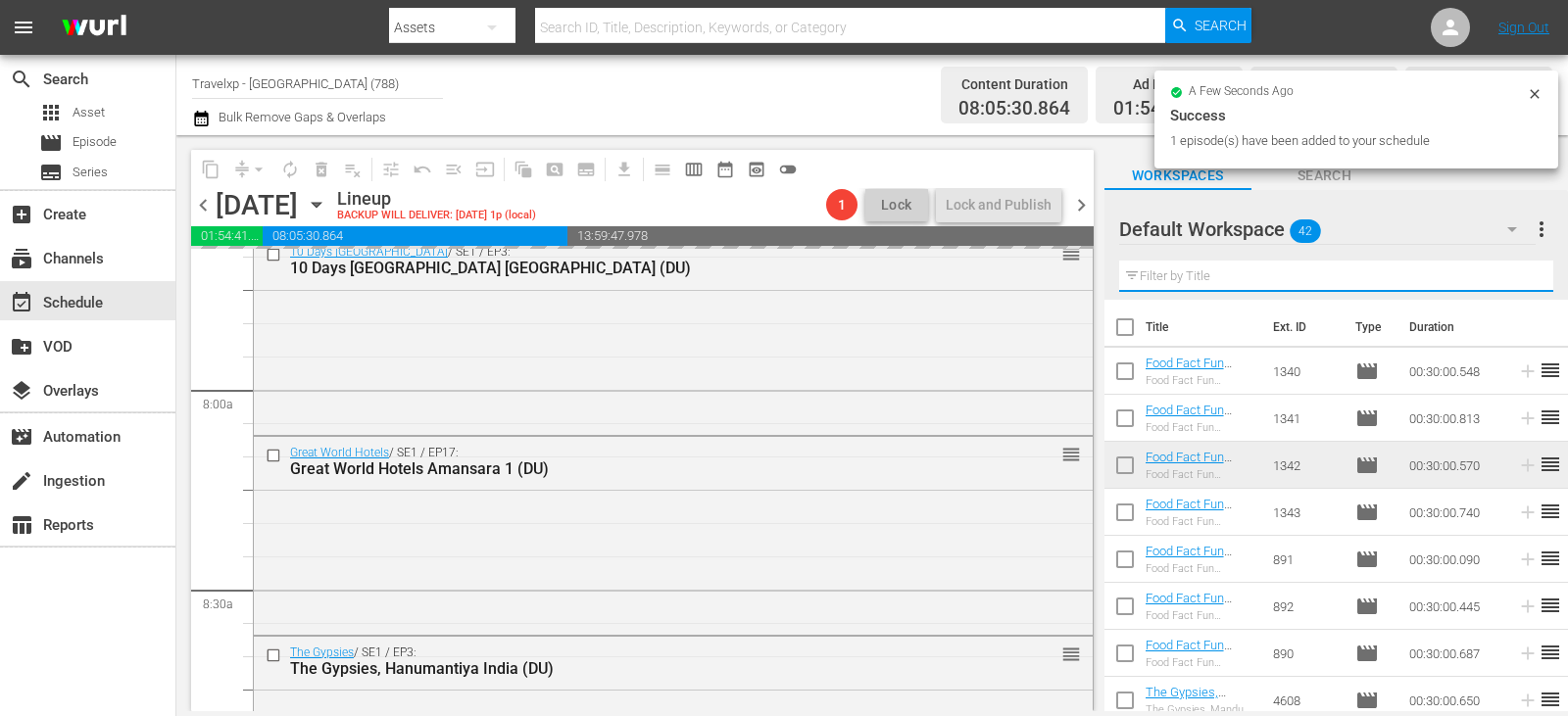
click at [1517, 281] on input "text" at bounding box center [1336, 276] width 434 height 32
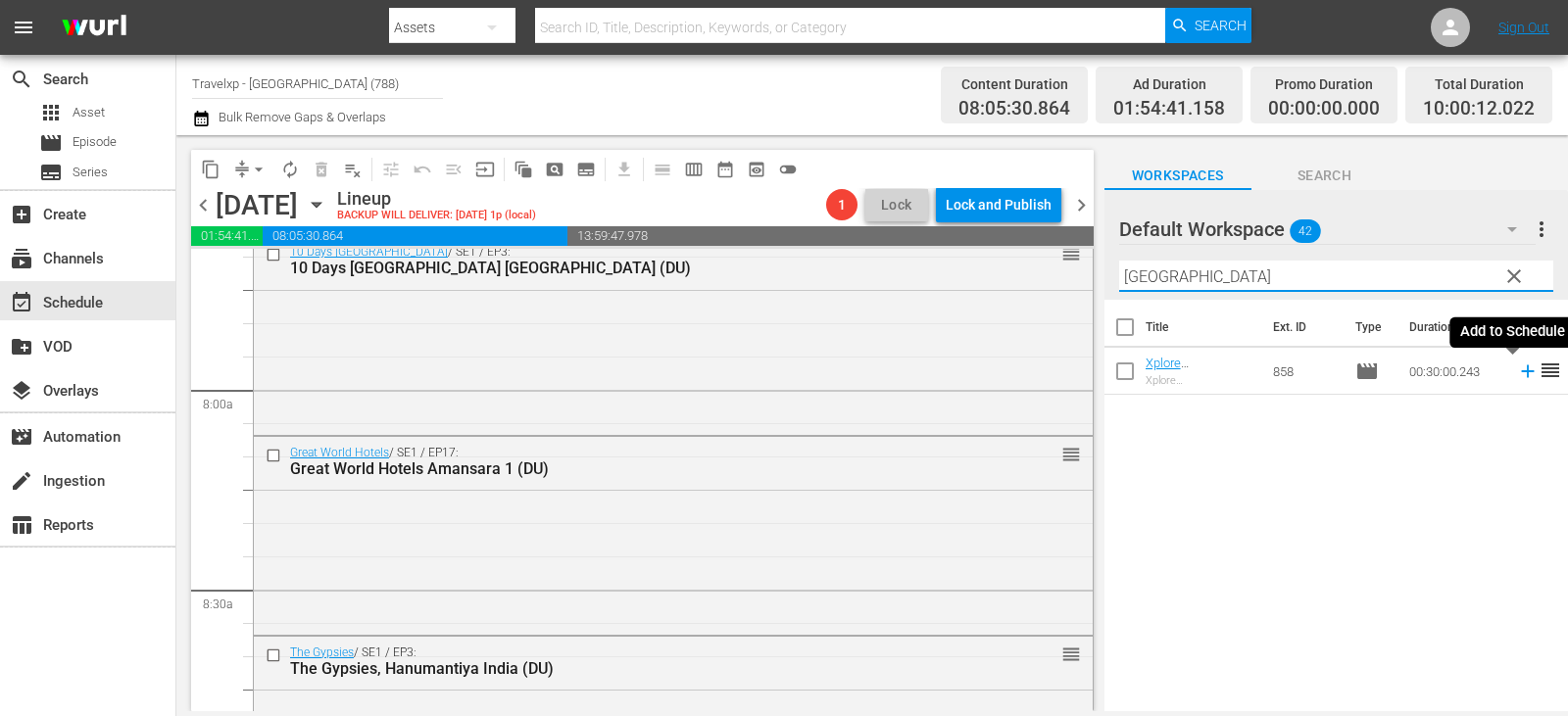
type input "[GEOGRAPHIC_DATA]"
click at [1517, 377] on icon at bounding box center [1528, 371] width 22 height 22
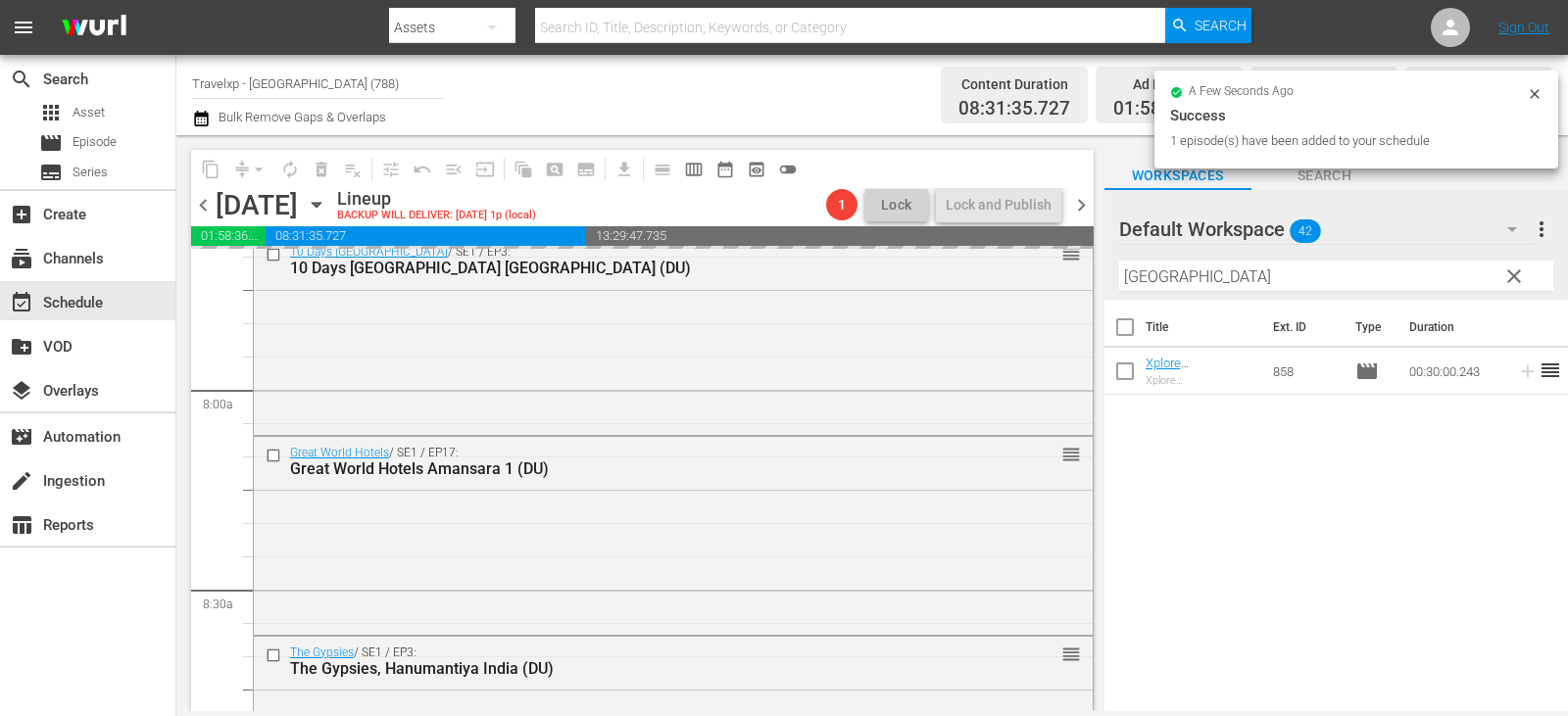
click at [1516, 275] on span "clear" at bounding box center [1514, 276] width 24 height 24
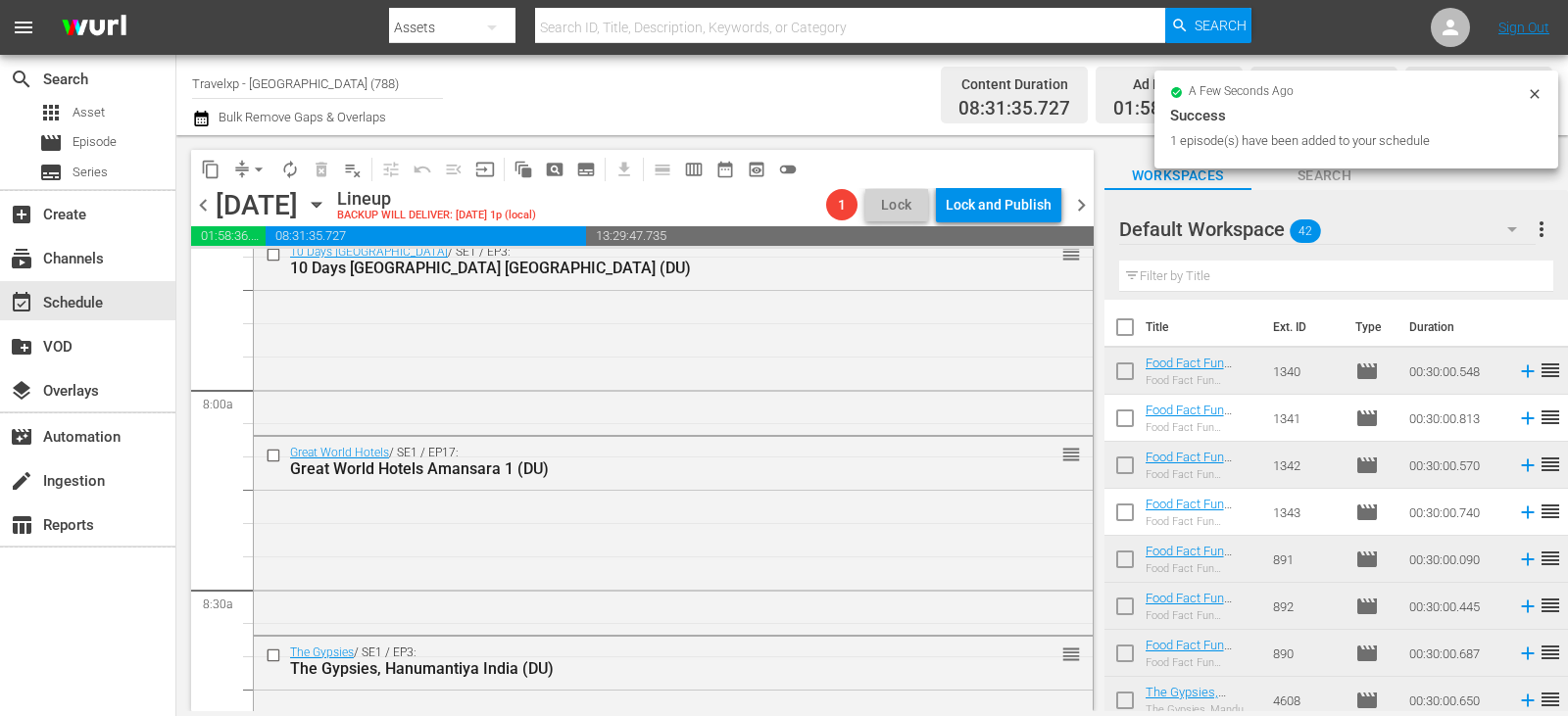
click at [1284, 281] on input "text" at bounding box center [1336, 276] width 434 height 32
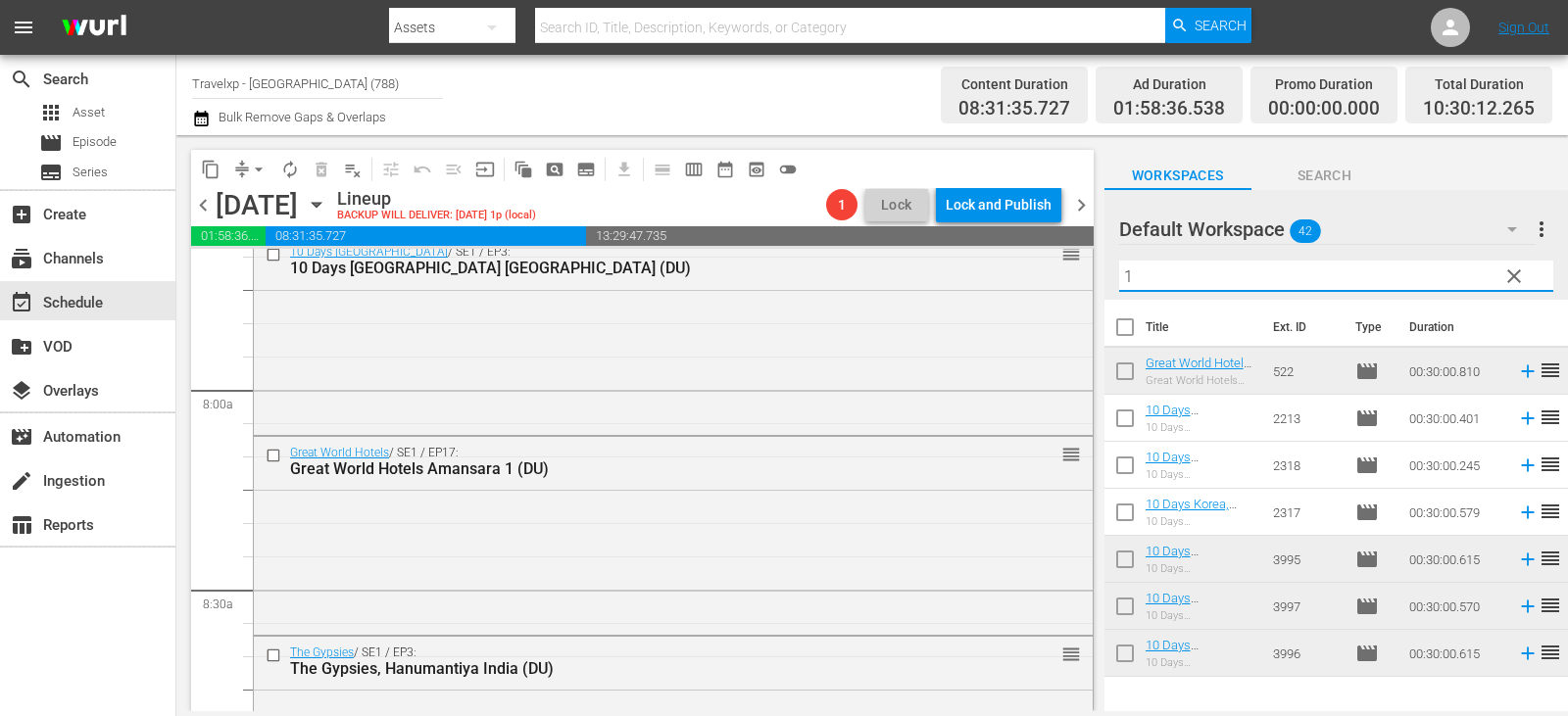
type input "1"
click at [1514, 277] on span "clear" at bounding box center [1514, 276] width 24 height 24
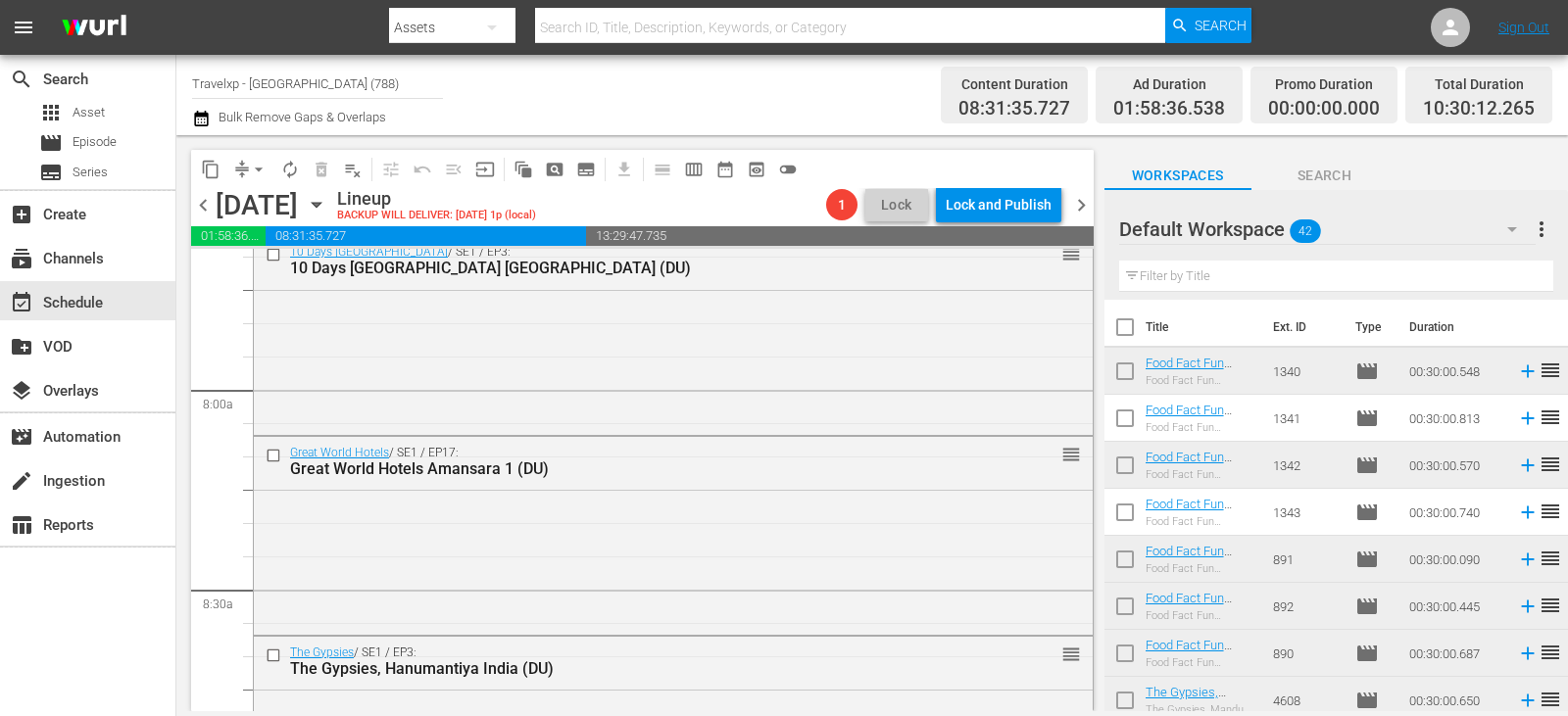
click at [1516, 276] on input "text" at bounding box center [1336, 276] width 434 height 32
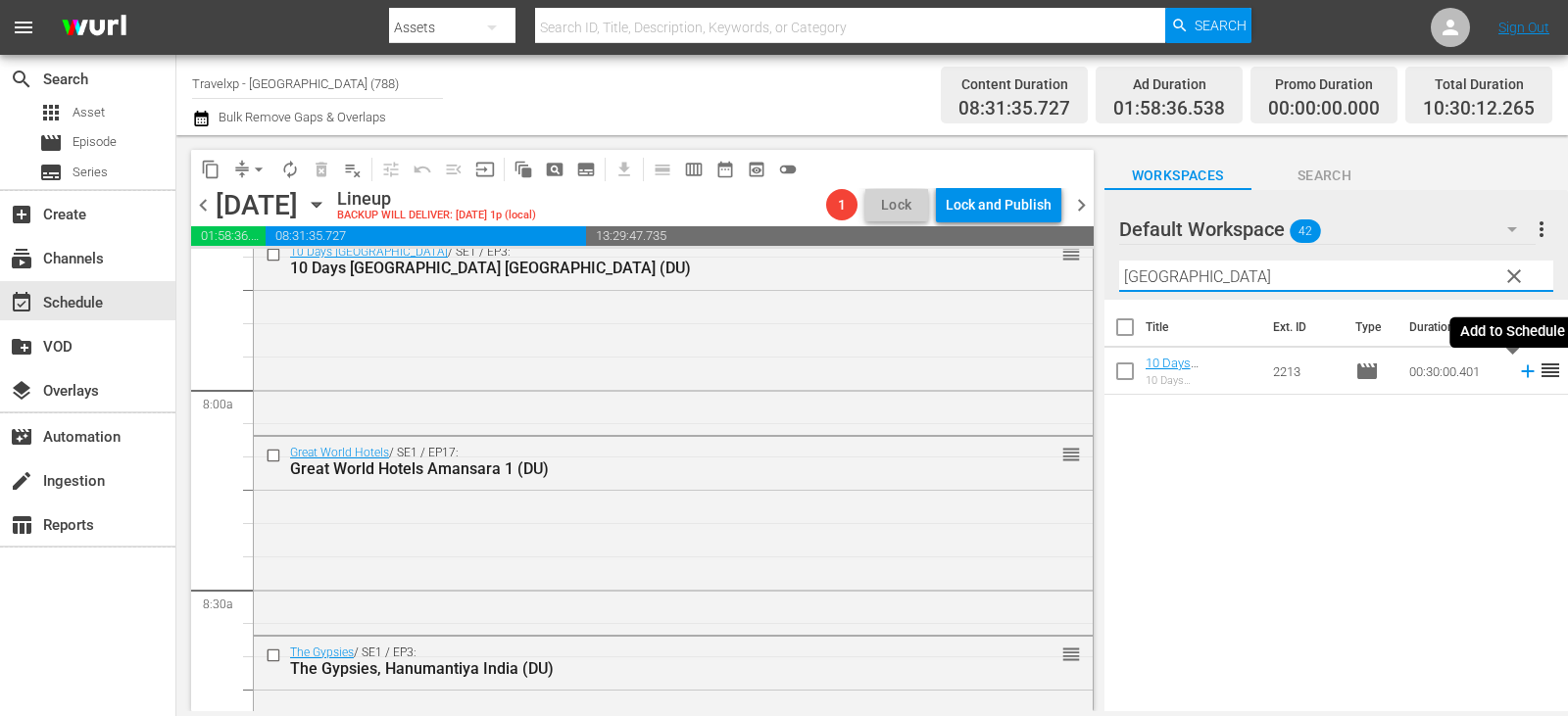
type input "[GEOGRAPHIC_DATA]"
click at [1517, 376] on icon at bounding box center [1528, 371] width 22 height 22
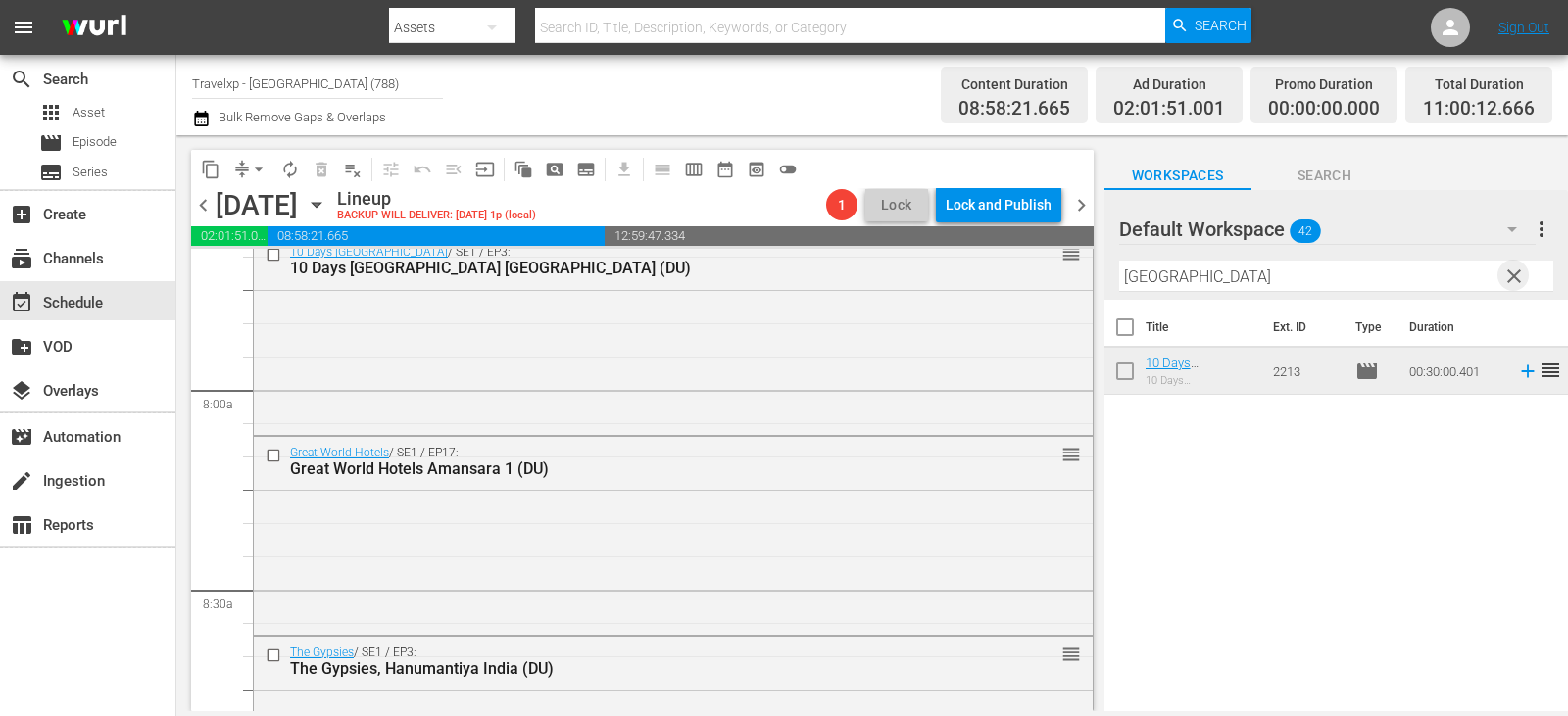
click at [1516, 280] on span "clear" at bounding box center [1514, 276] width 24 height 24
click at [1516, 280] on input "text" at bounding box center [1336, 276] width 434 height 32
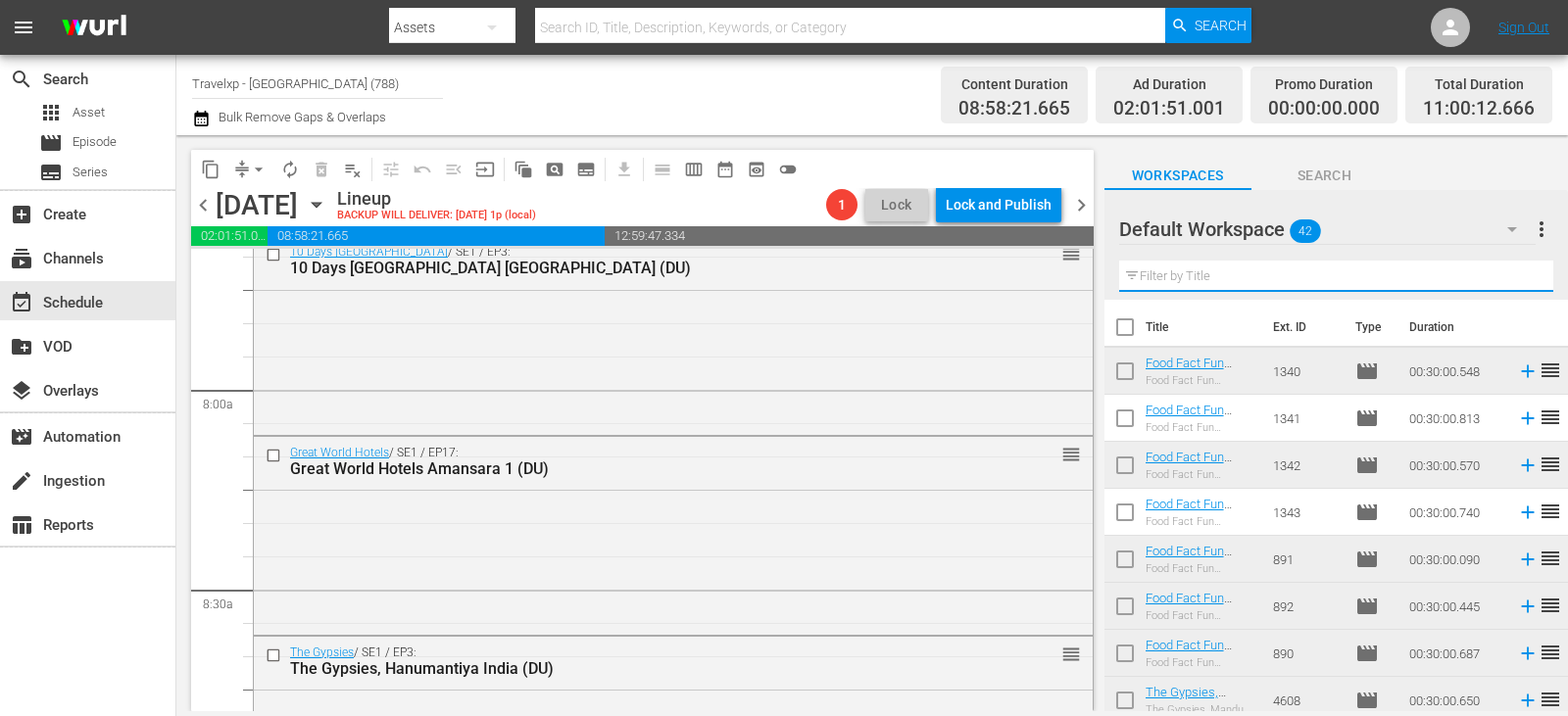
click at [1516, 280] on input "text" at bounding box center [1336, 276] width 434 height 32
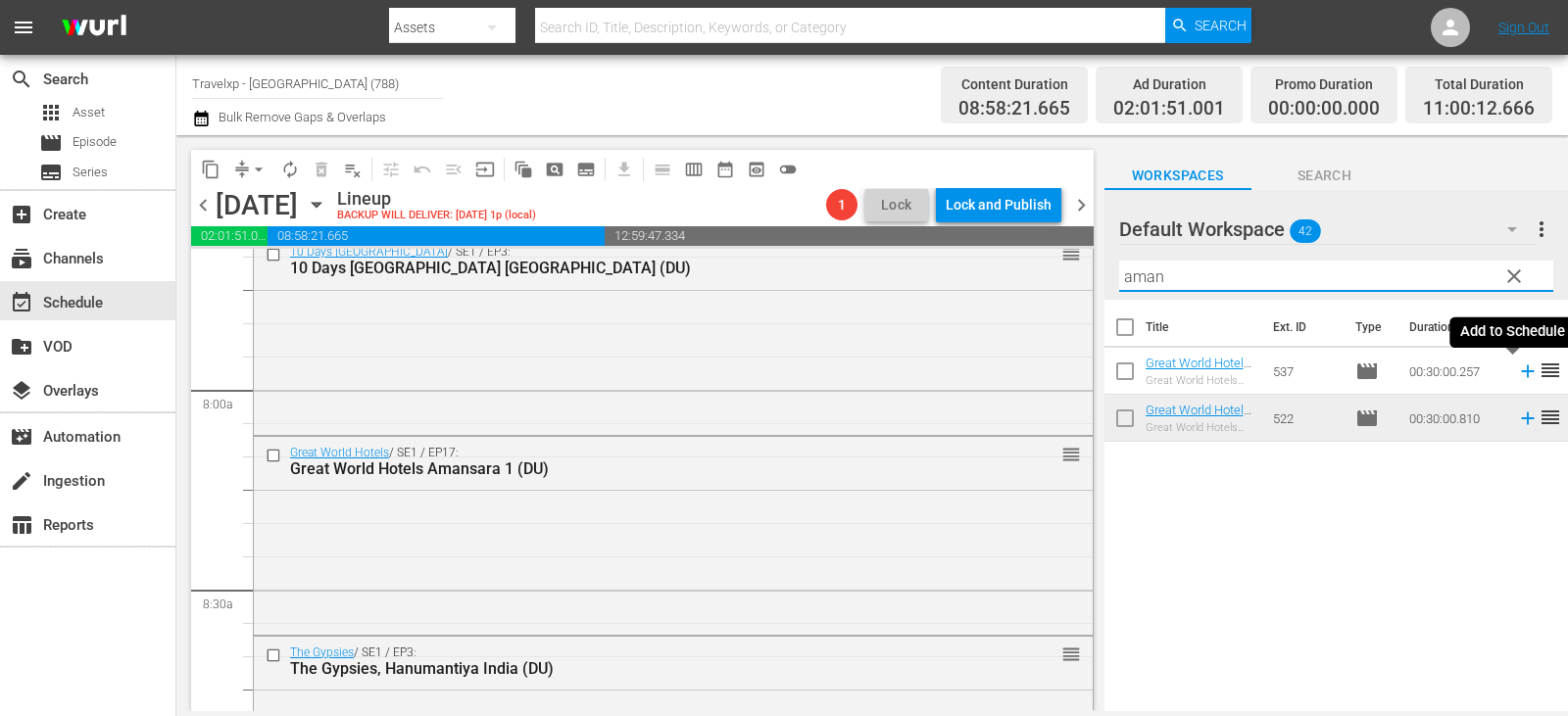
type input "aman"
click at [1517, 368] on icon at bounding box center [1528, 371] width 22 height 22
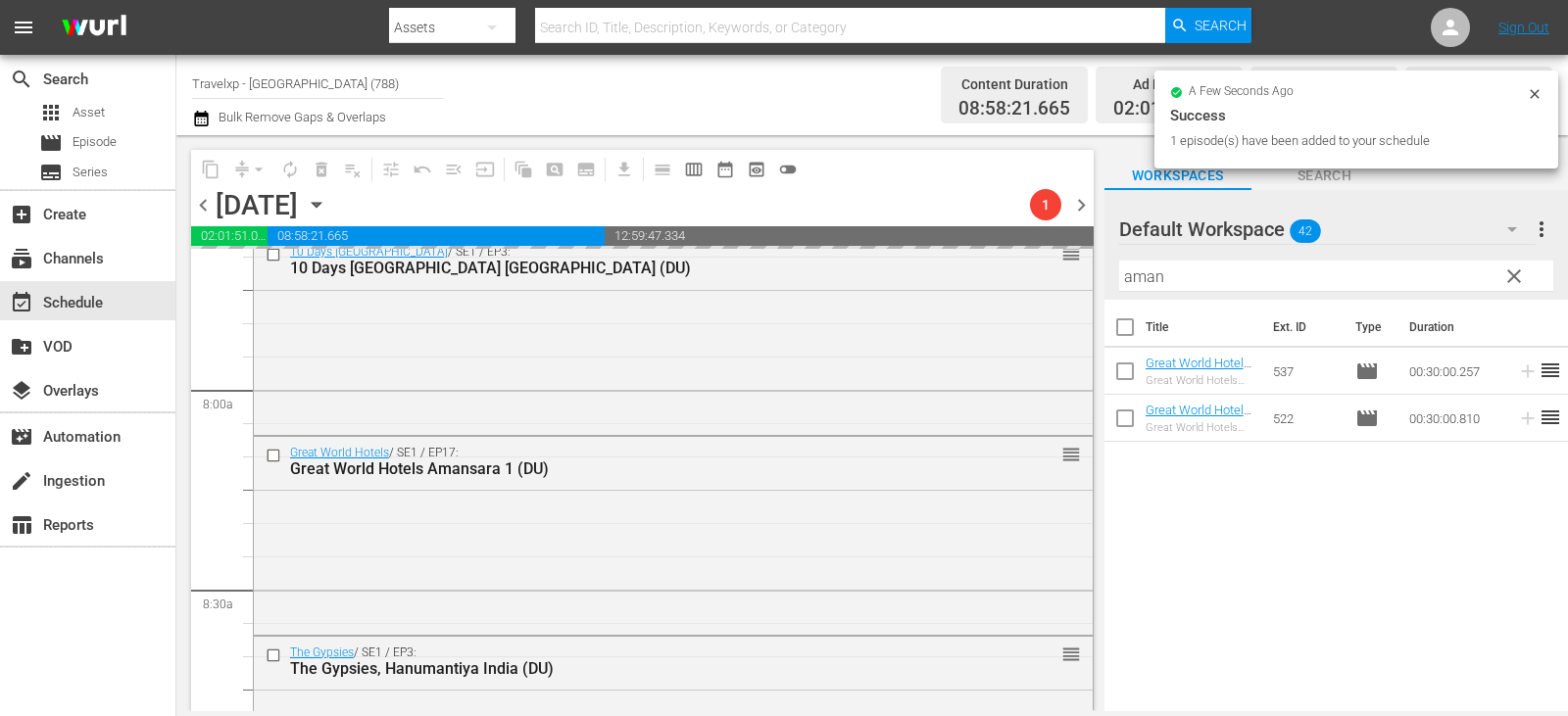
click at [1521, 278] on span "clear" at bounding box center [1514, 276] width 24 height 24
click at [1521, 278] on input "aman" at bounding box center [1336, 276] width 434 height 32
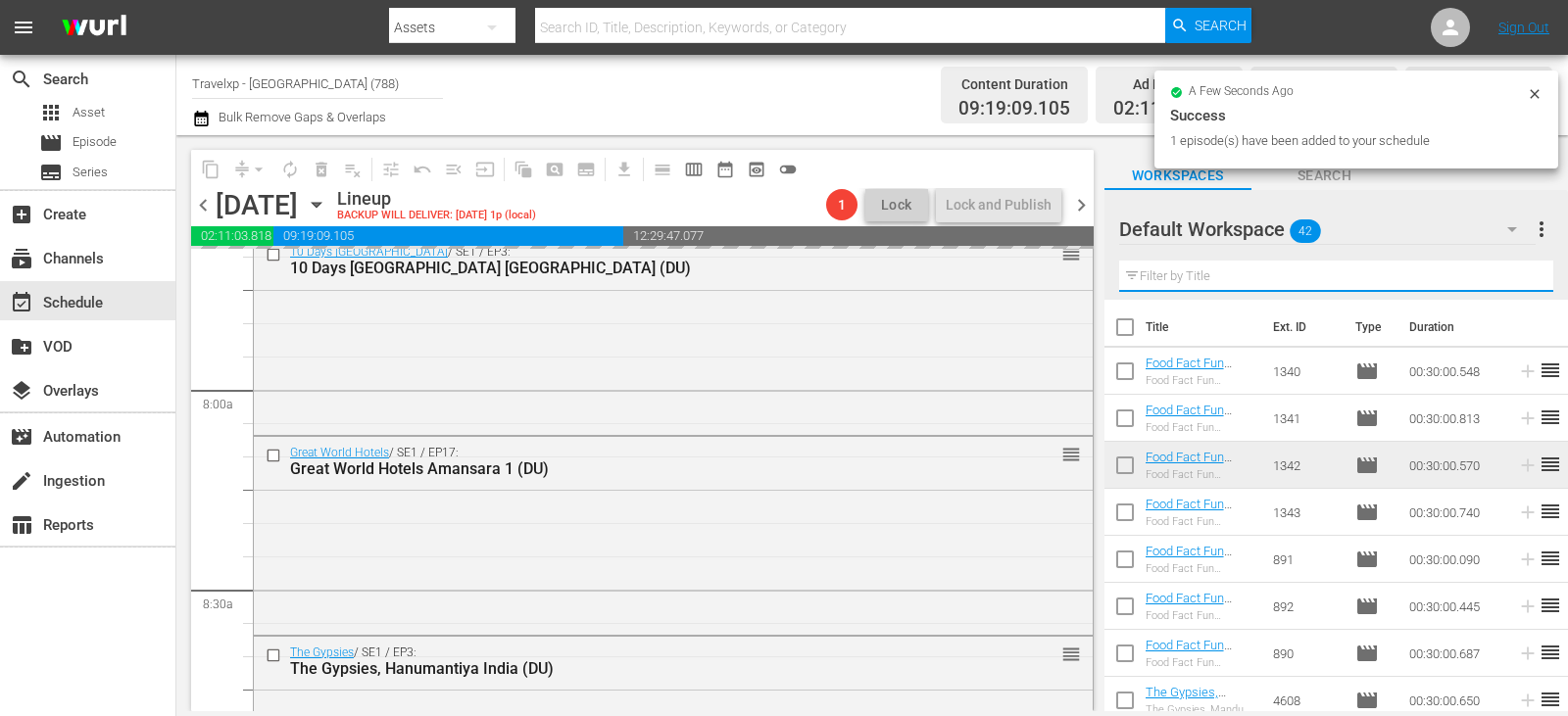
click at [1521, 278] on input "text" at bounding box center [1336, 276] width 434 height 32
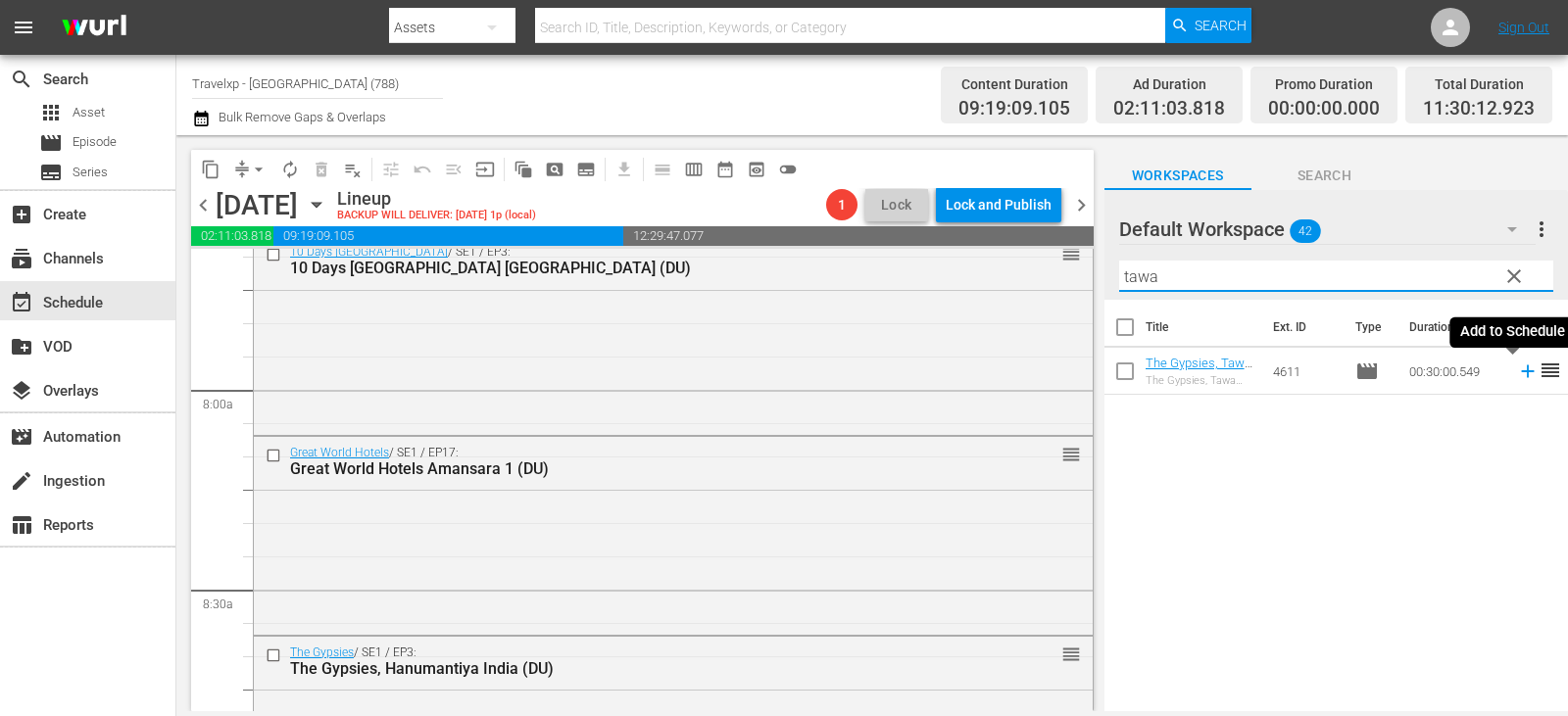
type input "tawa"
click at [1521, 372] on icon at bounding box center [1527, 371] width 13 height 13
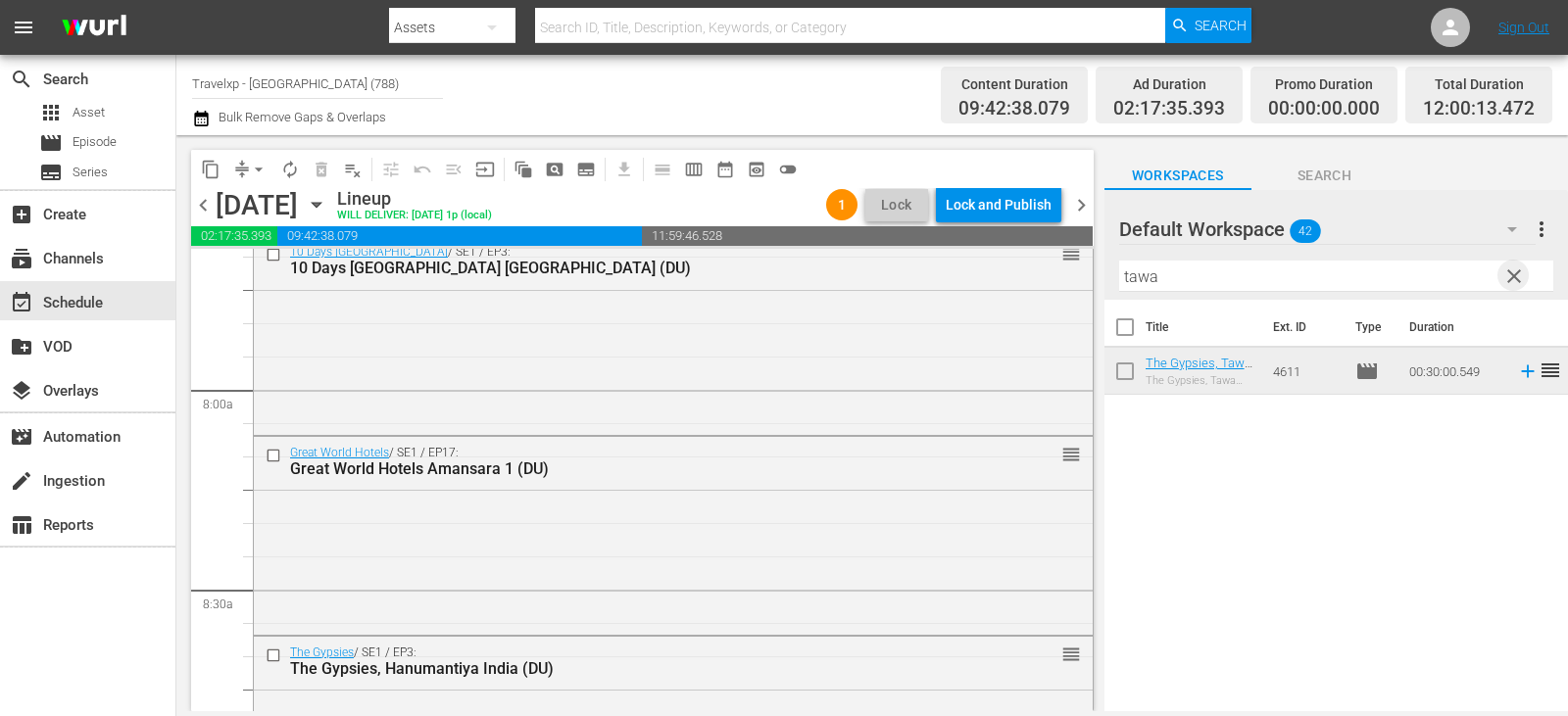
click at [1512, 268] on span "clear" at bounding box center [1514, 276] width 24 height 24
click at [1512, 268] on input "text" at bounding box center [1336, 276] width 434 height 32
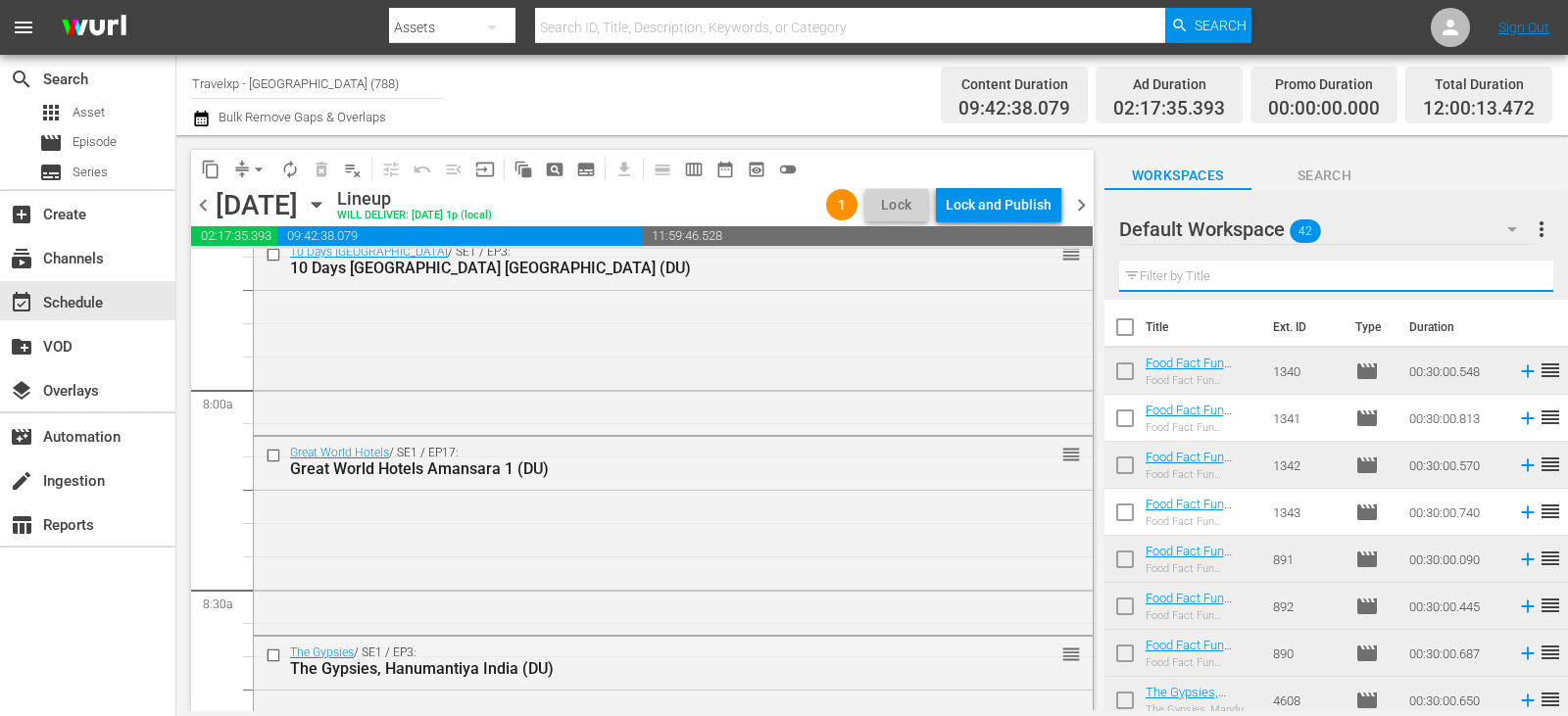
click at [1512, 268] on input "text" at bounding box center [1336, 276] width 434 height 32
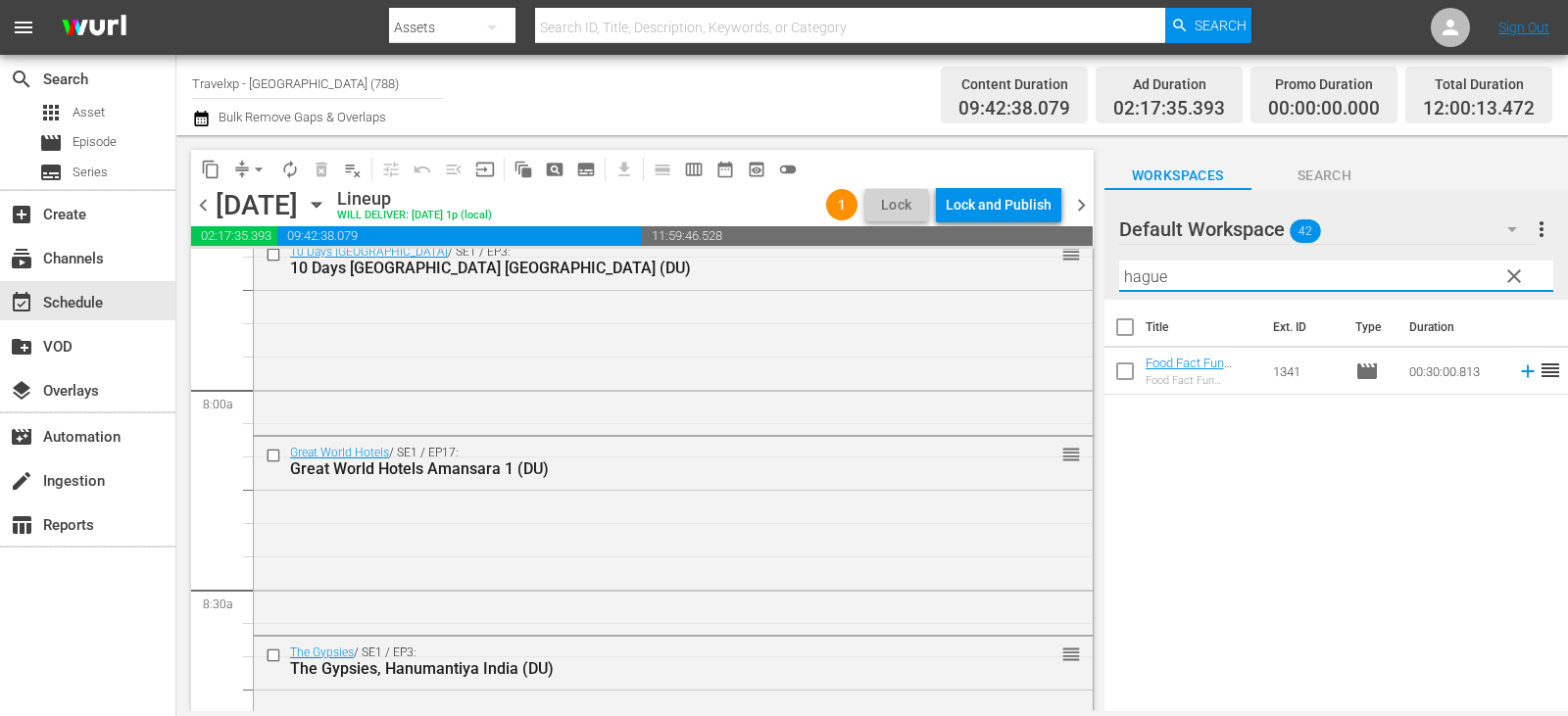
type input "hague"
click at [1519, 368] on icon at bounding box center [1528, 371] width 22 height 22
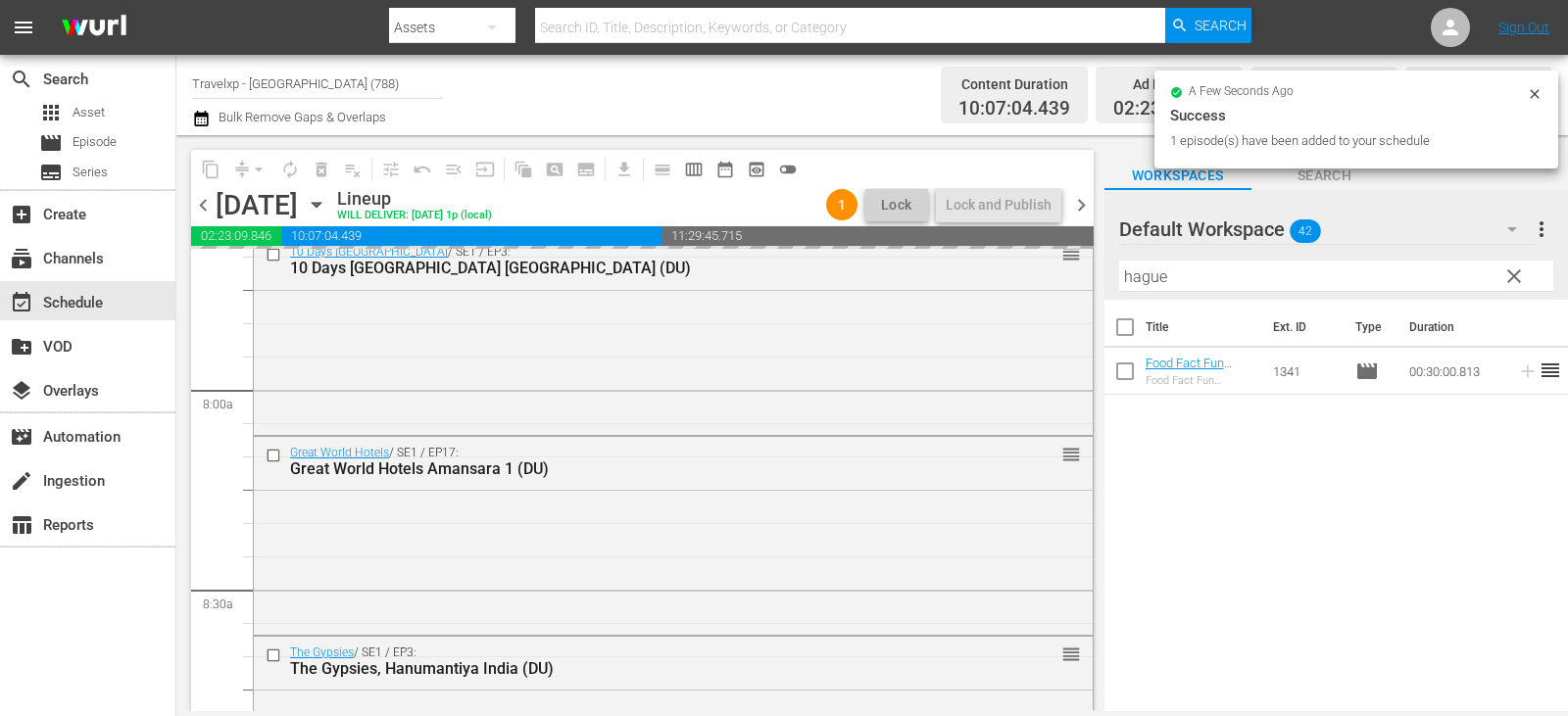
click at [1509, 274] on span "clear" at bounding box center [1514, 276] width 24 height 24
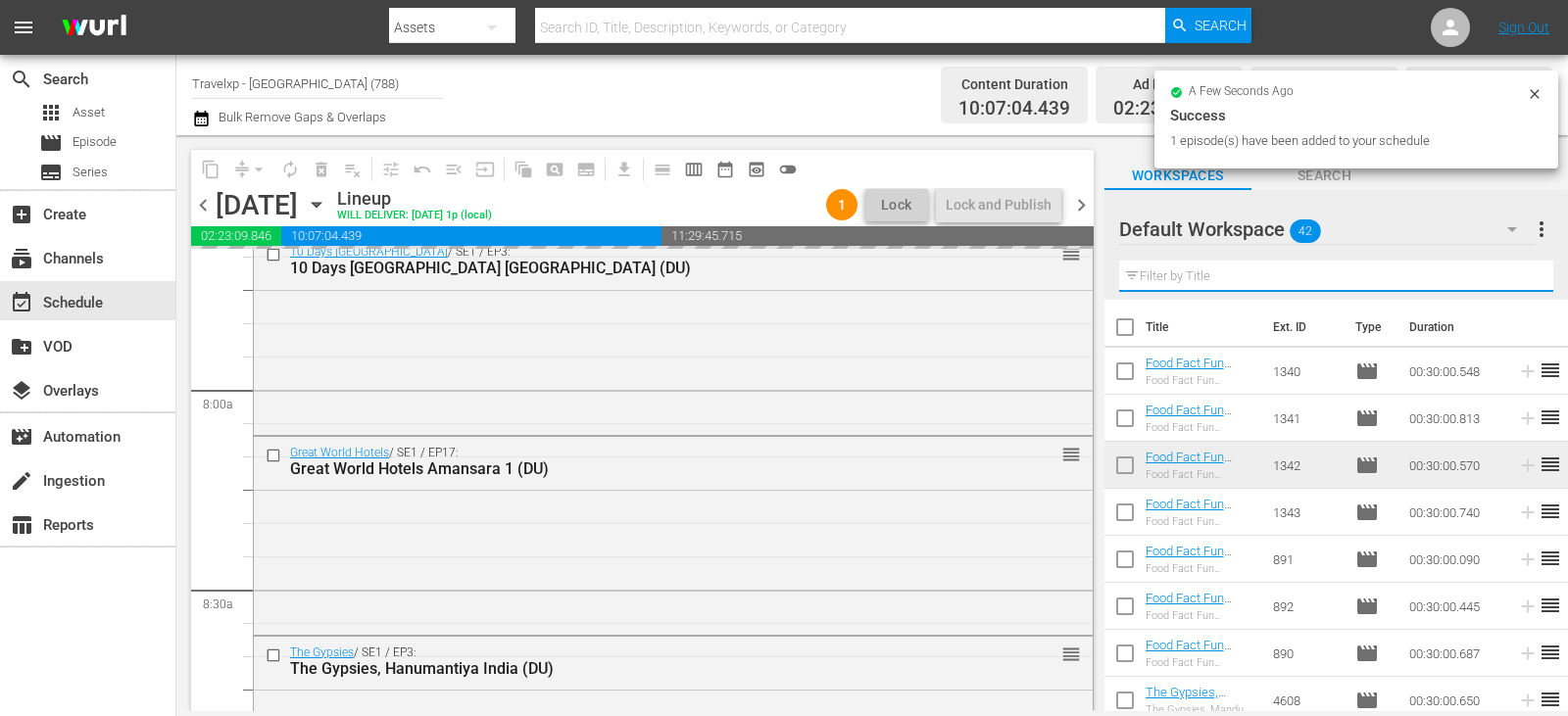
click at [1509, 274] on input "text" at bounding box center [1336, 276] width 434 height 32
drag, startPoint x: 1509, startPoint y: 274, endPoint x: 1473, endPoint y: 269, distance: 36.3
click at [1509, 274] on input "text" at bounding box center [1336, 276] width 434 height 32
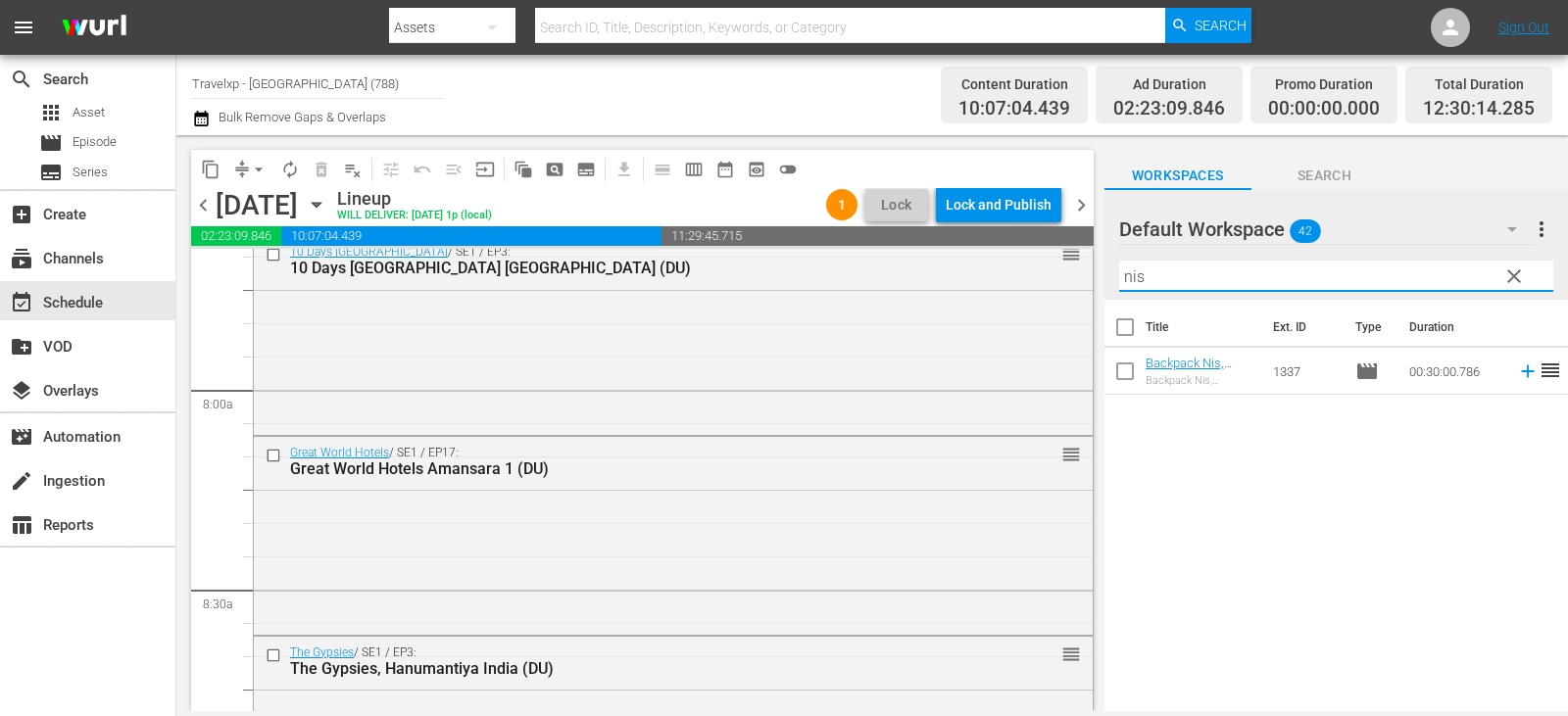
type input "nis"
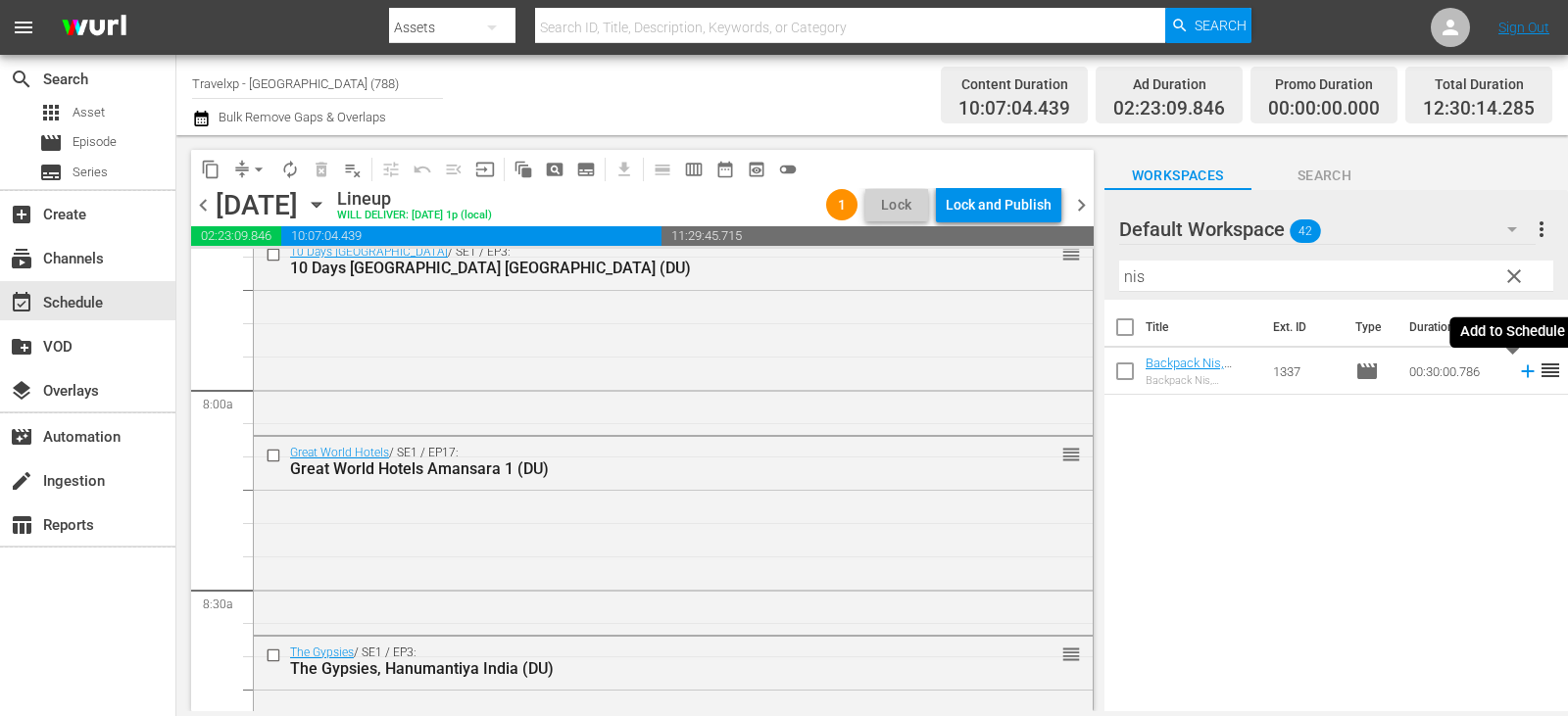
click at [1521, 372] on icon at bounding box center [1528, 371] width 22 height 22
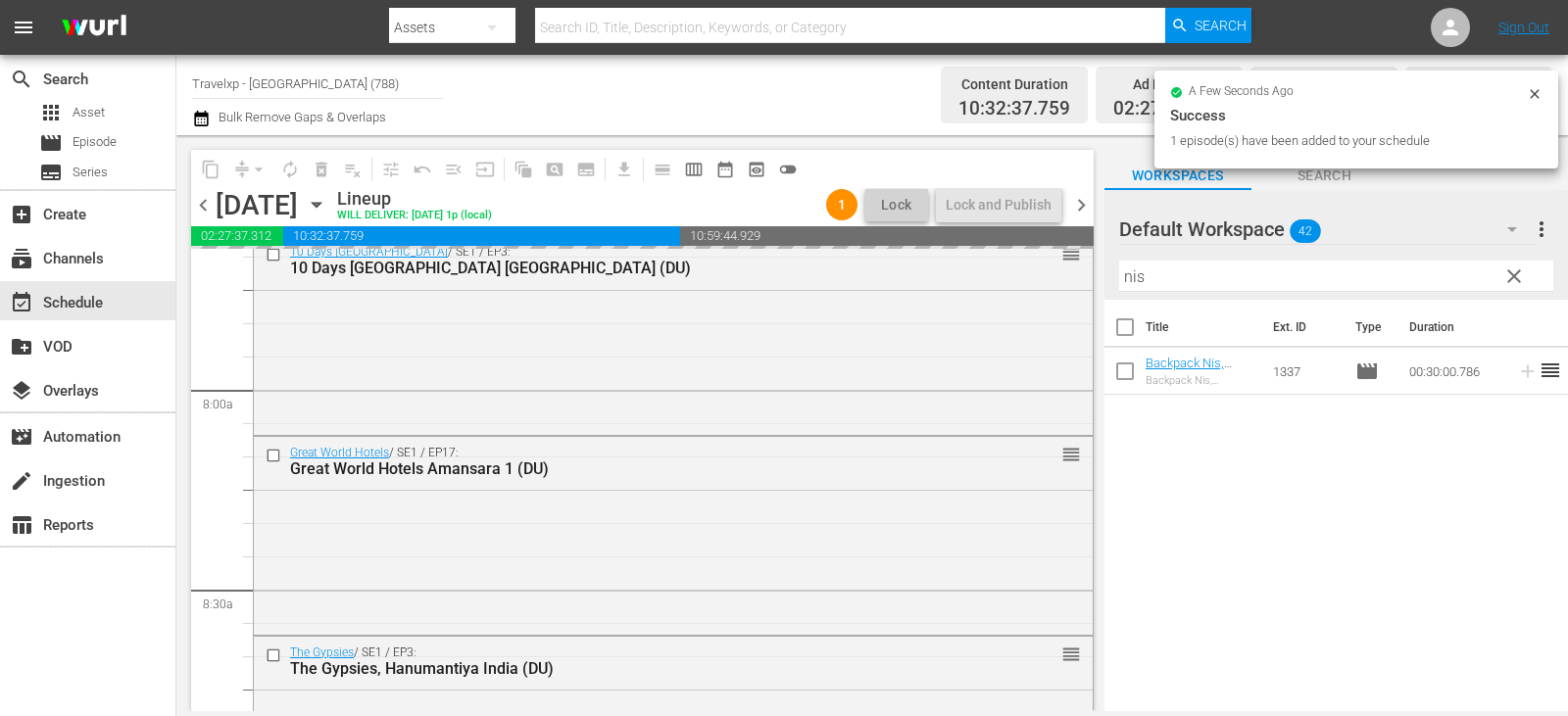
click at [1515, 283] on span "clear" at bounding box center [1514, 276] width 24 height 24
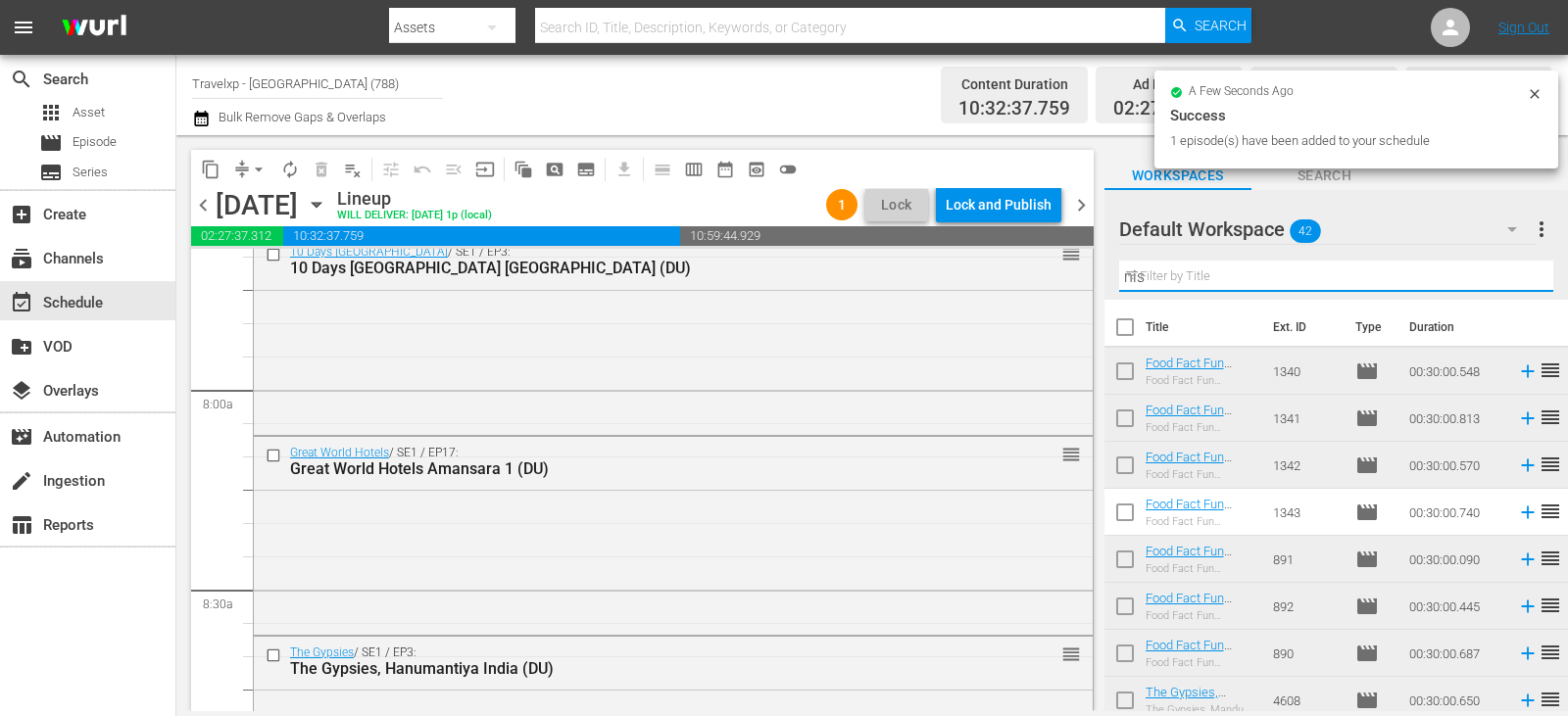
click at [1515, 283] on input "nis" at bounding box center [1336, 276] width 434 height 32
click at [1515, 283] on input "text" at bounding box center [1336, 276] width 434 height 32
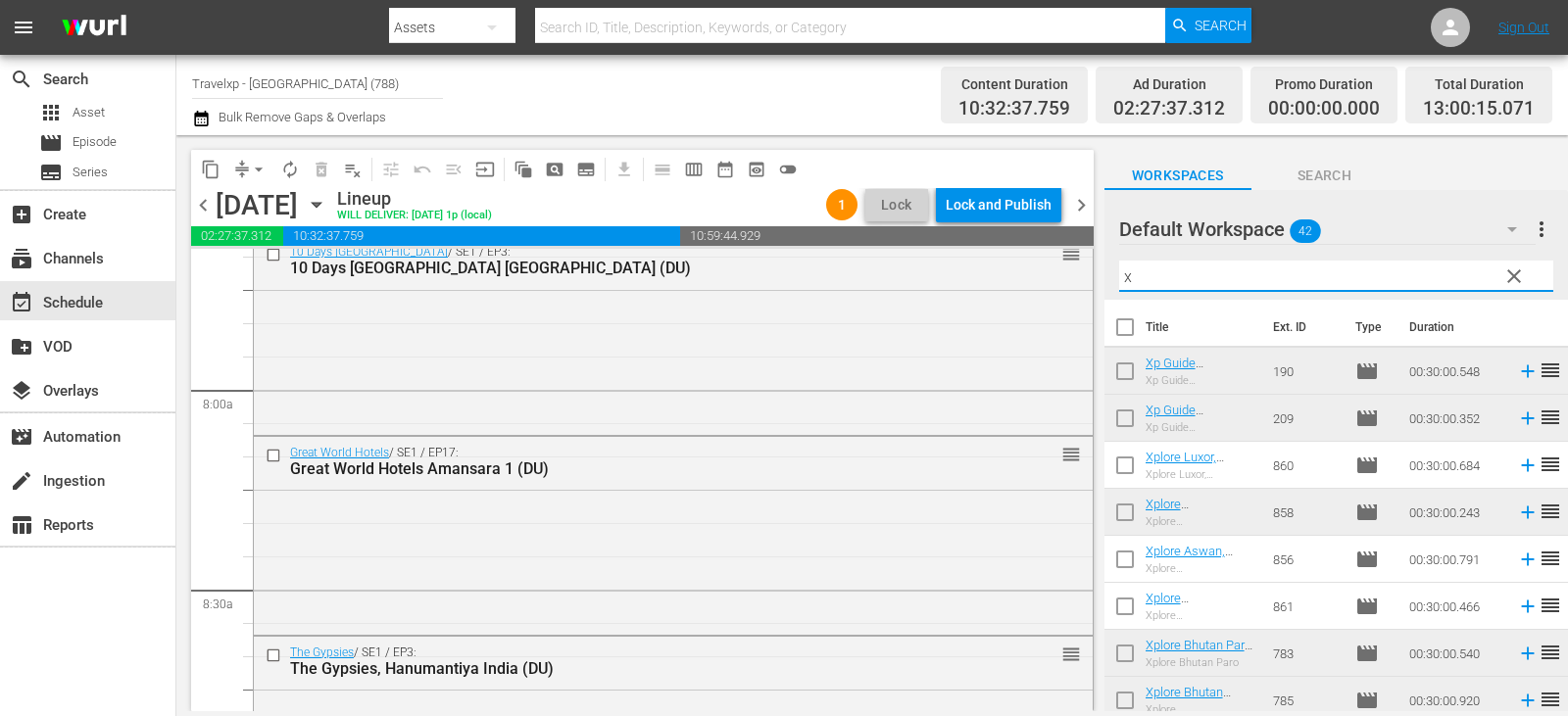
type input "x"
click at [1520, 270] on span "clear" at bounding box center [1514, 276] width 24 height 24
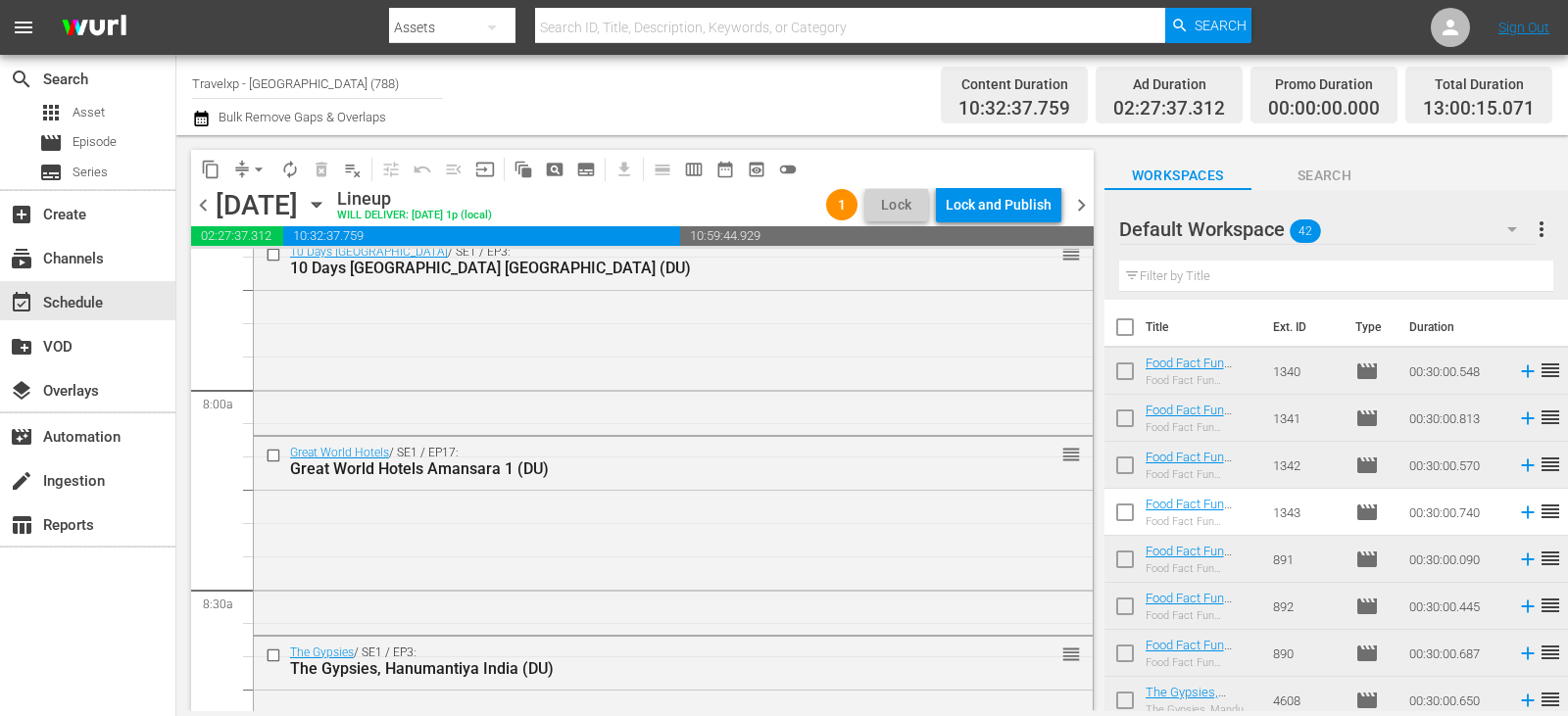
click at [1520, 270] on input "text" at bounding box center [1336, 276] width 434 height 32
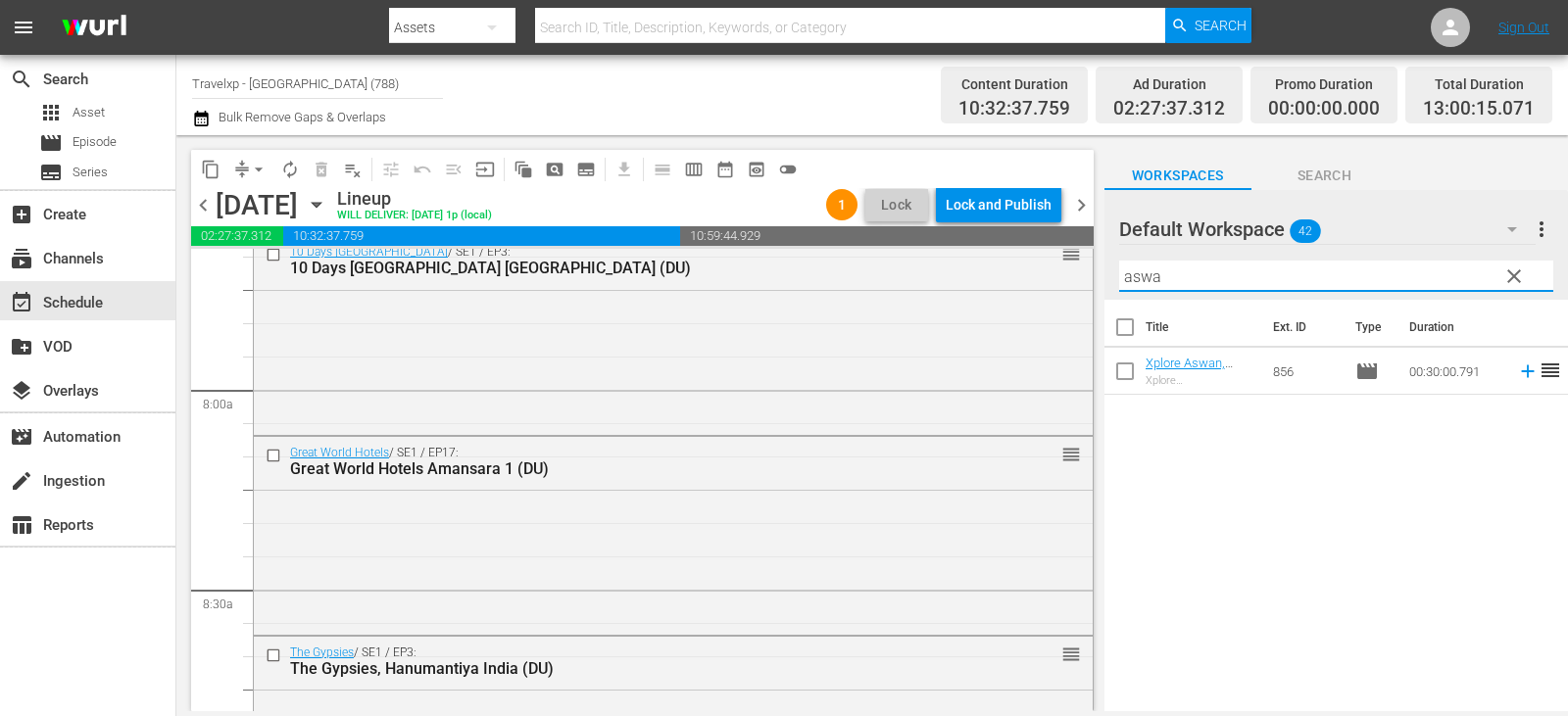
type input "aswa"
click at [1517, 371] on icon at bounding box center [1528, 371] width 22 height 22
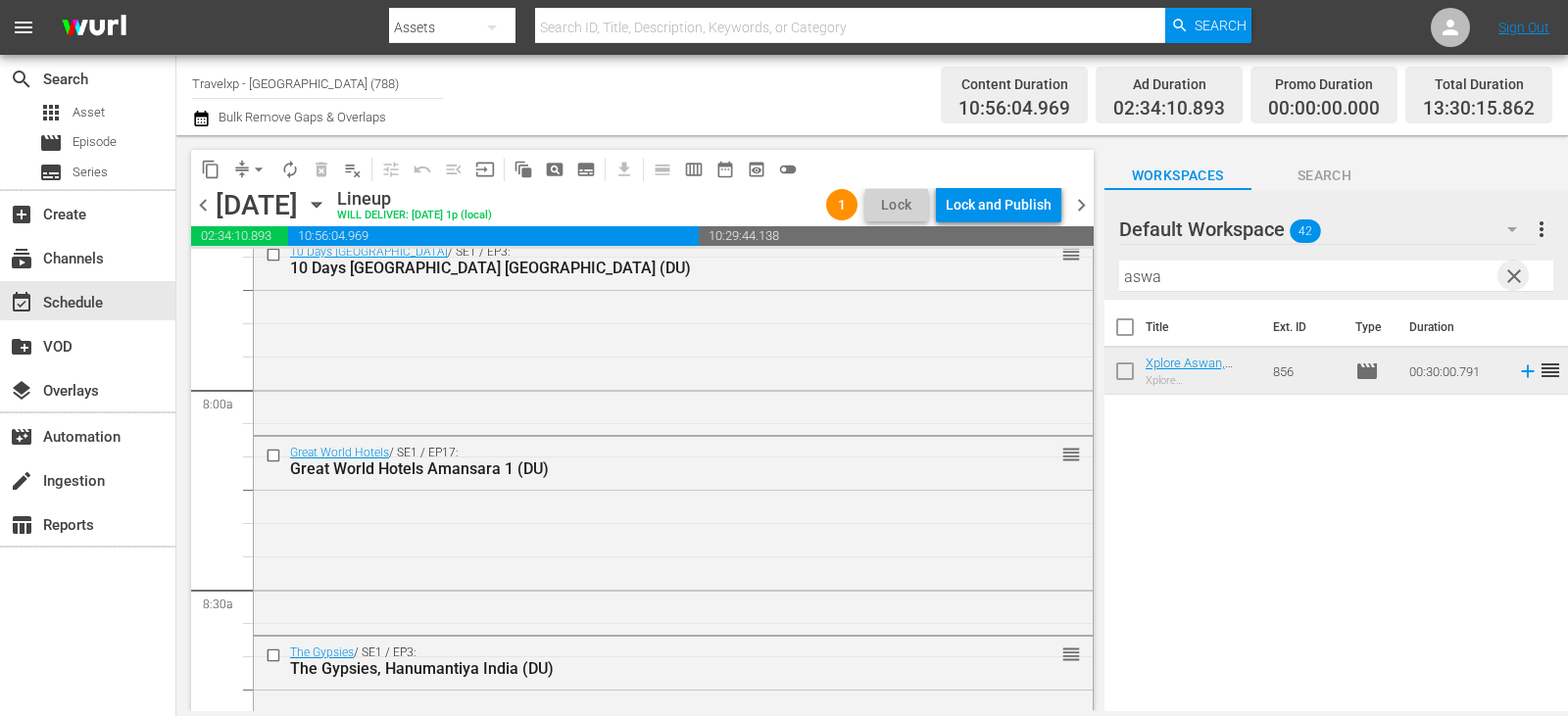
click at [1508, 268] on span "clear" at bounding box center [1514, 276] width 24 height 24
click at [1508, 268] on input "text" at bounding box center [1336, 276] width 434 height 32
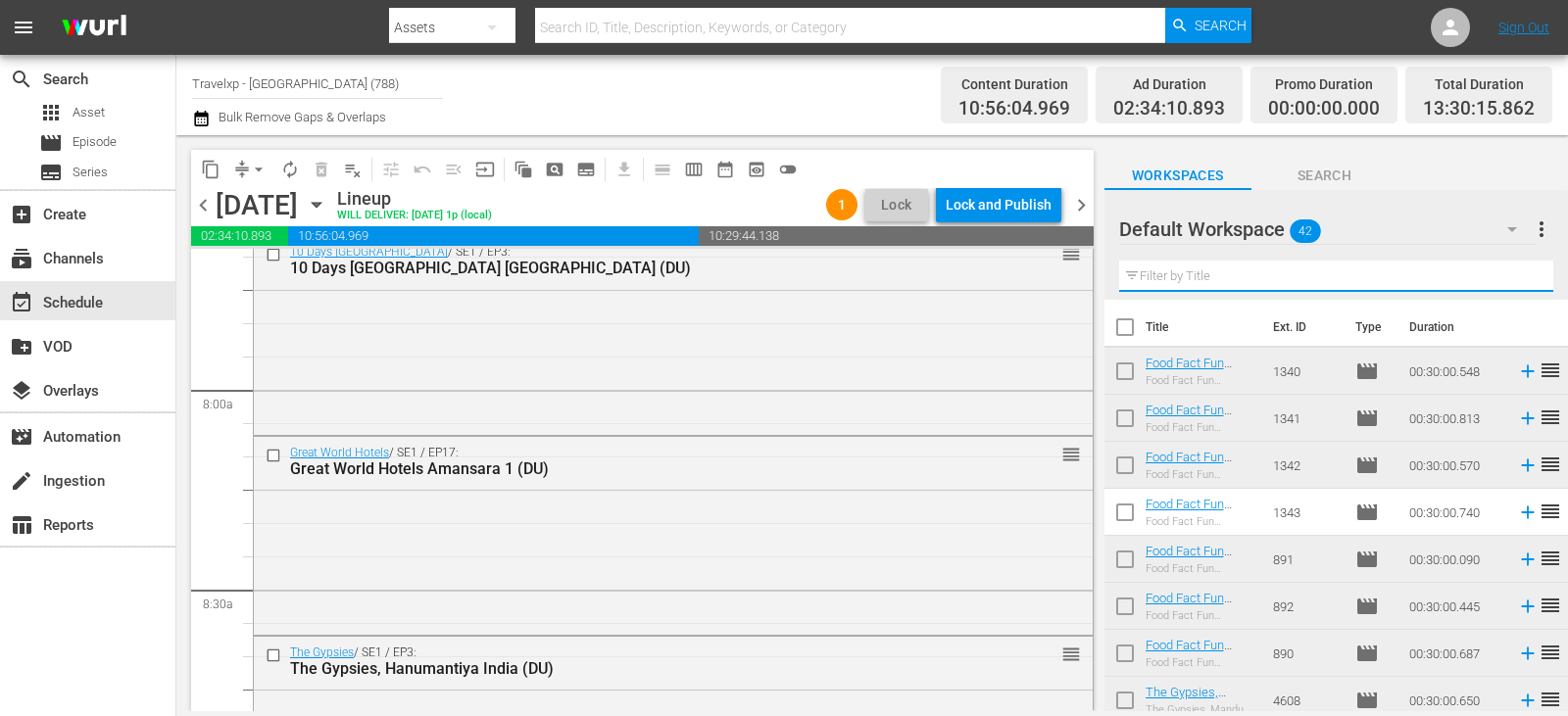
click at [1509, 268] on input "text" at bounding box center [1336, 276] width 434 height 32
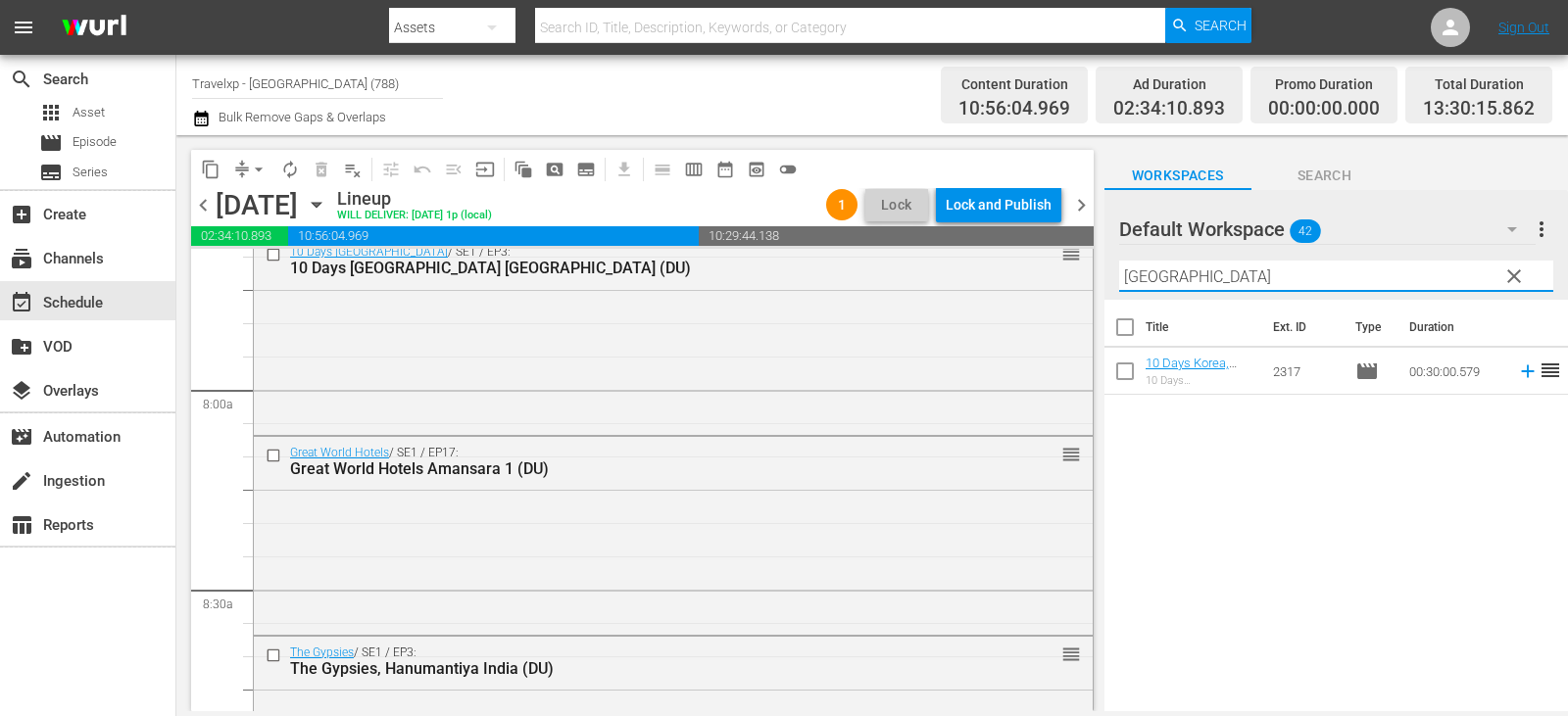
type input "[GEOGRAPHIC_DATA]"
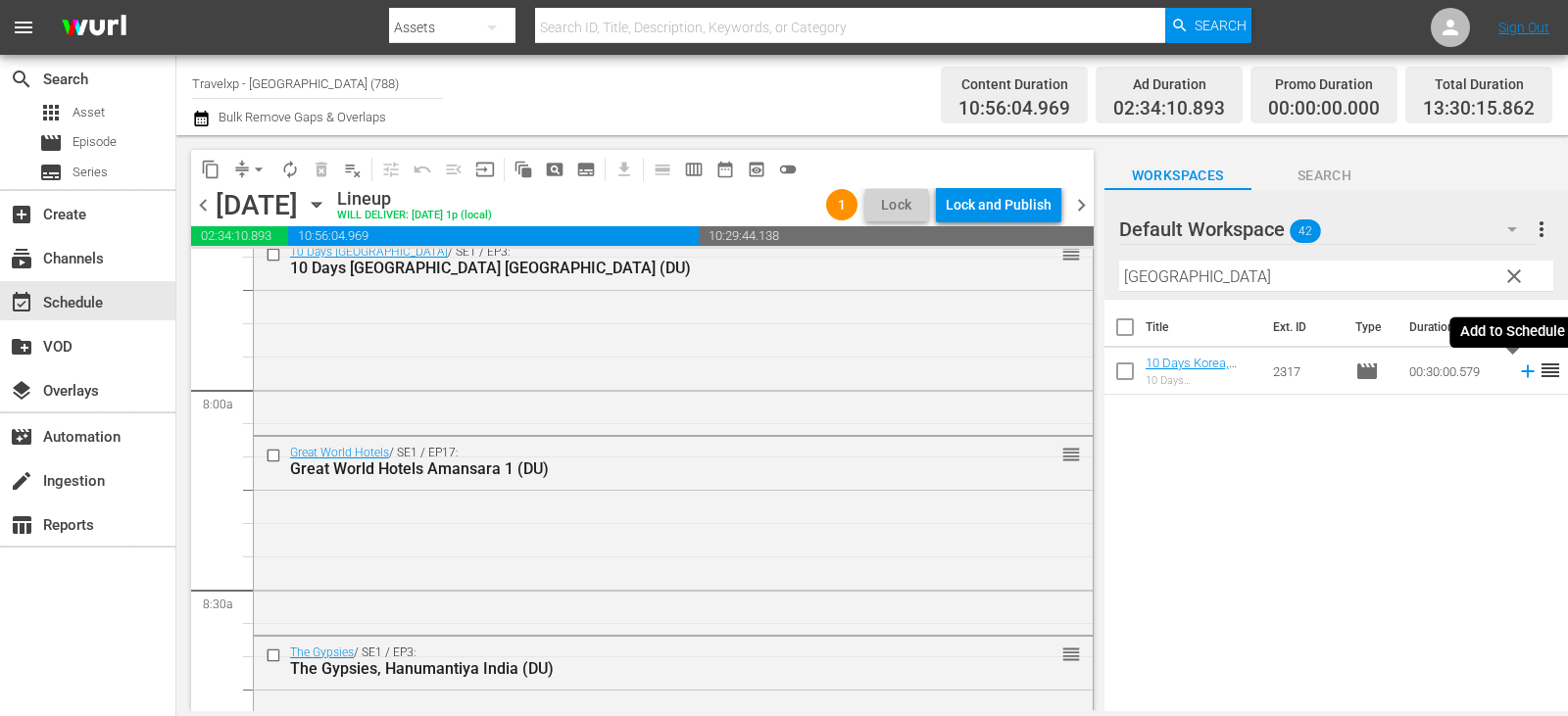
click at [1517, 374] on icon at bounding box center [1528, 371] width 22 height 22
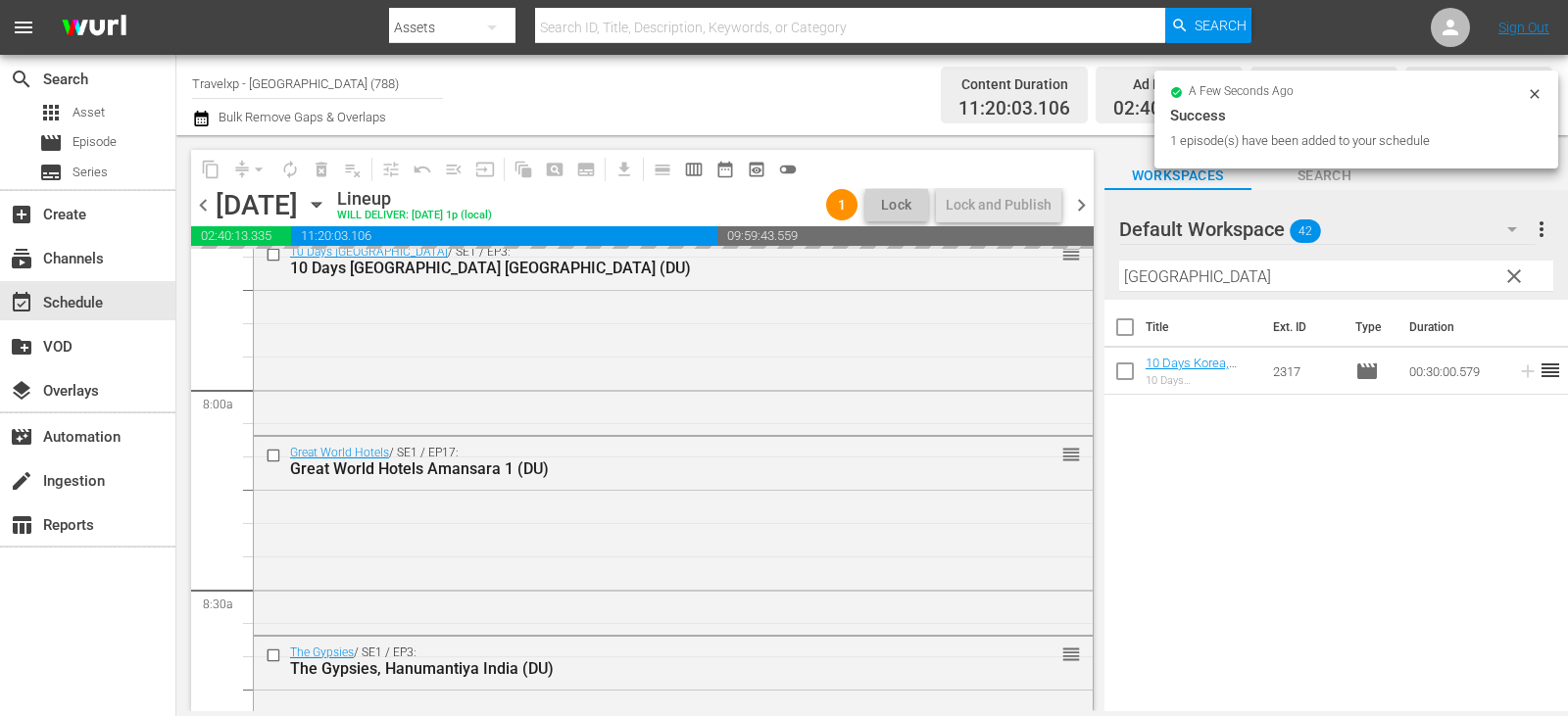
click at [1521, 279] on span "clear" at bounding box center [1514, 276] width 24 height 24
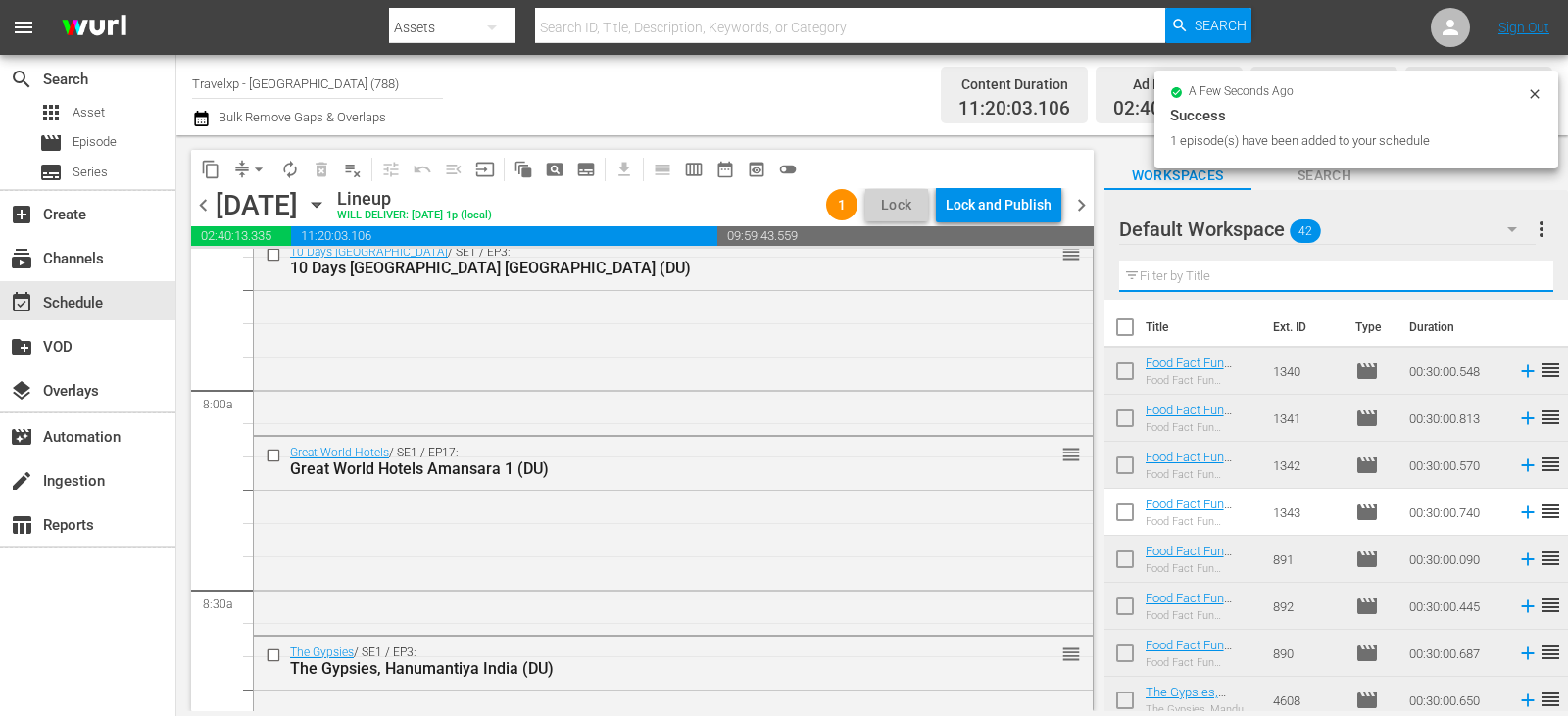
click at [1520, 279] on input "text" at bounding box center [1336, 276] width 434 height 32
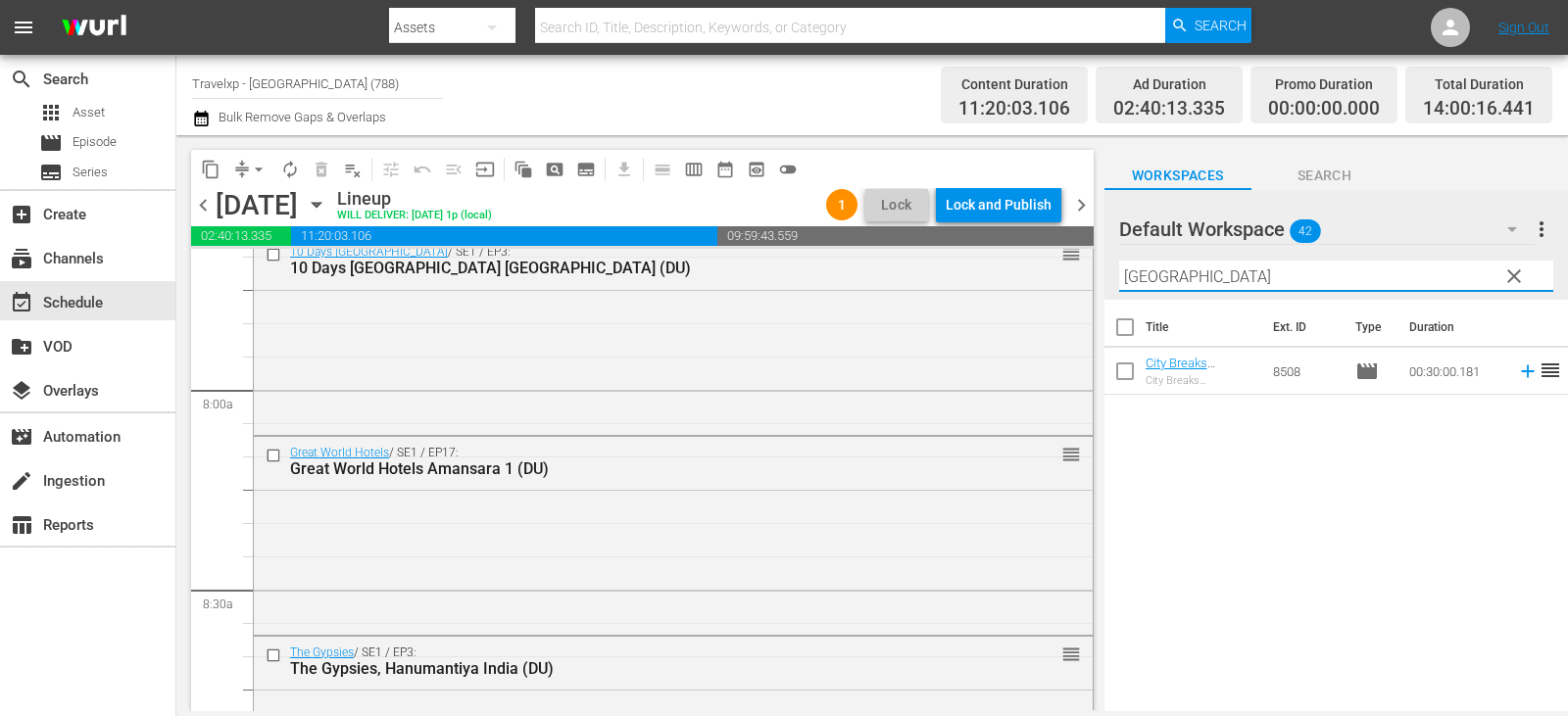
type input "[GEOGRAPHIC_DATA]"
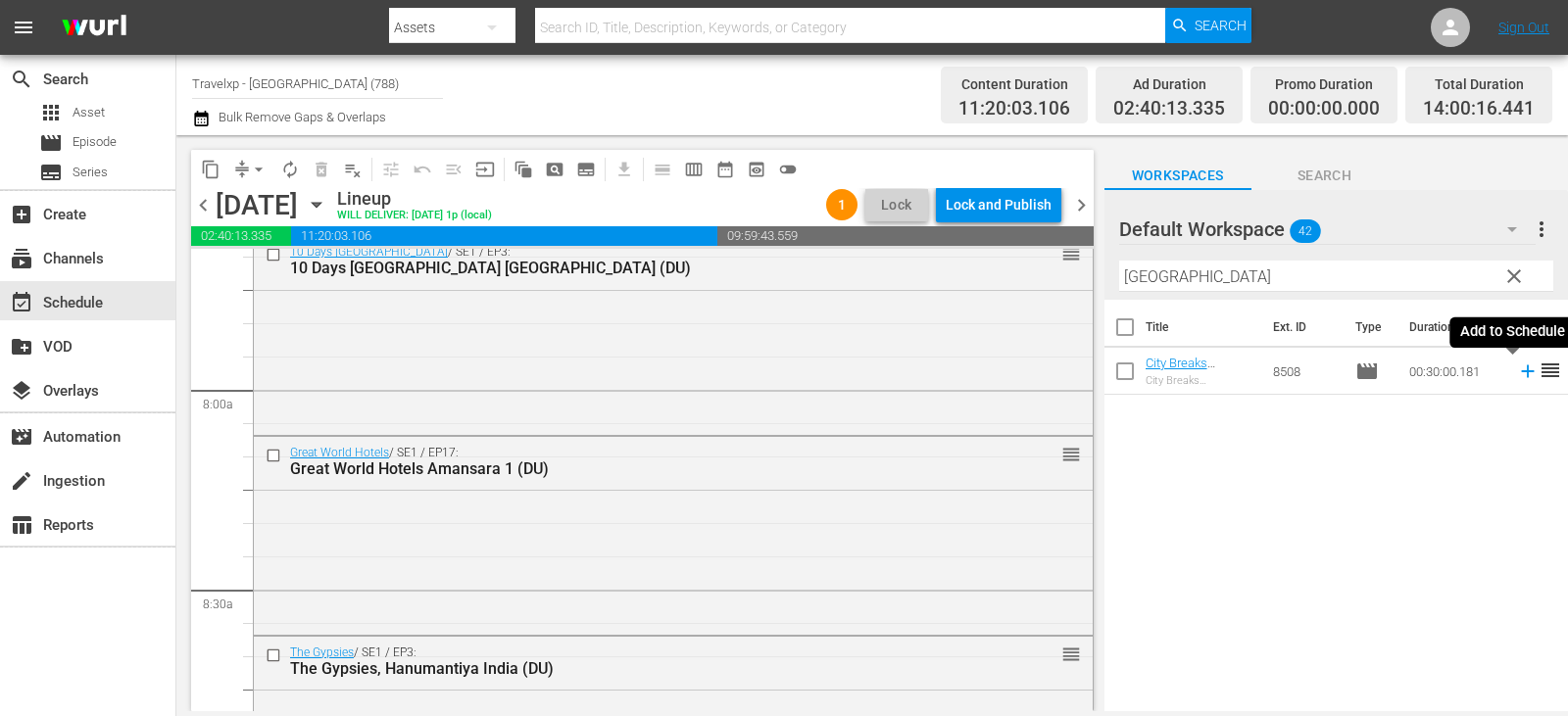
click at [1518, 374] on icon at bounding box center [1528, 371] width 22 height 22
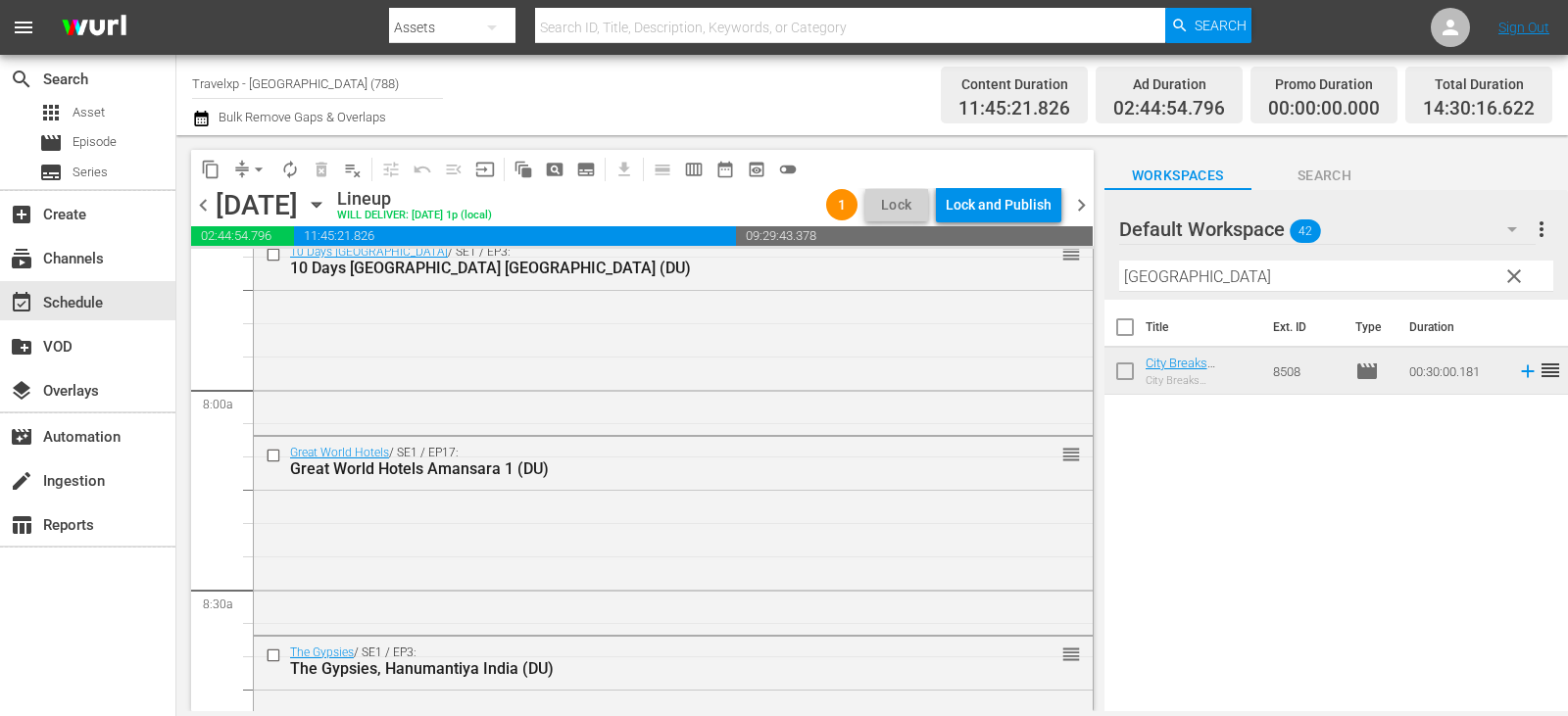
click at [1519, 279] on span "clear" at bounding box center [1514, 276] width 24 height 24
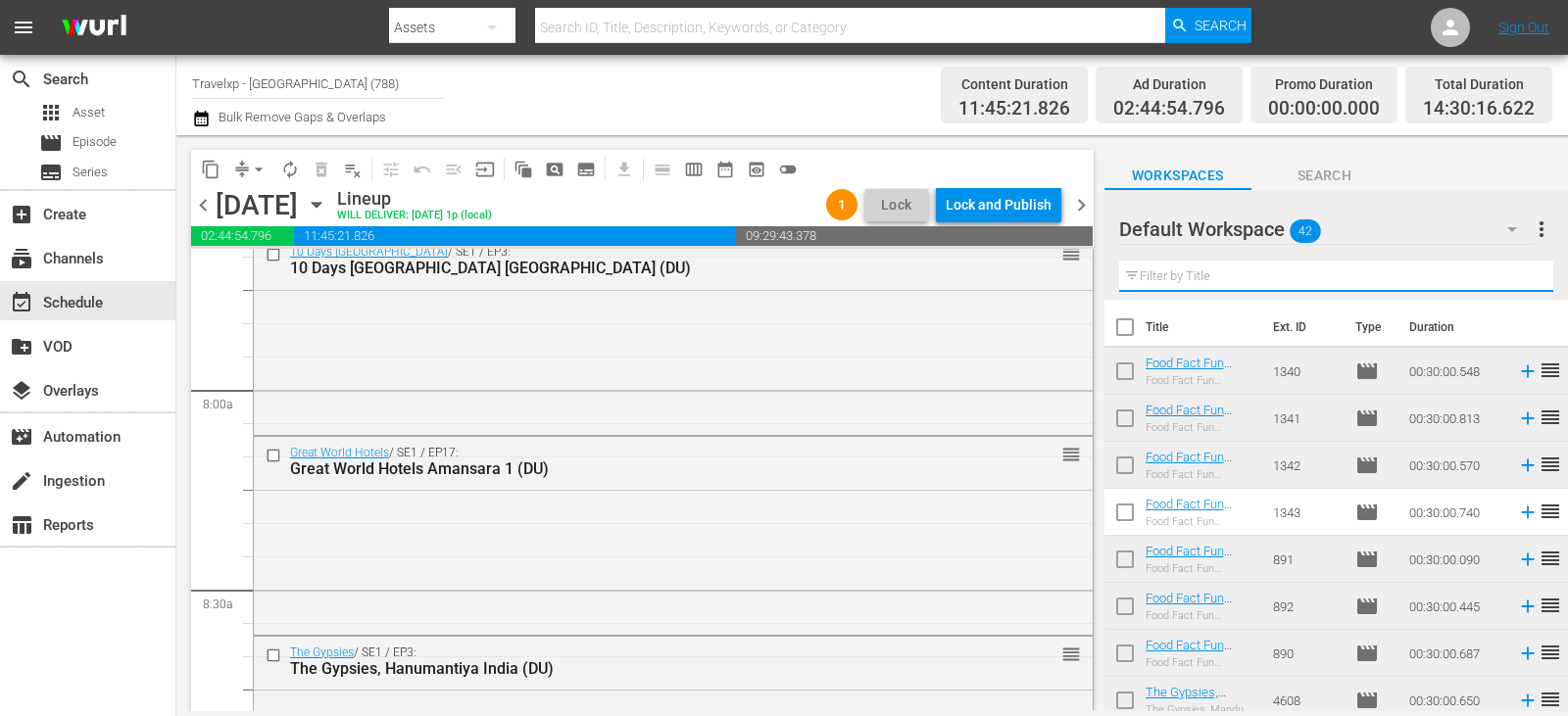
click at [1519, 279] on input "text" at bounding box center [1336, 276] width 434 height 32
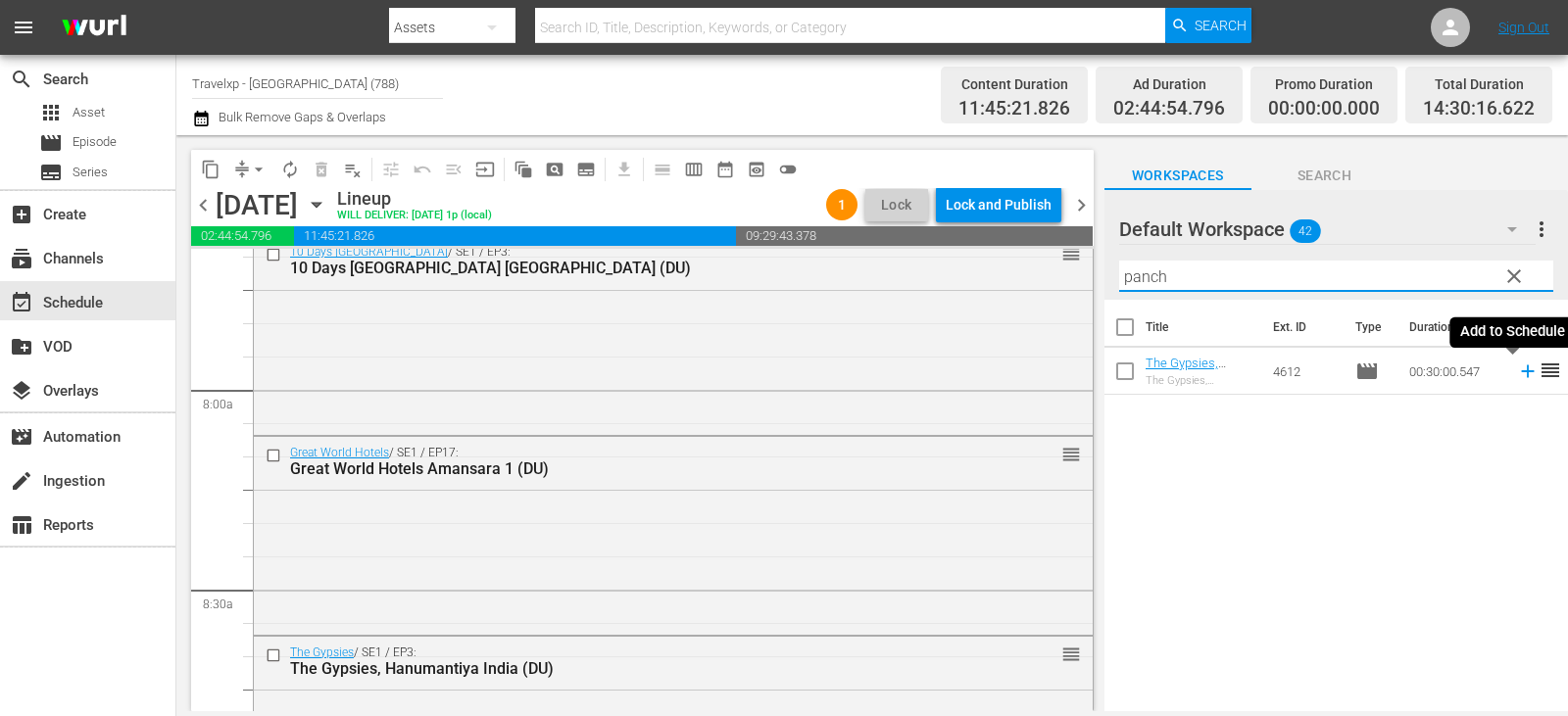
type input "panch"
click at [1521, 378] on icon at bounding box center [1527, 371] width 13 height 13
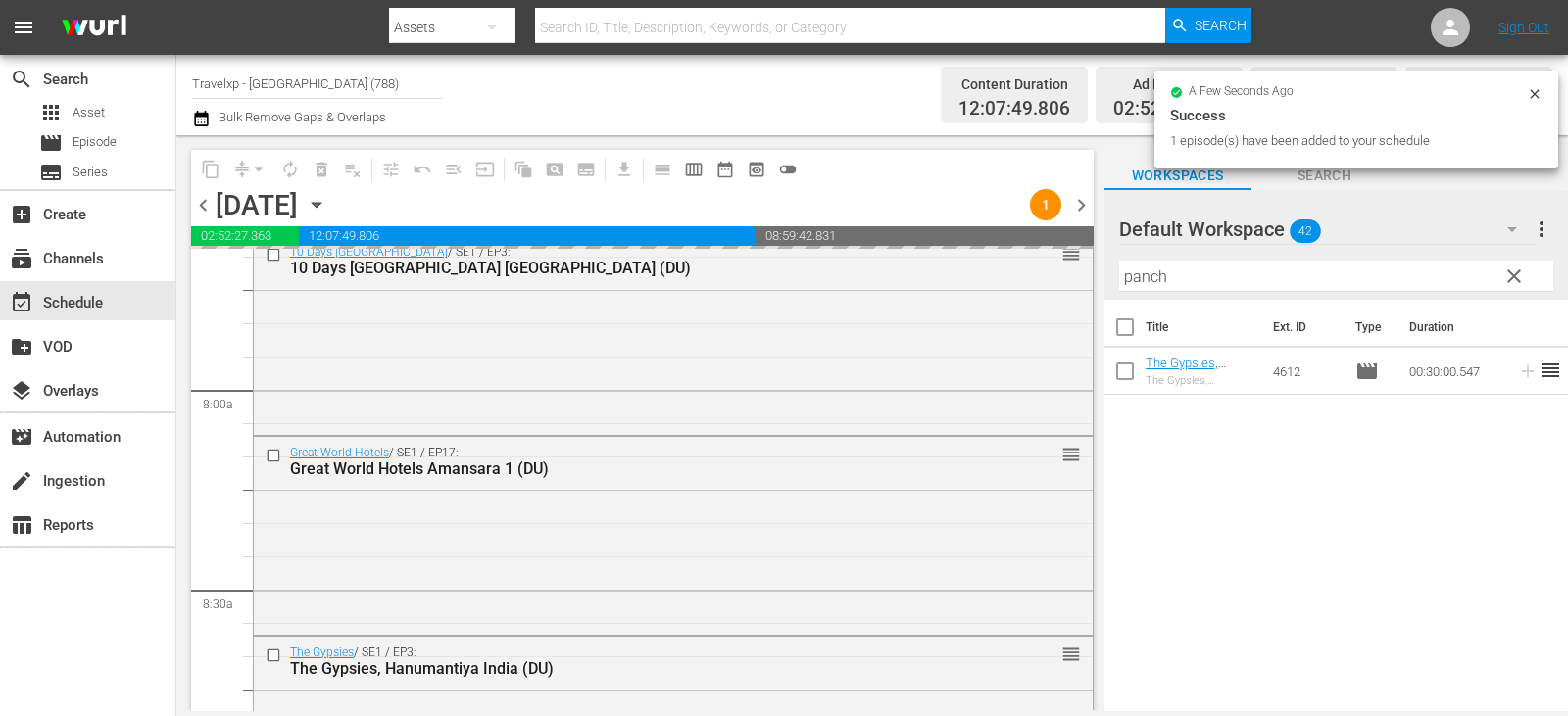
click at [1515, 284] on span "clear" at bounding box center [1514, 276] width 24 height 24
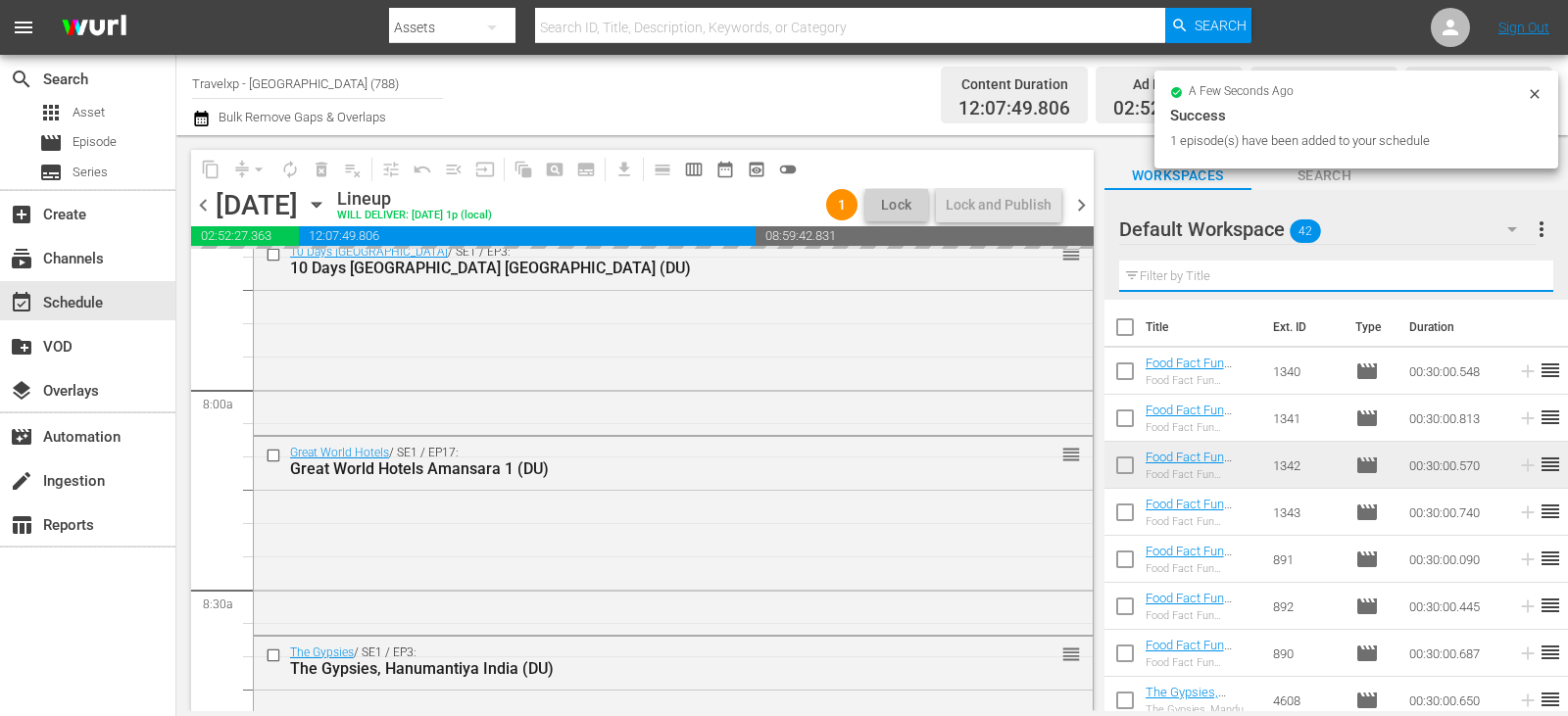
click at [1515, 284] on input "text" at bounding box center [1336, 276] width 434 height 32
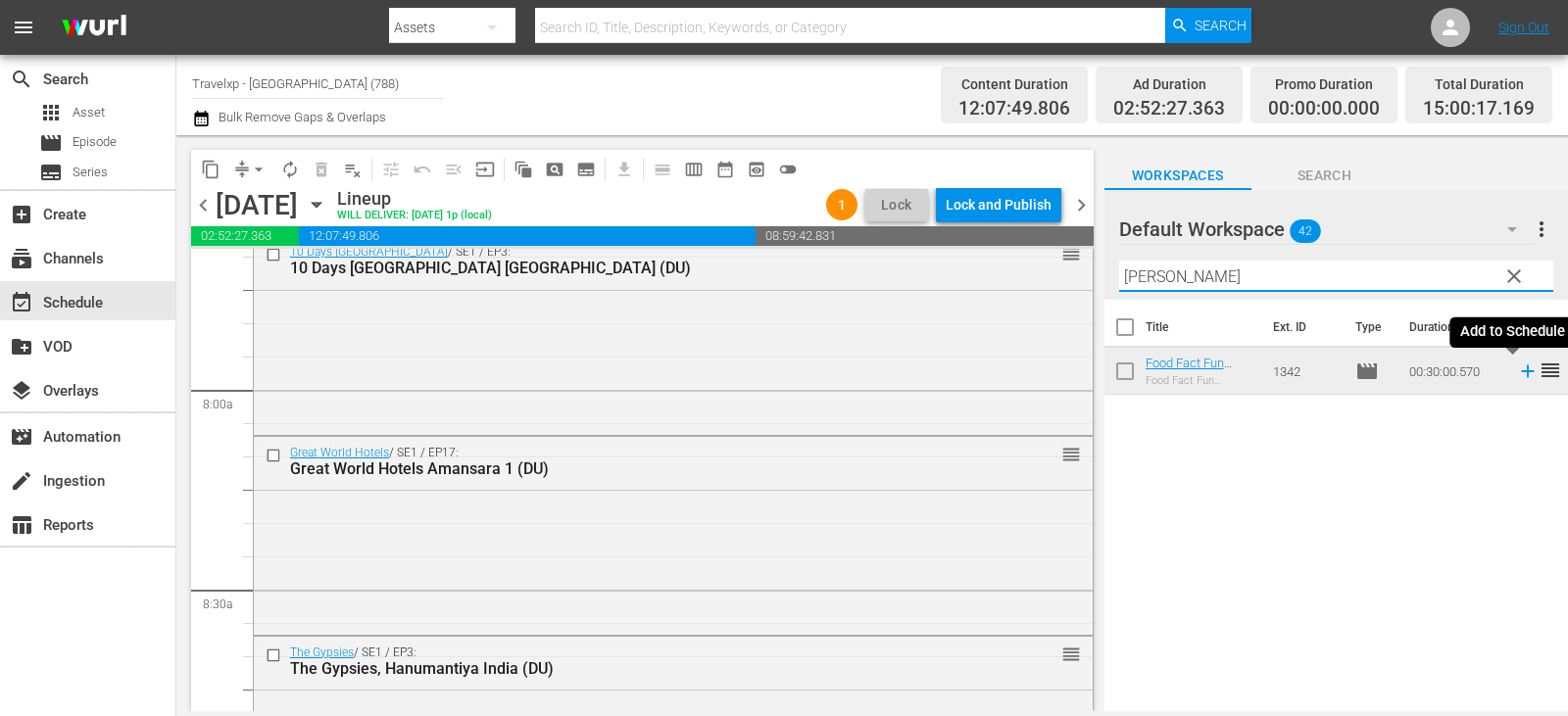
type input "[PERSON_NAME]"
click at [1519, 373] on icon at bounding box center [1528, 371] width 22 height 22
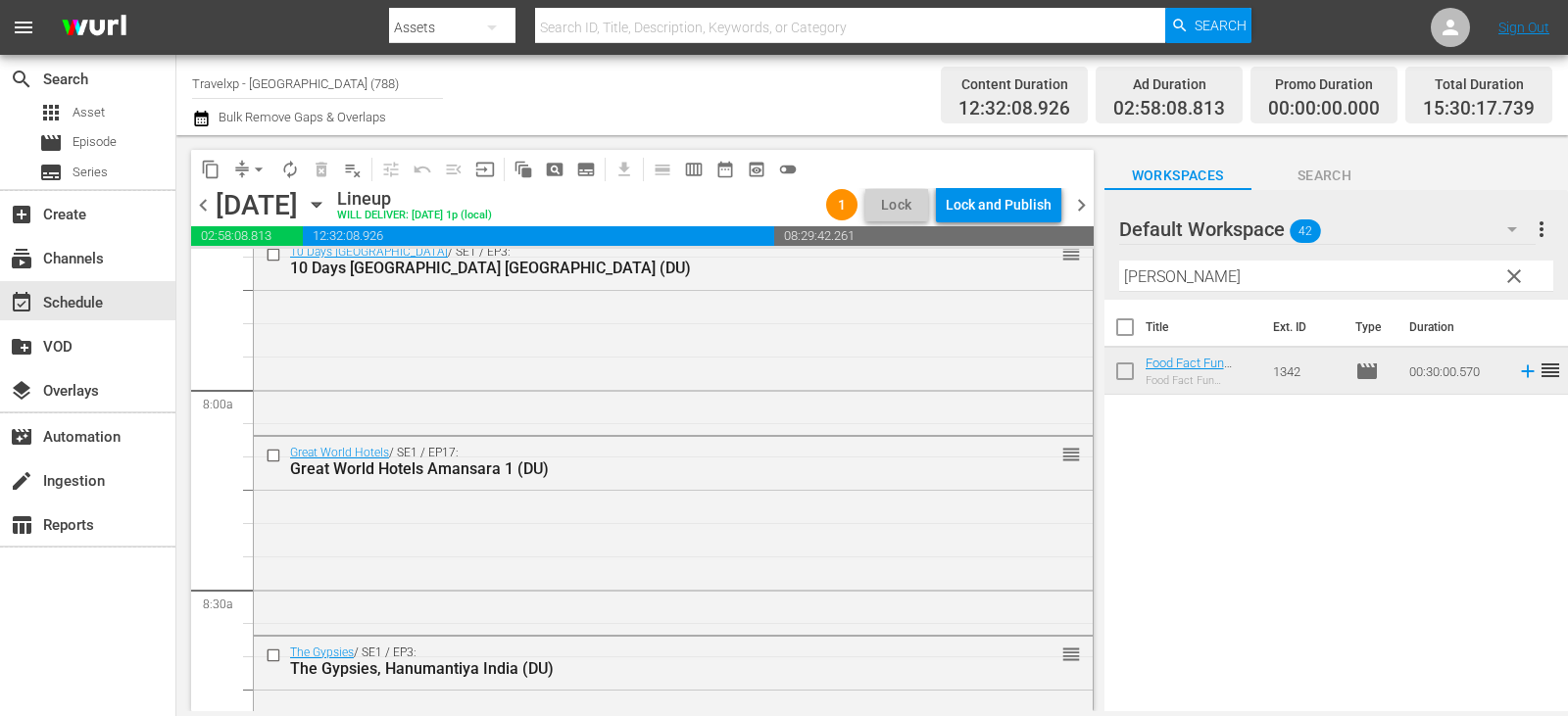
click at [1509, 283] on span "clear" at bounding box center [1514, 276] width 24 height 24
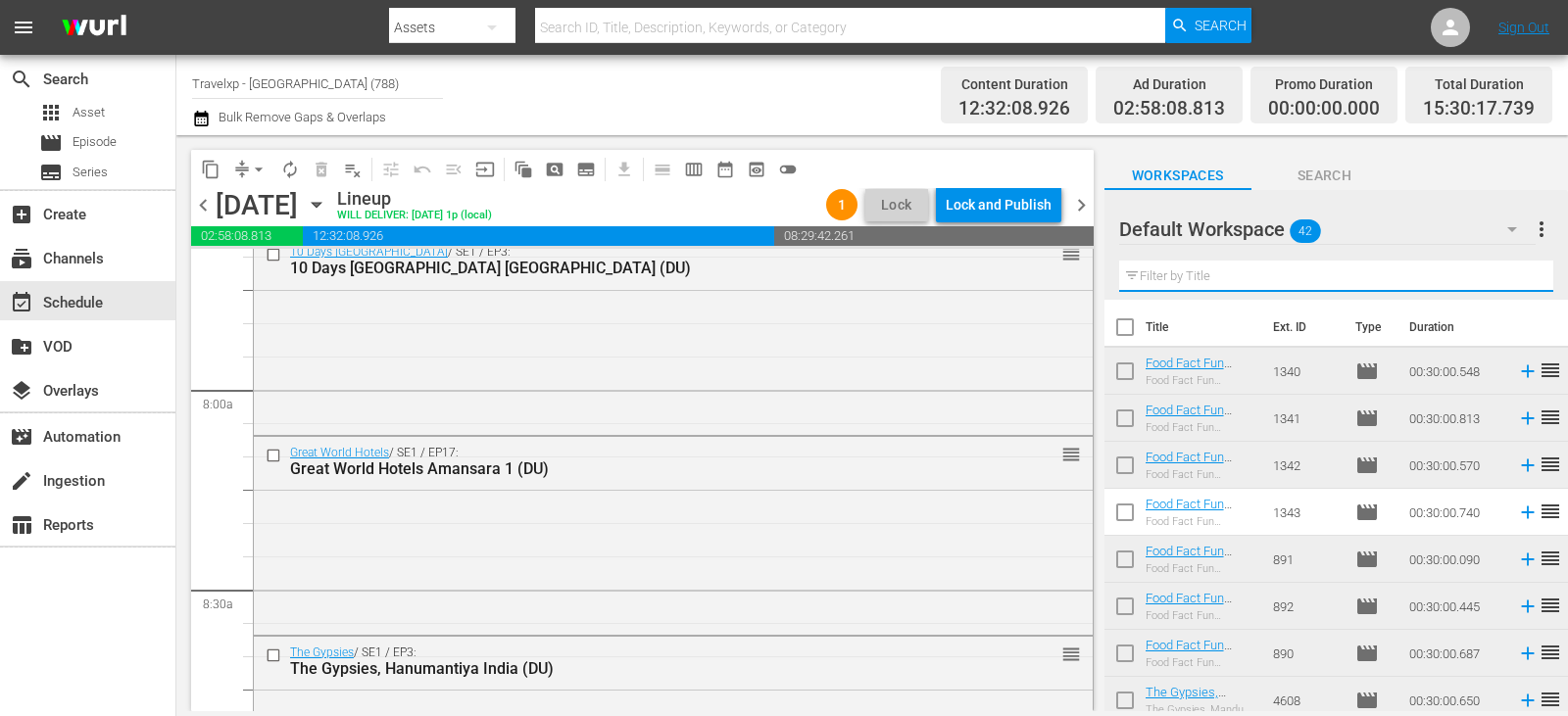
click at [1509, 283] on input "text" at bounding box center [1336, 276] width 434 height 32
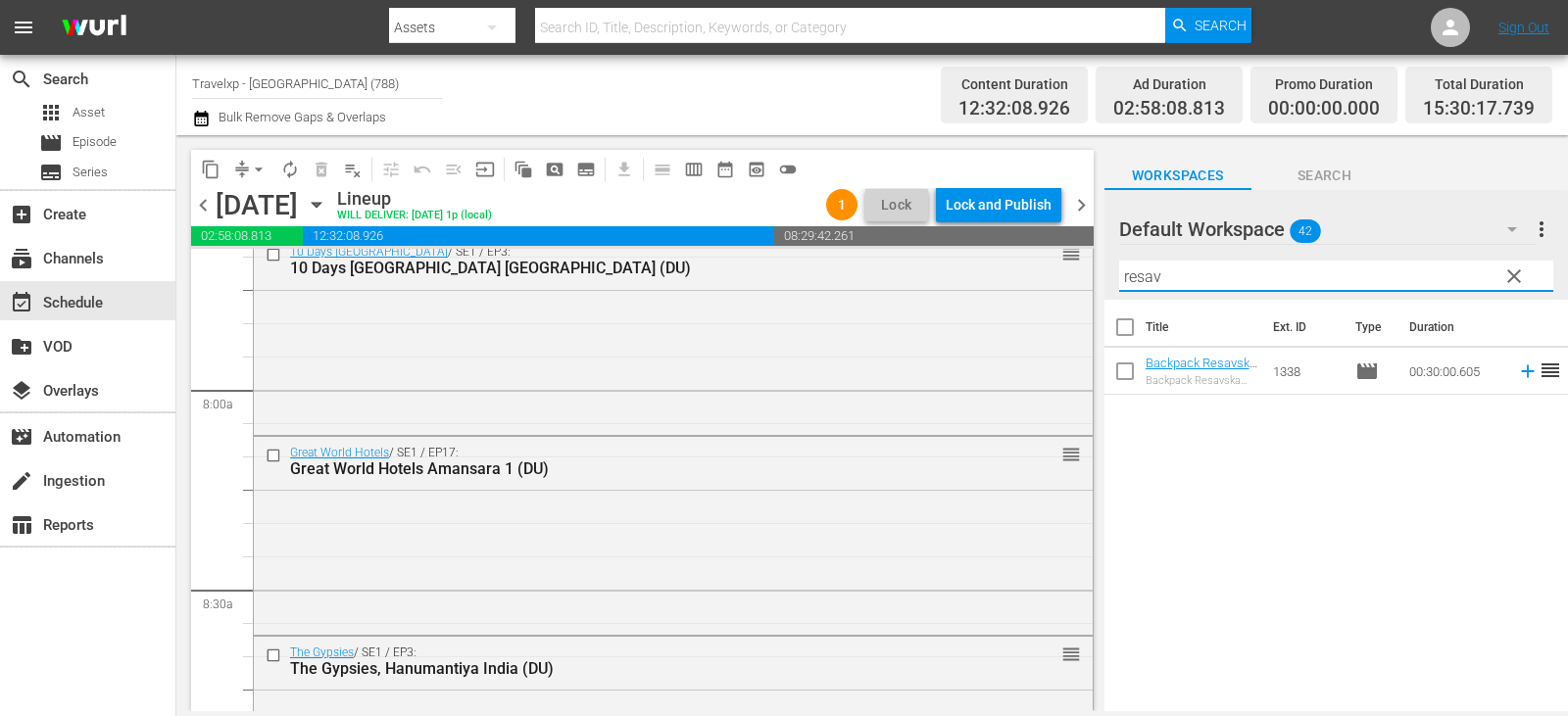
type input "resav"
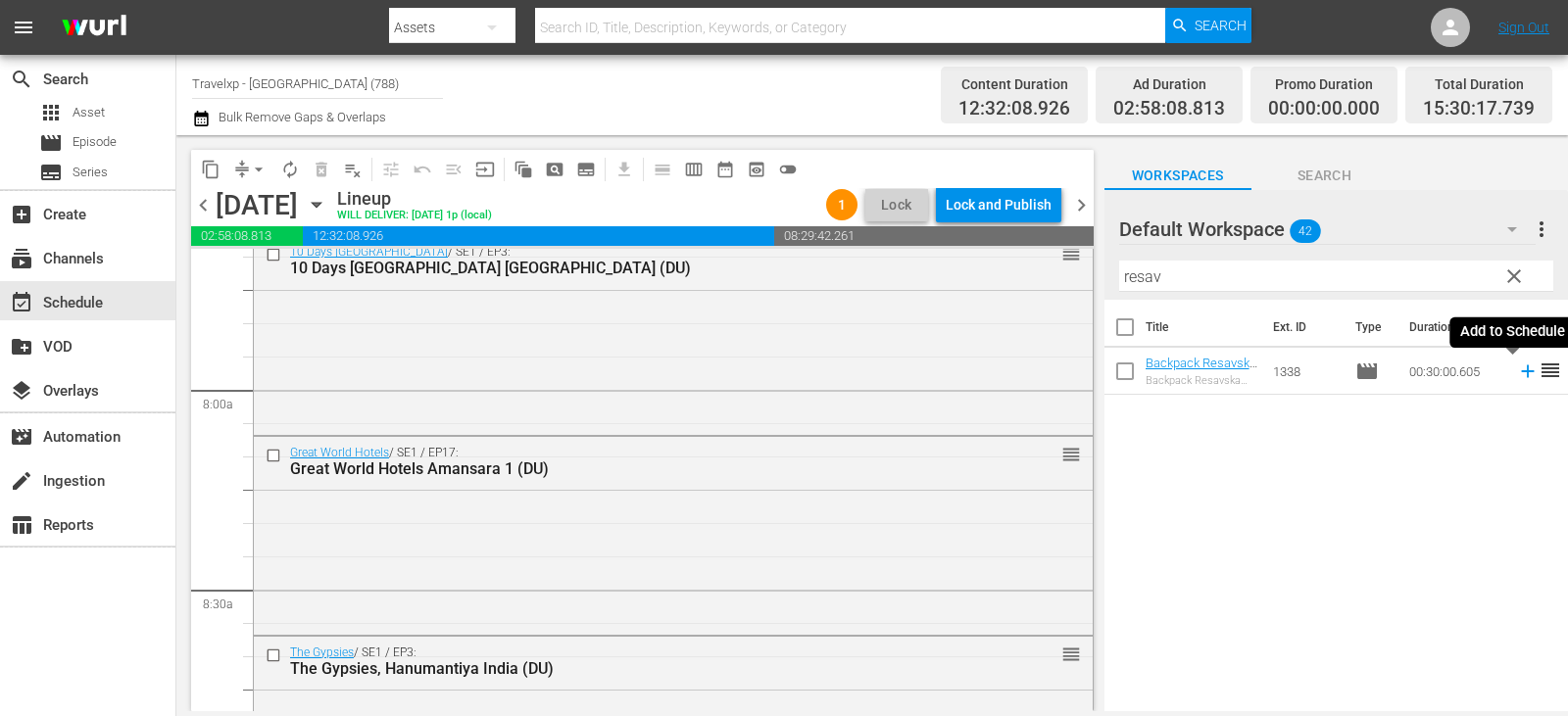
click at [1517, 375] on icon at bounding box center [1528, 371] width 22 height 22
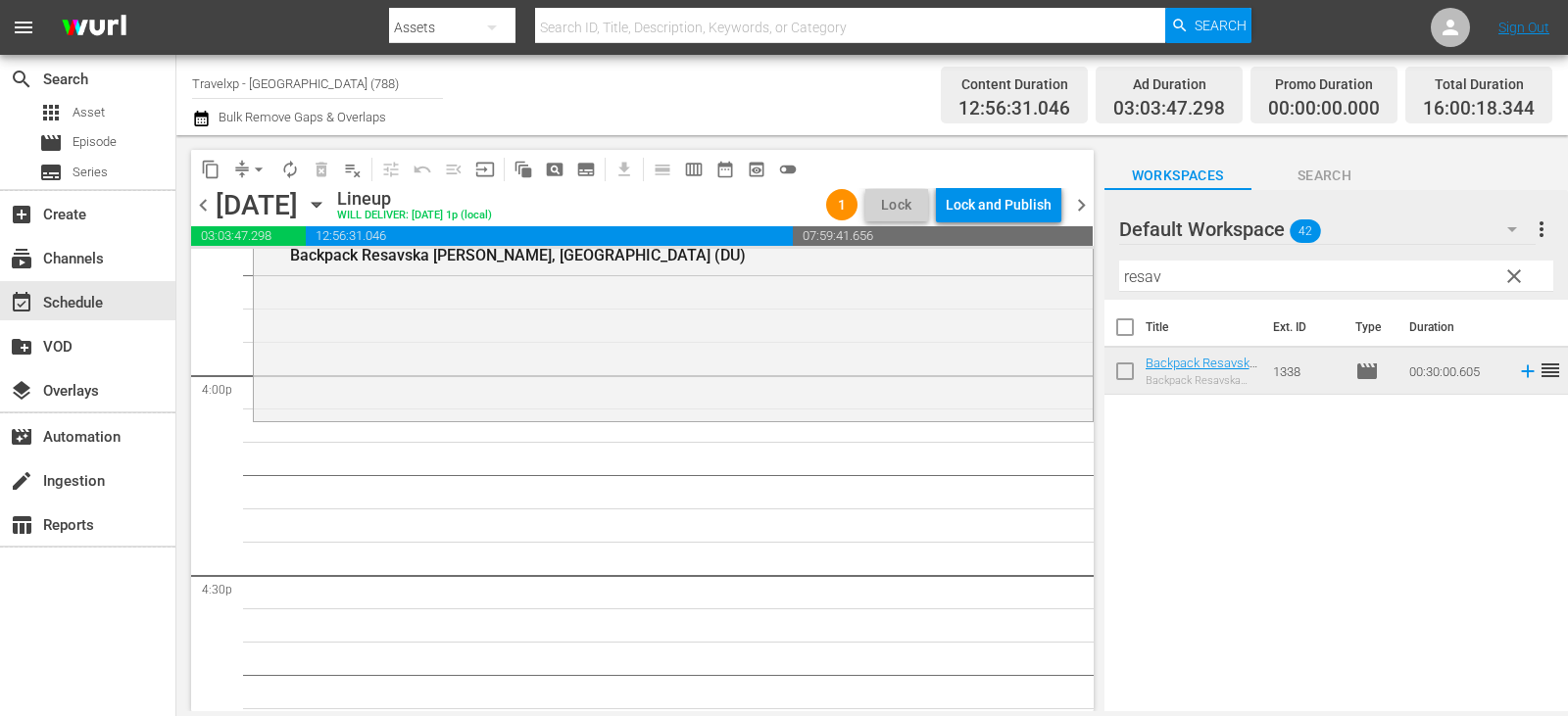
scroll to position [6201, 0]
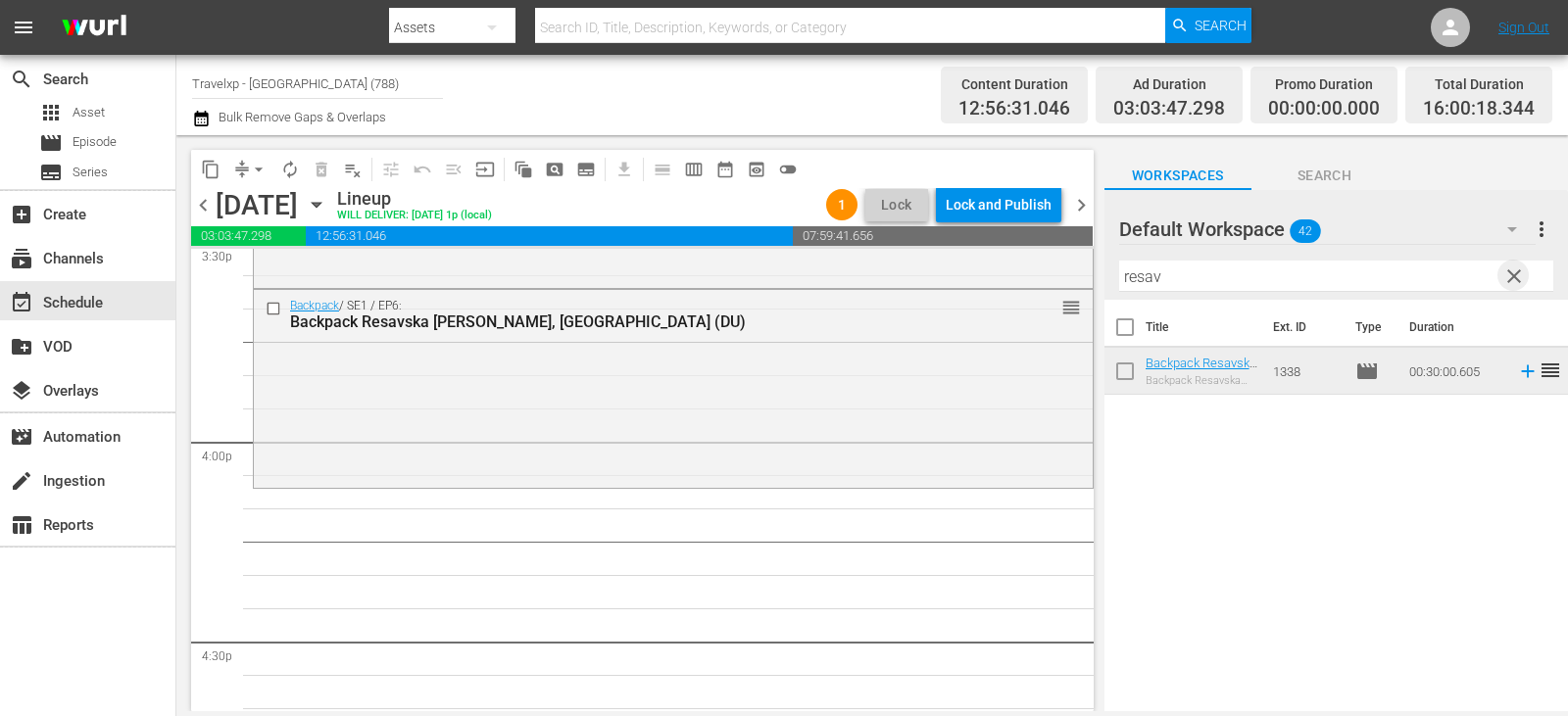
click at [1513, 278] on span "clear" at bounding box center [1514, 276] width 24 height 24
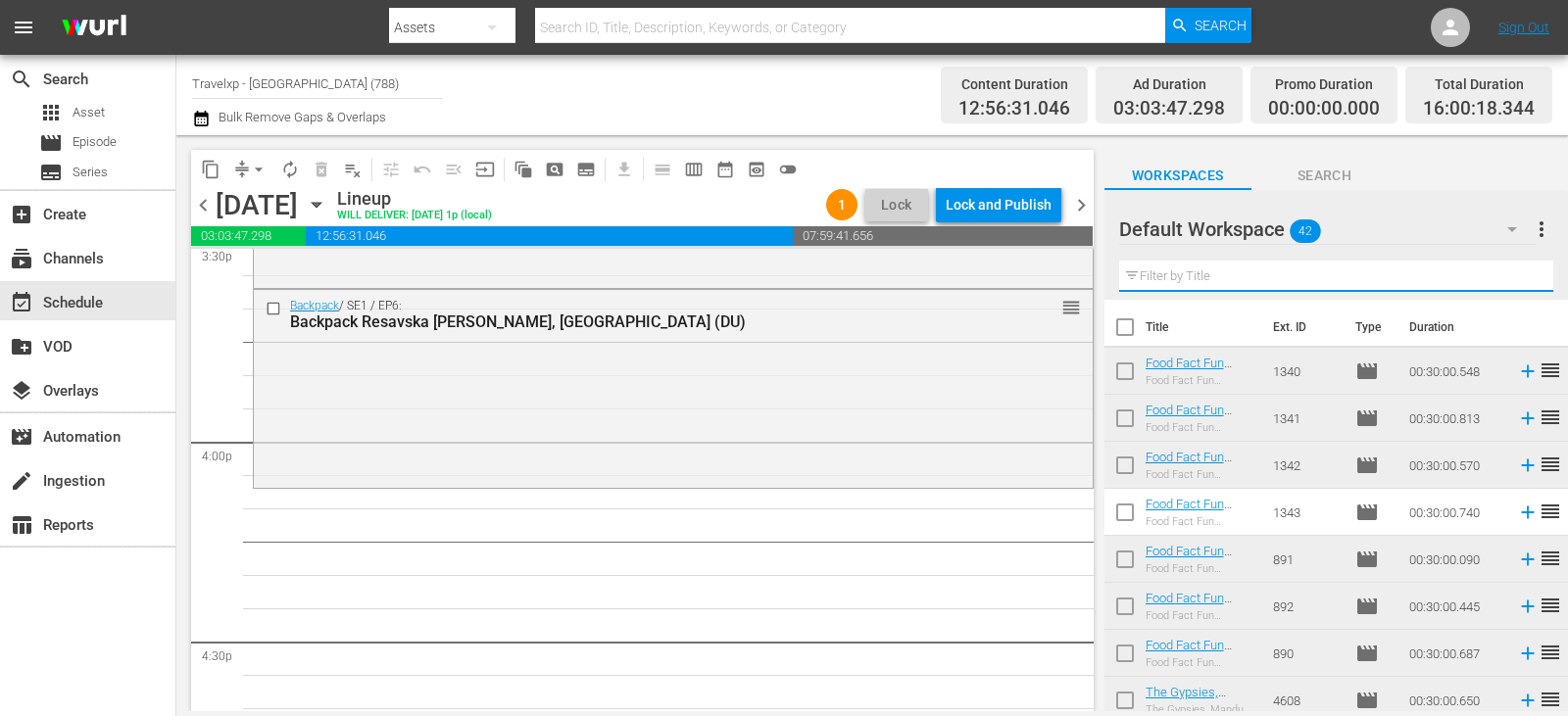
click at [1513, 278] on input "text" at bounding box center [1336, 276] width 434 height 32
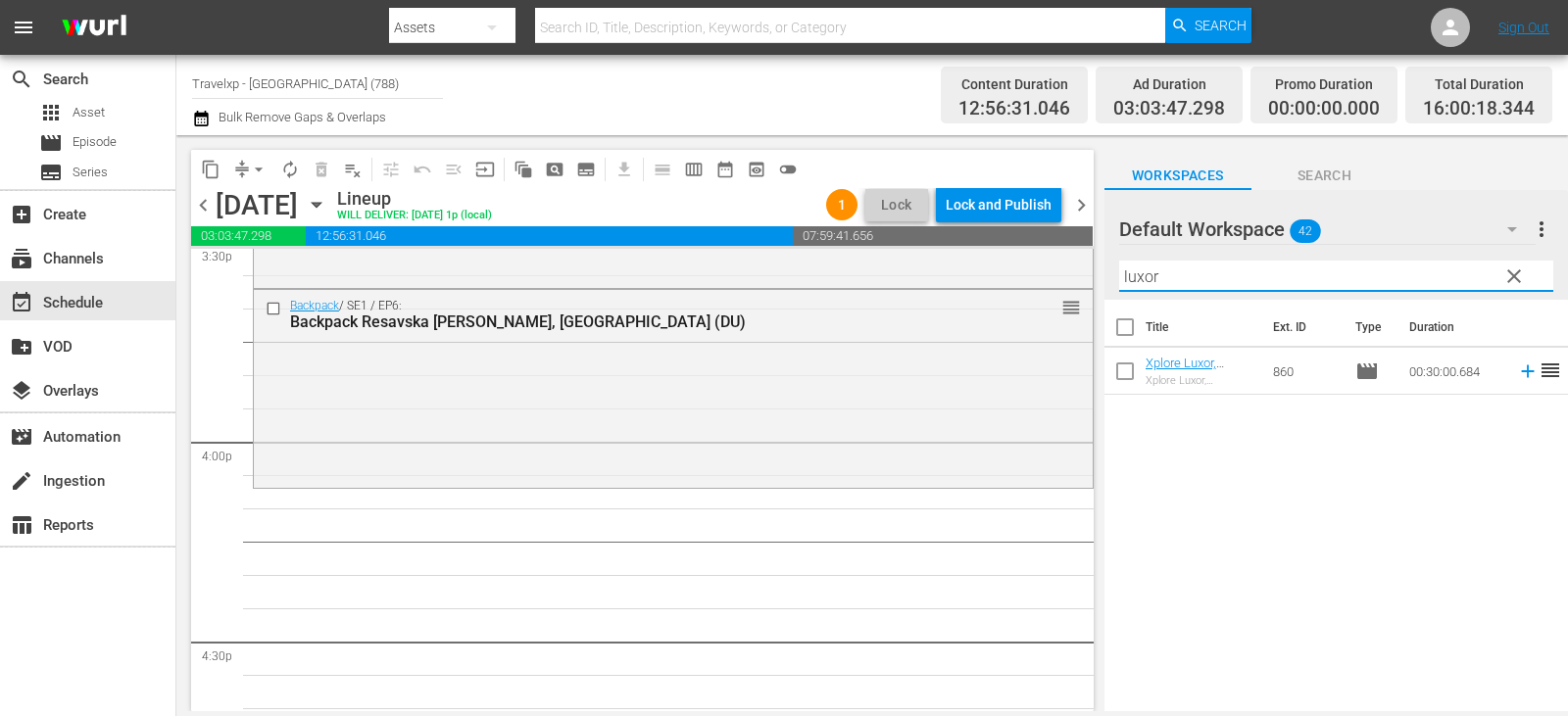
type input "luxor"
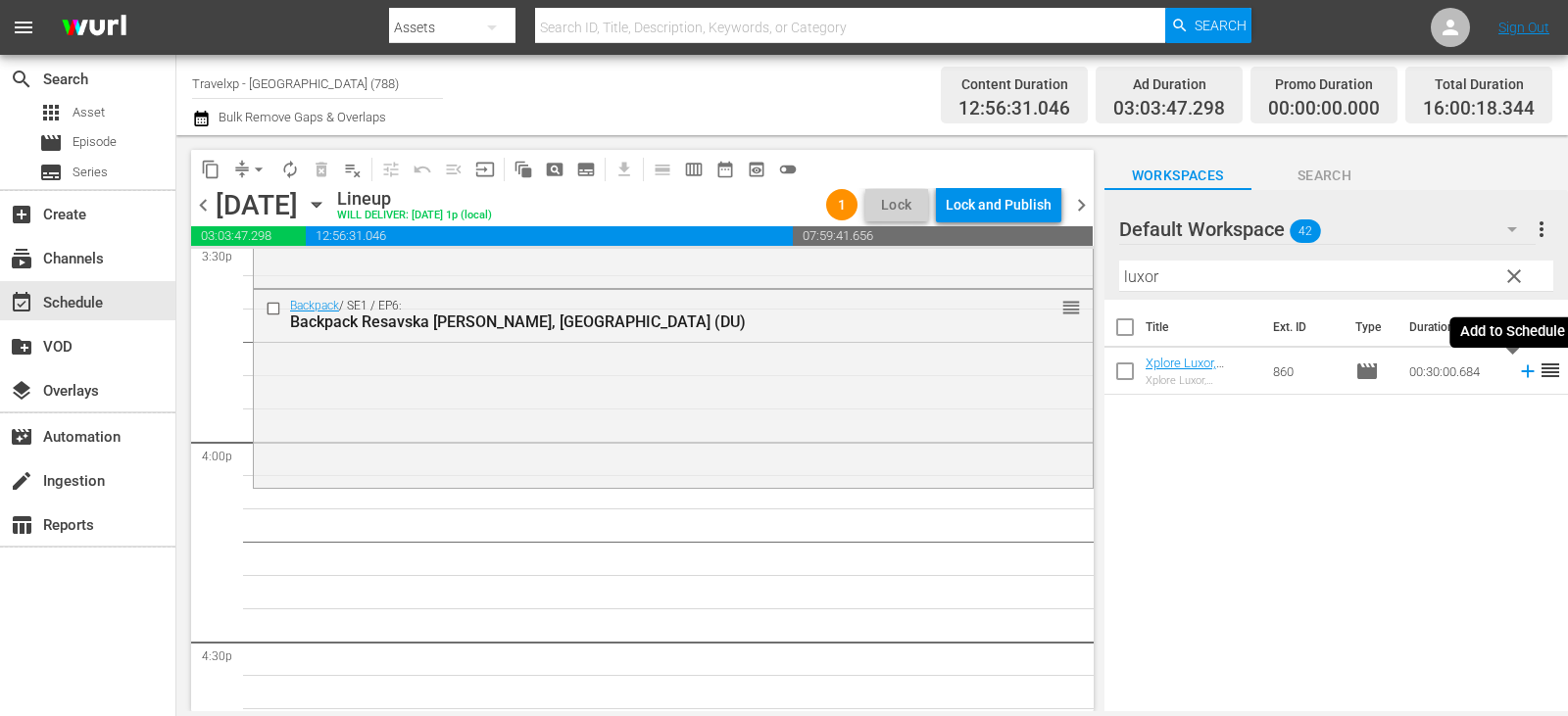
click at [1520, 369] on icon at bounding box center [1528, 371] width 22 height 22
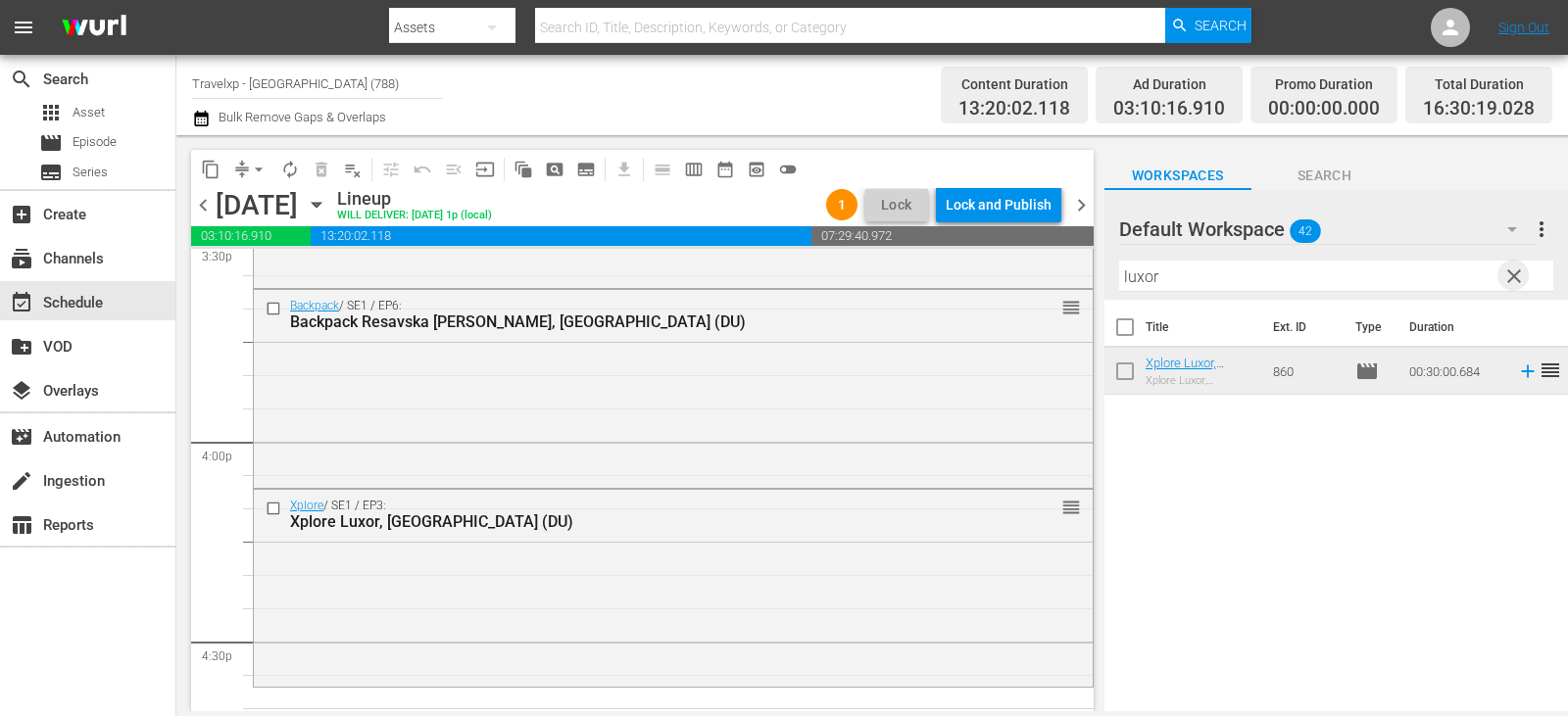
click at [1505, 280] on span "clear" at bounding box center [1514, 276] width 24 height 24
click at [1505, 280] on input "text" at bounding box center [1336, 276] width 434 height 32
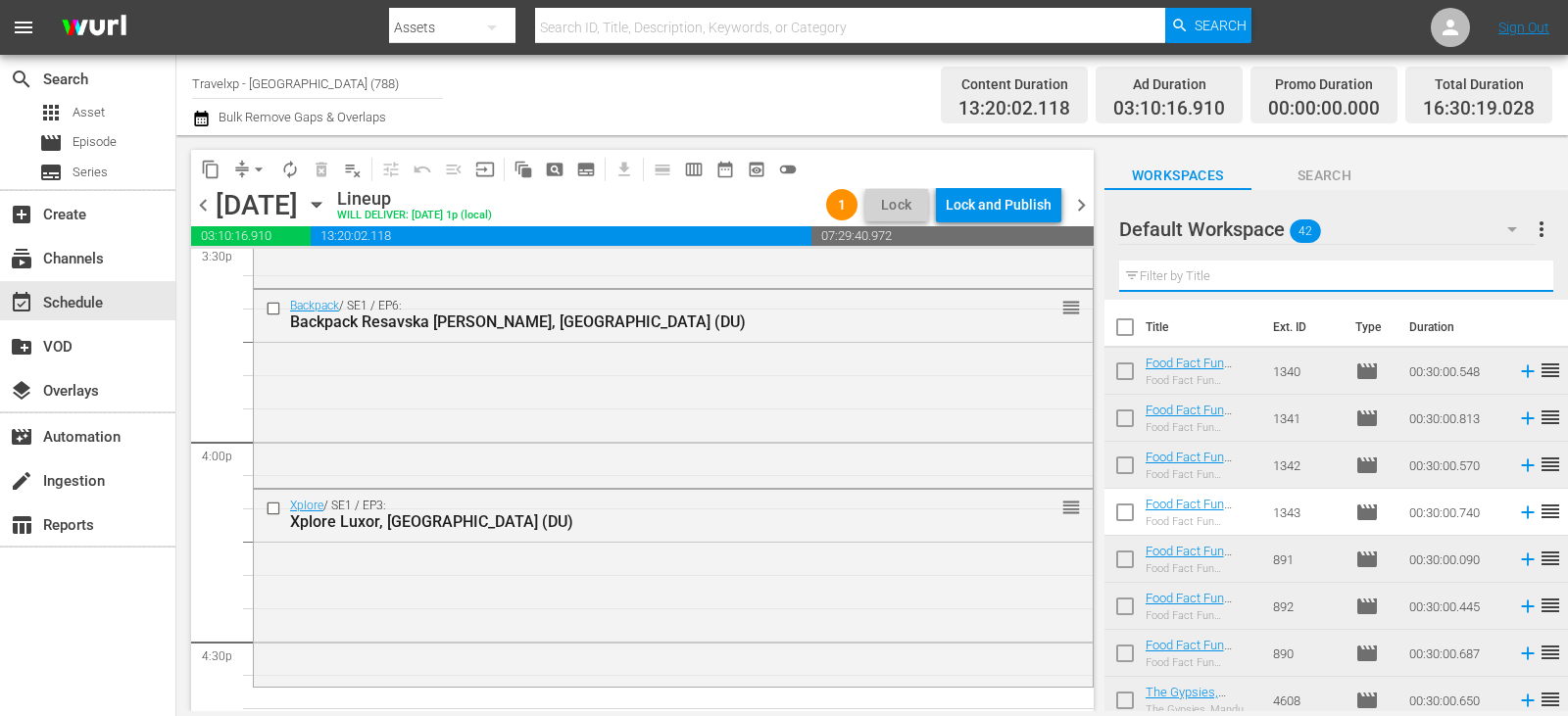
click at [1505, 280] on input "text" at bounding box center [1336, 276] width 434 height 32
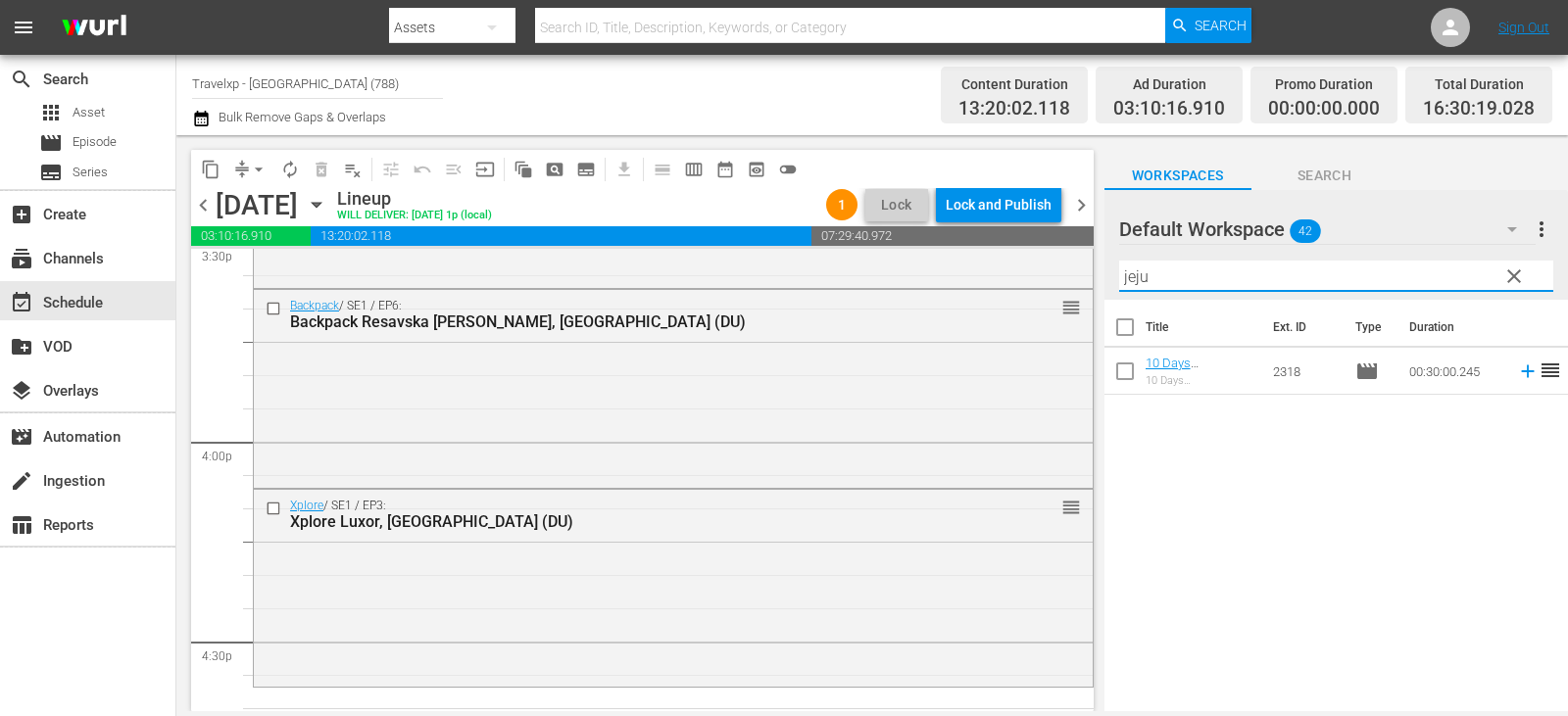
type input "jeju"
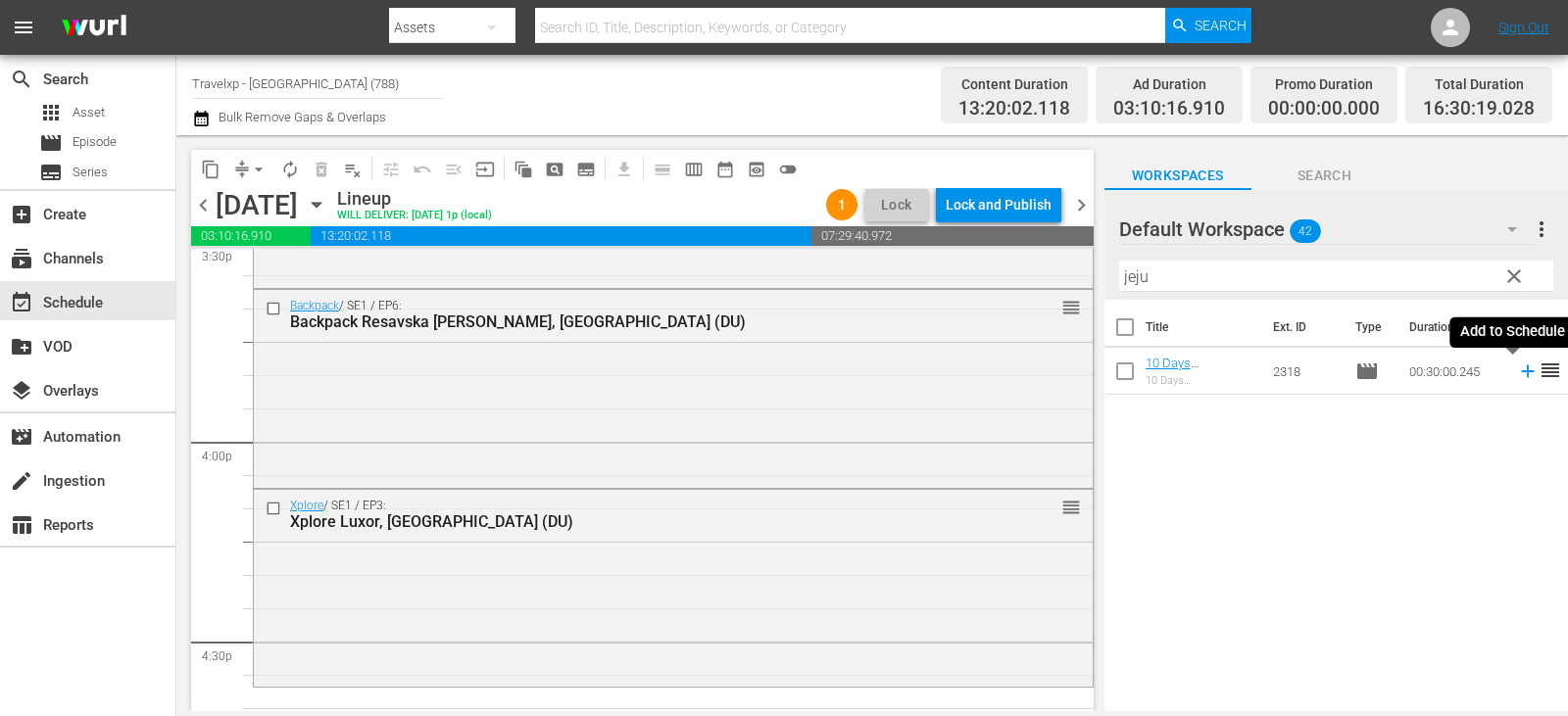
click at [1517, 366] on icon at bounding box center [1528, 371] width 22 height 22
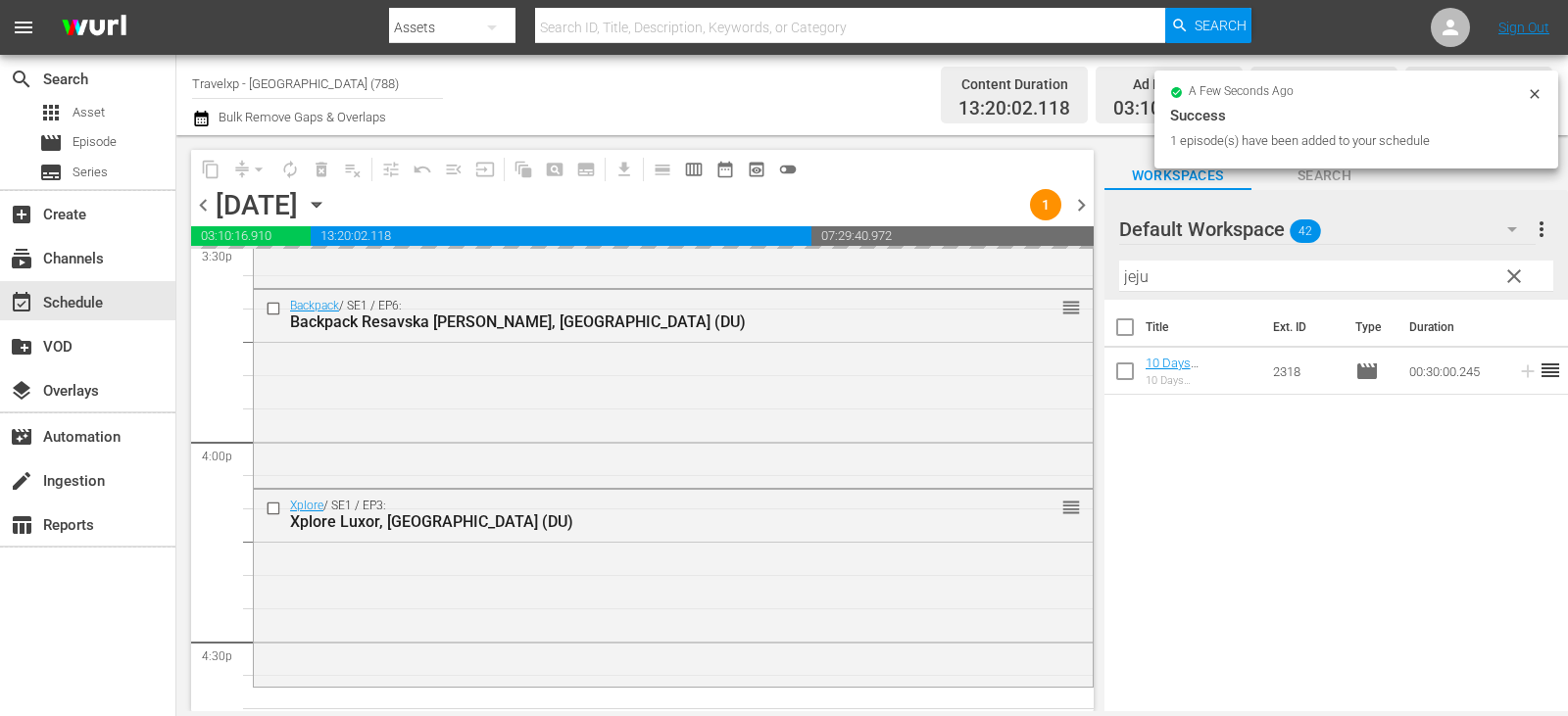
click at [1505, 275] on span "clear" at bounding box center [1514, 276] width 24 height 24
click at [1505, 275] on input "jeju" at bounding box center [1336, 276] width 434 height 32
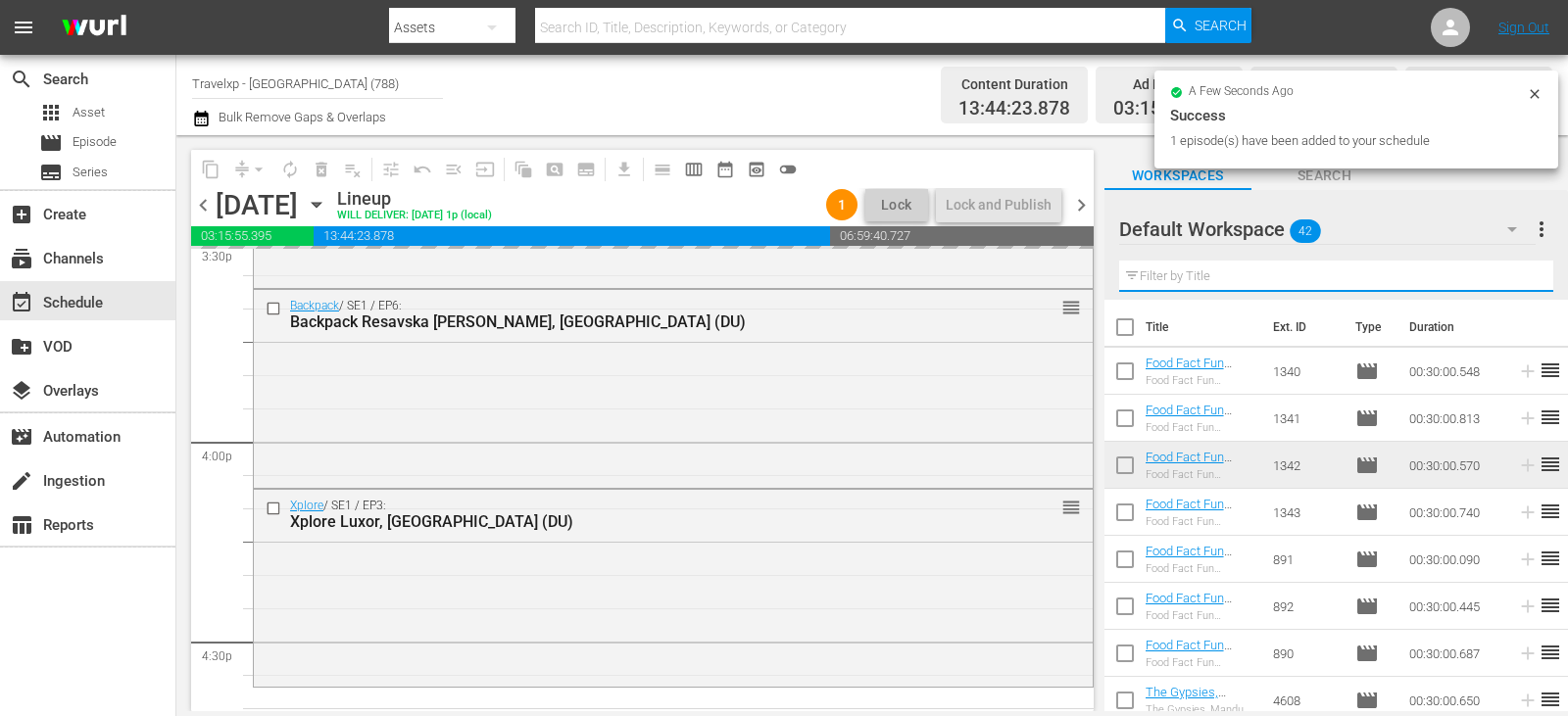
click at [1505, 275] on input "text" at bounding box center [1336, 276] width 434 height 32
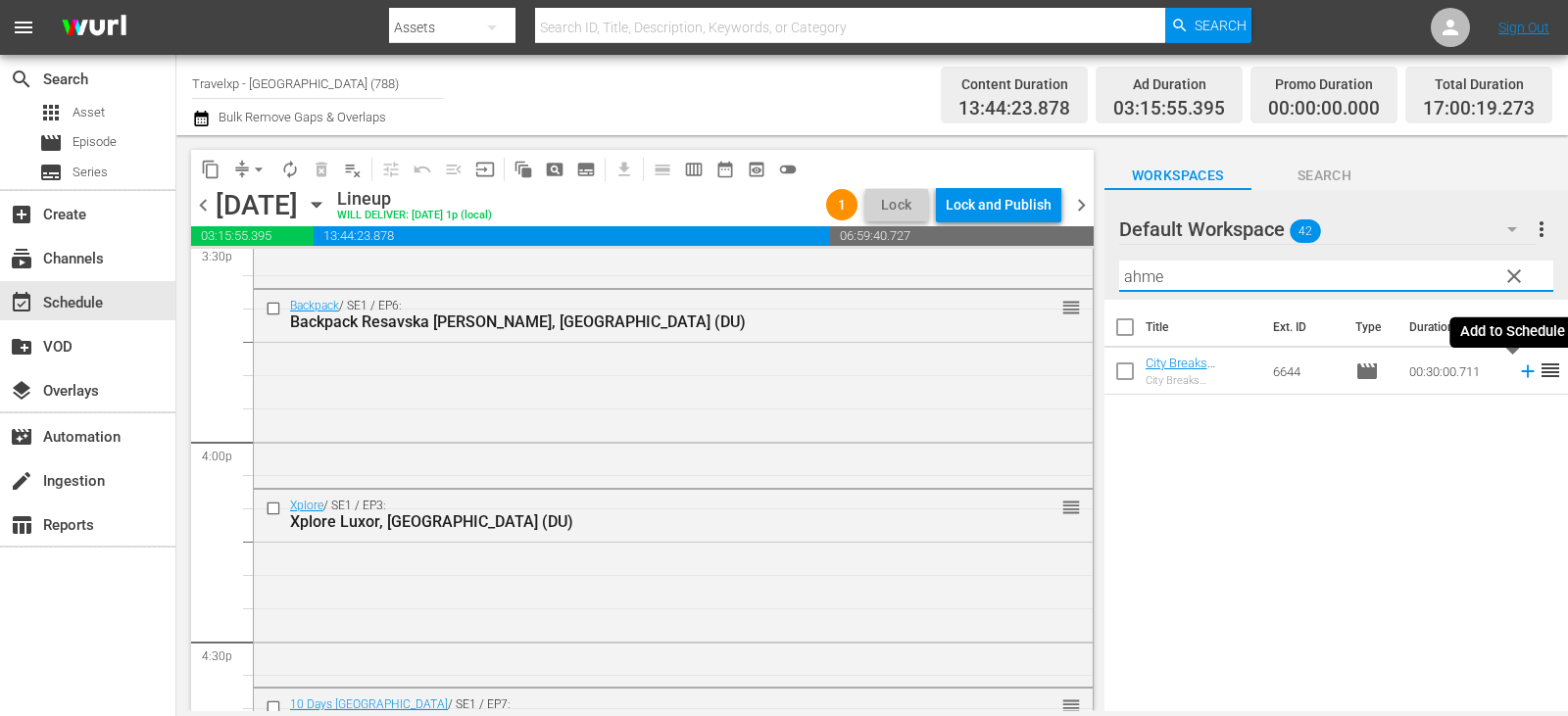
type input "ahme"
click at [1520, 375] on icon at bounding box center [1528, 371] width 22 height 22
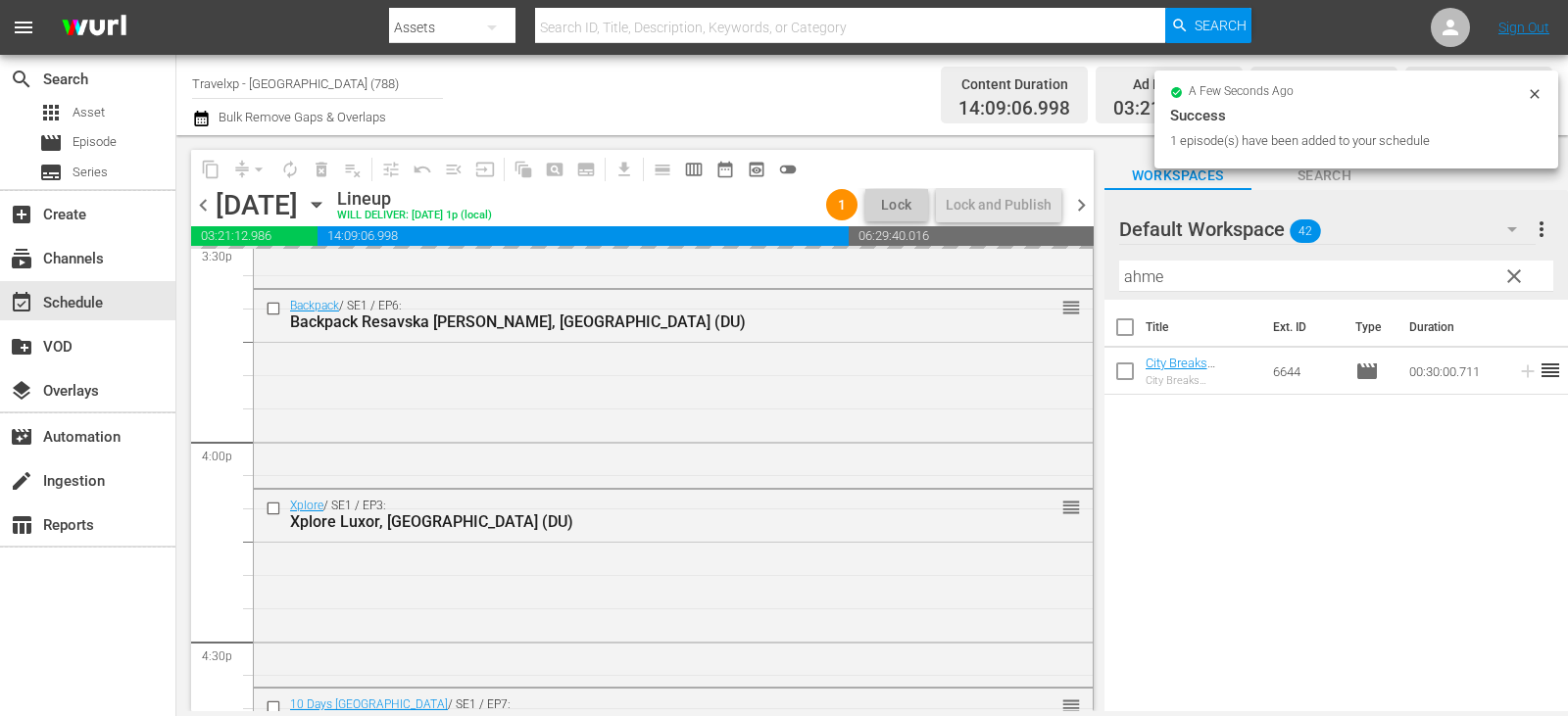
click at [1507, 277] on span "clear" at bounding box center [1514, 276] width 24 height 24
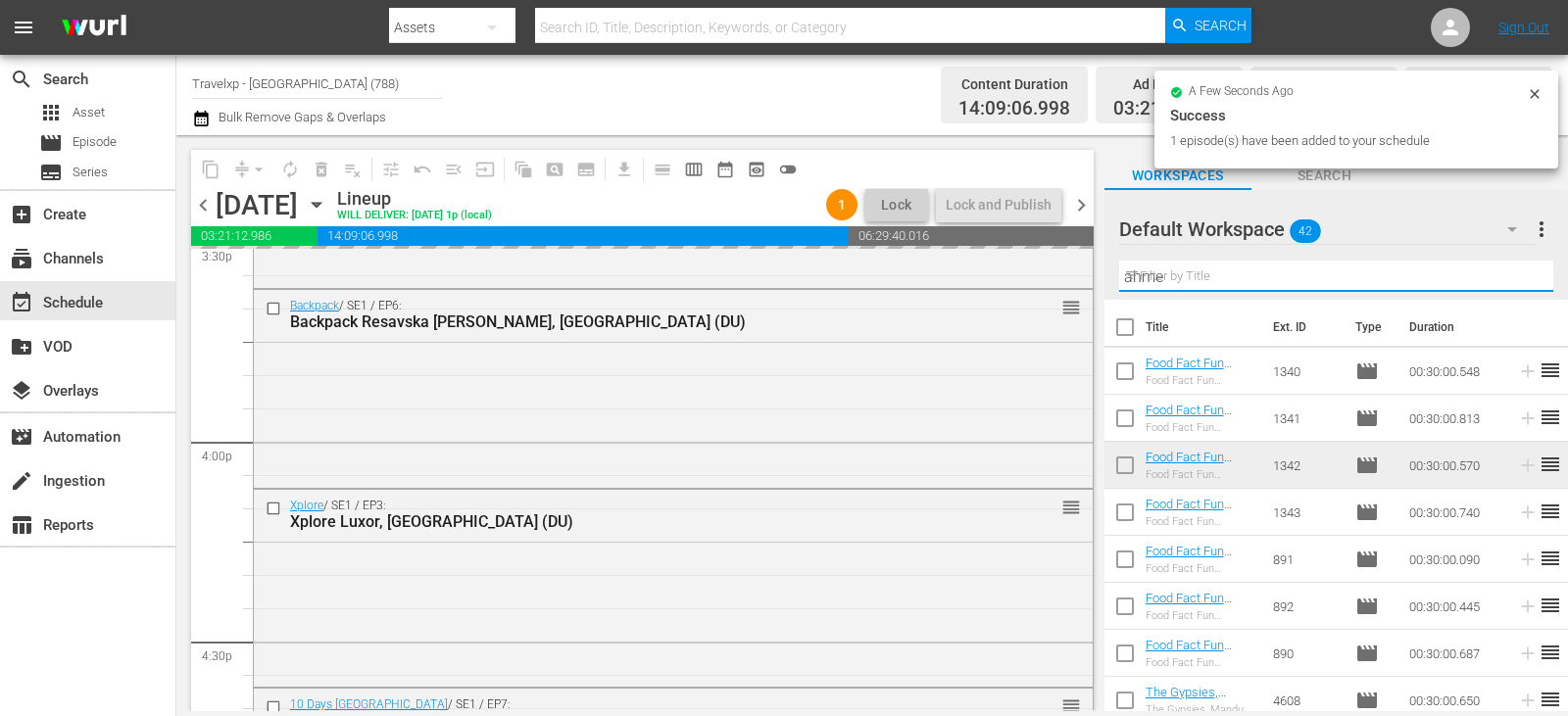
click at [1507, 277] on input "ahme" at bounding box center [1336, 276] width 434 height 32
click at [1507, 277] on input "text" at bounding box center [1336, 276] width 434 height 32
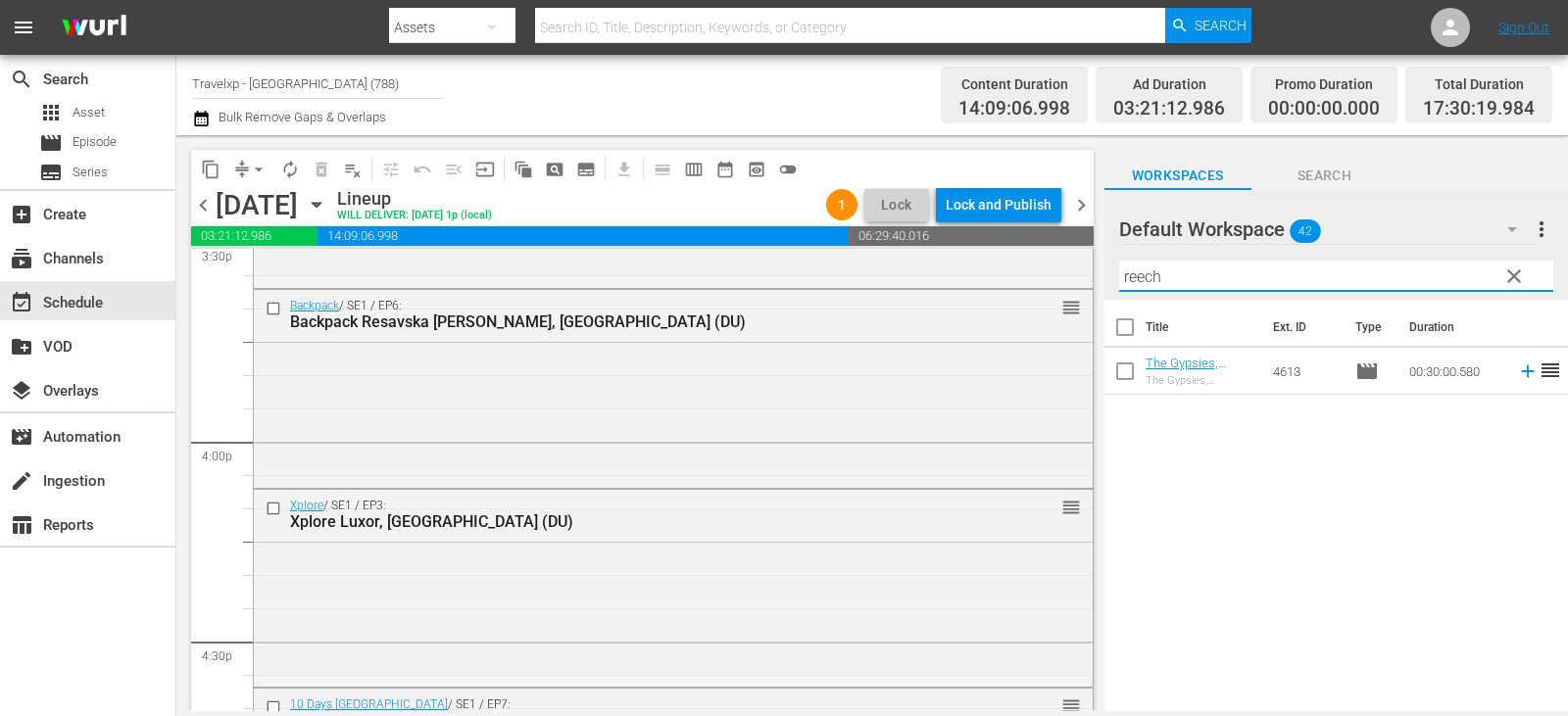
type input "reech"
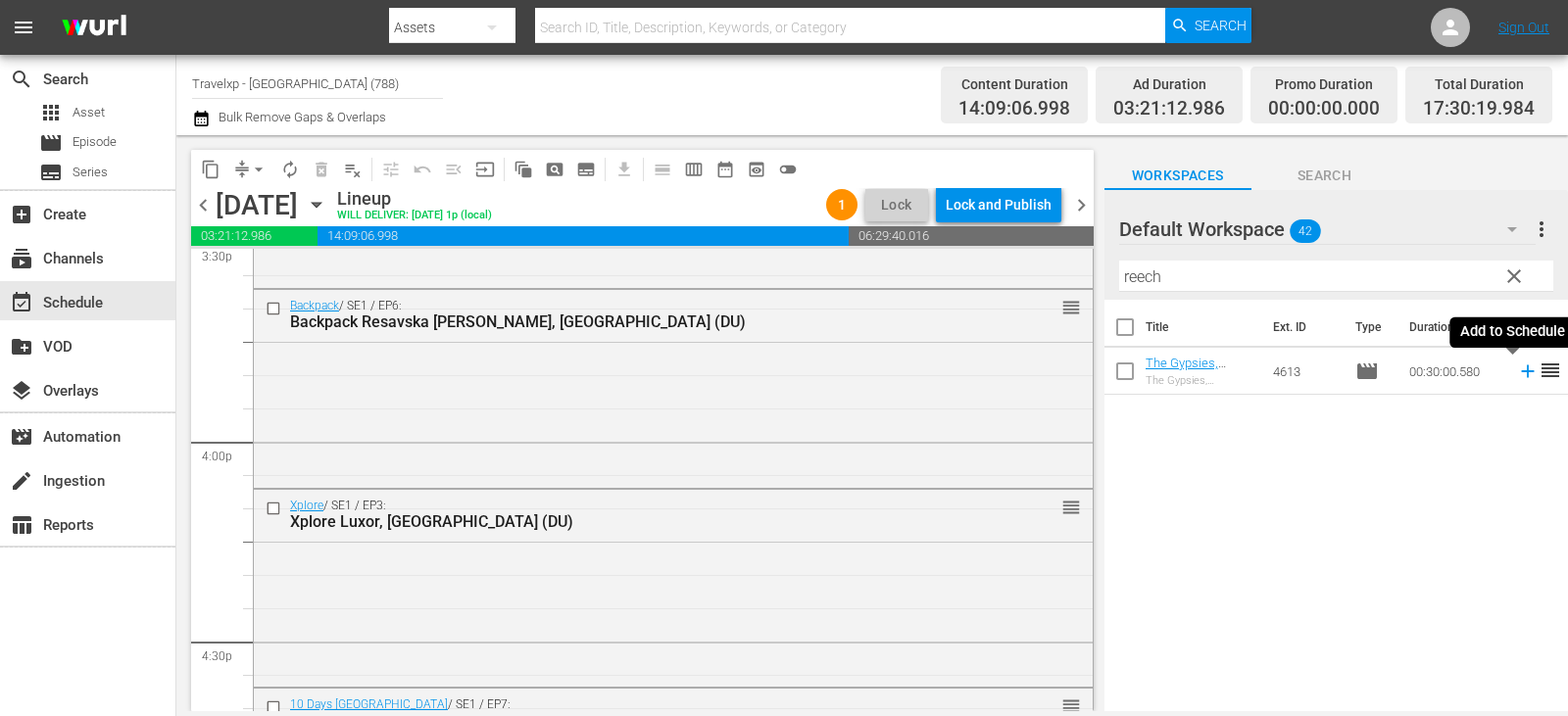
click at [1517, 371] on icon at bounding box center [1528, 371] width 22 height 22
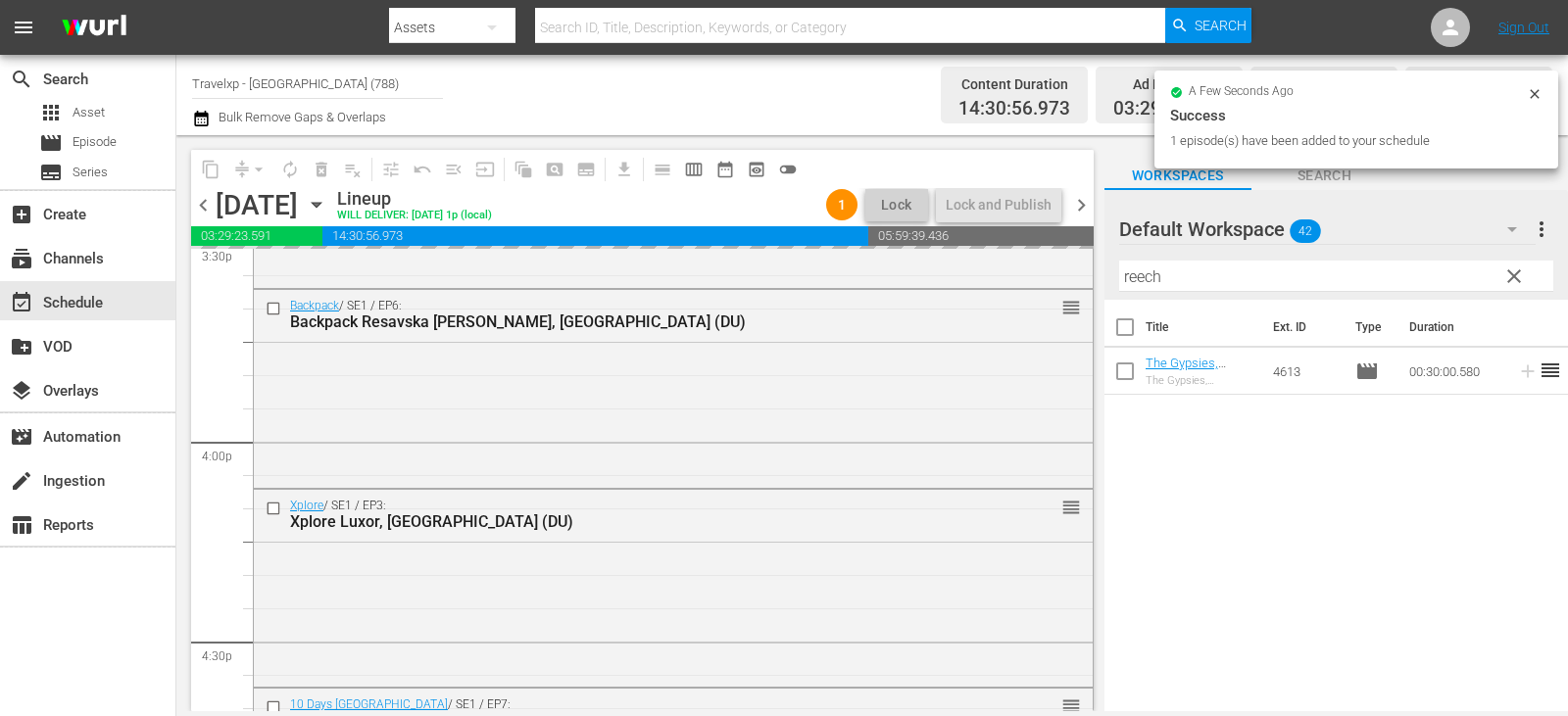
click at [1503, 279] on span "clear" at bounding box center [1514, 276] width 24 height 24
click at [1503, 279] on input "reech" at bounding box center [1336, 276] width 434 height 32
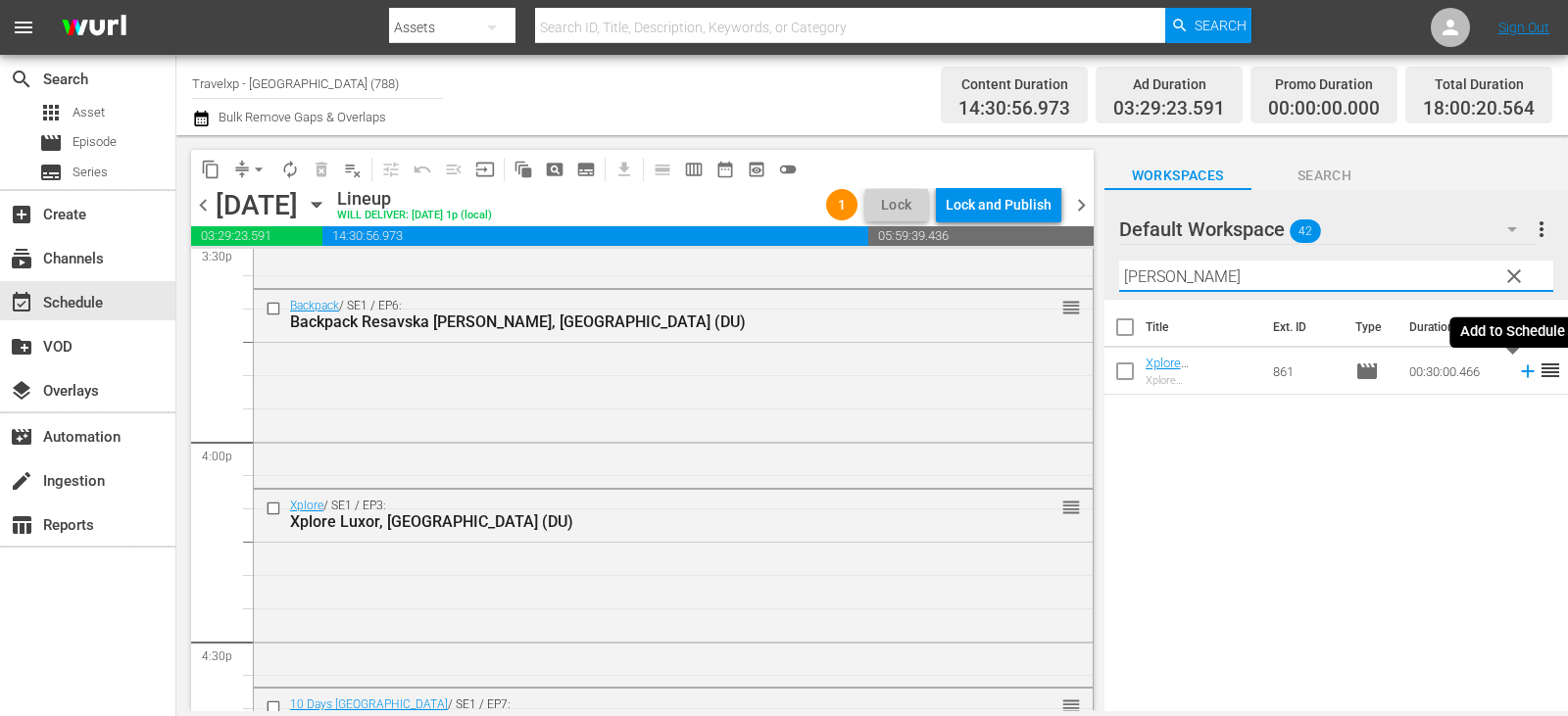
type input "[PERSON_NAME]"
click at [1517, 368] on icon at bounding box center [1528, 371] width 22 height 22
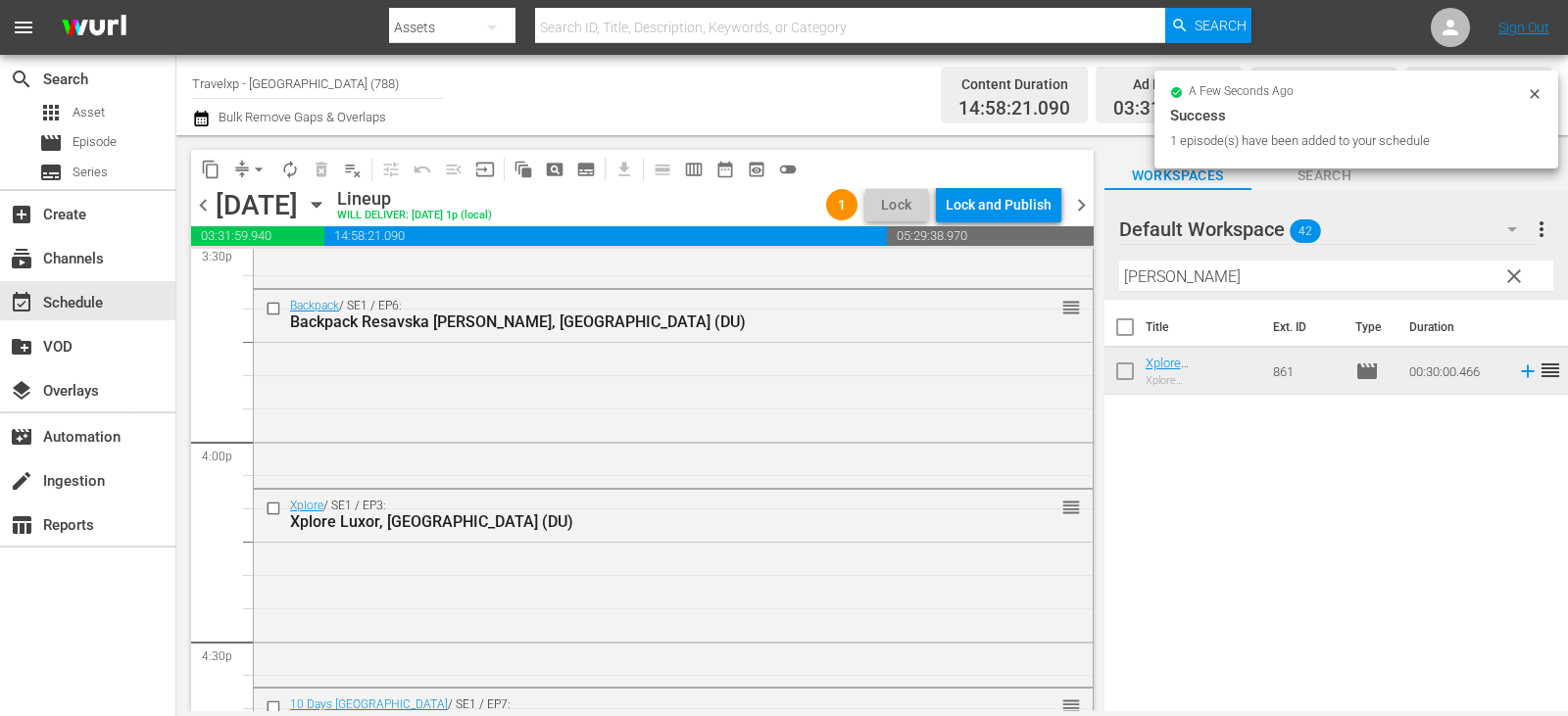
click at [1507, 277] on span "clear" at bounding box center [1514, 276] width 24 height 24
click at [1507, 277] on input "[PERSON_NAME]" at bounding box center [1336, 276] width 434 height 32
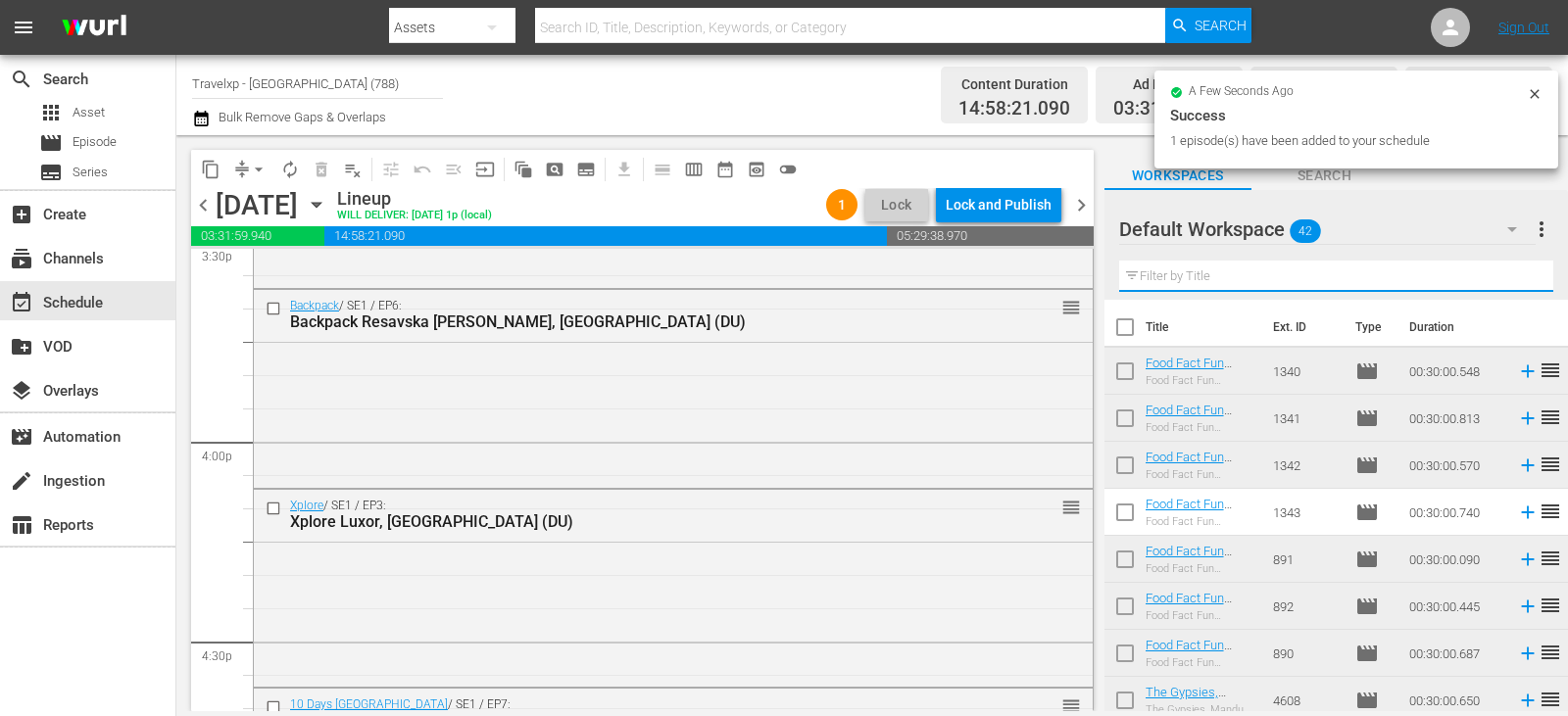
drag, startPoint x: 1507, startPoint y: 277, endPoint x: 1494, endPoint y: 256, distance: 24.7
click at [1507, 277] on input "text" at bounding box center [1336, 276] width 434 height 32
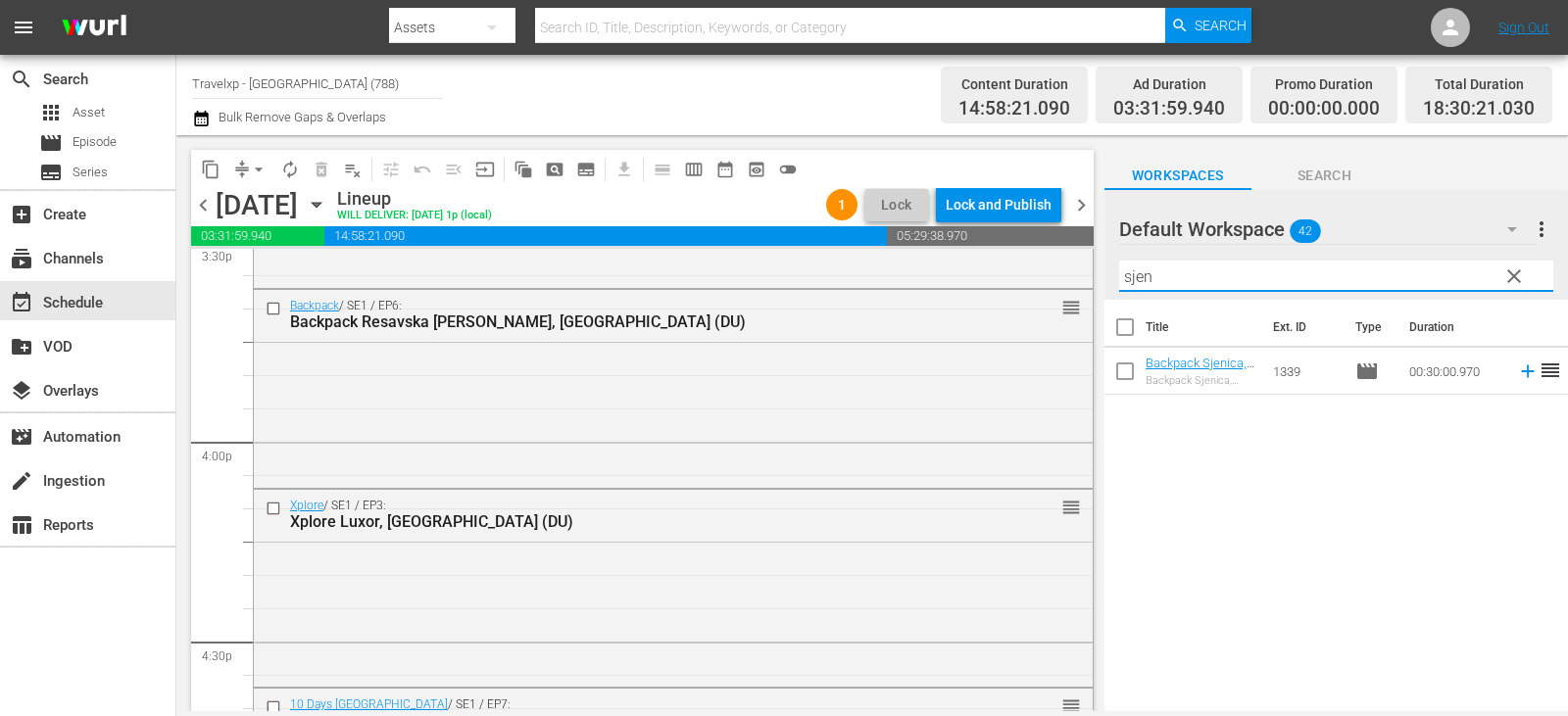
type input "sjen"
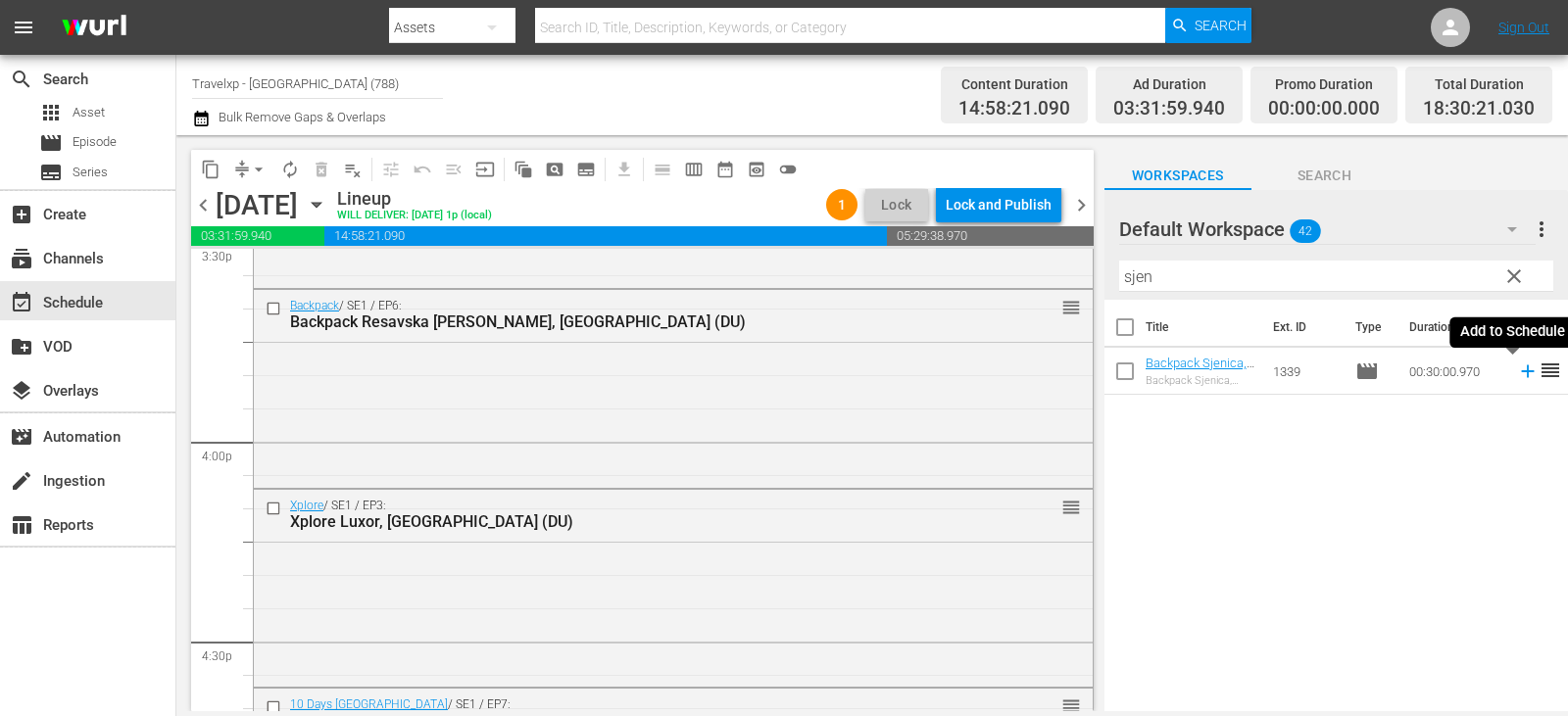
click at [1521, 367] on icon at bounding box center [1527, 371] width 13 height 13
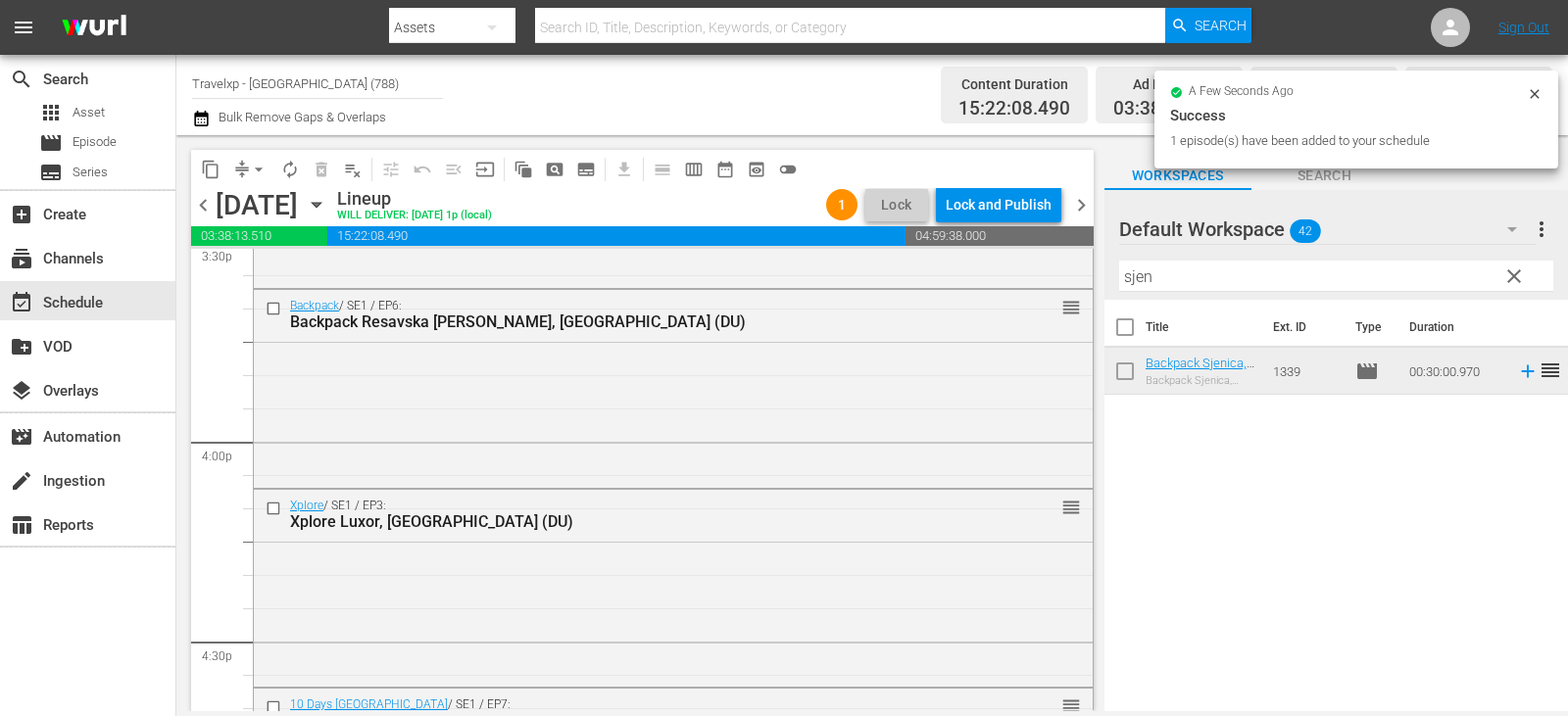
click at [1518, 273] on span "clear" at bounding box center [1514, 276] width 24 height 24
click at [1518, 273] on input "sjen" at bounding box center [1336, 276] width 434 height 32
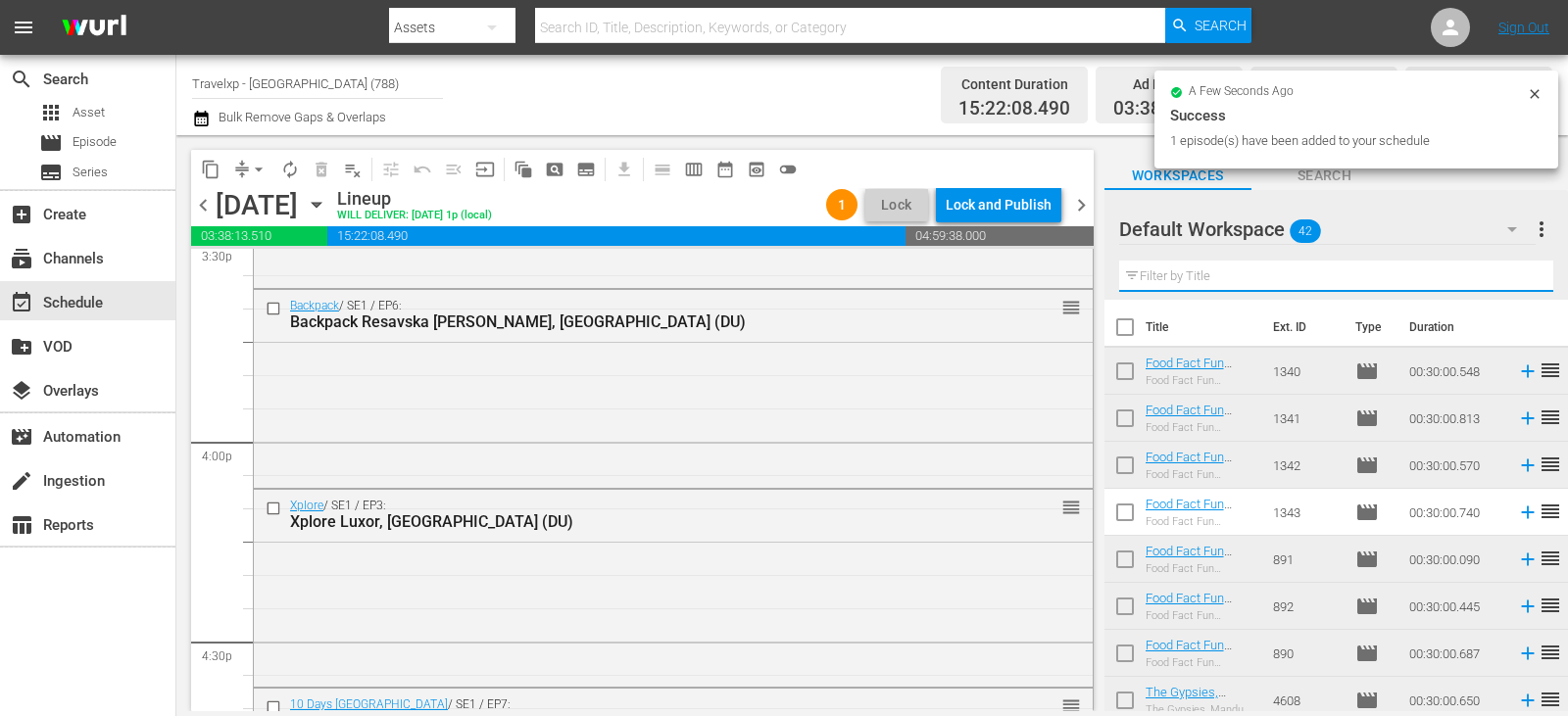
click at [1518, 273] on input "text" at bounding box center [1336, 276] width 434 height 32
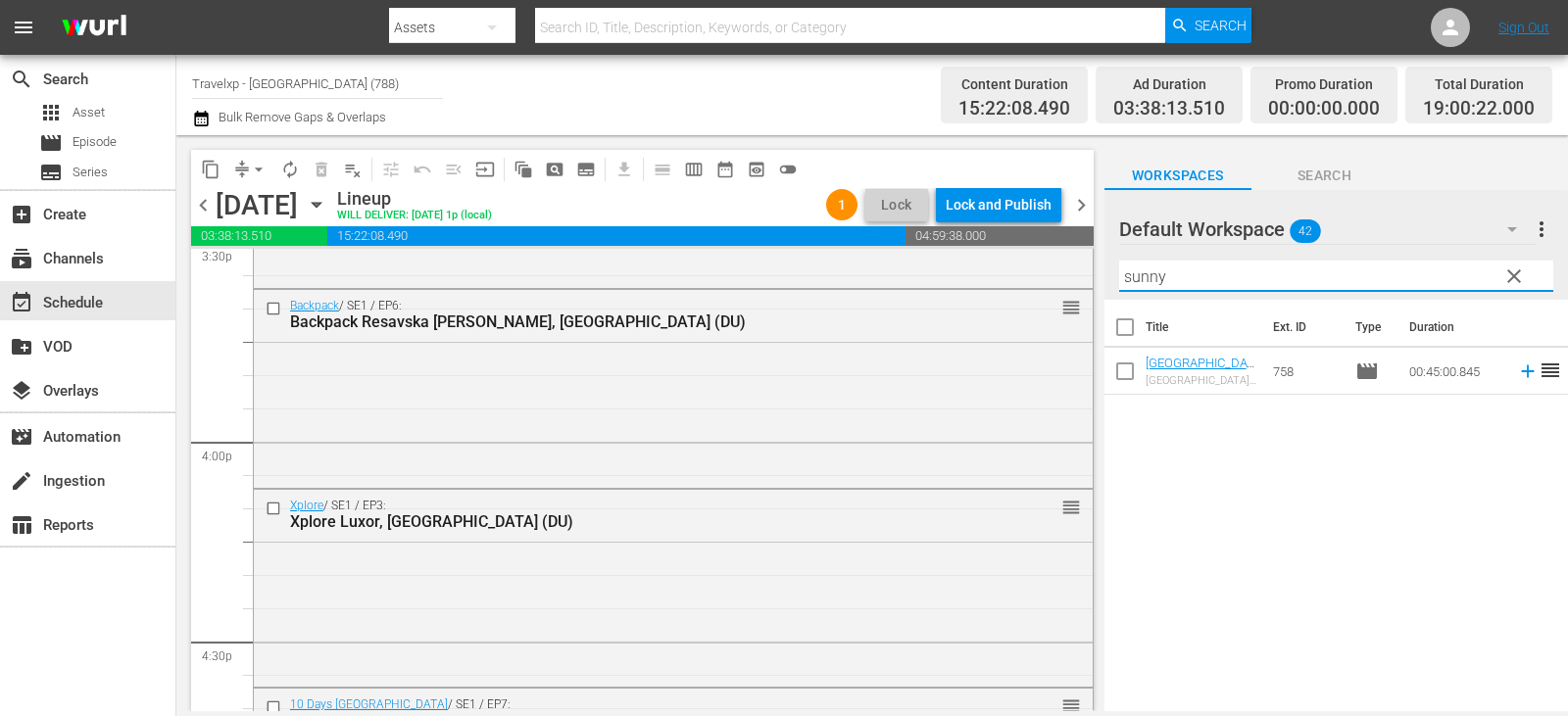
type input "sunny"
click at [1516, 384] on td at bounding box center [1524, 371] width 30 height 47
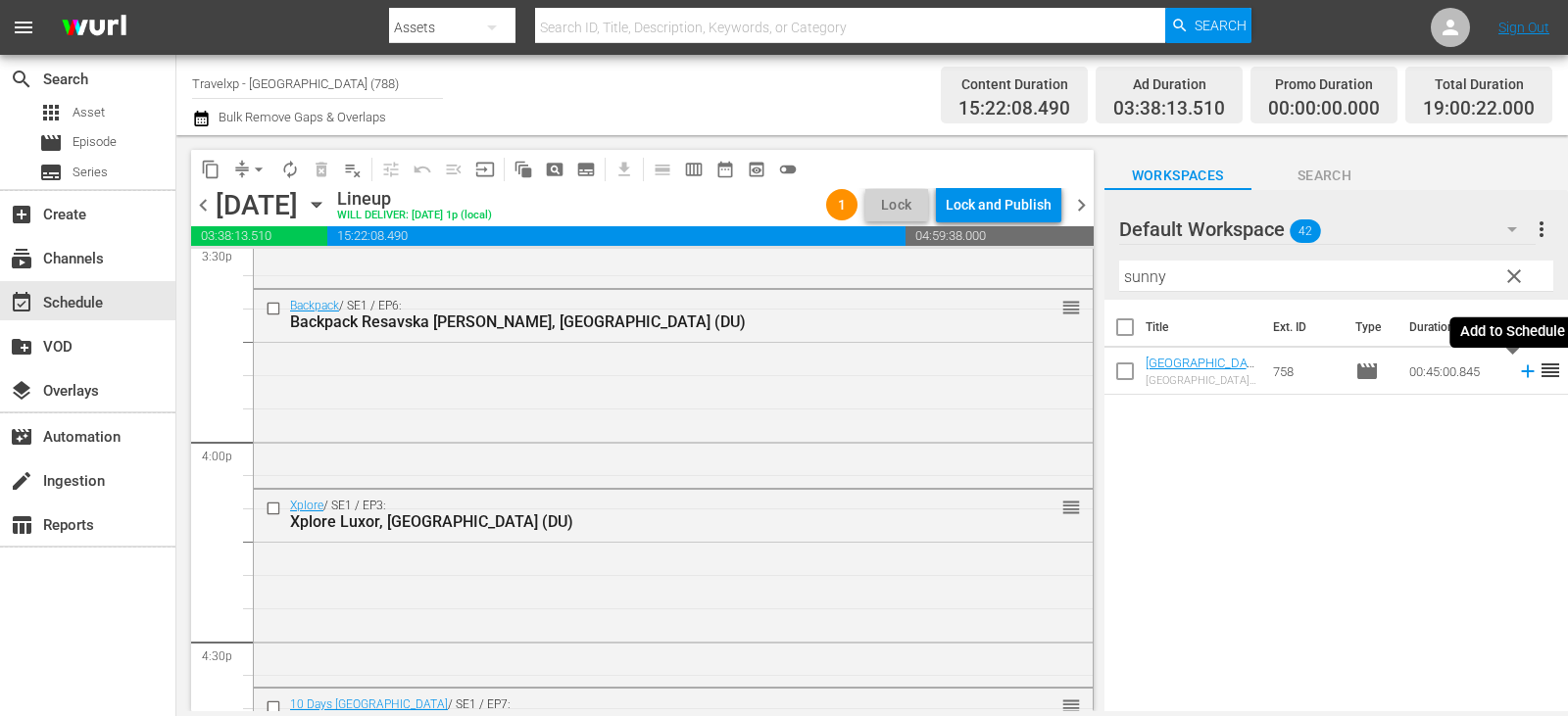
click at [1517, 375] on icon at bounding box center [1528, 371] width 22 height 22
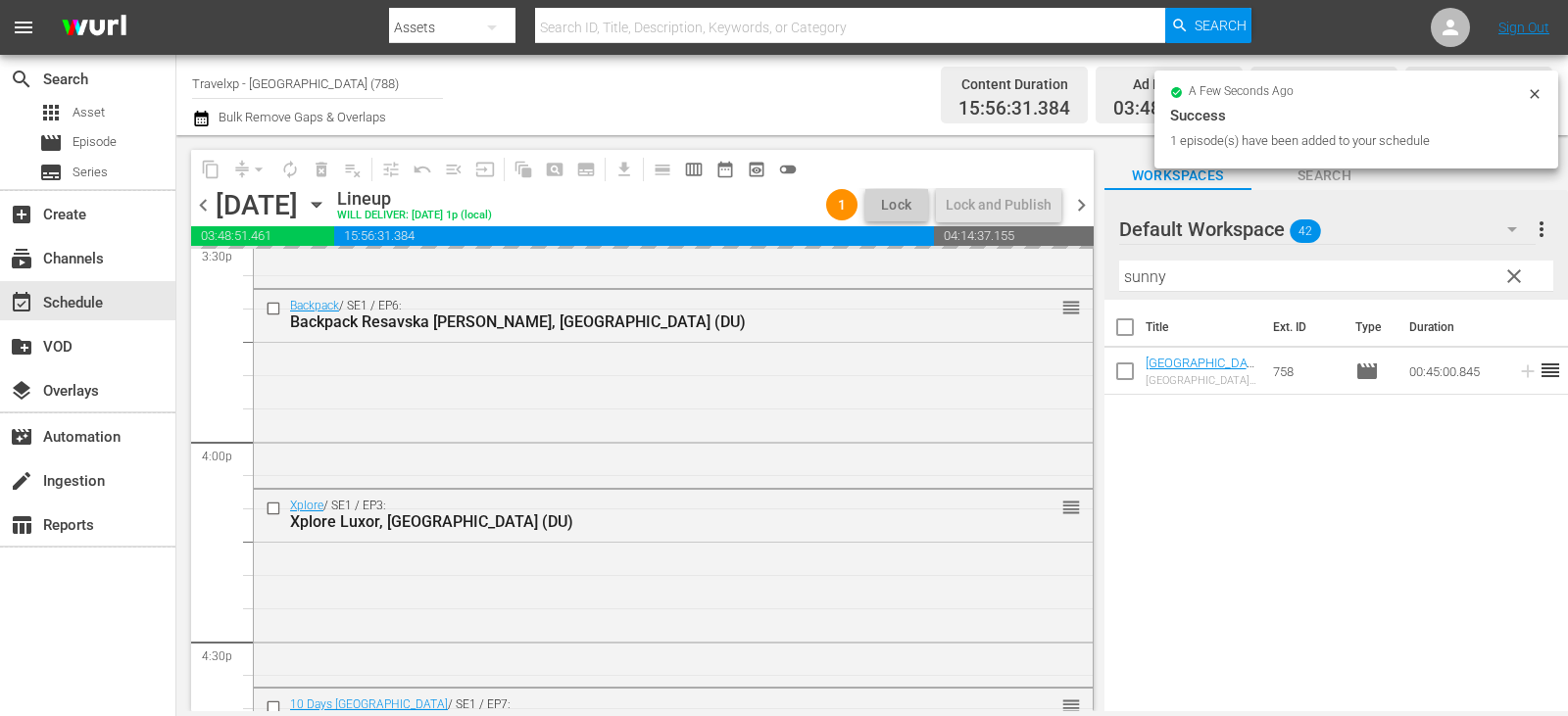
click at [1524, 279] on span "clear" at bounding box center [1514, 276] width 24 height 24
click at [1524, 279] on input "sunny" at bounding box center [1336, 276] width 434 height 32
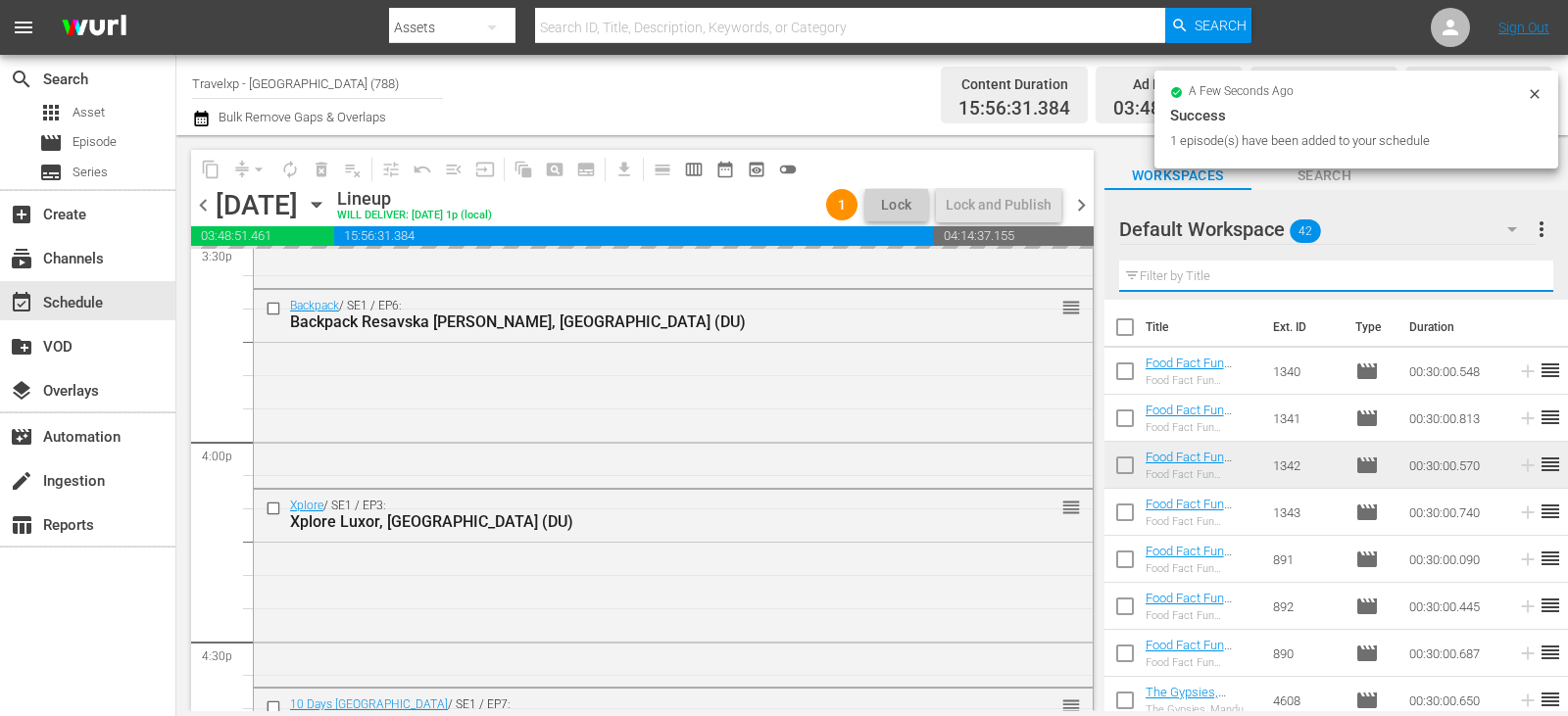
drag, startPoint x: 1524, startPoint y: 279, endPoint x: 1494, endPoint y: 265, distance: 33.1
click at [1524, 279] on input "text" at bounding box center [1336, 276] width 434 height 32
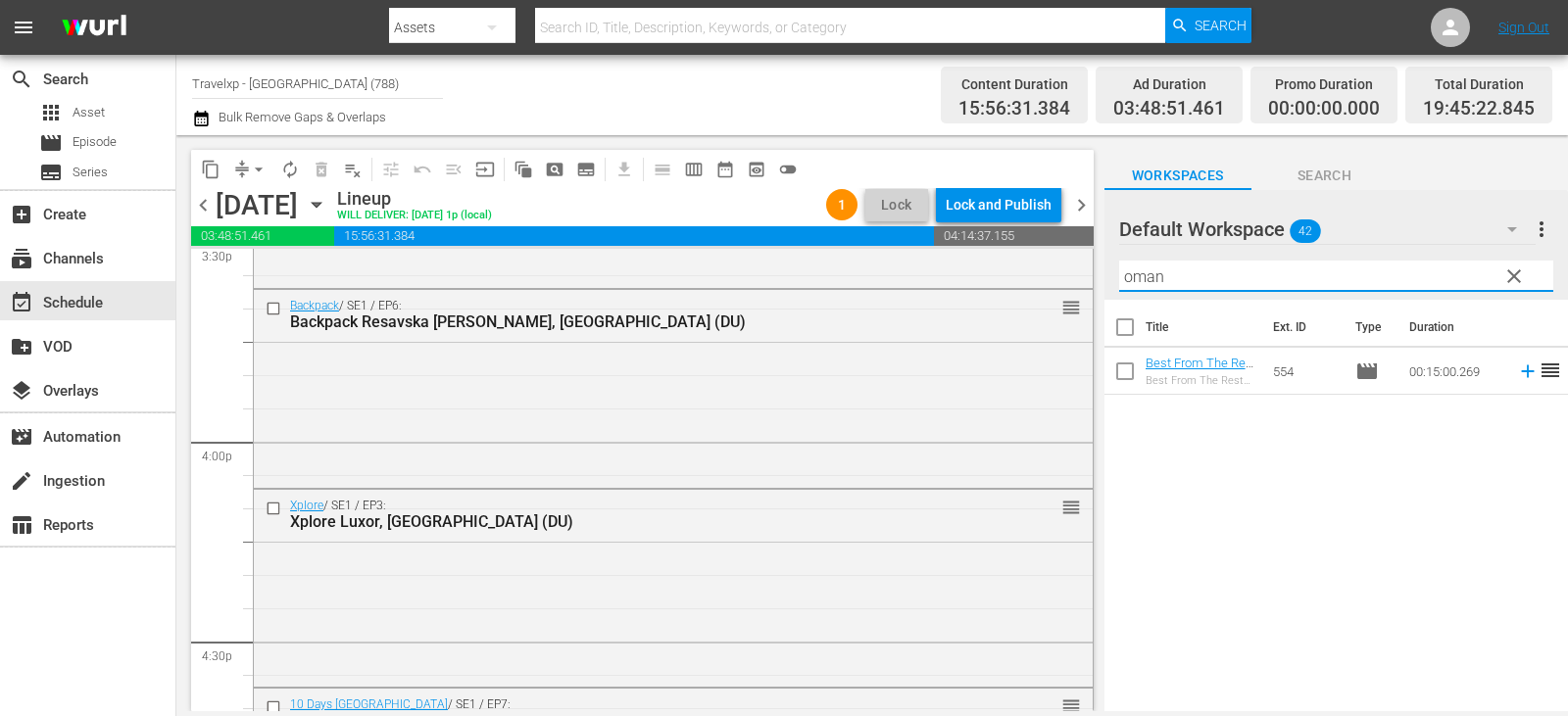
type input "oman"
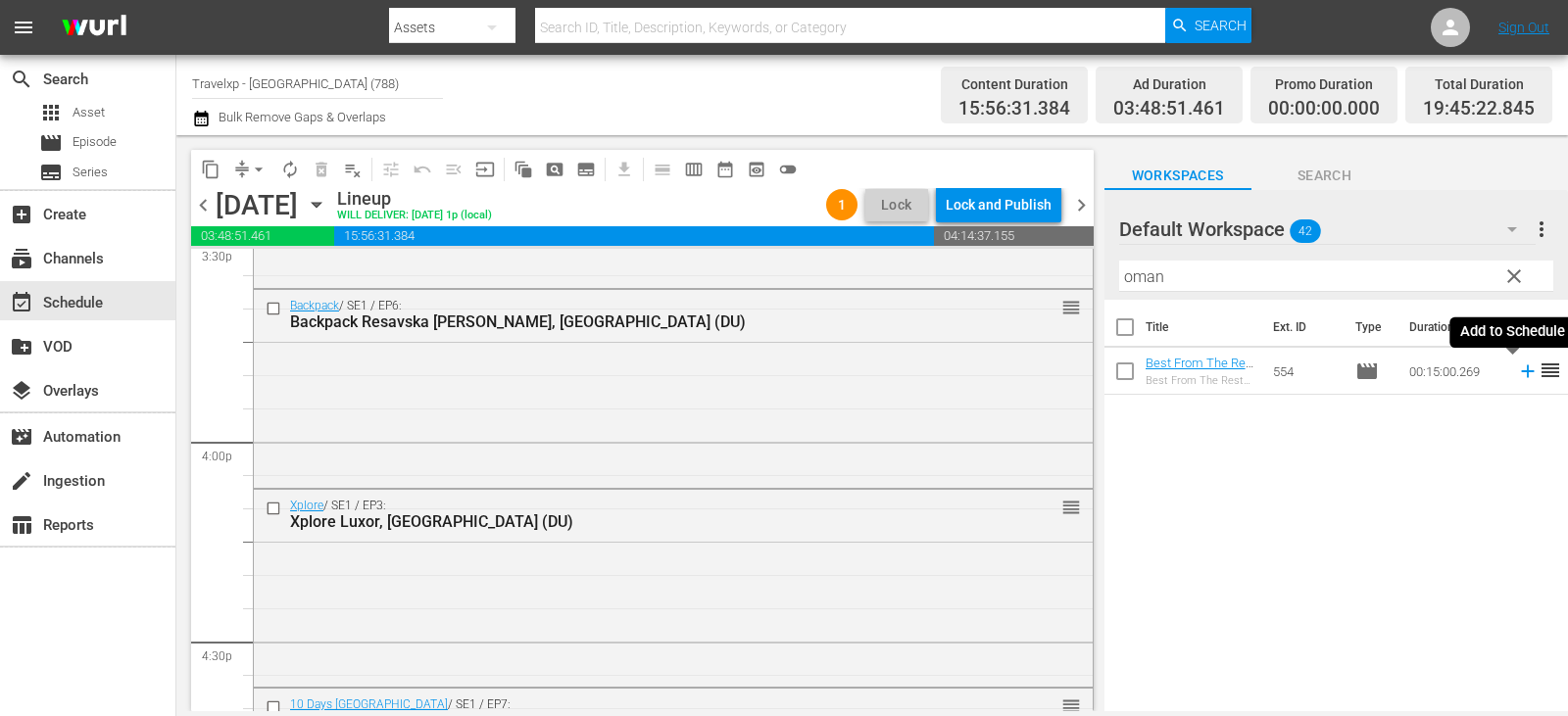
click at [1521, 375] on icon at bounding box center [1528, 371] width 22 height 22
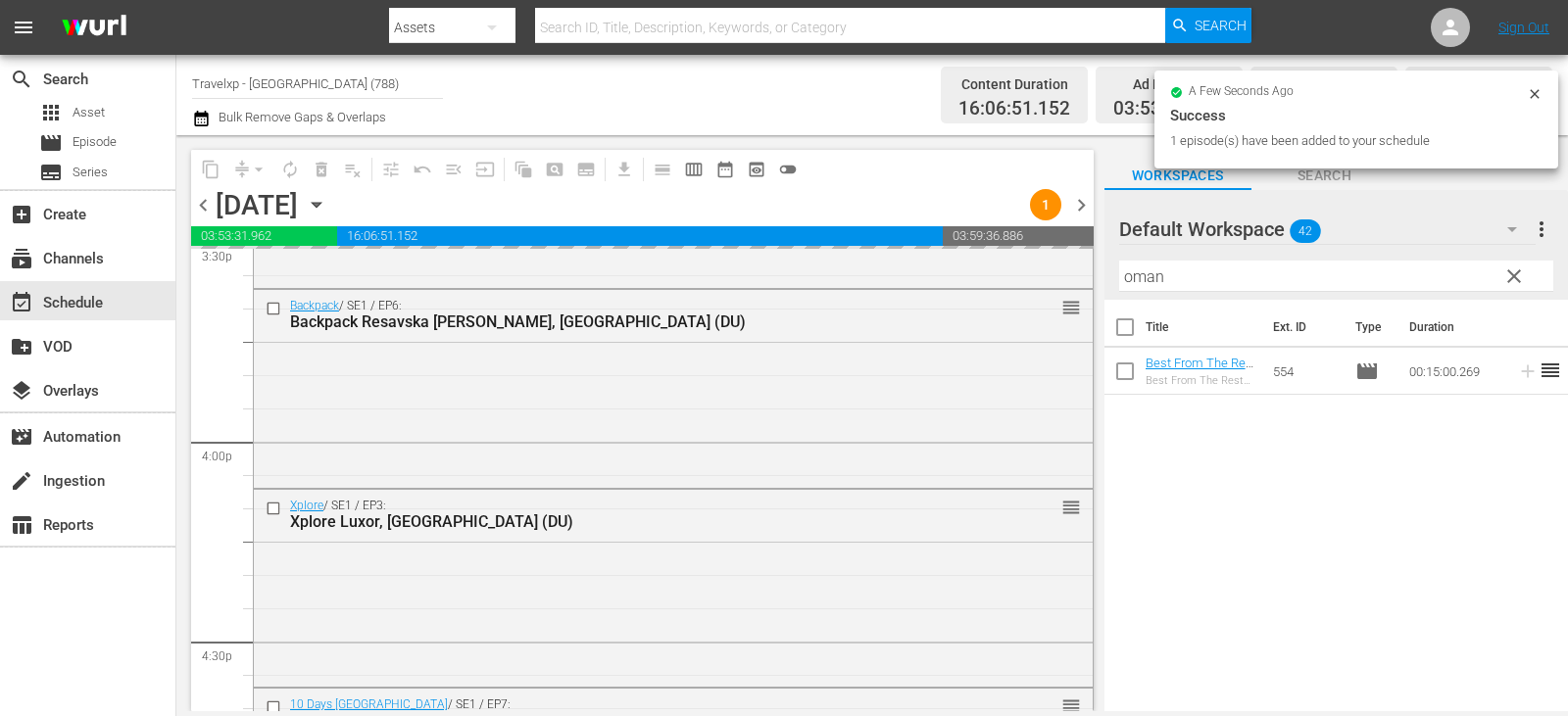
click at [1519, 276] on span "clear" at bounding box center [1514, 276] width 24 height 24
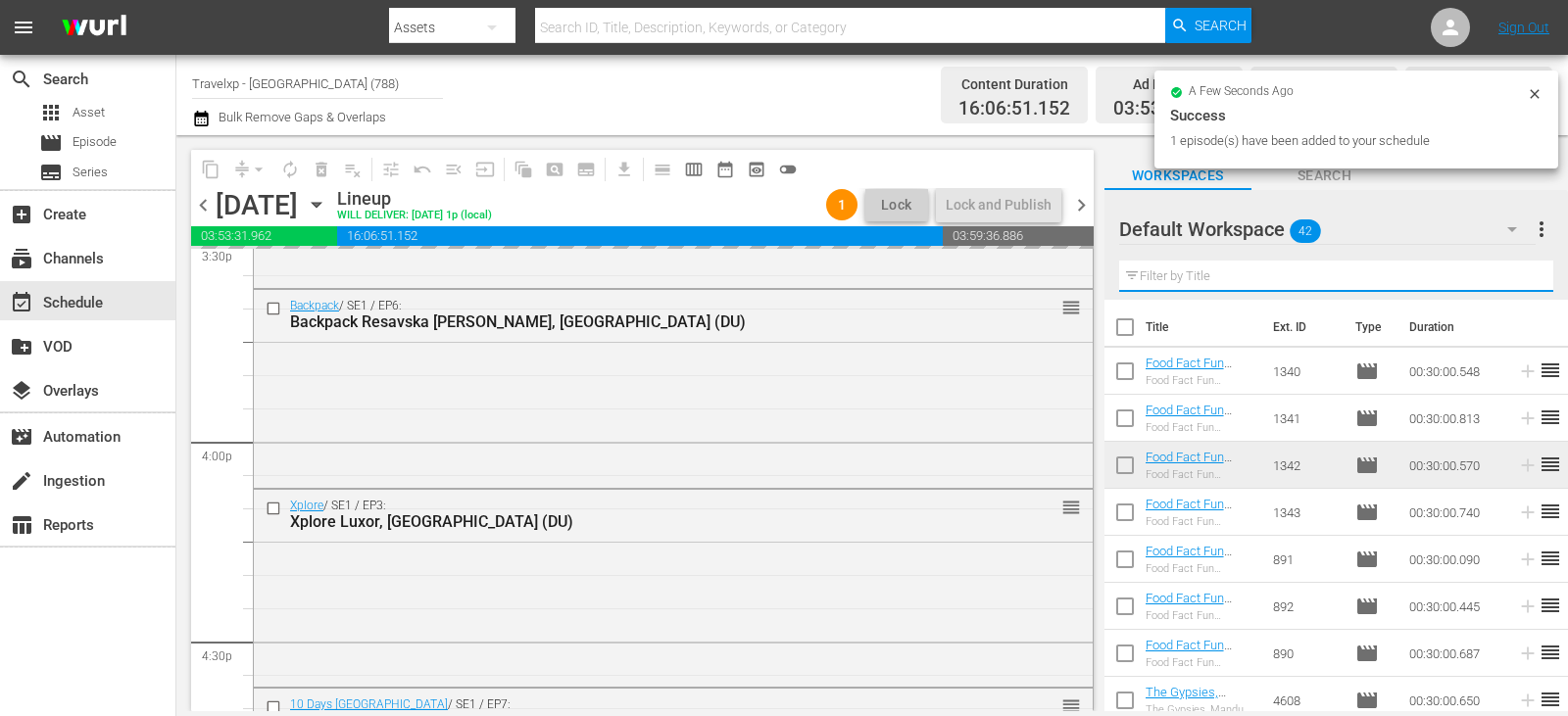
click at [1519, 276] on input "text" at bounding box center [1336, 276] width 434 height 32
drag, startPoint x: 1519, startPoint y: 276, endPoint x: 1474, endPoint y: 268, distance: 45.7
click at [1519, 276] on input "text" at bounding box center [1336, 276] width 434 height 32
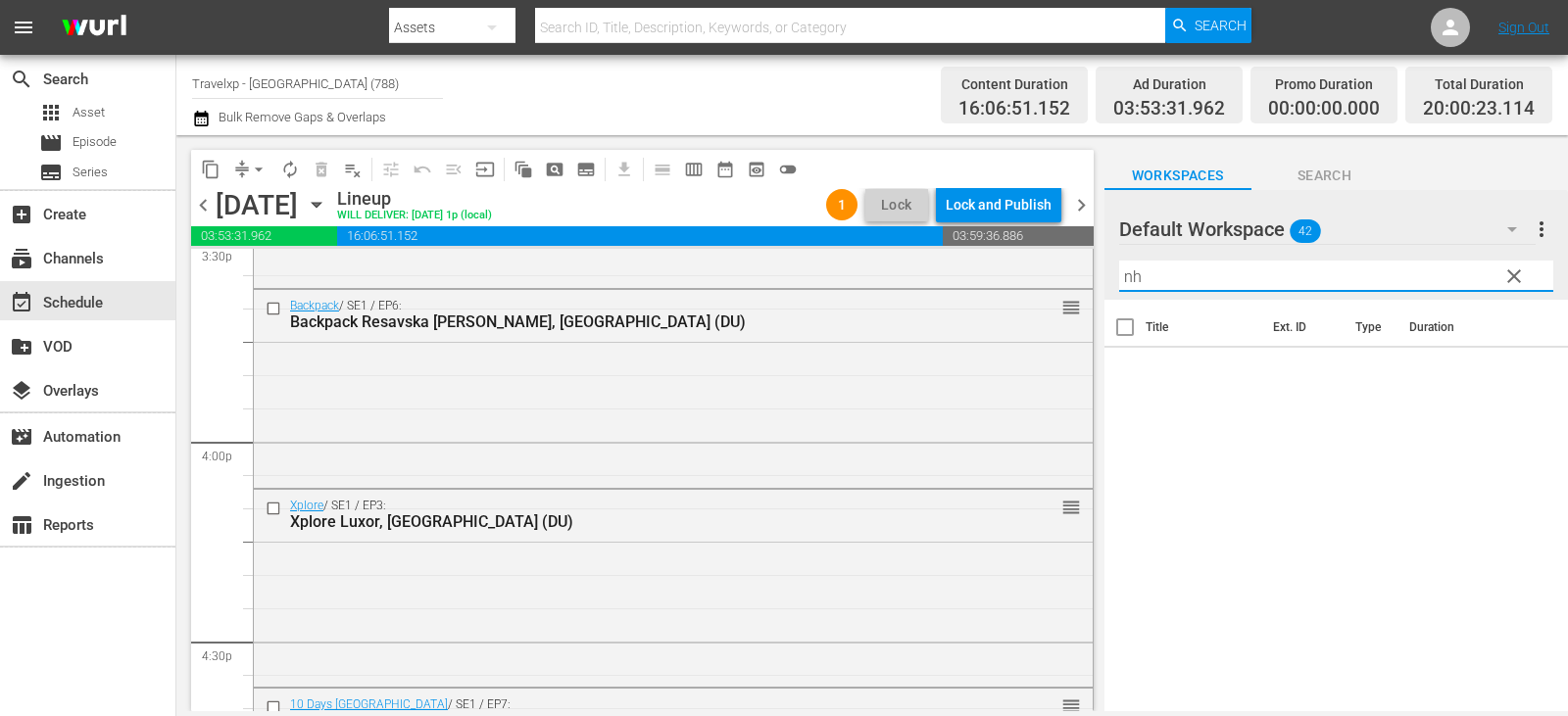
type input "n"
type input "bhopal"
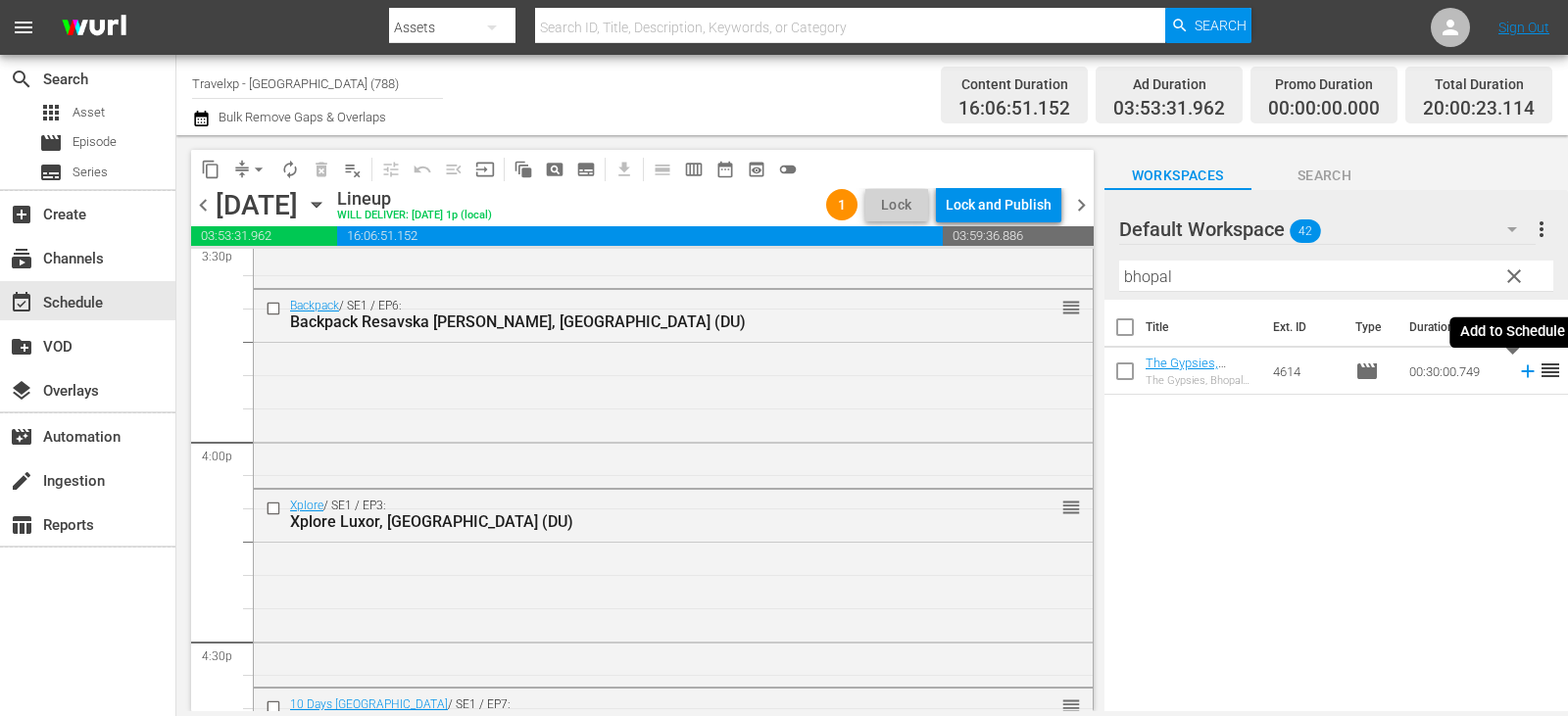
click at [1517, 373] on icon at bounding box center [1528, 371] width 22 height 22
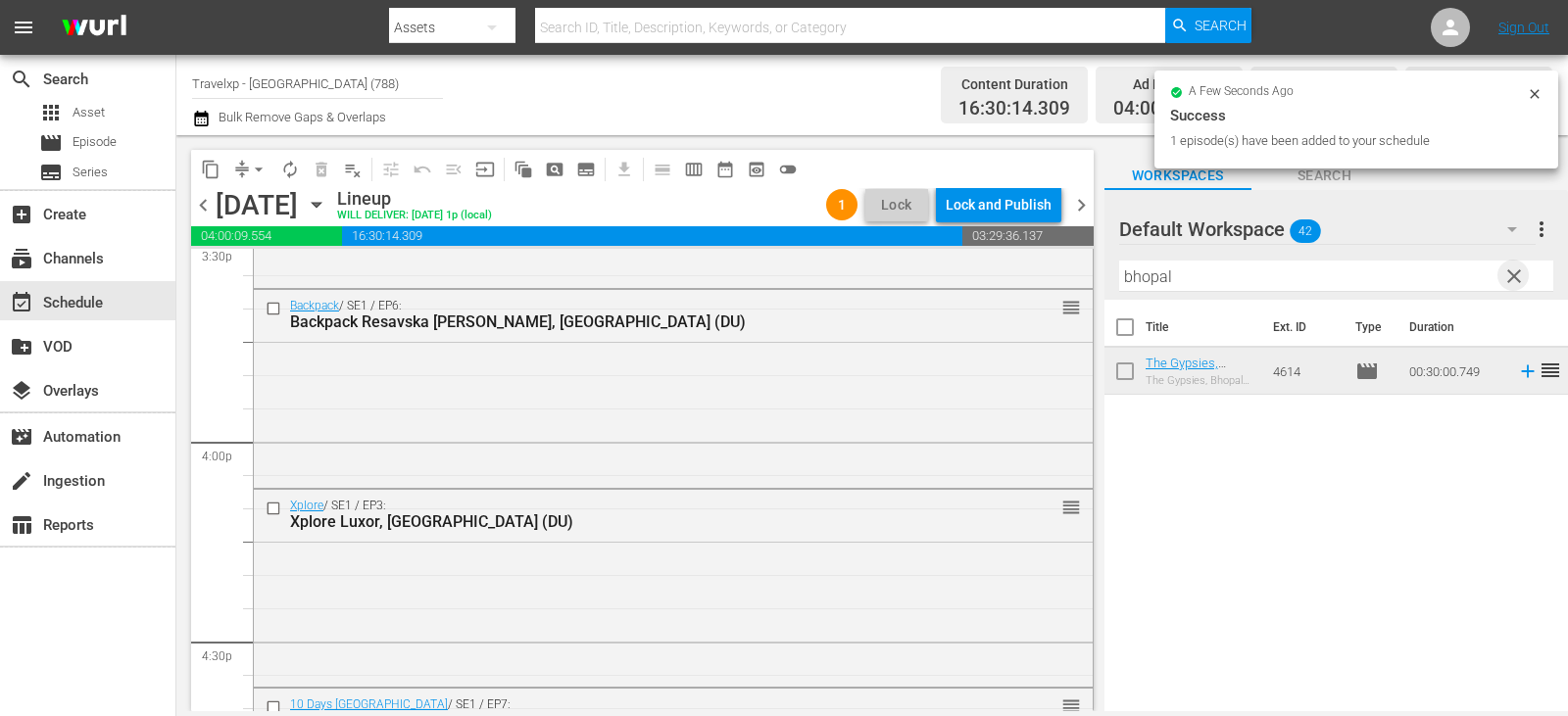
click at [1514, 281] on span "clear" at bounding box center [1514, 276] width 24 height 24
click at [1514, 281] on input "text" at bounding box center [1336, 276] width 434 height 32
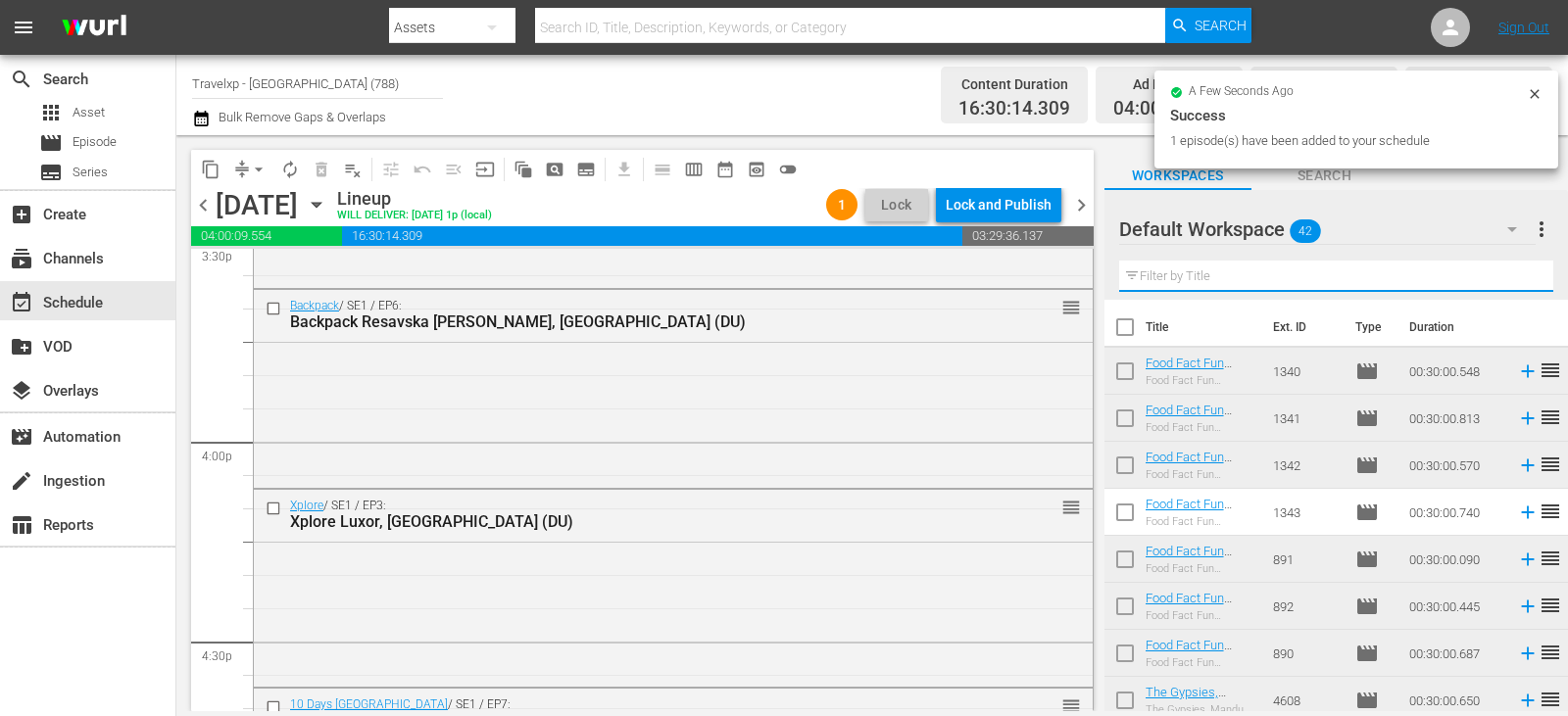
click at [1514, 281] on input "text" at bounding box center [1336, 276] width 434 height 32
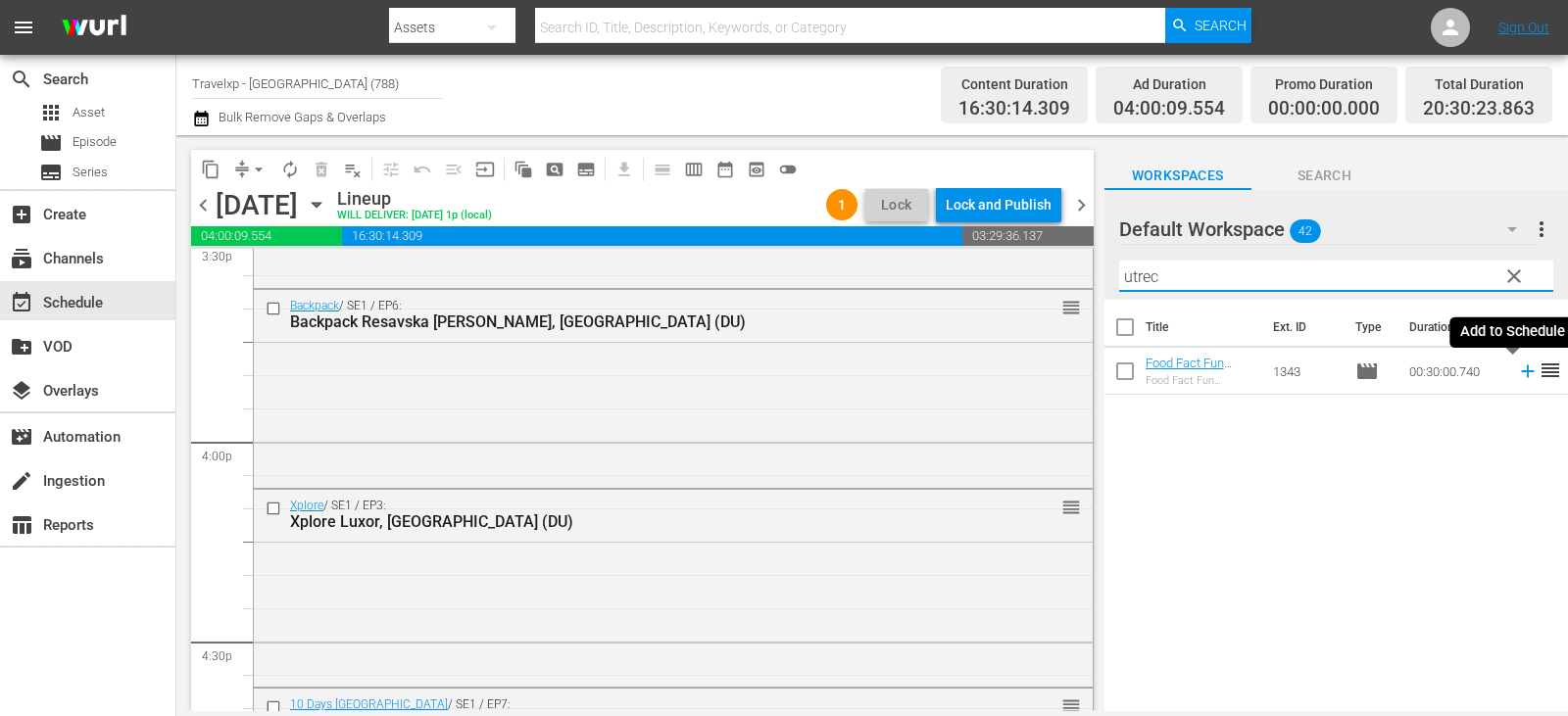
type input "utrec"
click at [1517, 377] on icon at bounding box center [1528, 371] width 22 height 22
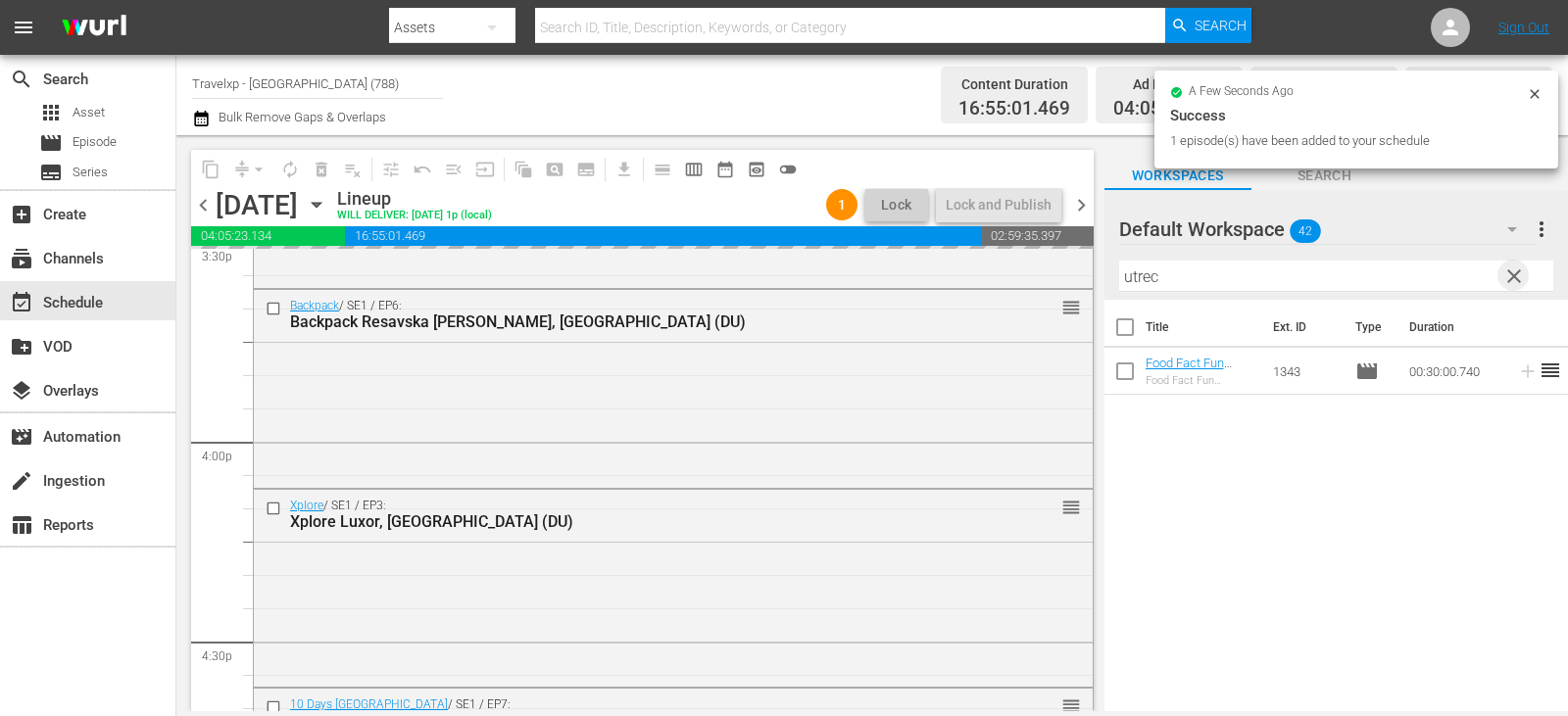
click at [1525, 276] on span "clear" at bounding box center [1514, 276] width 24 height 24
click at [1525, 276] on input "utrec" at bounding box center [1336, 276] width 434 height 32
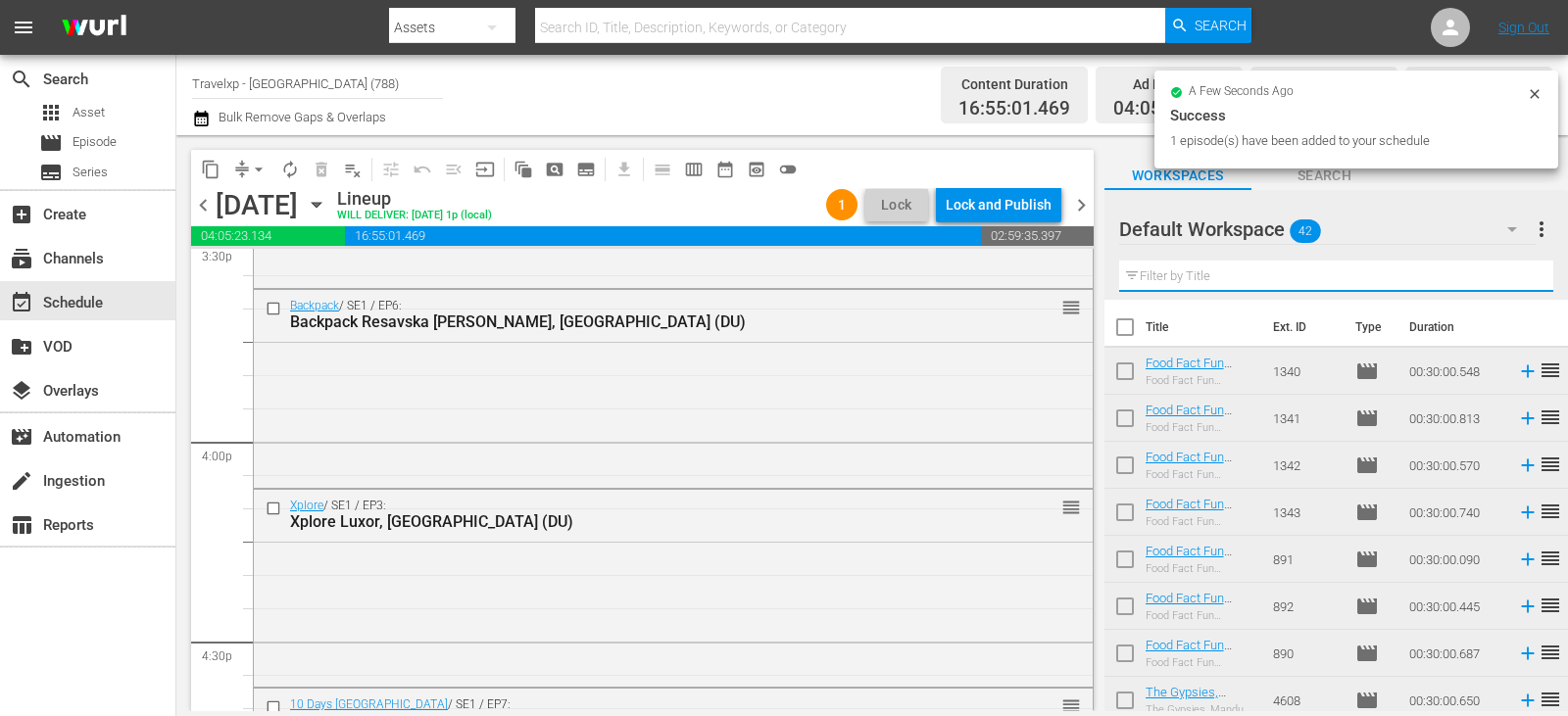
click at [1525, 276] on input "text" at bounding box center [1336, 276] width 434 height 32
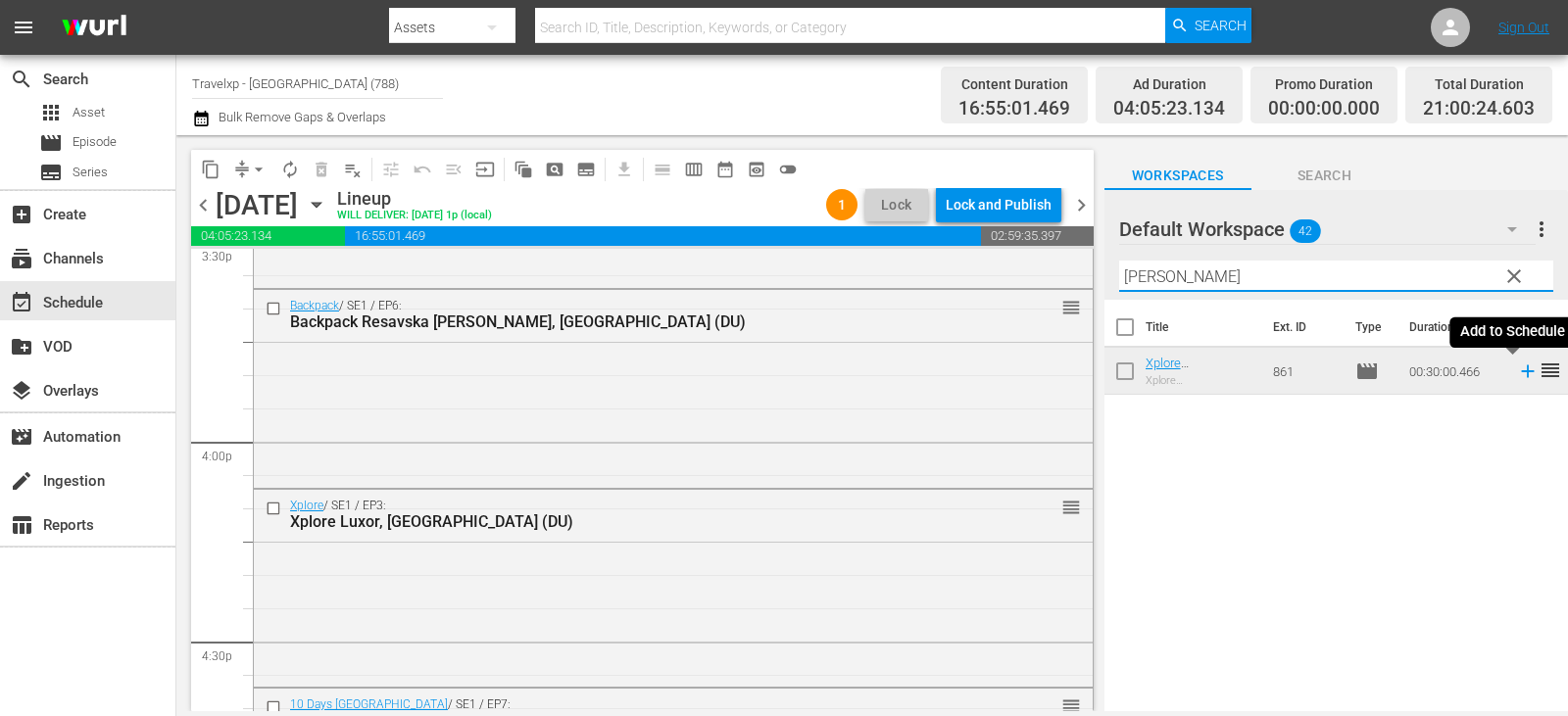
type input "[PERSON_NAME]"
click at [1517, 371] on icon at bounding box center [1528, 371] width 22 height 22
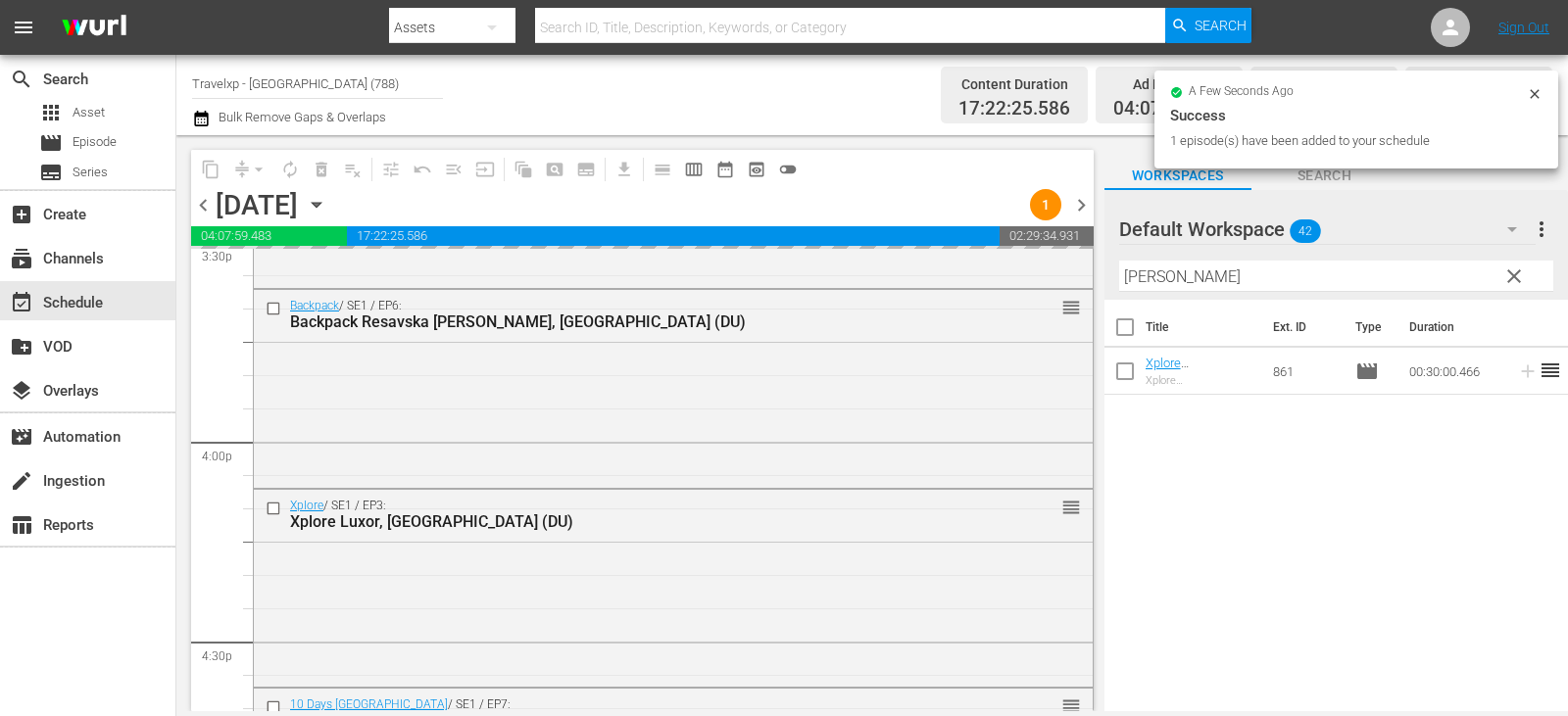
click at [1502, 277] on span "clear" at bounding box center [1514, 276] width 24 height 24
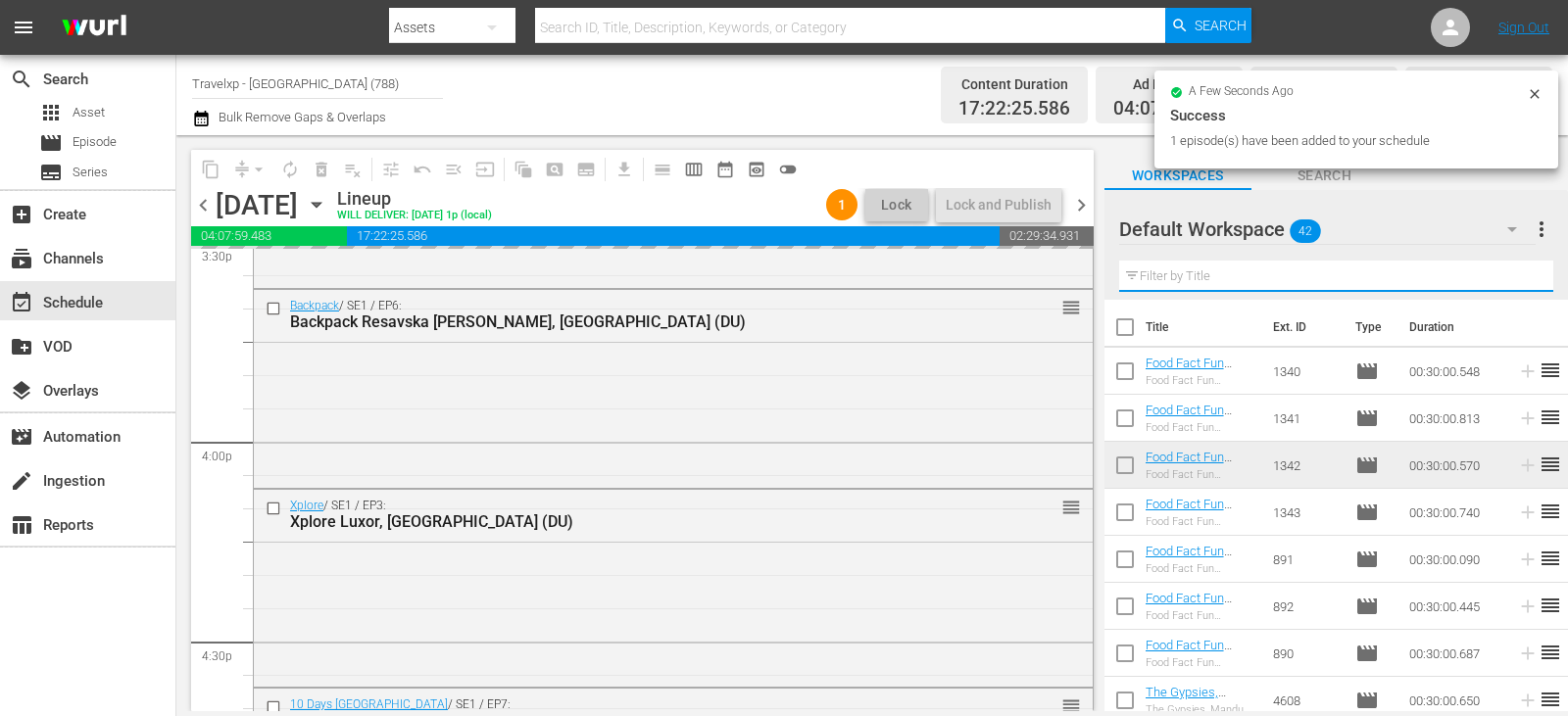
click at [1501, 277] on input "text" at bounding box center [1336, 276] width 434 height 32
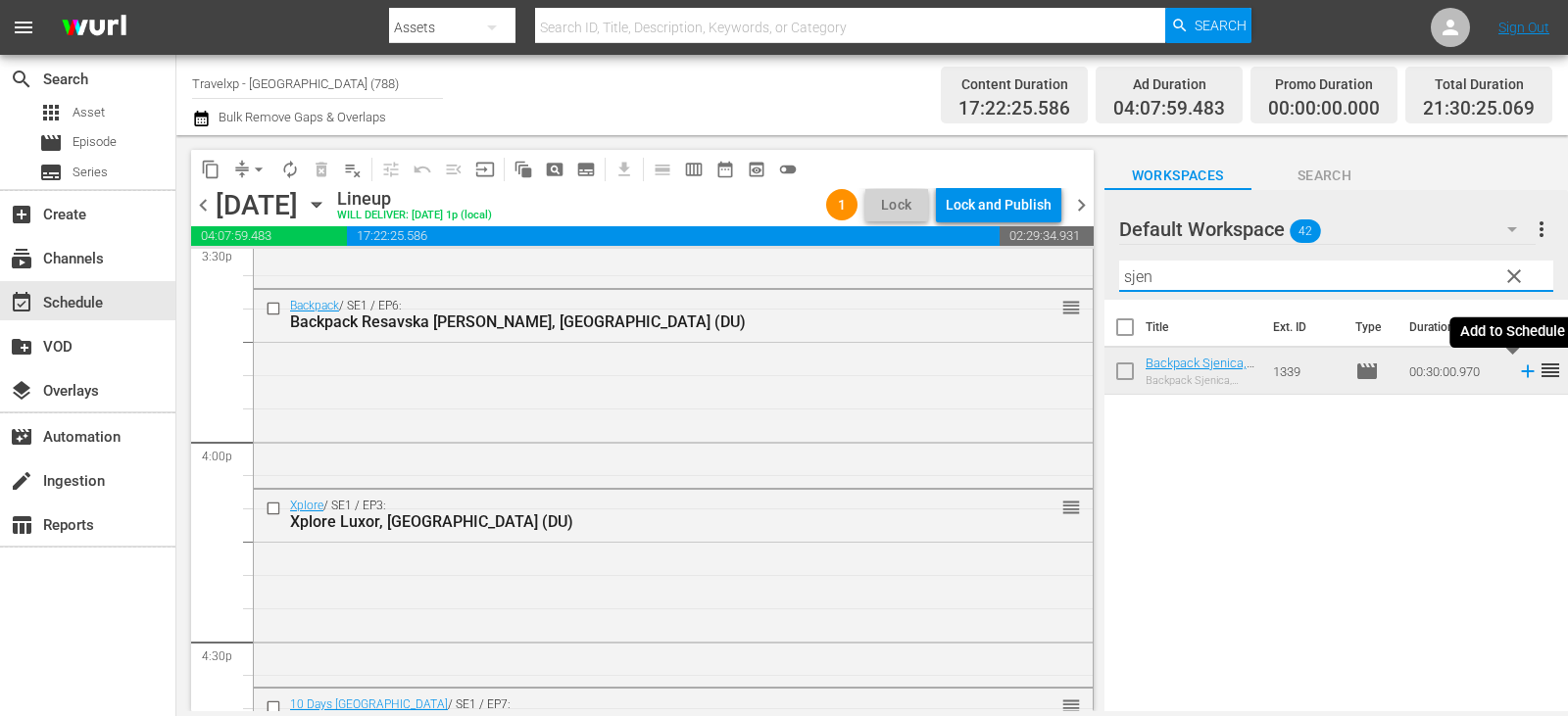
type input "sjen"
click at [1522, 372] on icon at bounding box center [1528, 371] width 22 height 22
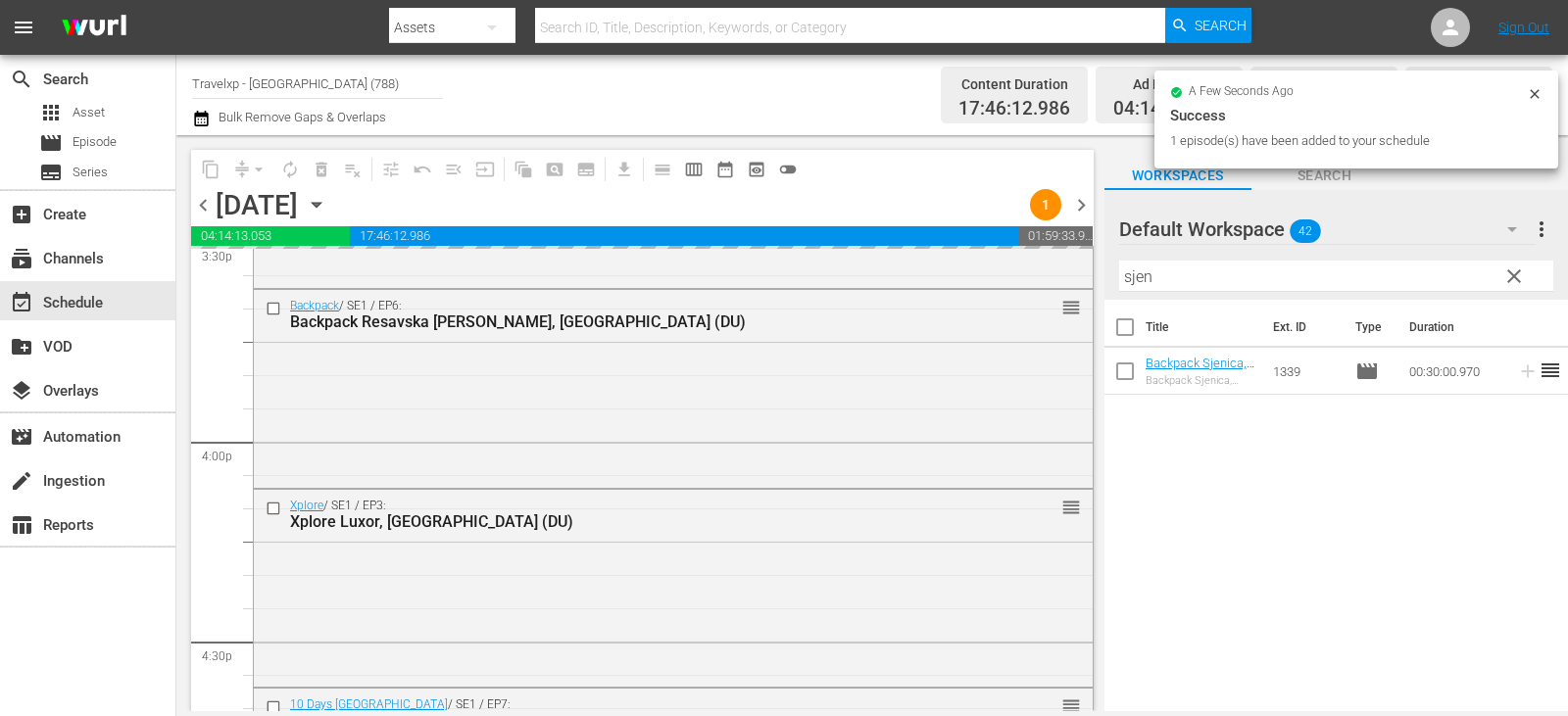
click at [1507, 278] on span "clear" at bounding box center [1514, 276] width 24 height 24
click at [1507, 278] on input "sjen" at bounding box center [1336, 276] width 434 height 32
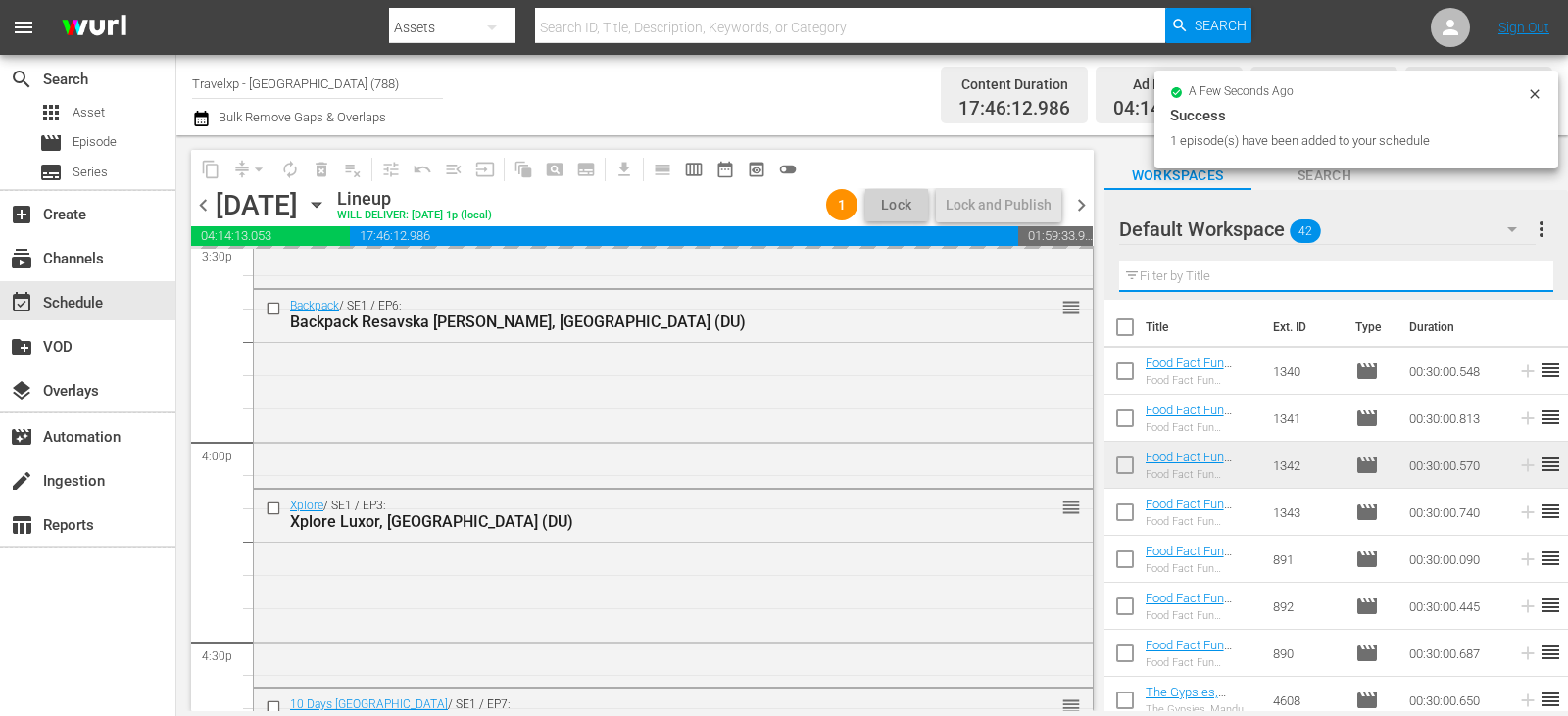
click at [1507, 278] on input "text" at bounding box center [1336, 276] width 434 height 32
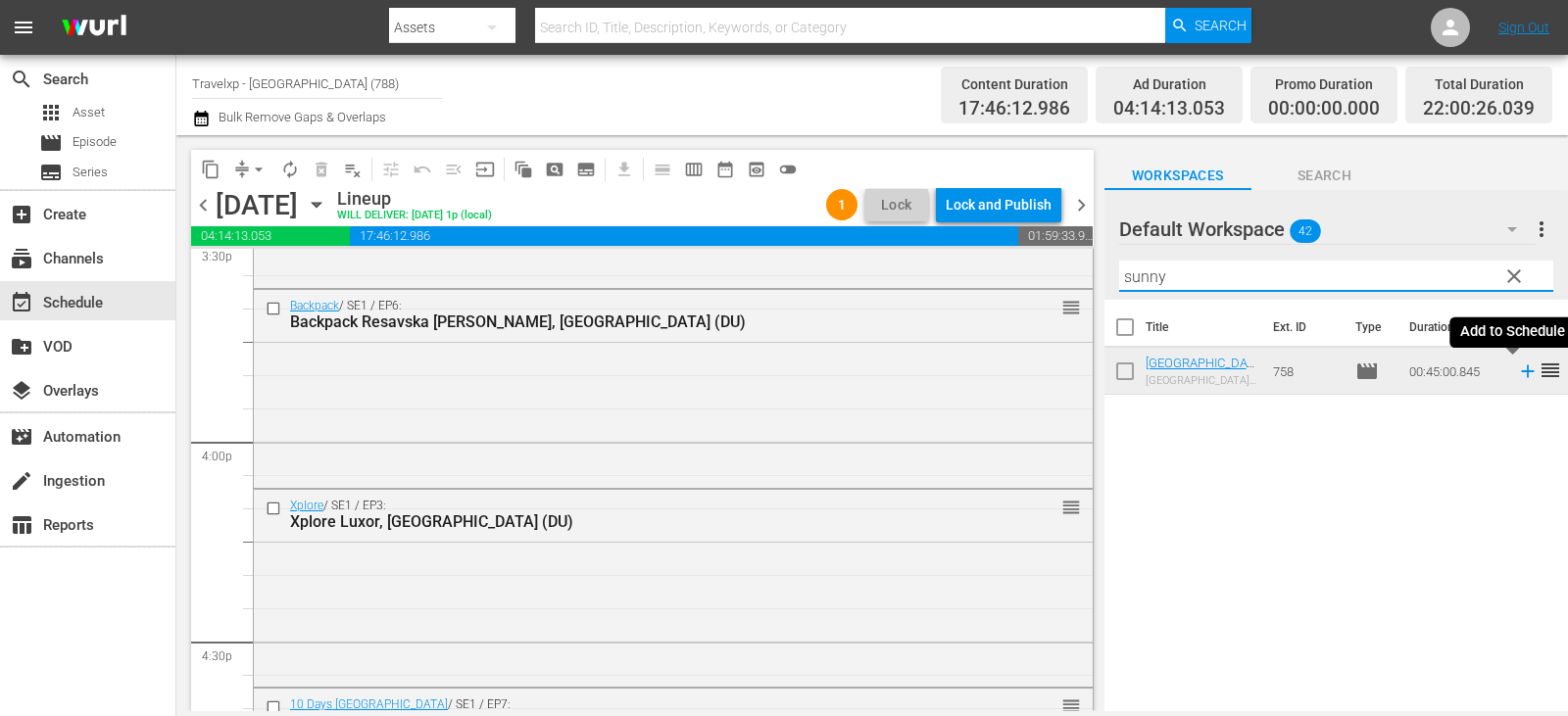
type input "sunny"
click at [1517, 365] on icon at bounding box center [1528, 371] width 22 height 22
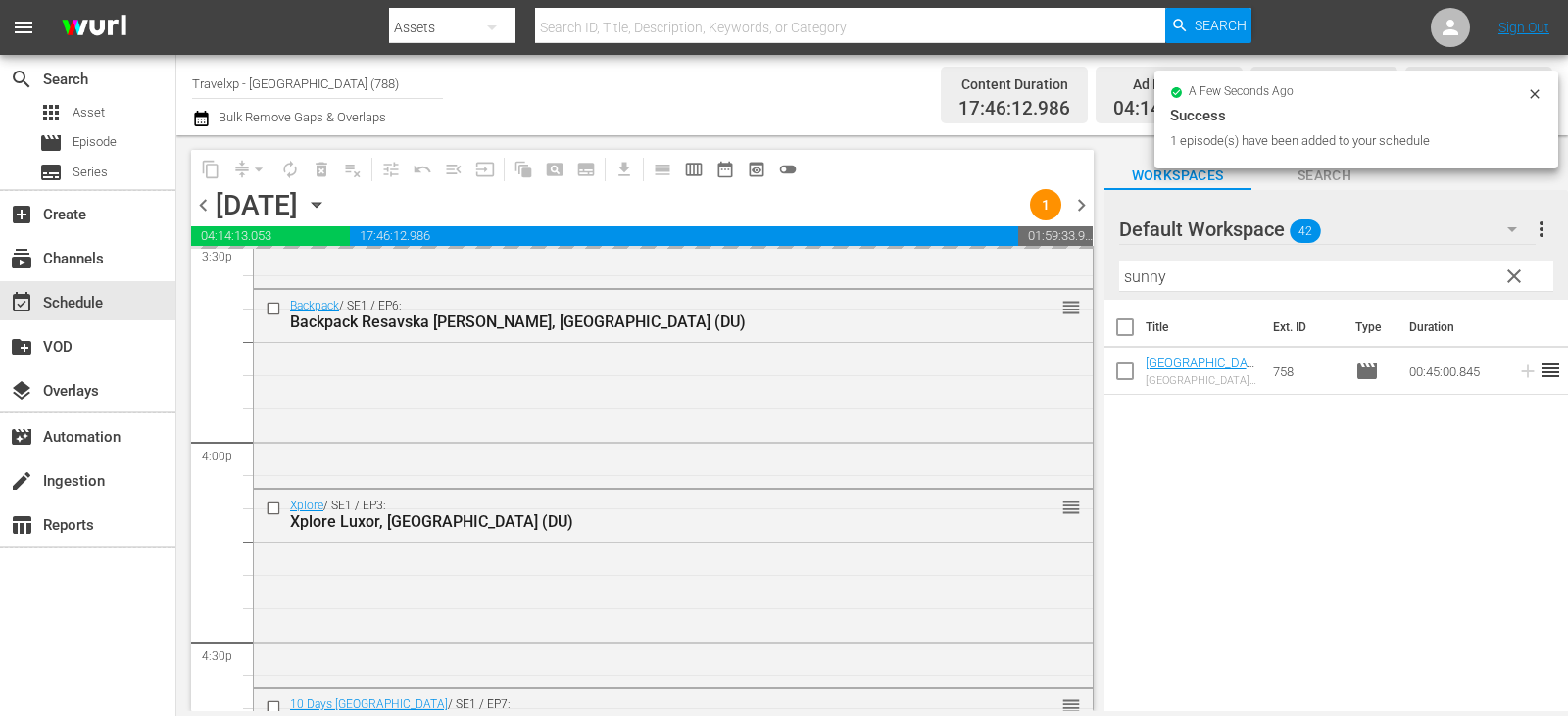
click at [1512, 276] on span "clear" at bounding box center [1514, 276] width 24 height 24
click at [1512, 276] on input "sunny" at bounding box center [1336, 276] width 434 height 32
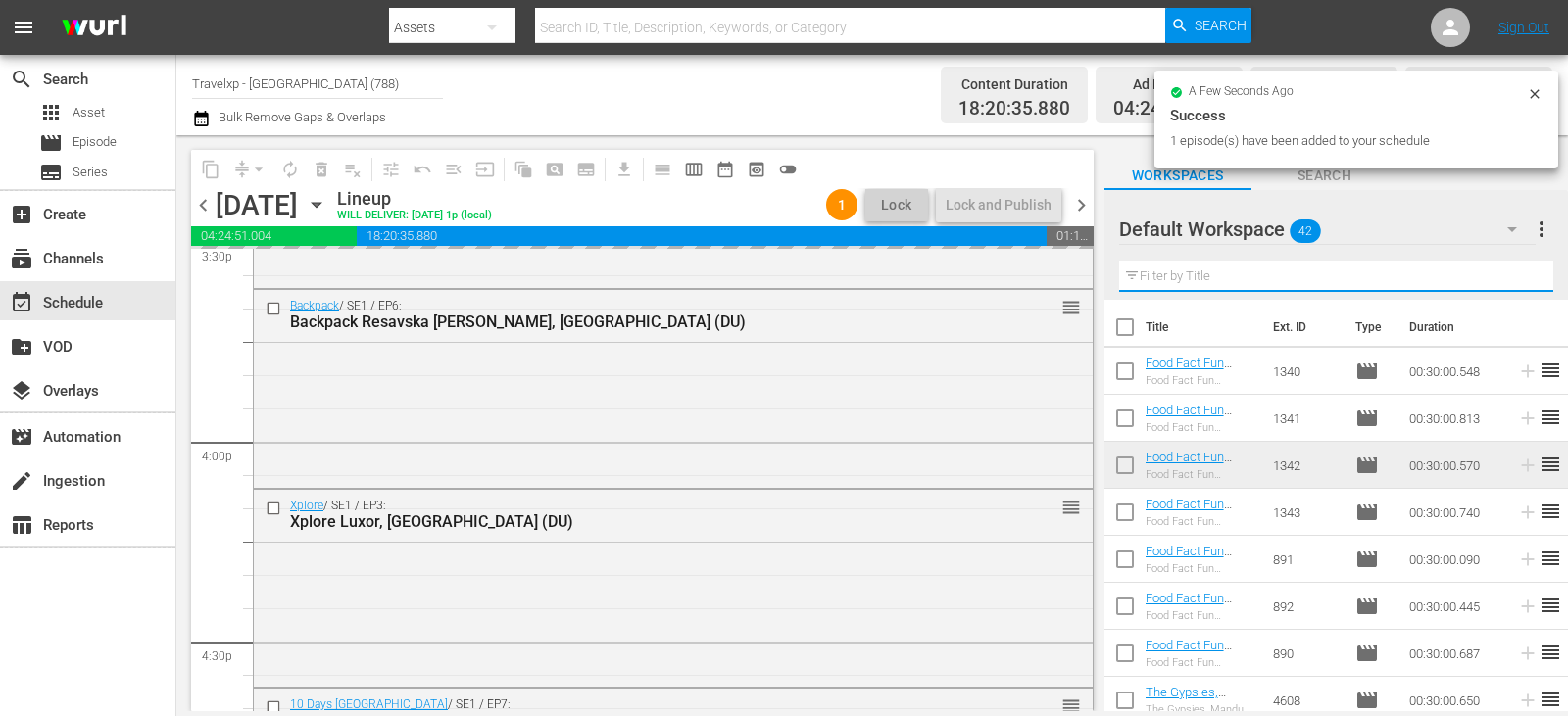
click at [1512, 276] on input "text" at bounding box center [1336, 276] width 434 height 32
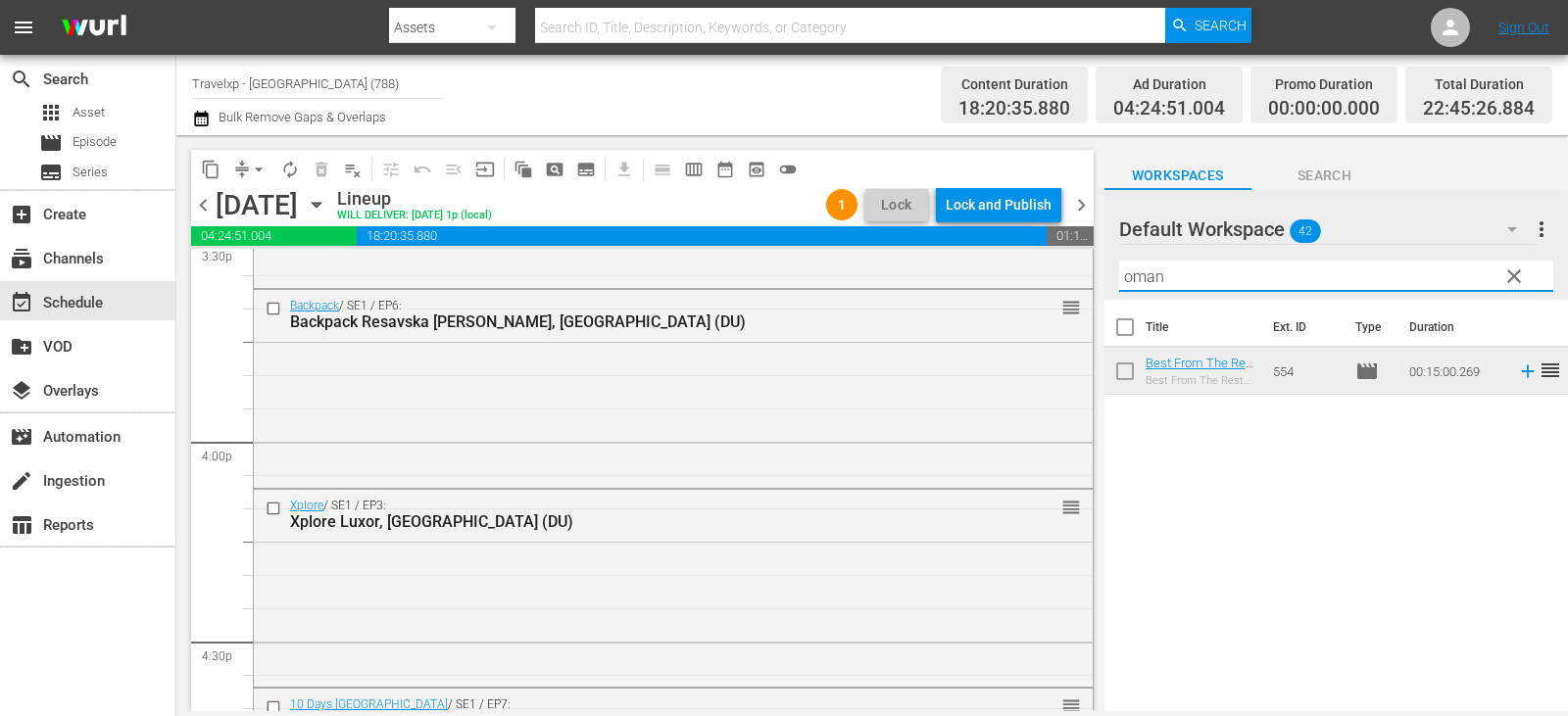
type input "oman"
click at [1521, 371] on icon at bounding box center [1527, 371] width 13 height 13
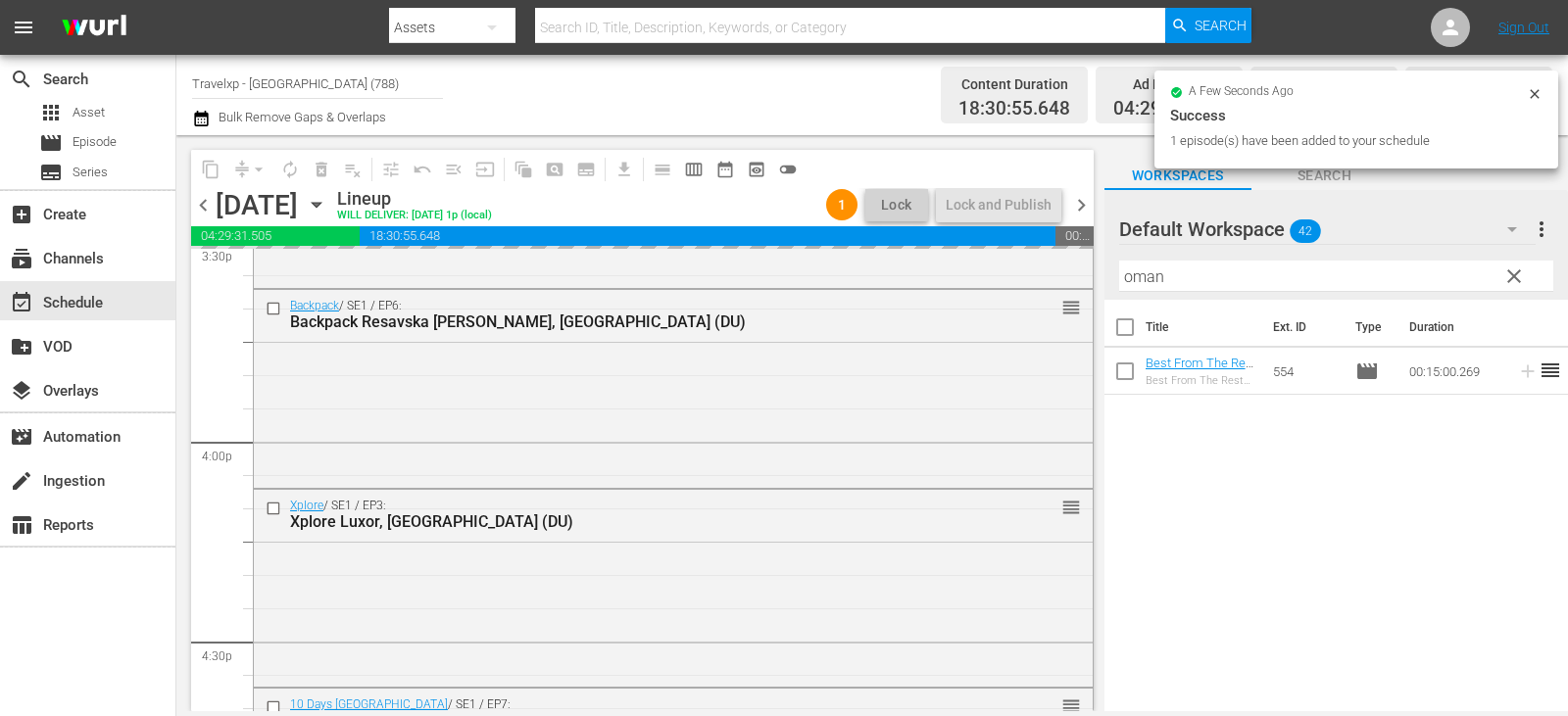
click at [1510, 277] on span "clear" at bounding box center [1514, 276] width 24 height 24
click at [1510, 277] on input "oman" at bounding box center [1336, 276] width 434 height 32
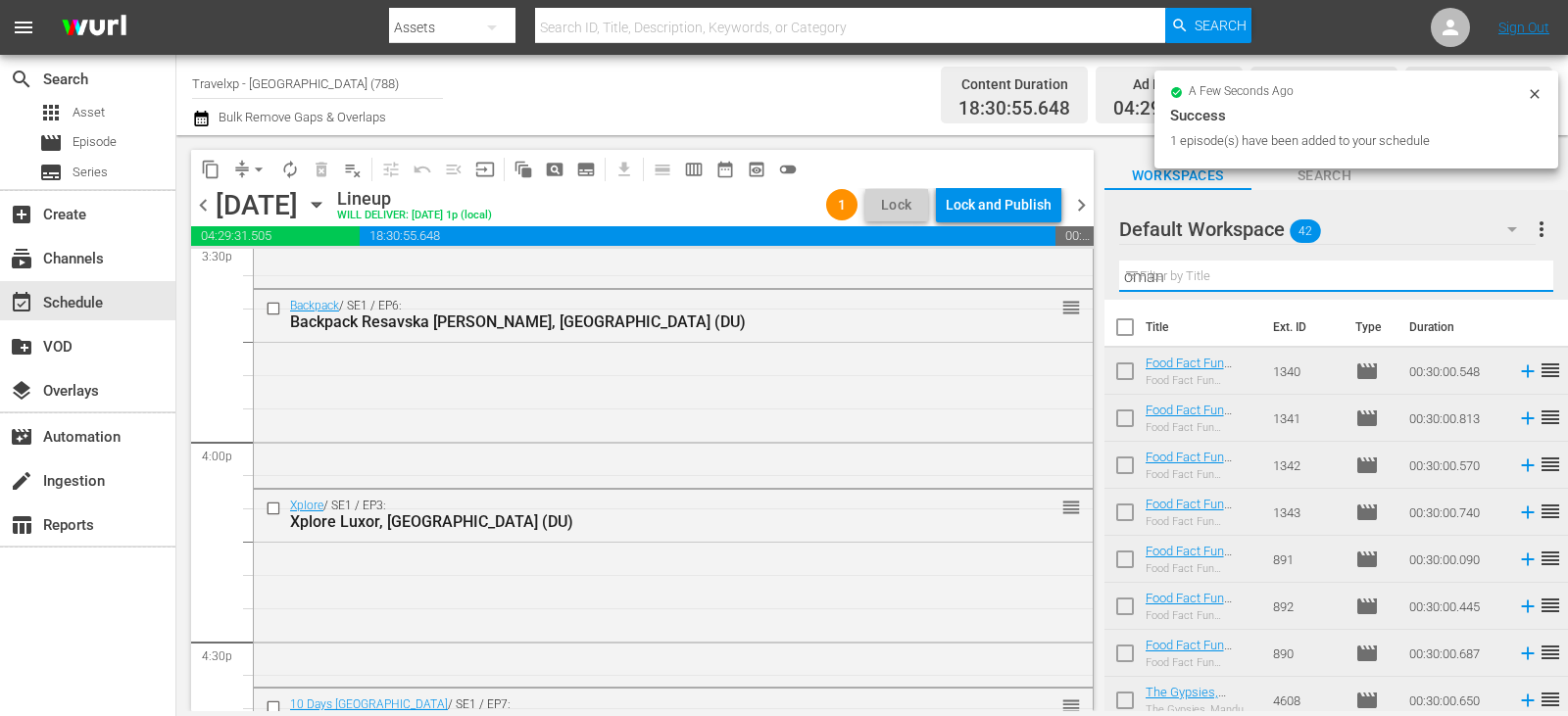
click at [1510, 277] on input "oman" at bounding box center [1336, 276] width 434 height 32
click at [1510, 277] on input "text" at bounding box center [1336, 276] width 434 height 32
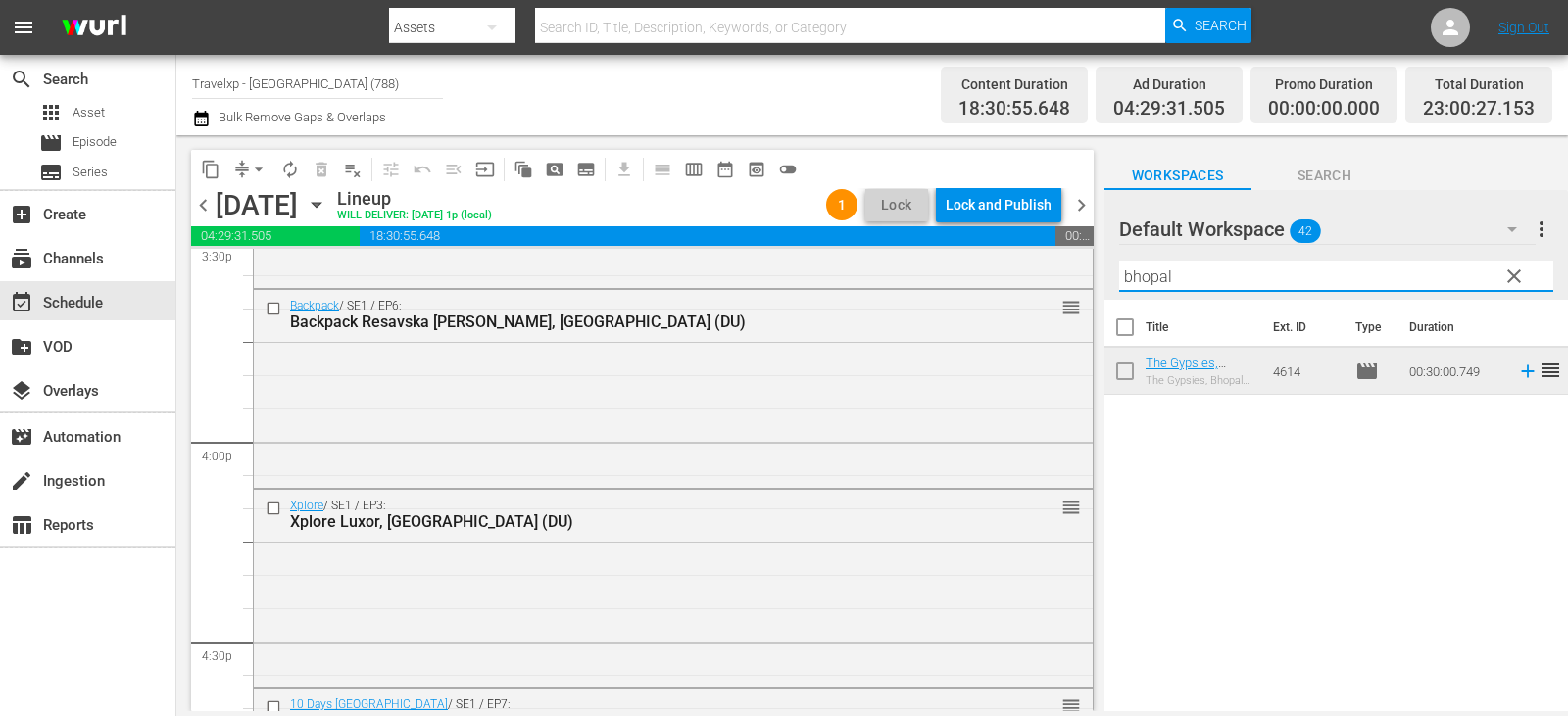
type input "bhopal"
click at [1517, 371] on icon at bounding box center [1528, 371] width 22 height 22
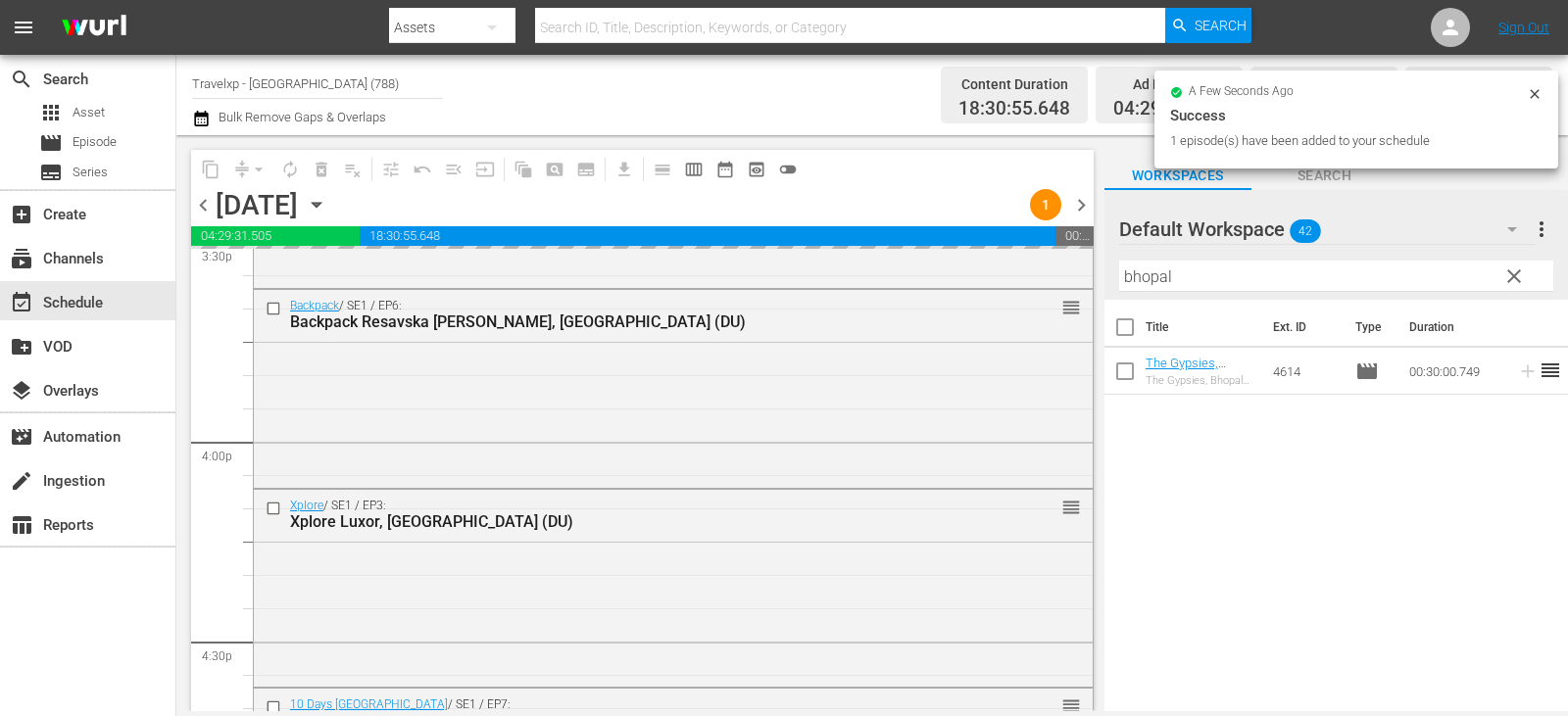
click at [1520, 273] on span "clear" at bounding box center [1514, 276] width 24 height 24
click at [1520, 273] on input "bhopal" at bounding box center [1336, 276] width 434 height 32
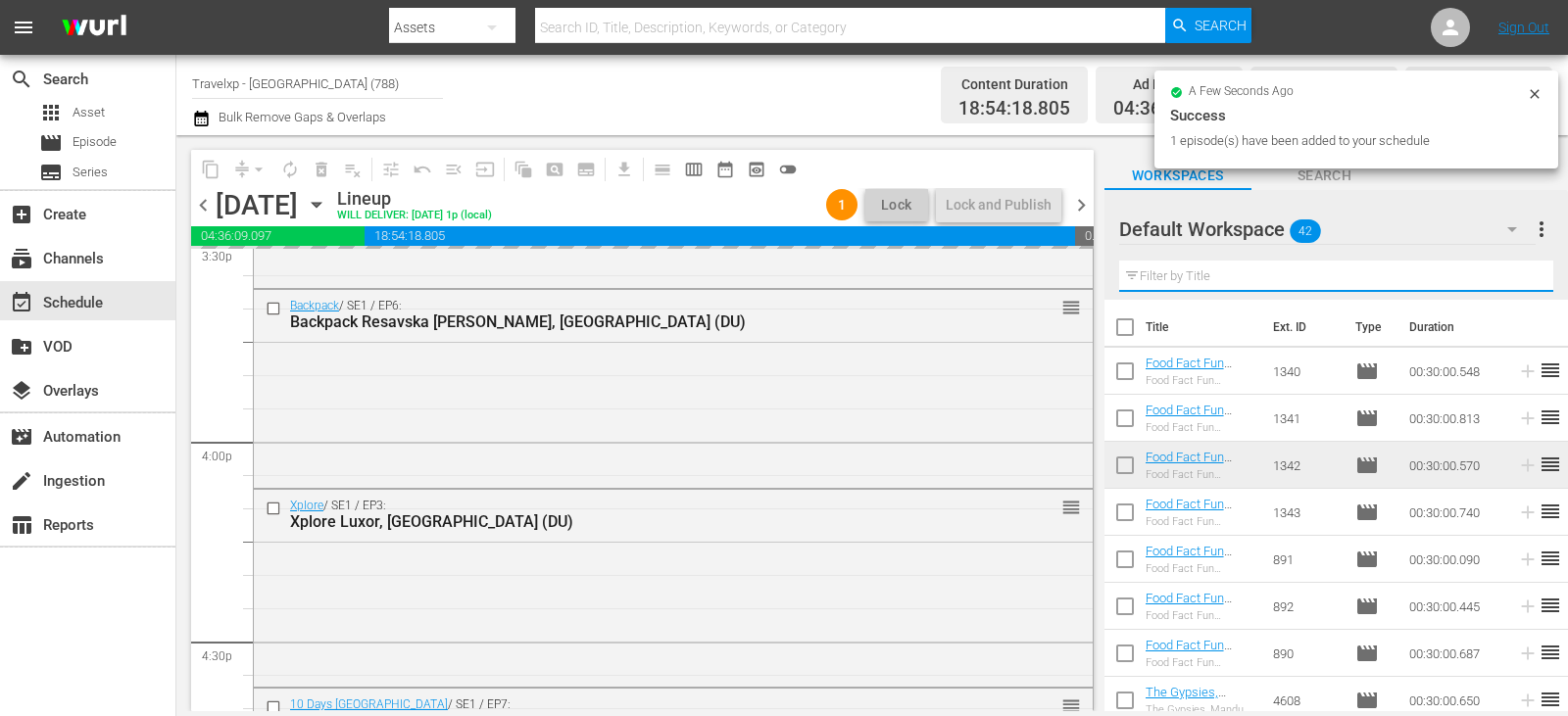
click at [1520, 273] on input "text" at bounding box center [1336, 276] width 434 height 32
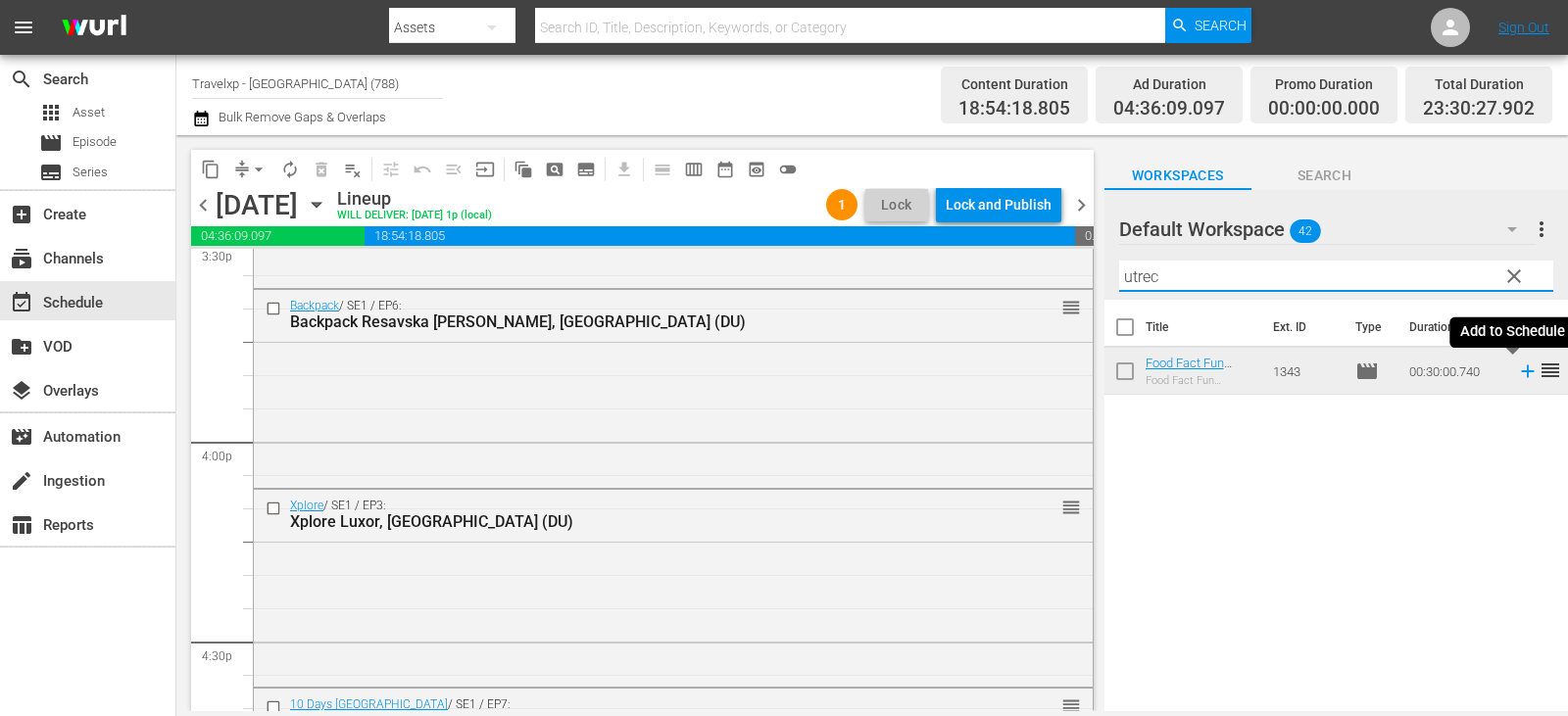
type input "utrec"
click at [1517, 369] on icon at bounding box center [1528, 371] width 22 height 22
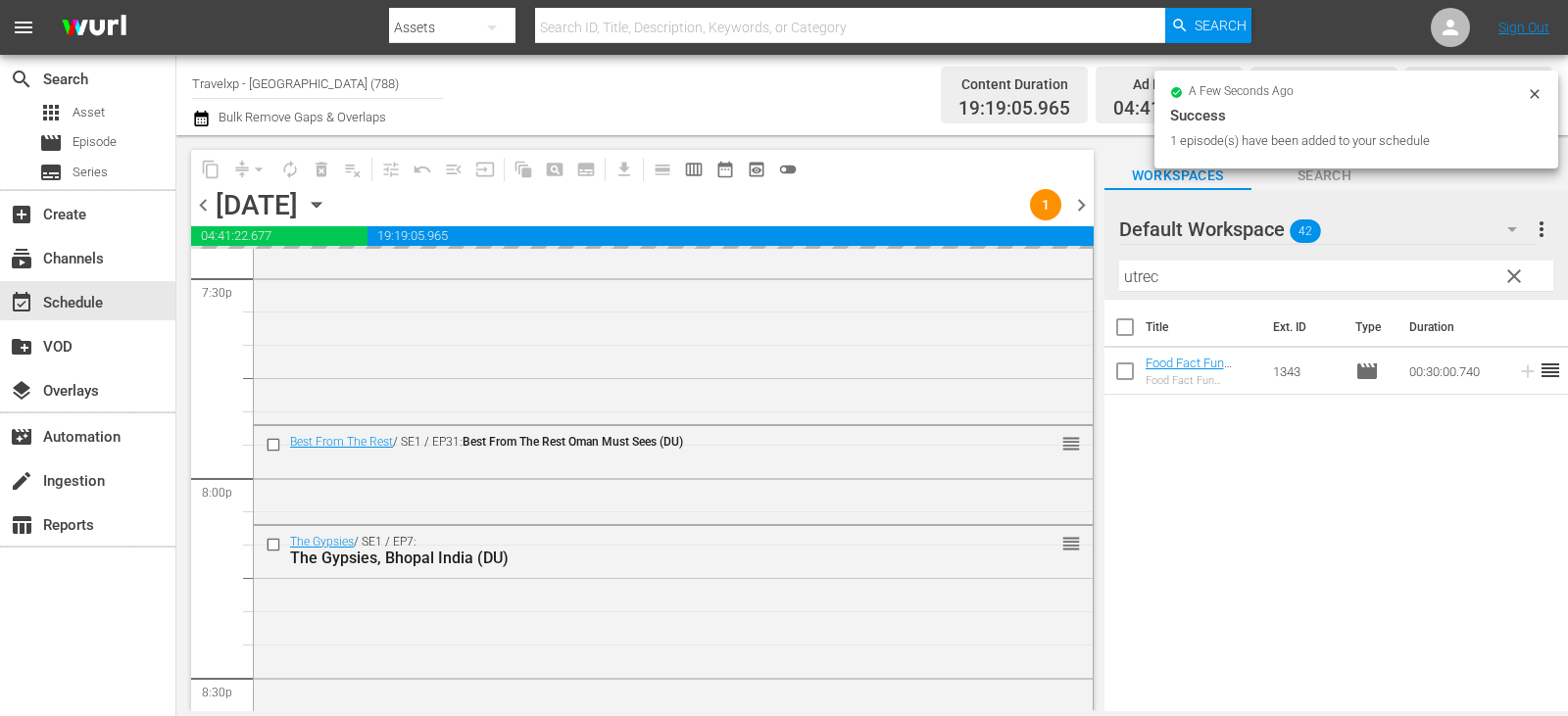
scroll to position [9129, 0]
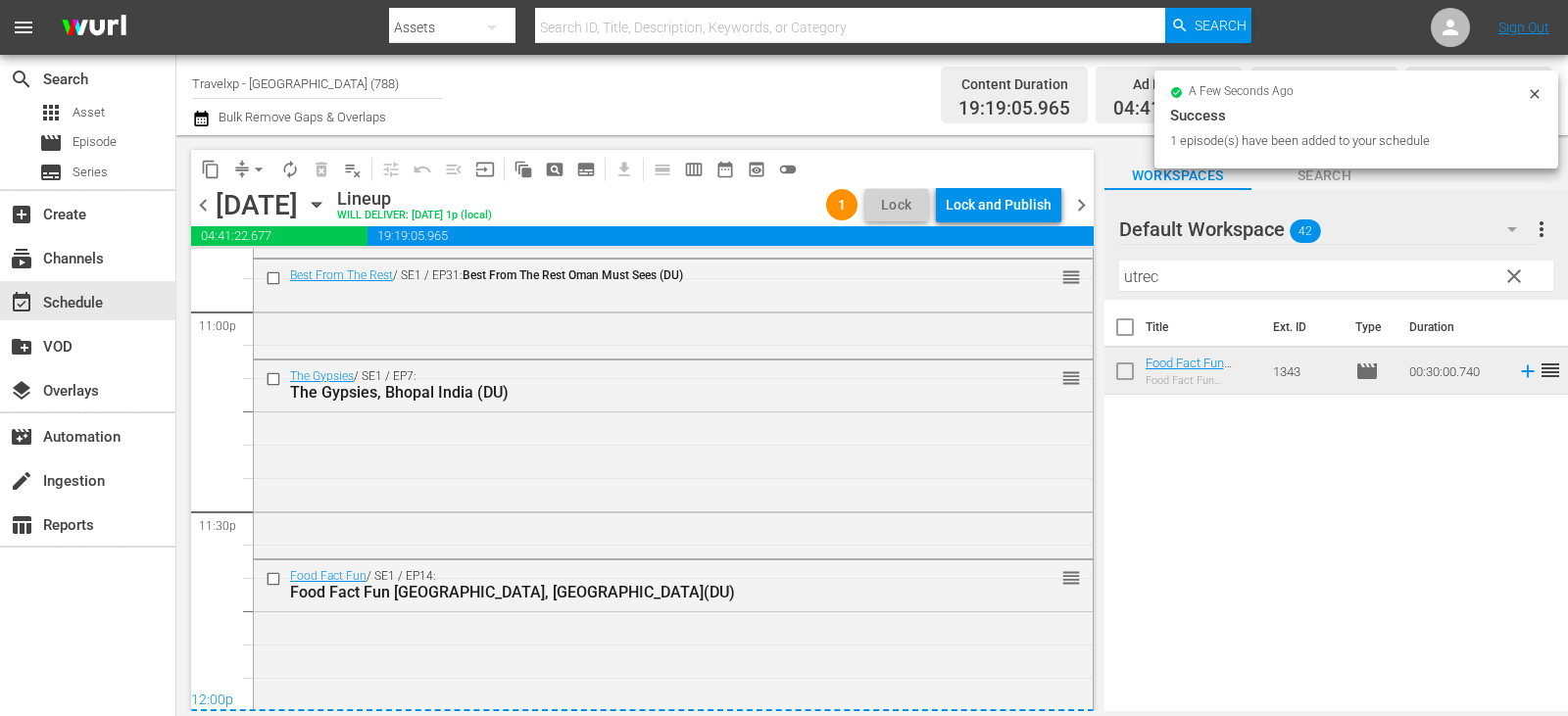
click at [1013, 203] on div "Lock and Publish" at bounding box center [998, 204] width 105 height 35
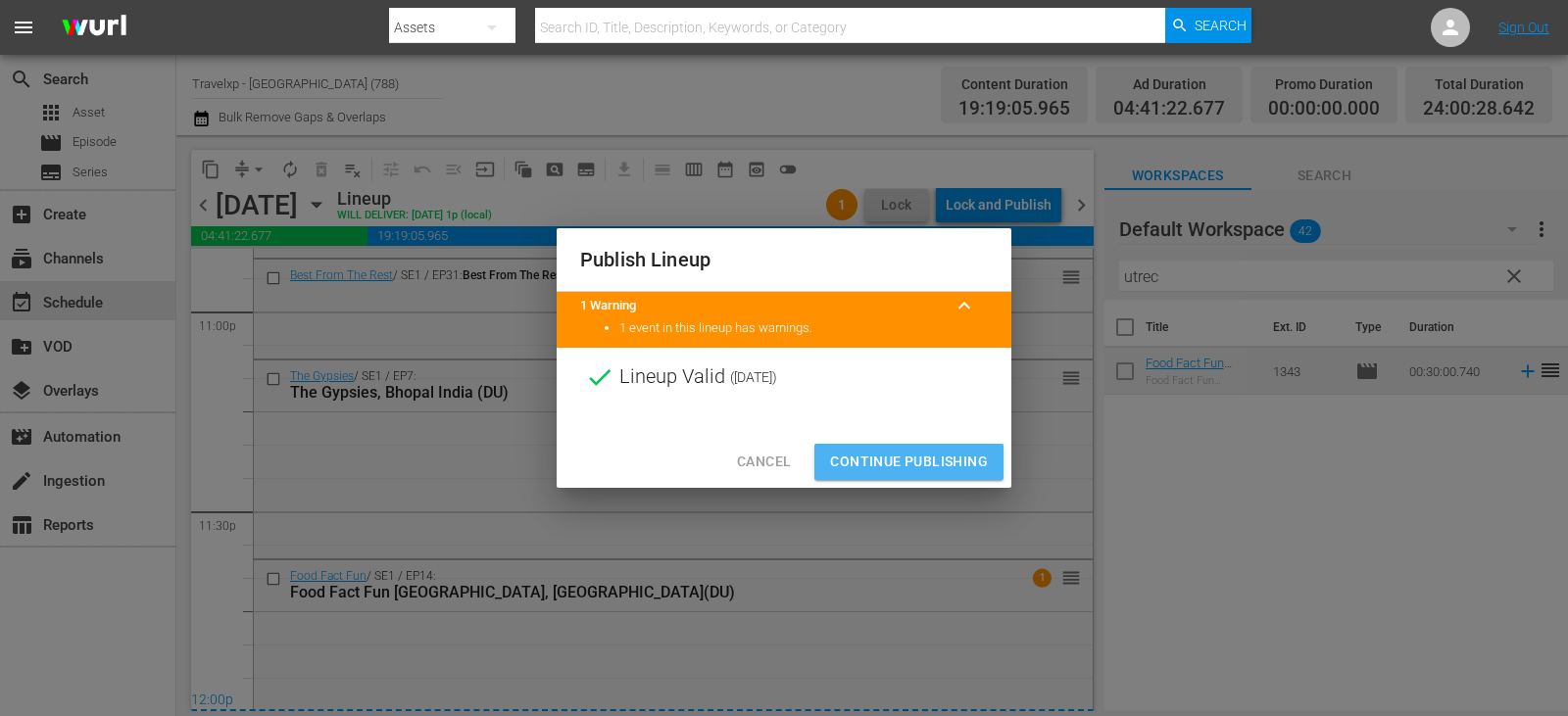
click at [856, 474] on button "Continue Publishing" at bounding box center [908, 461] width 189 height 36
